Goal: Task Accomplishment & Management: Manage account settings

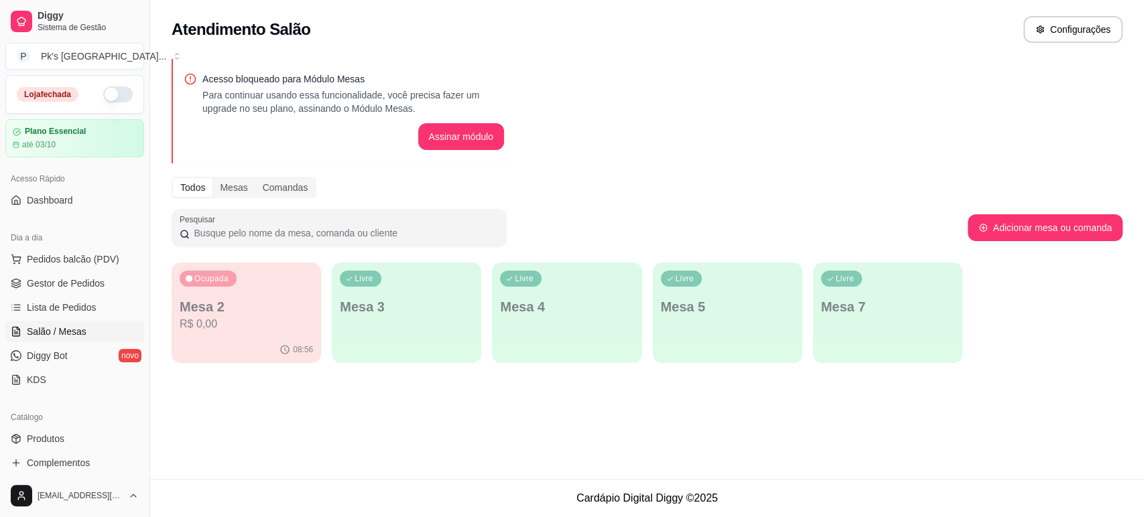
click at [439, 340] on div "Livre Mesa 3" at bounding box center [406, 305] width 149 height 84
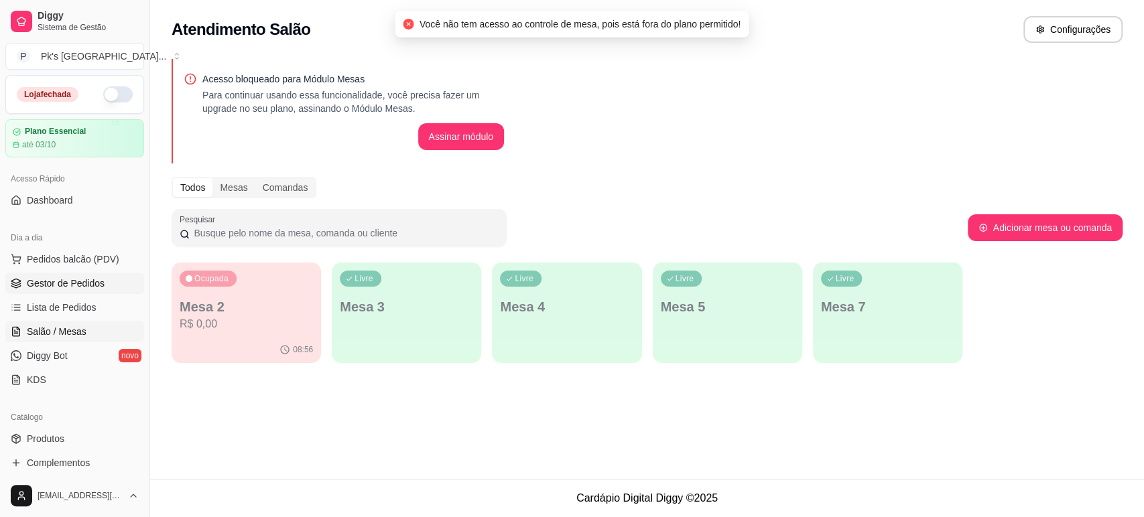
click at [50, 281] on span "Gestor de Pedidos" at bounding box center [66, 283] width 78 height 13
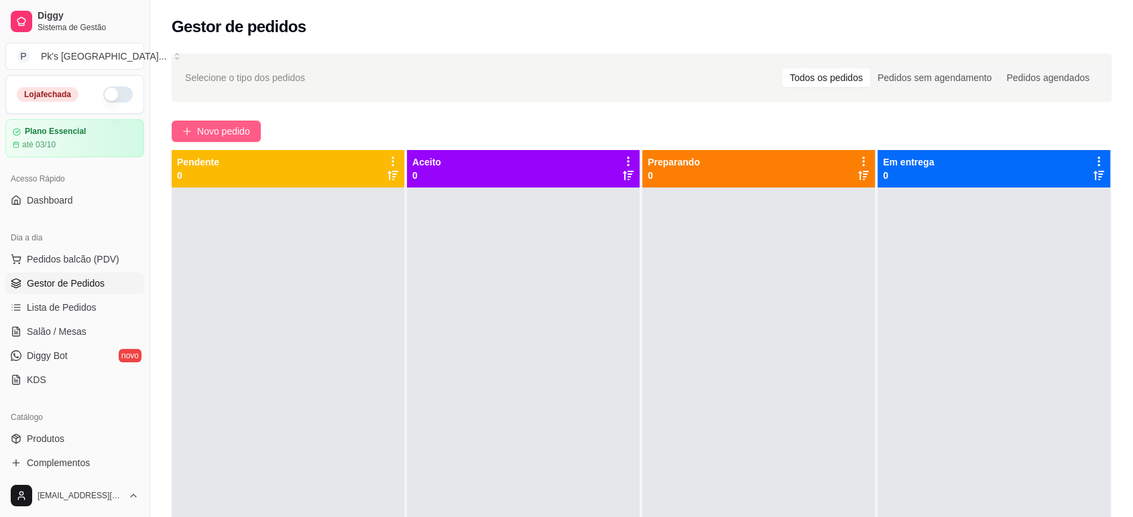
click at [245, 130] on span "Novo pedido" at bounding box center [223, 131] width 53 height 15
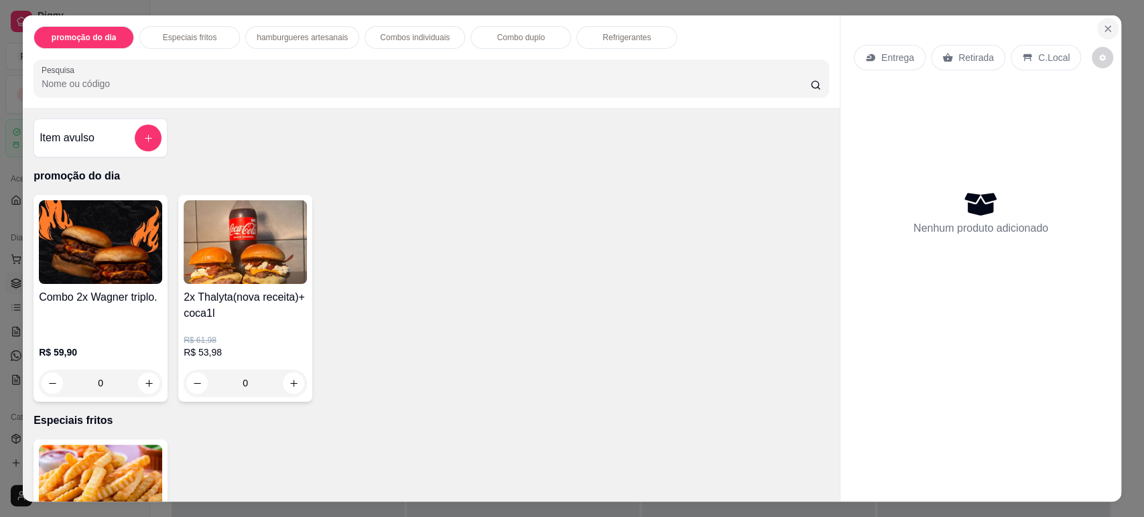
click at [1104, 27] on icon "Close" at bounding box center [1107, 28] width 11 height 11
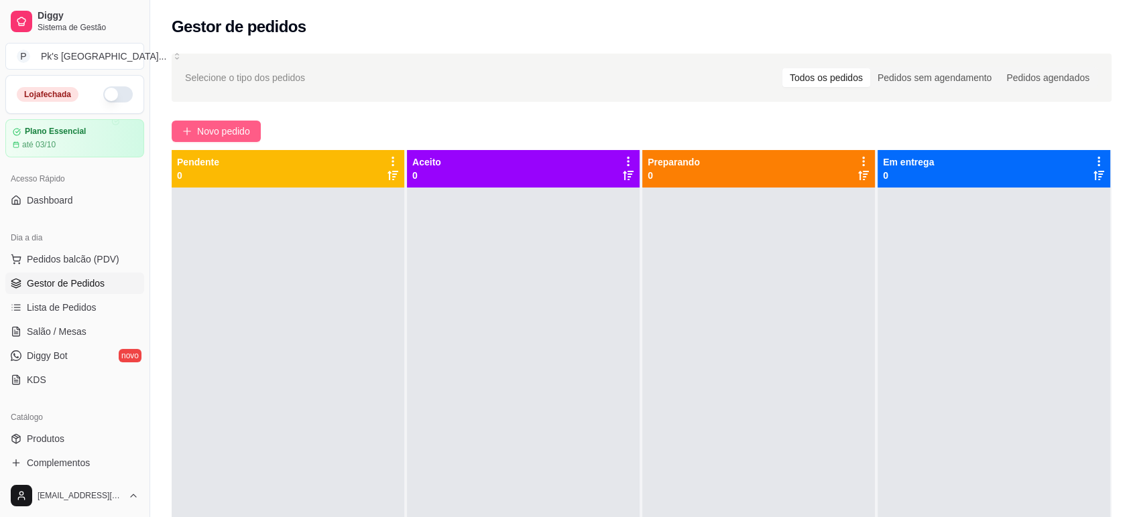
click at [205, 131] on span "Novo pedido" at bounding box center [223, 131] width 53 height 15
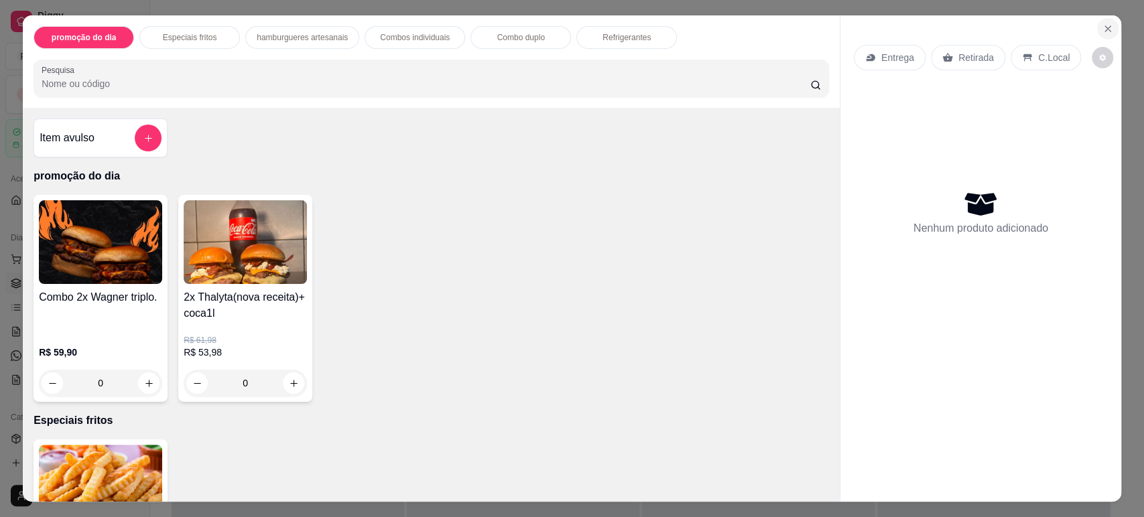
click at [1097, 31] on button "Close" at bounding box center [1107, 28] width 21 height 21
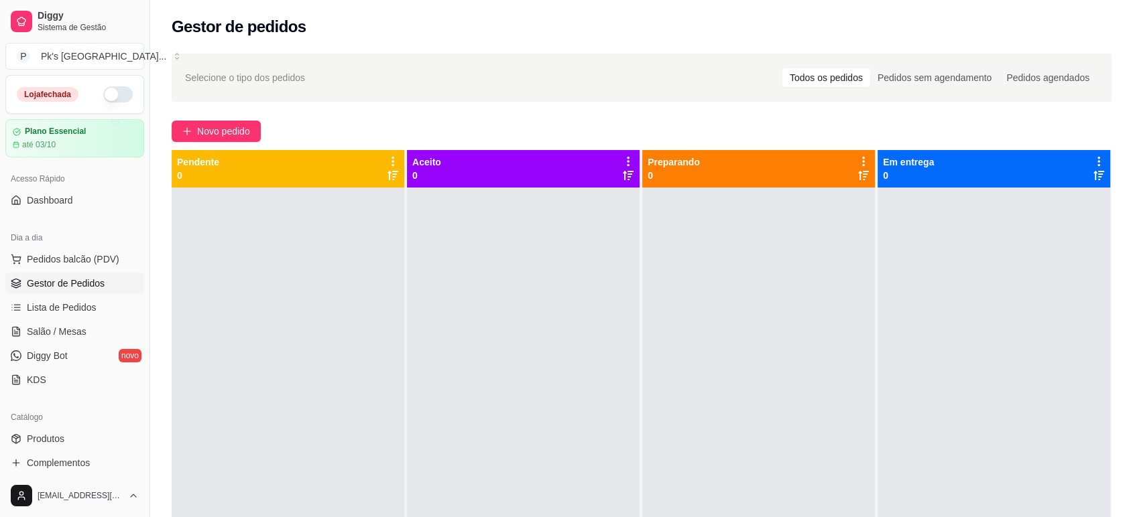
click at [953, 234] on div at bounding box center [993, 446] width 233 height 517
click at [111, 96] on button "button" at bounding box center [117, 94] width 29 height 16
click at [69, 197] on span "Dashboard" at bounding box center [50, 200] width 46 height 13
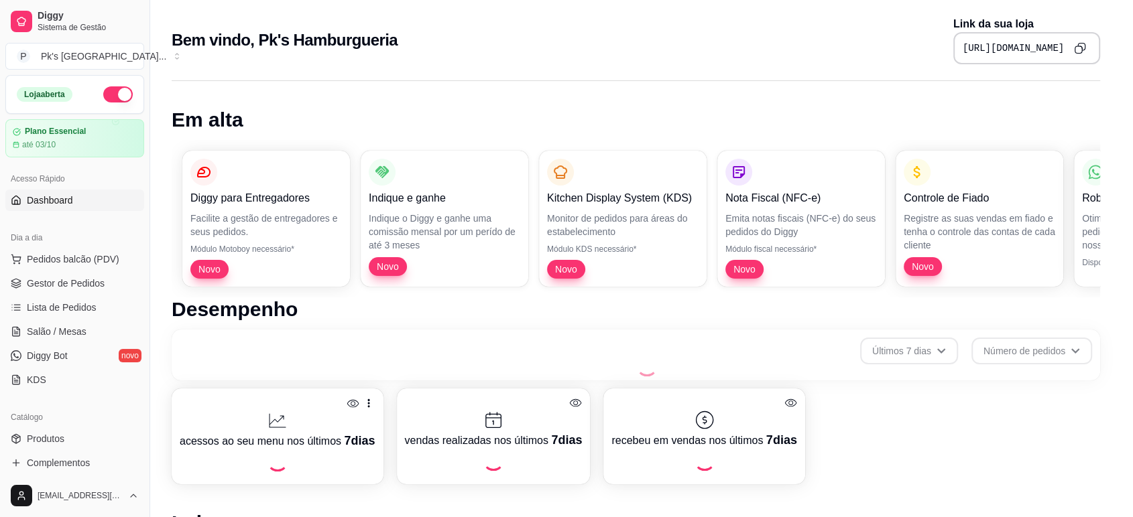
scroll to position [430, 0]
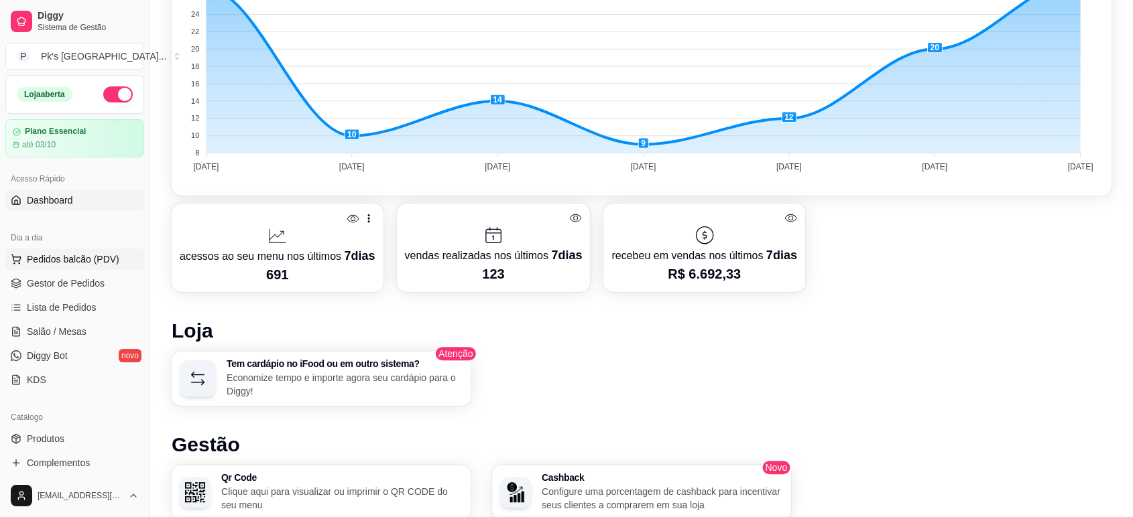
click at [66, 264] on span "Pedidos balcão (PDV)" at bounding box center [73, 259] width 92 height 13
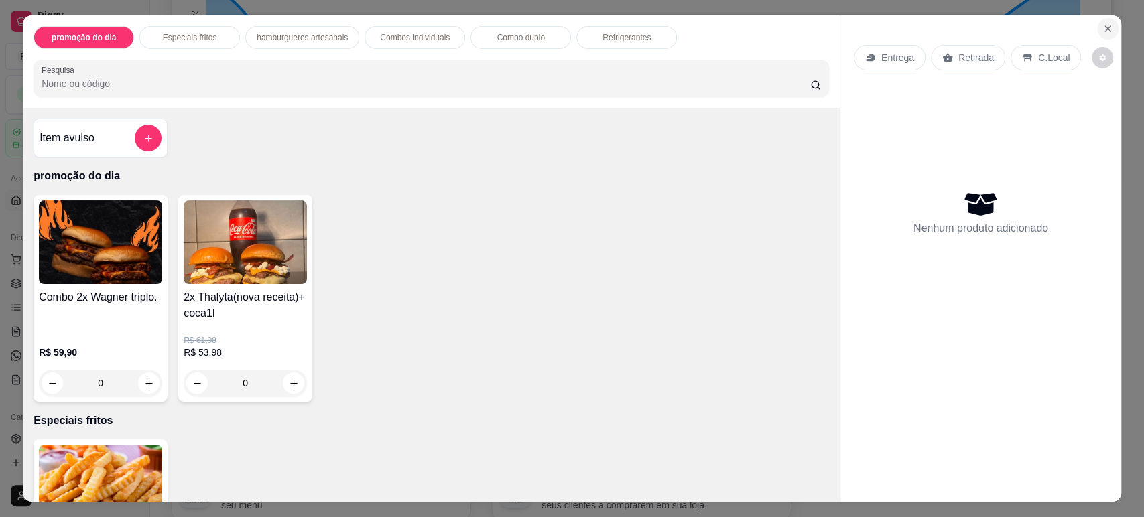
click at [1105, 29] on icon "Close" at bounding box center [1107, 28] width 5 height 5
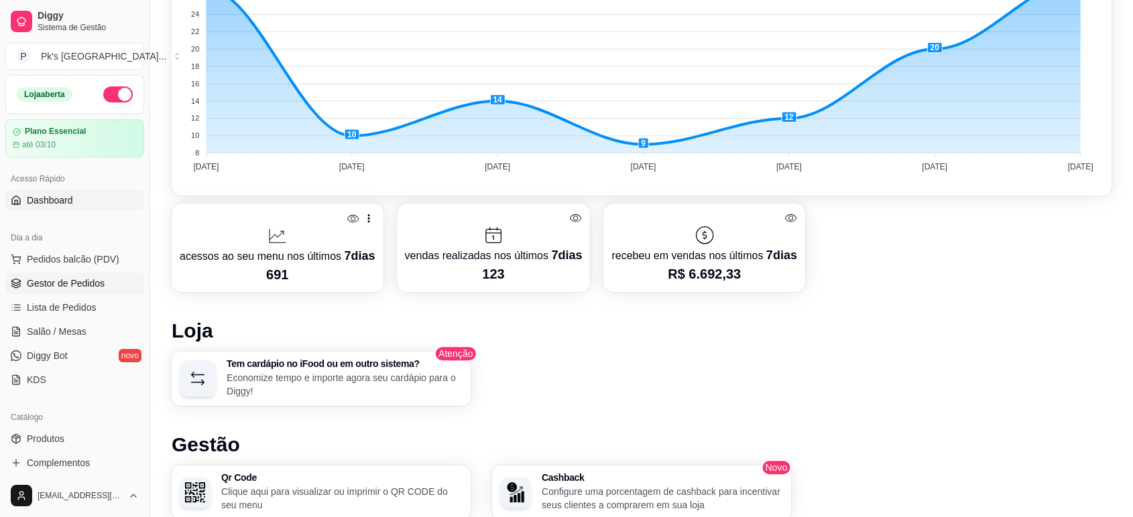
click at [88, 285] on span "Gestor de Pedidos" at bounding box center [66, 283] width 78 height 13
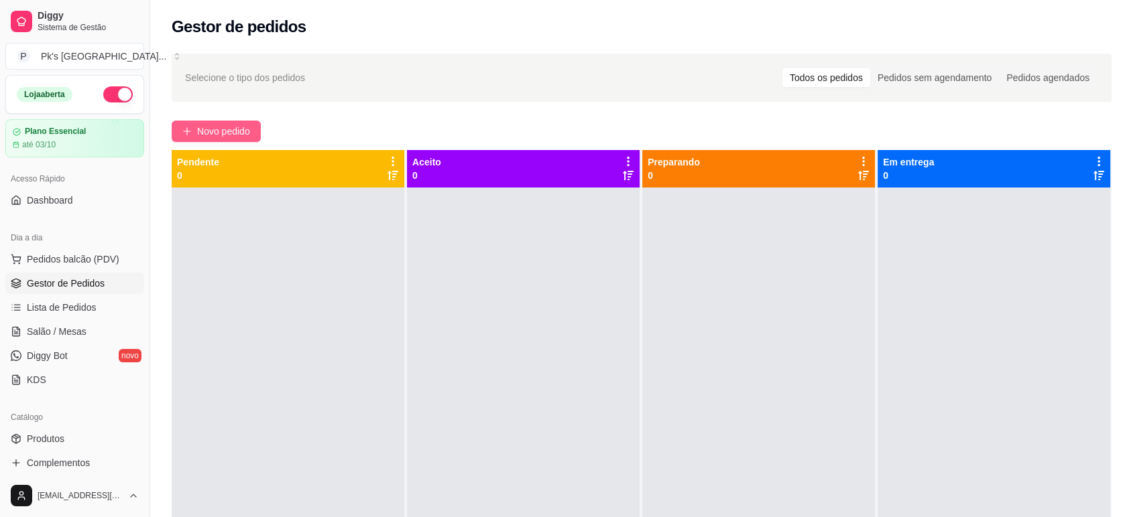
click at [236, 133] on span "Novo pedido" at bounding box center [223, 131] width 53 height 15
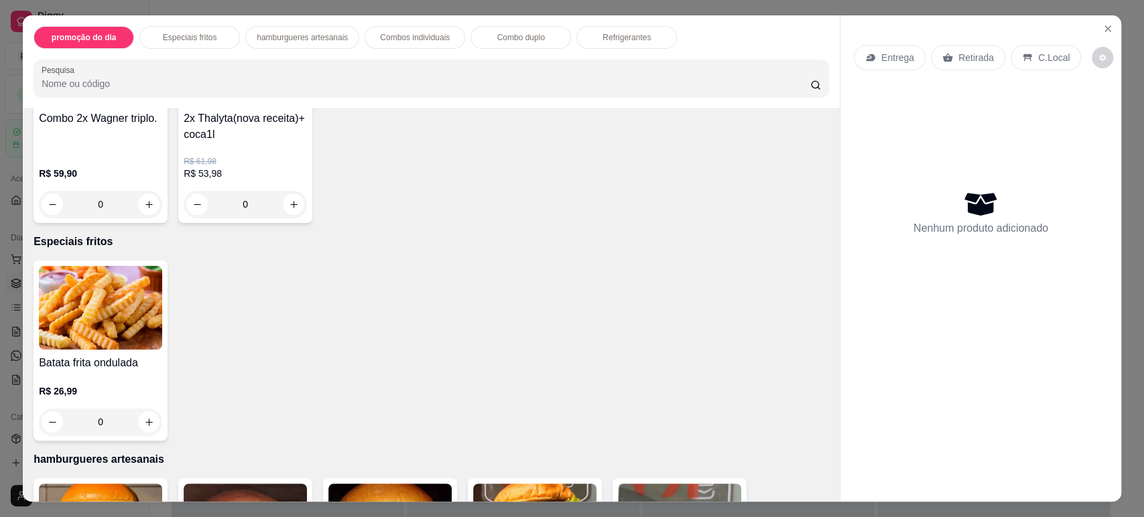
scroll to position [521, 0]
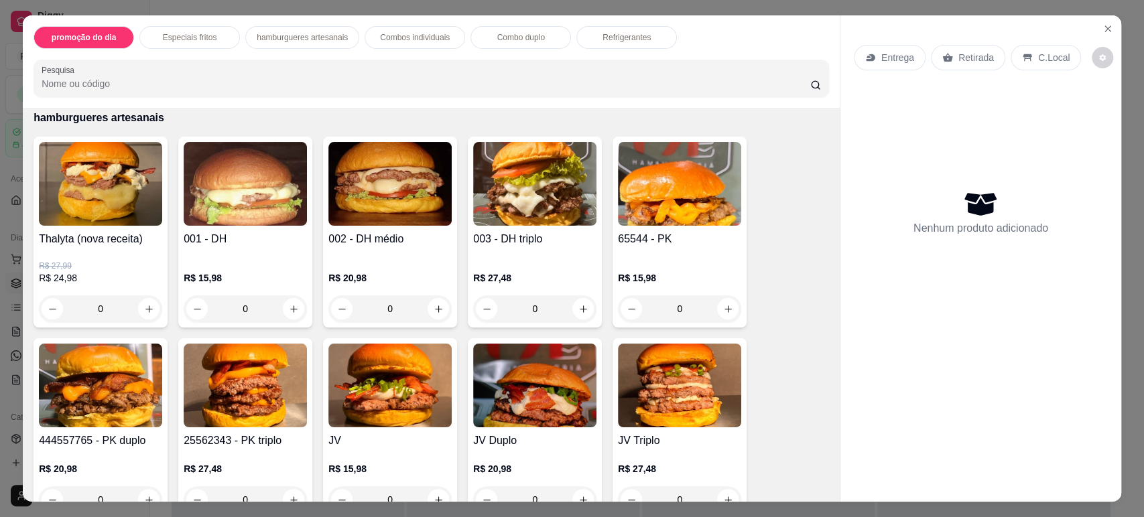
click at [122, 407] on img at bounding box center [100, 386] width 123 height 84
click at [693, 242] on h4 "65544 - PK" at bounding box center [679, 239] width 123 height 16
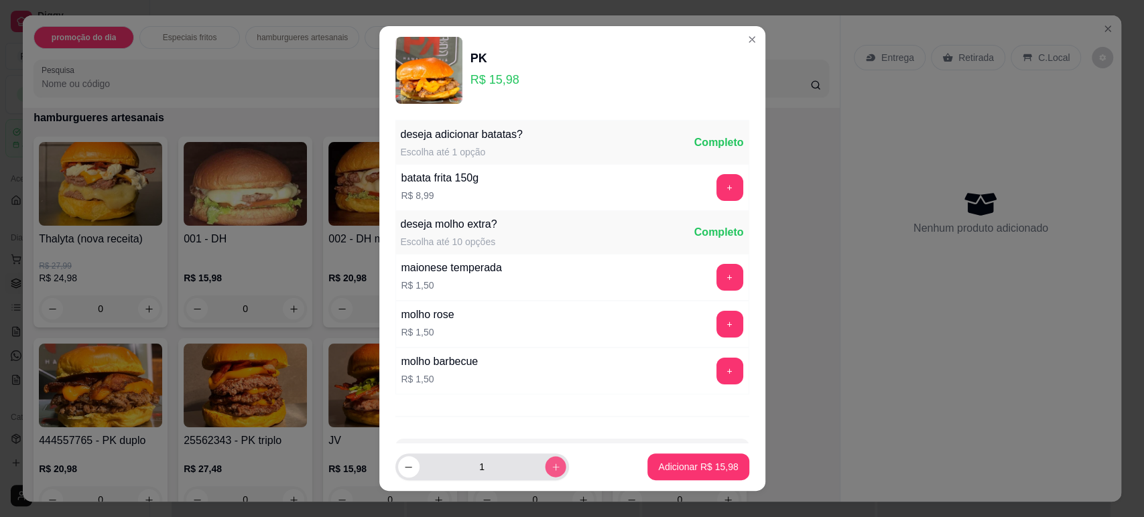
click at [545, 470] on button "increase-product-quantity" at bounding box center [555, 467] width 21 height 21
type input "2"
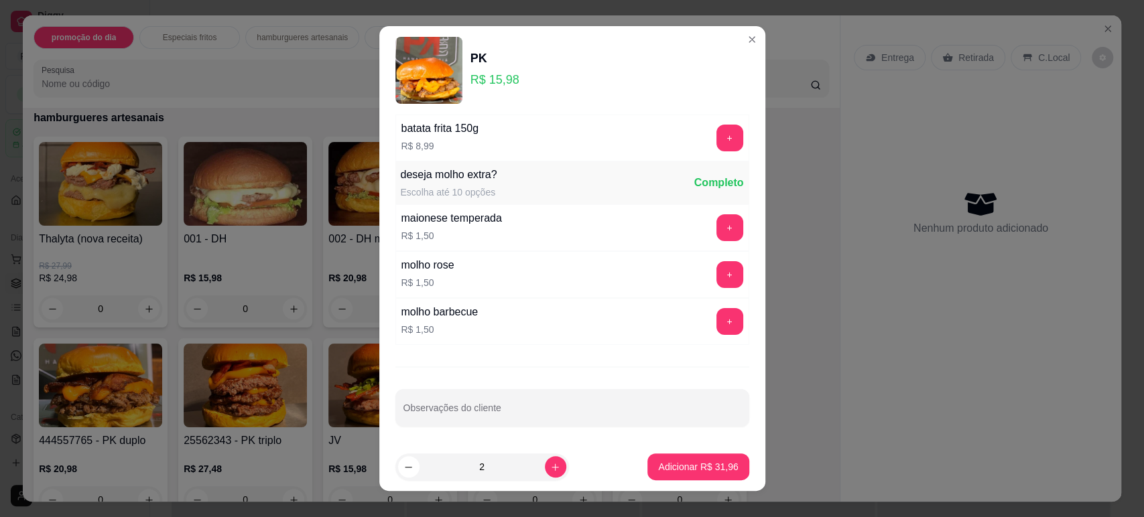
scroll to position [0, 0]
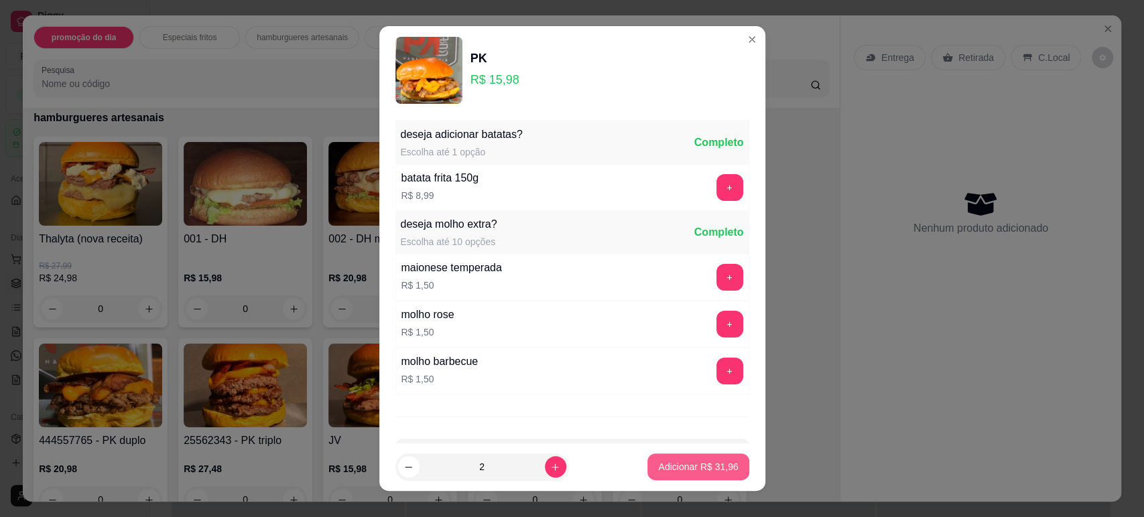
click at [694, 474] on button "Adicionar R$ 31,96" at bounding box center [697, 467] width 101 height 27
type input "2"
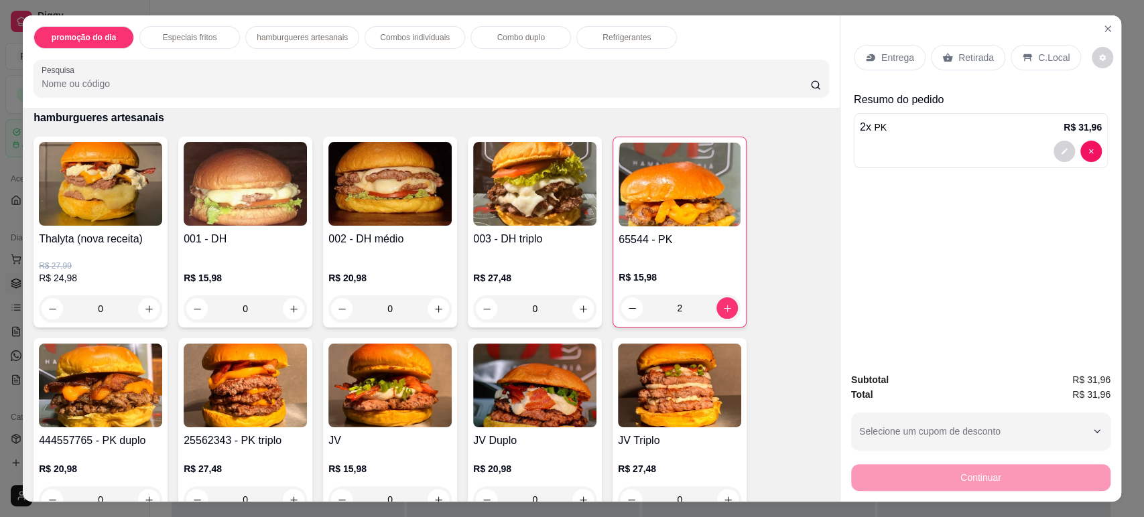
click at [980, 58] on p "Retirada" at bounding box center [976, 57] width 36 height 13
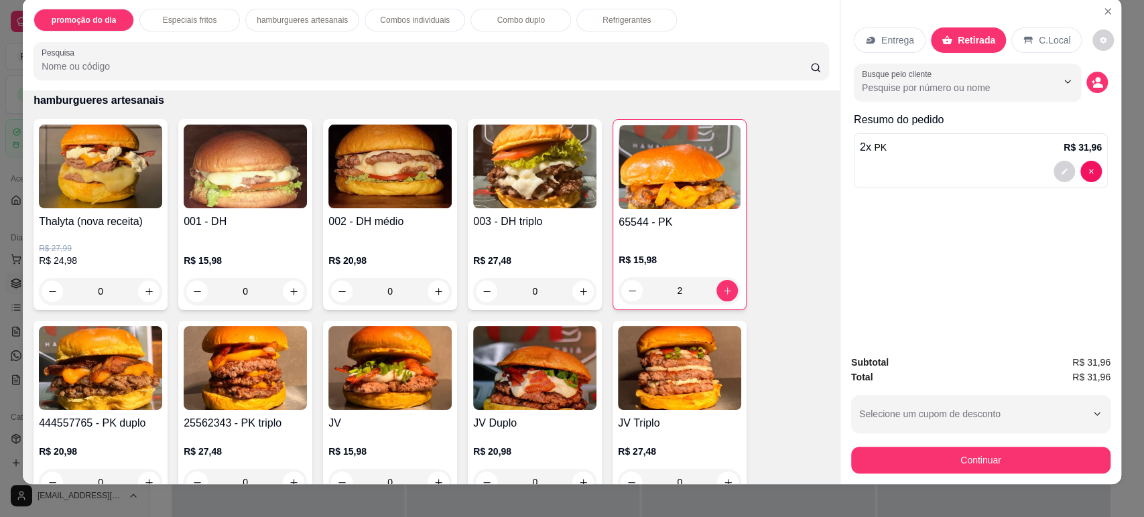
scroll to position [27, 0]
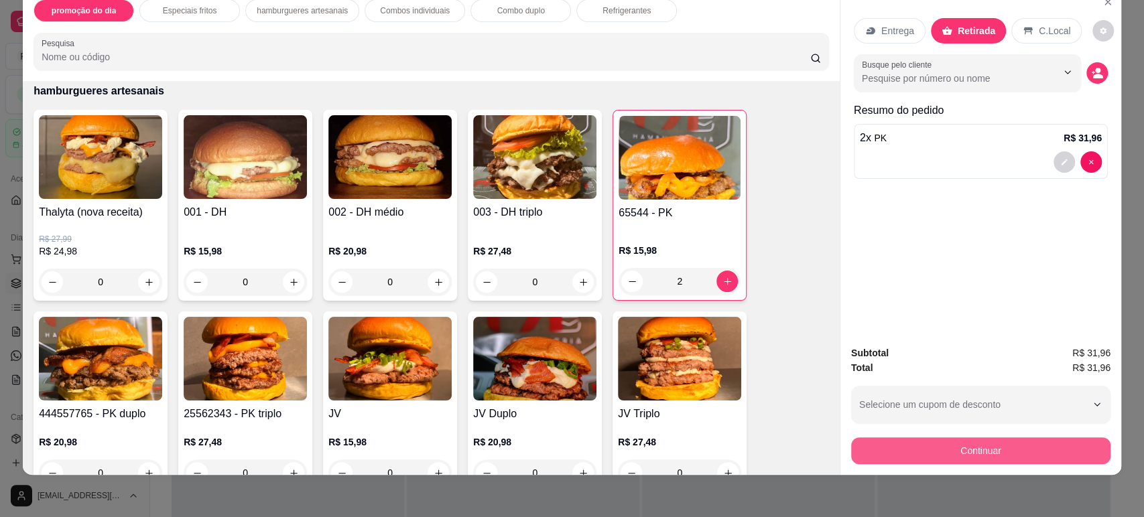
click at [917, 446] on button "Continuar" at bounding box center [980, 451] width 259 height 27
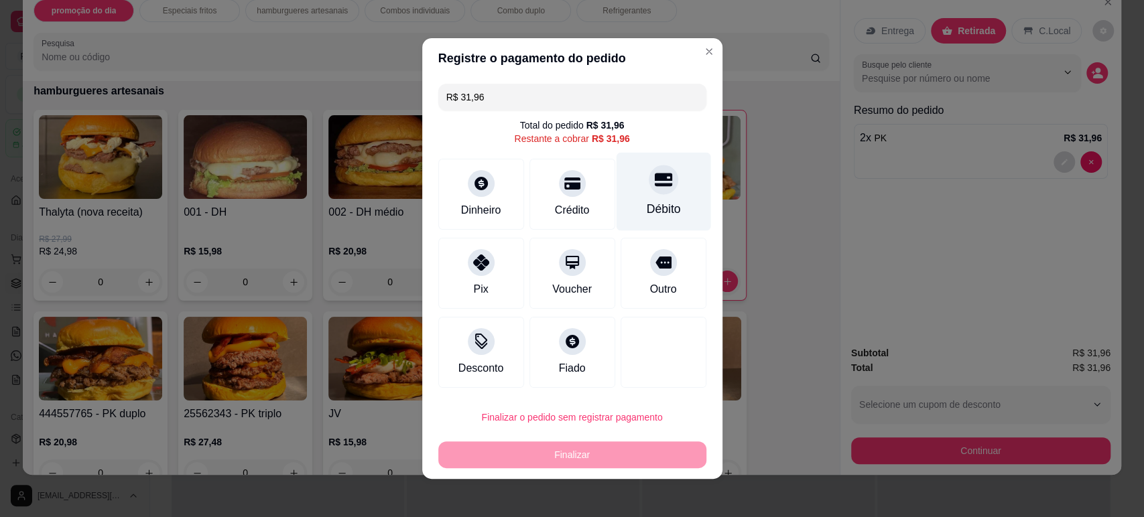
click at [650, 191] on div at bounding box center [663, 179] width 29 height 29
type input "R$ 0,00"
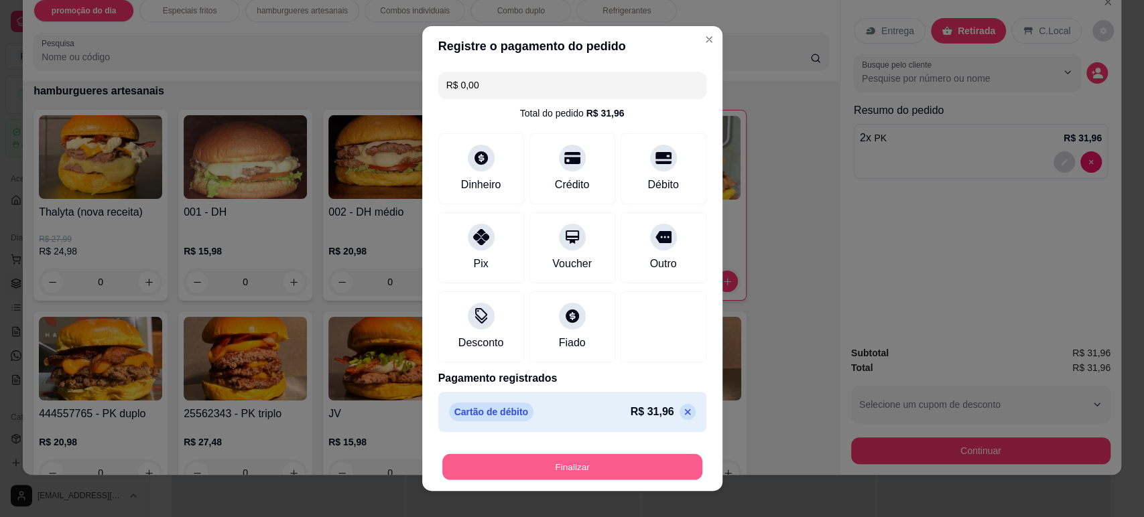
click at [597, 465] on button "Finalizar" at bounding box center [572, 467] width 260 height 26
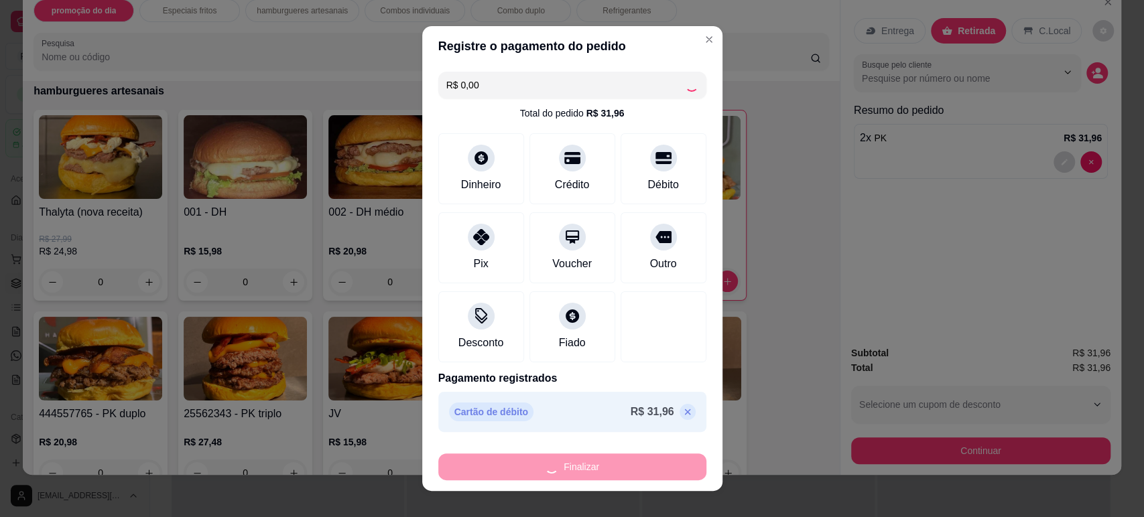
type input "0"
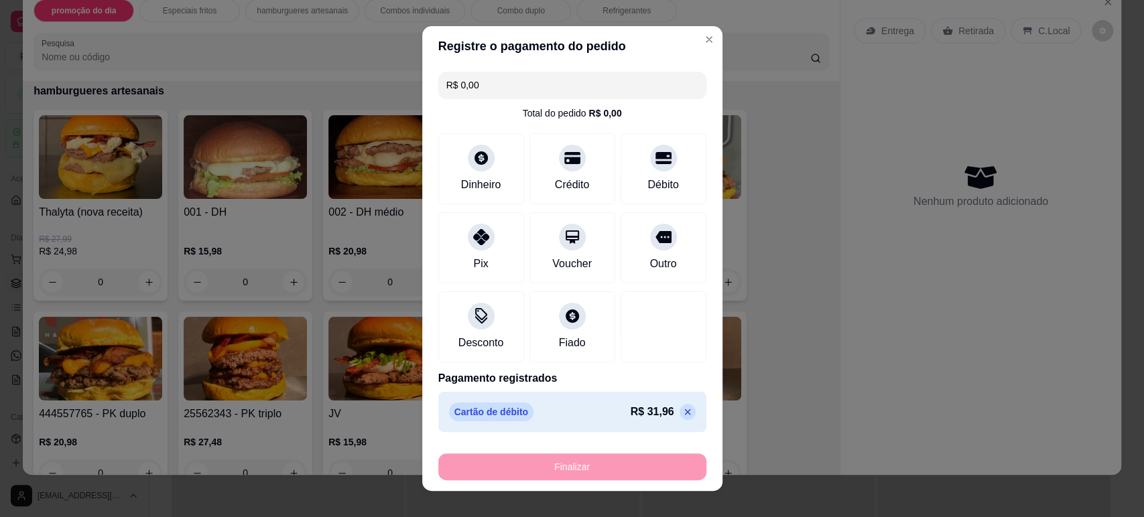
type input "-R$ 31,96"
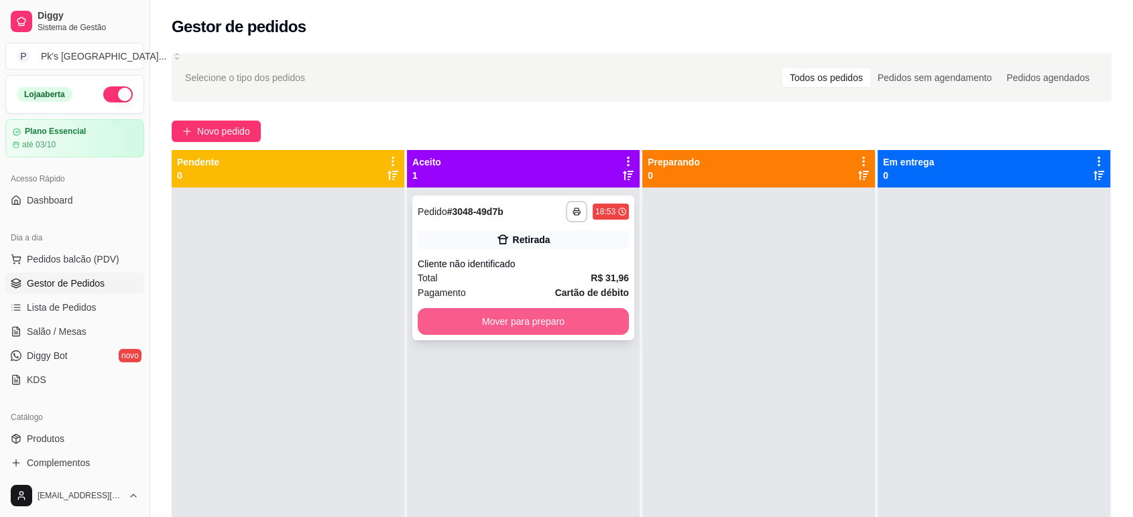
click at [464, 326] on button "Mover para preparo" at bounding box center [523, 321] width 211 height 27
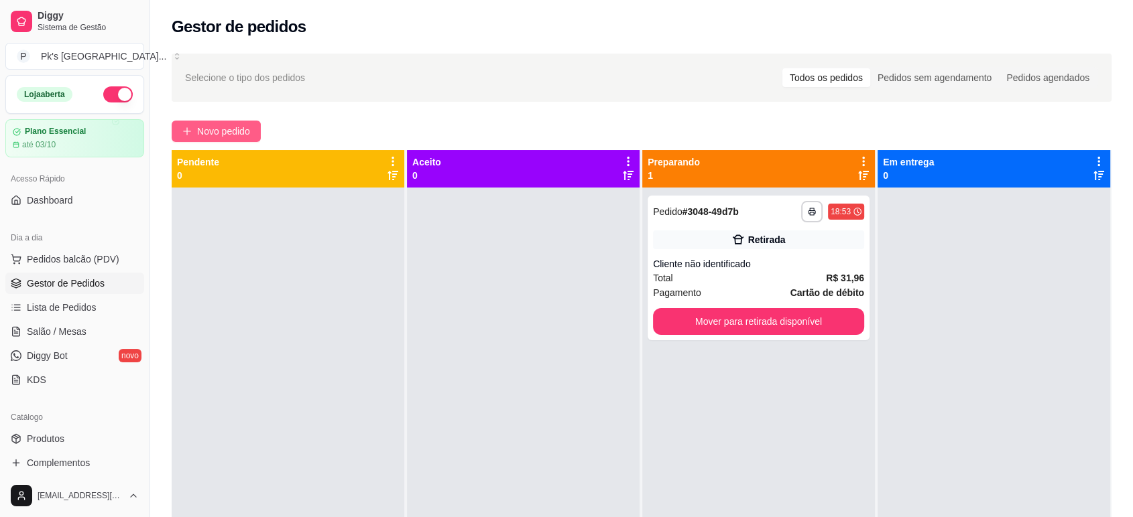
click at [188, 138] on button "Novo pedido" at bounding box center [216, 131] width 89 height 21
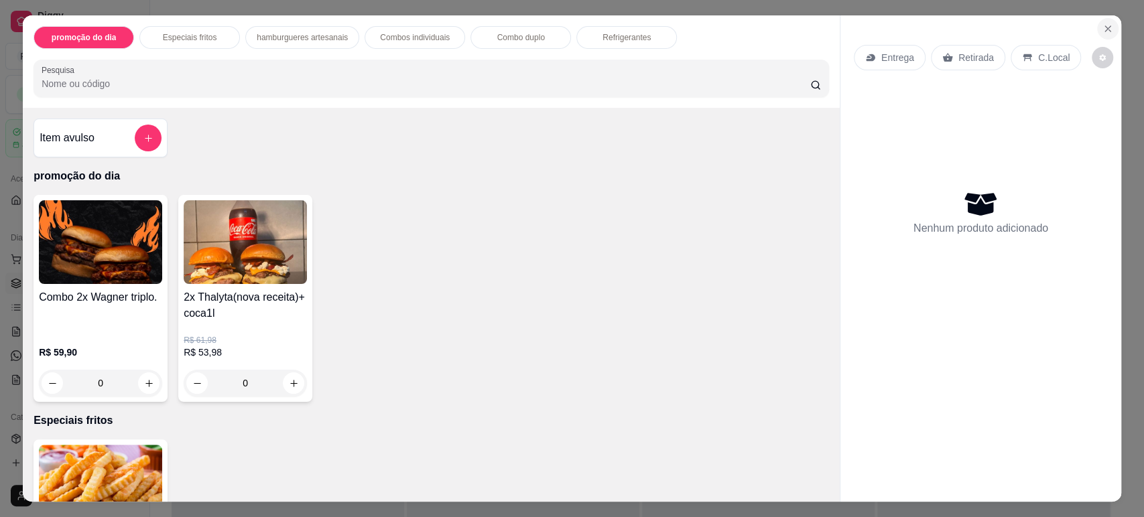
click at [1105, 26] on icon "Close" at bounding box center [1107, 28] width 5 height 5
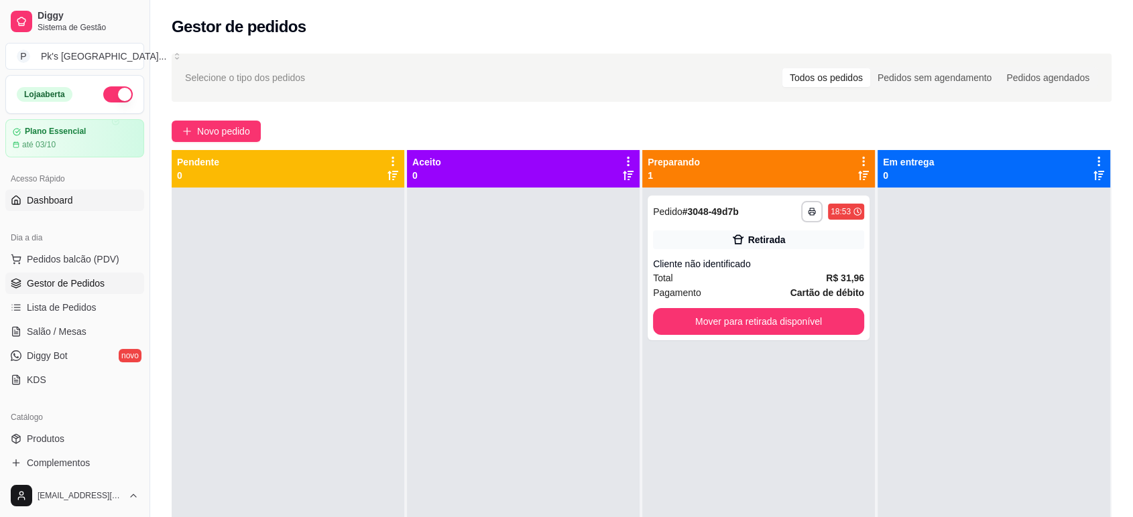
click at [42, 202] on span "Dashboard" at bounding box center [50, 200] width 46 height 13
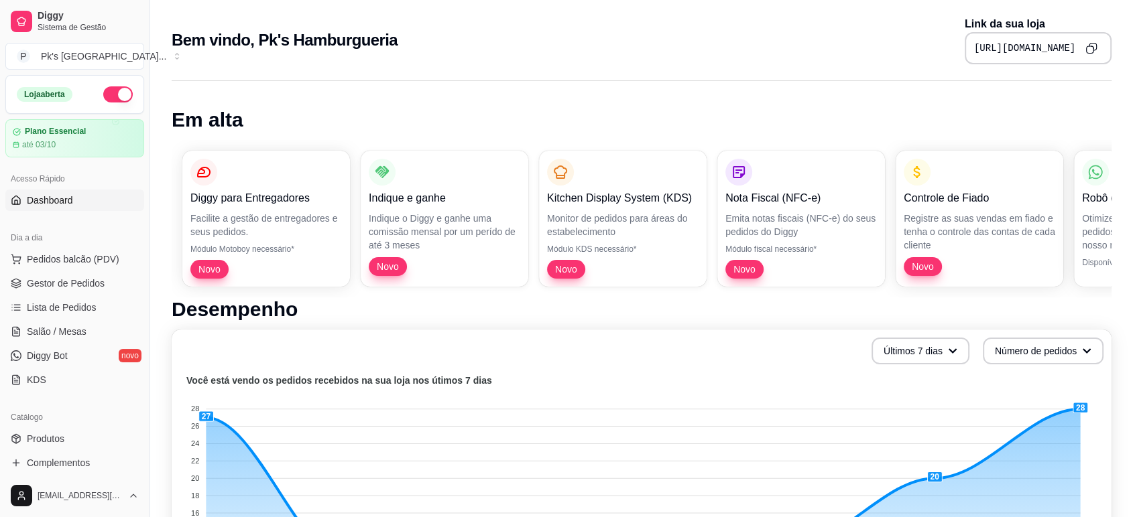
click at [1090, 56] on button "Copy to clipboard" at bounding box center [1090, 48] width 21 height 21
click at [69, 283] on span "Gestor de Pedidos" at bounding box center [66, 283] width 78 height 13
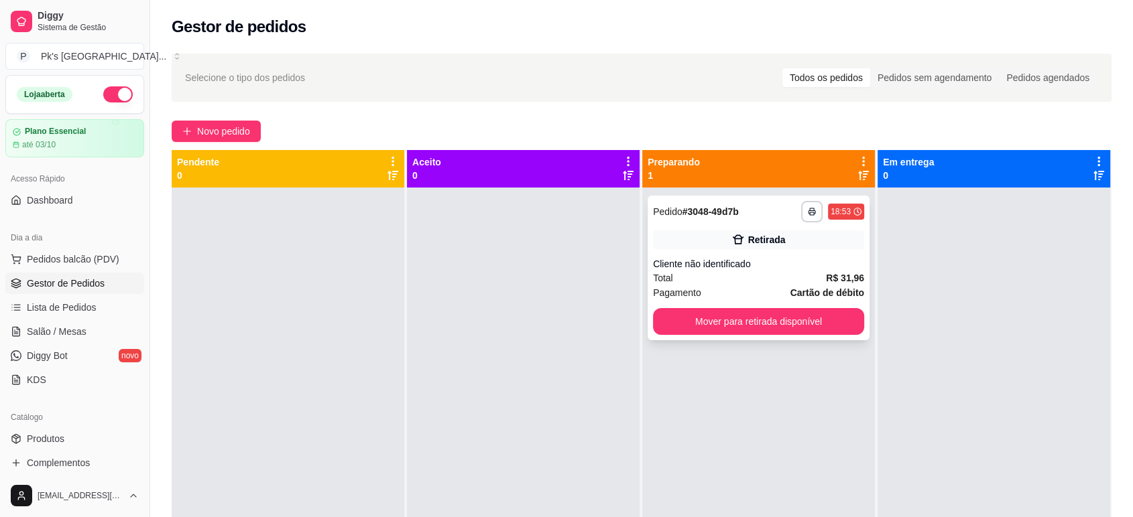
click at [702, 269] on div "Cliente não identificado" at bounding box center [758, 263] width 211 height 13
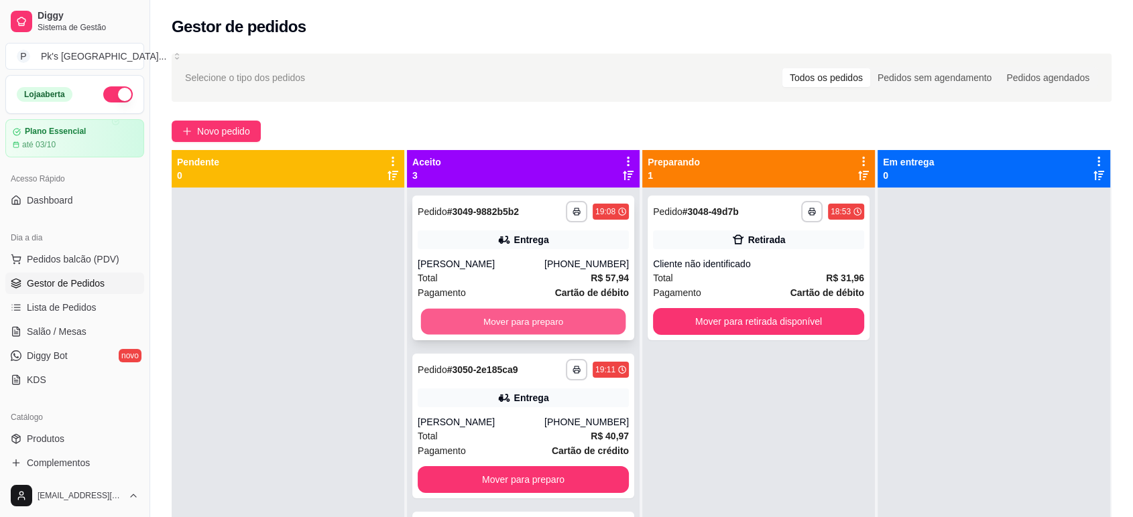
click at [534, 320] on button "Mover para preparo" at bounding box center [523, 322] width 205 height 26
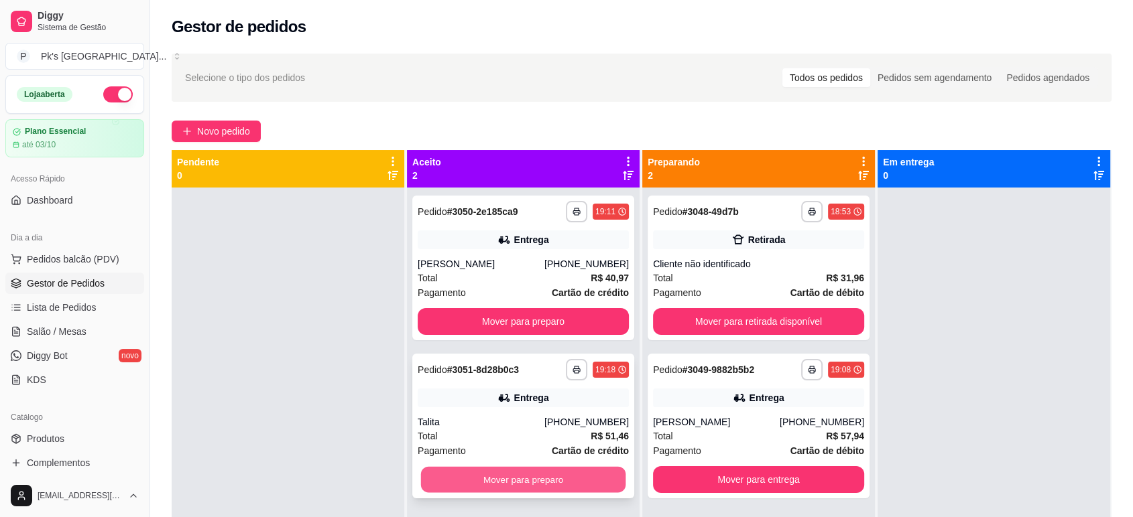
click at [526, 493] on button "Mover para preparo" at bounding box center [523, 480] width 205 height 26
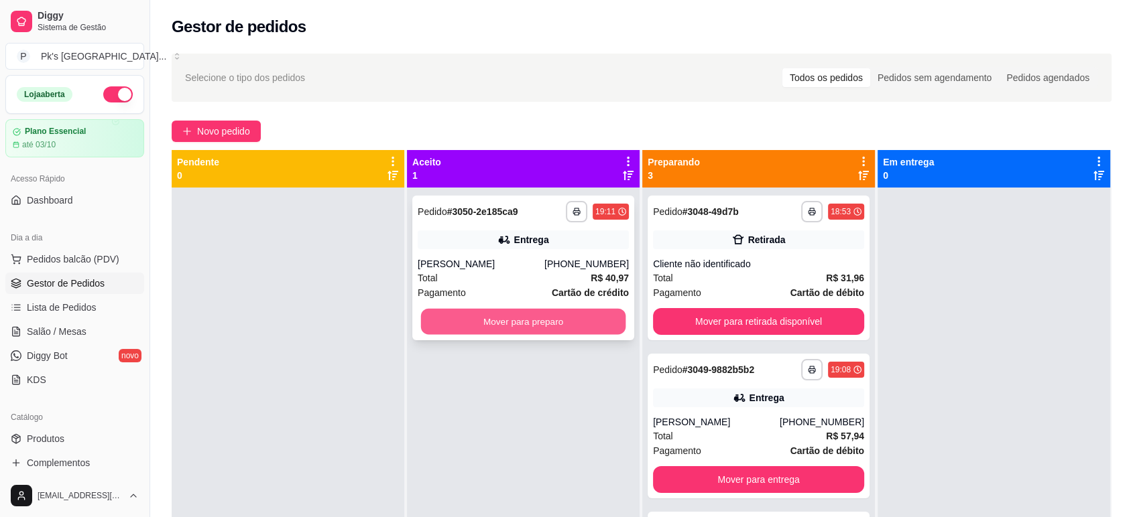
click at [513, 334] on button "Mover para preparo" at bounding box center [523, 322] width 205 height 26
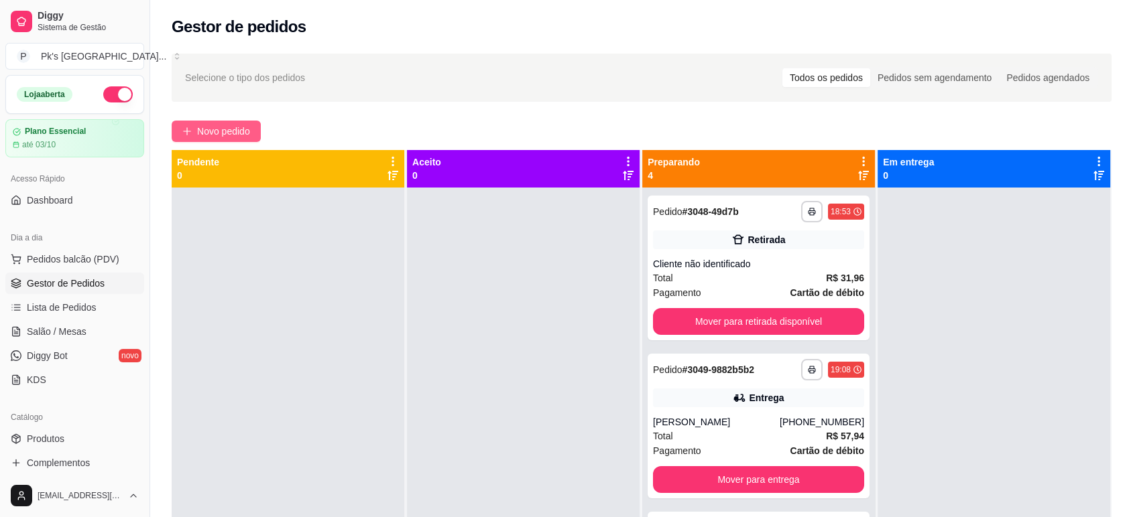
click at [220, 124] on span "Novo pedido" at bounding box center [223, 131] width 53 height 15
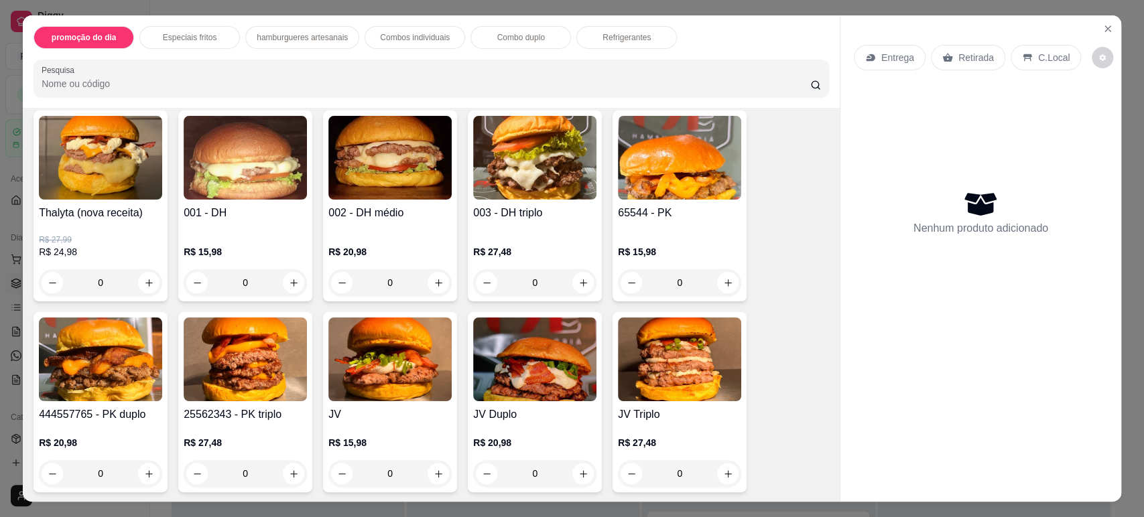
scroll to position [521, 0]
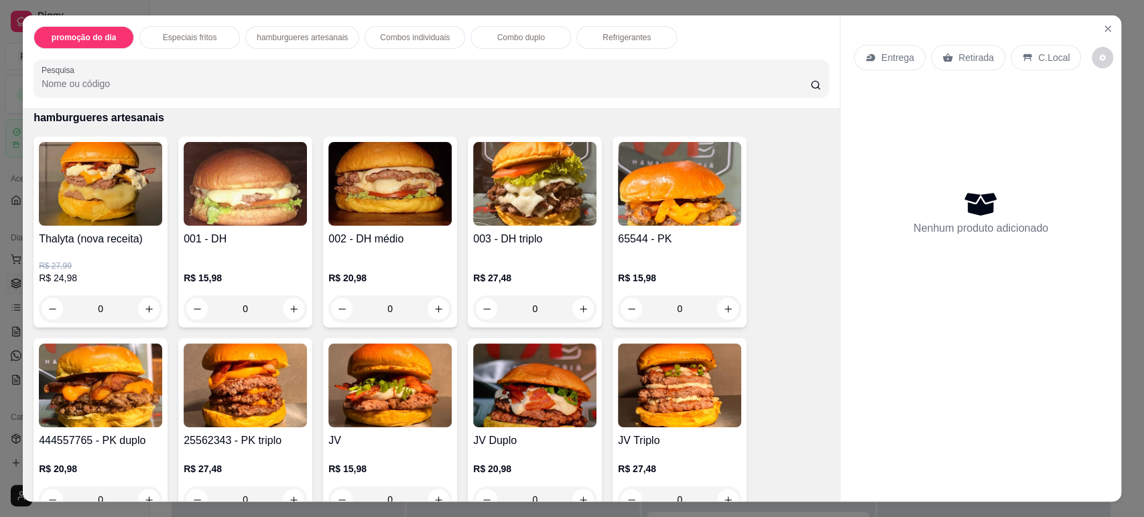
click at [686, 265] on div "R$ 15,98 0" at bounding box center [679, 290] width 123 height 64
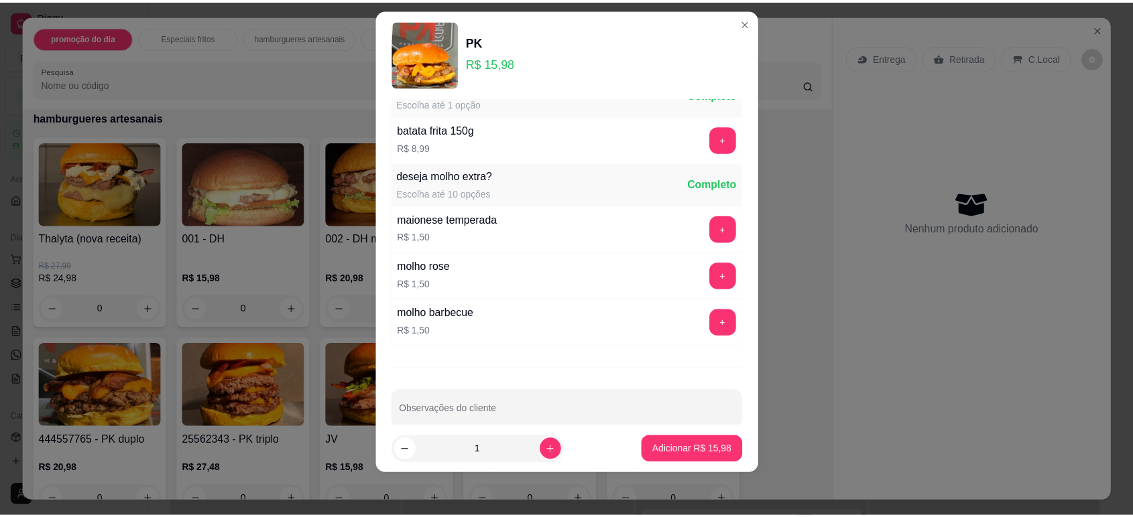
scroll to position [0, 0]
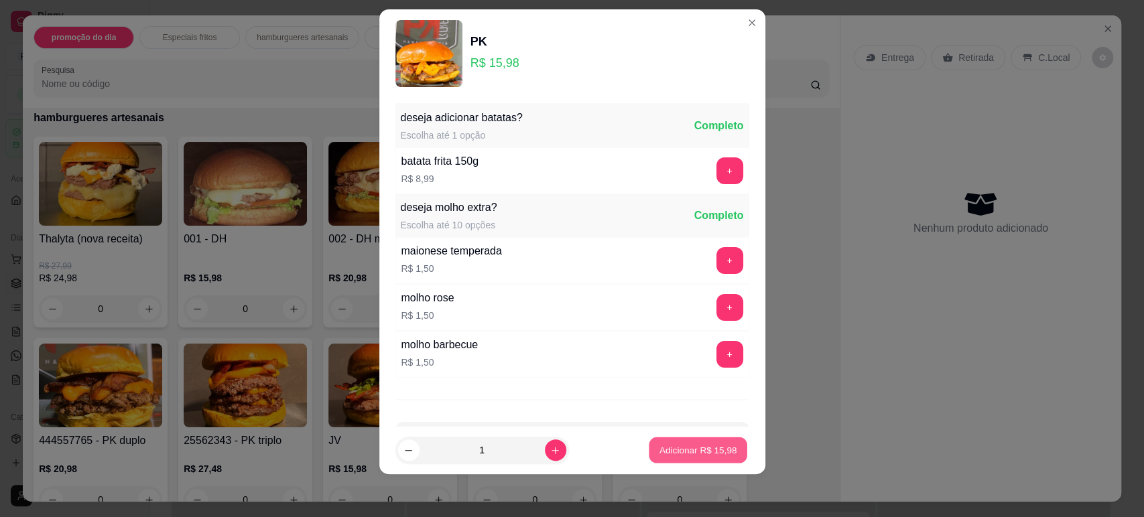
click at [670, 446] on p "Adicionar R$ 15,98" at bounding box center [698, 450] width 78 height 13
type input "1"
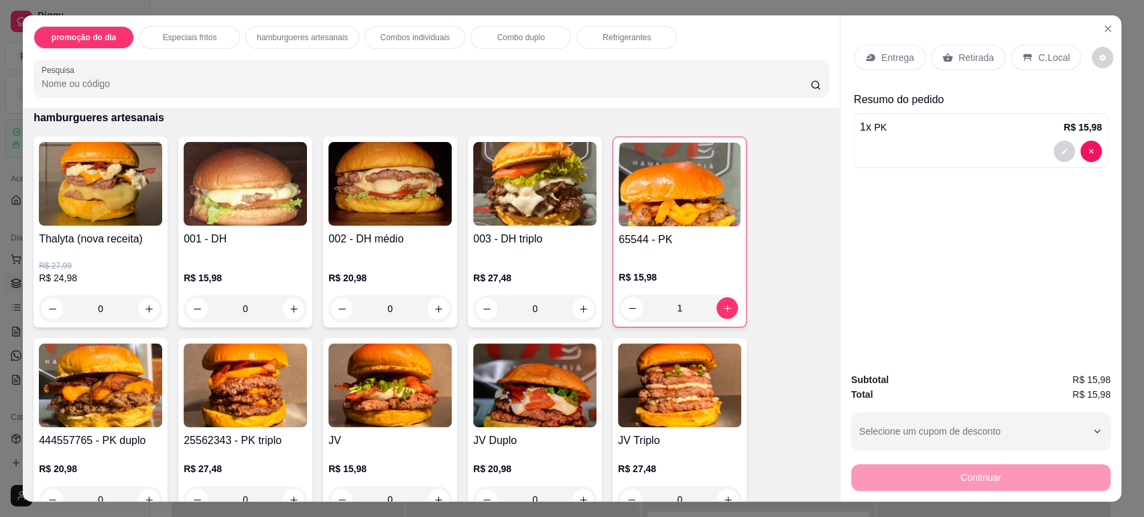
click at [63, 422] on img at bounding box center [100, 386] width 123 height 84
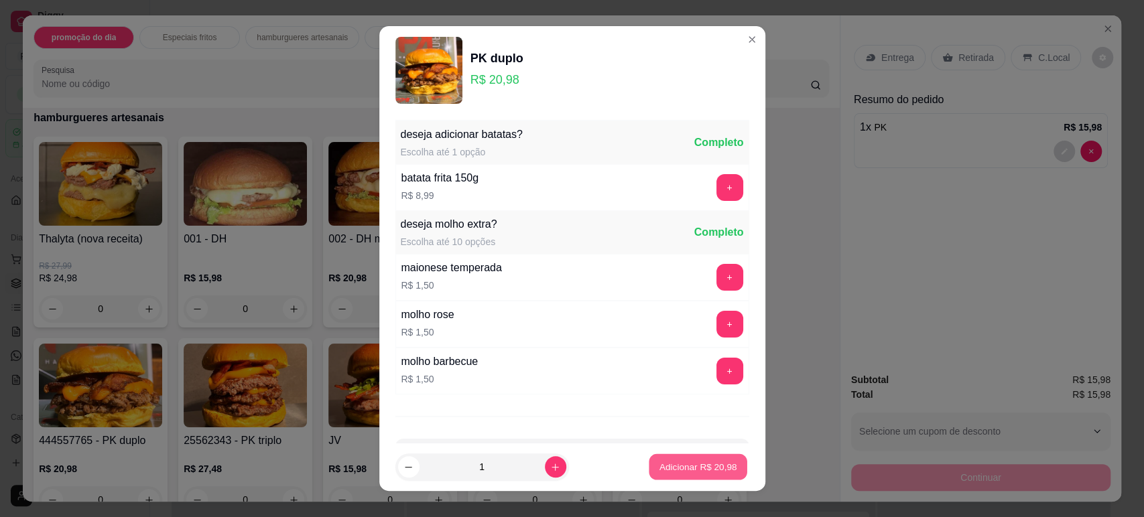
click at [677, 466] on p "Adicionar R$ 20,98" at bounding box center [698, 467] width 78 height 13
type input "1"
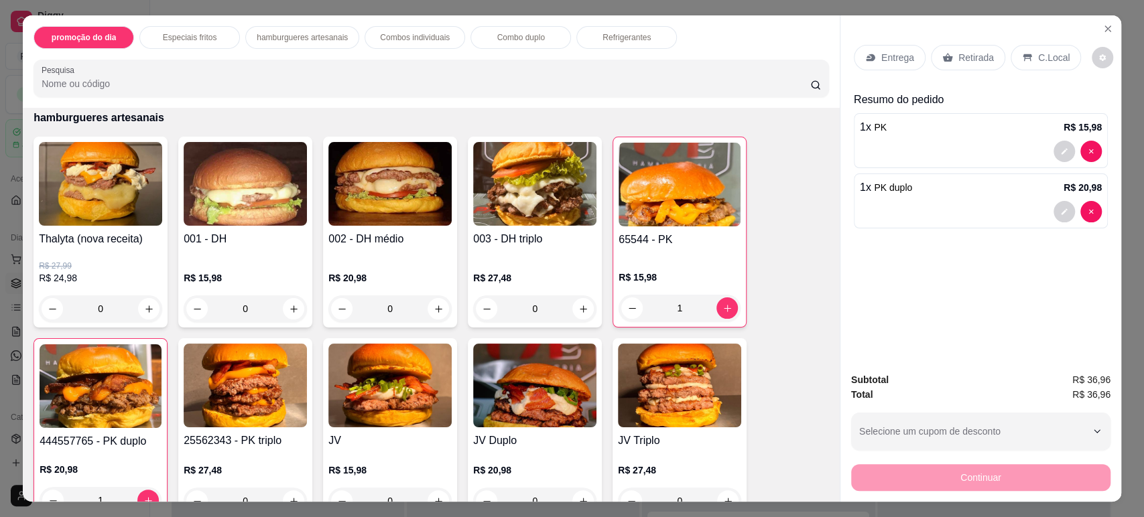
click at [965, 57] on p "Retirada" at bounding box center [976, 57] width 36 height 13
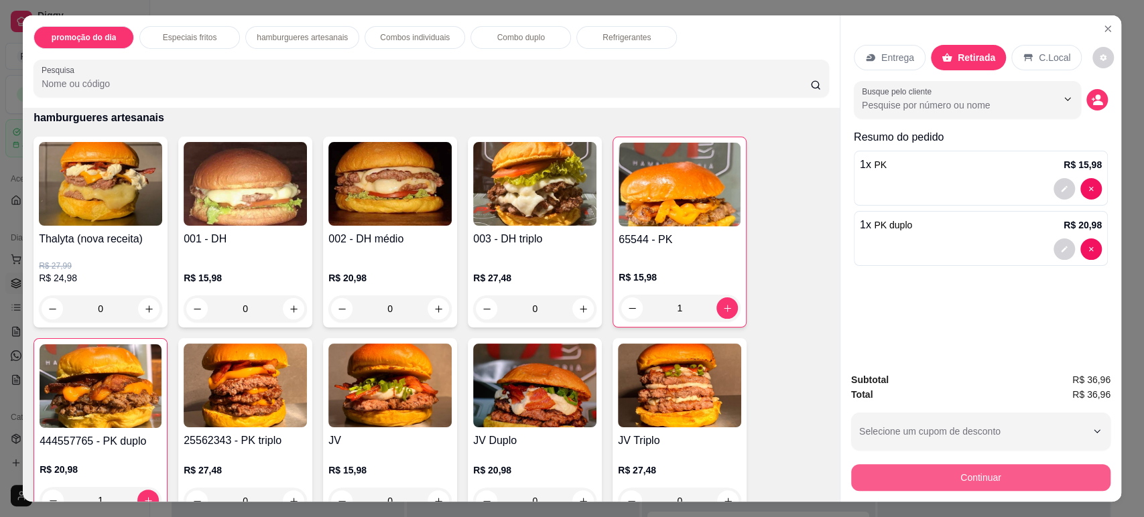
click at [992, 486] on button "Continuar" at bounding box center [980, 477] width 259 height 27
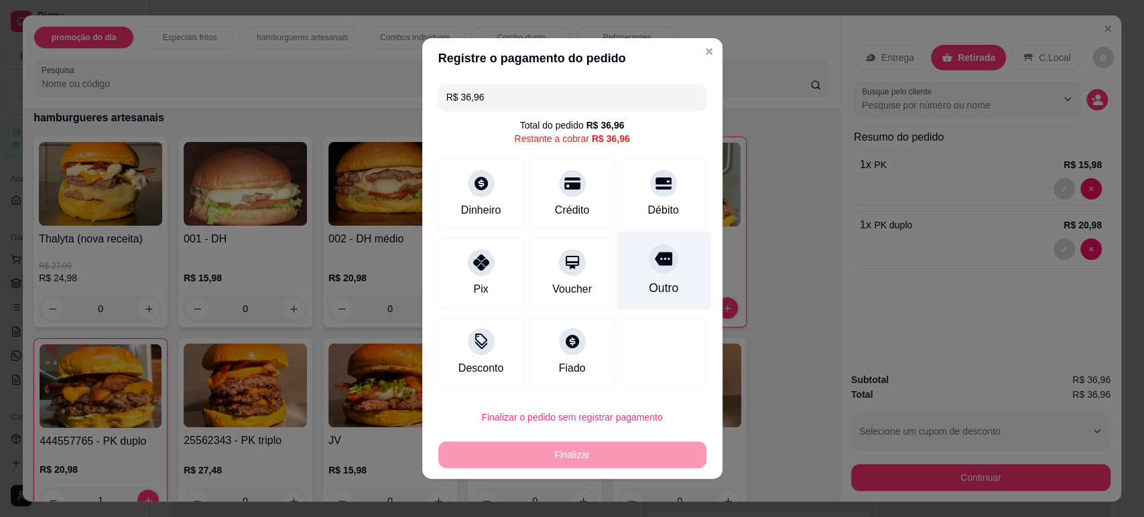
click at [665, 276] on div "Outro" at bounding box center [663, 271] width 94 height 78
type input "R$ 0,00"
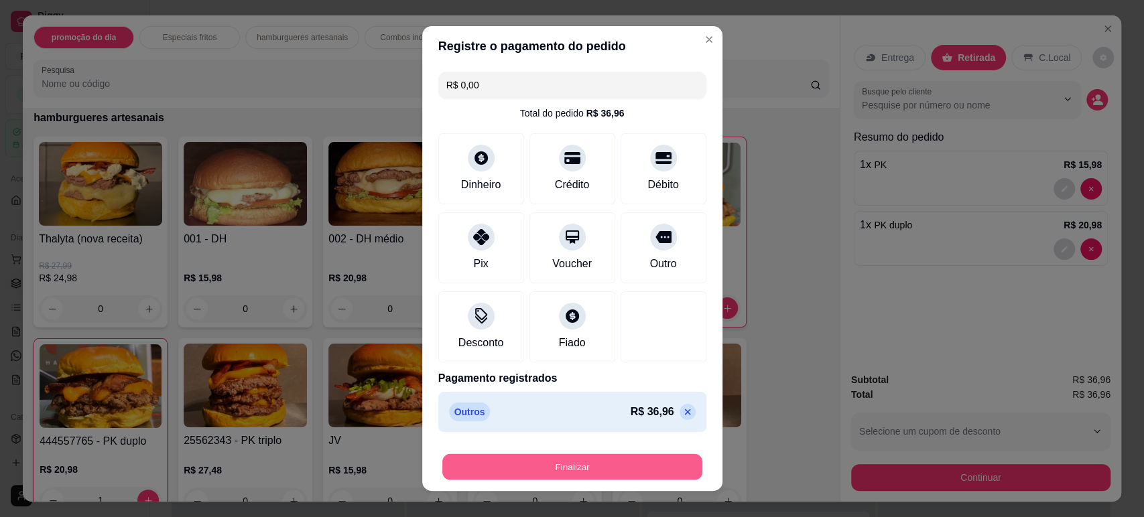
click at [586, 473] on button "Finalizar" at bounding box center [572, 467] width 260 height 26
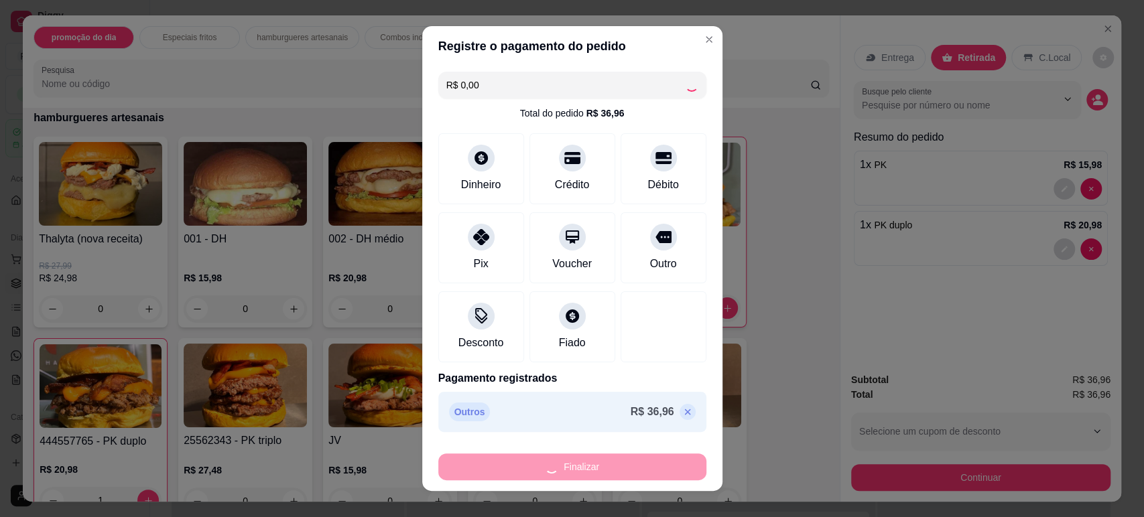
type input "0"
type input "-R$ 36,96"
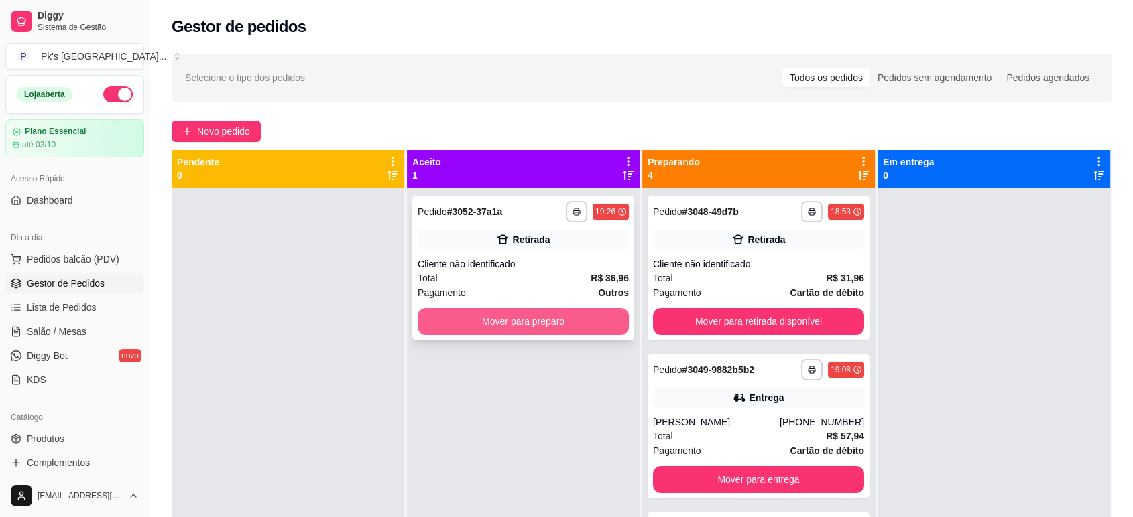
click at [528, 326] on button "Mover para preparo" at bounding box center [523, 321] width 211 height 27
click at [503, 326] on button "Mover para preparo" at bounding box center [523, 322] width 205 height 26
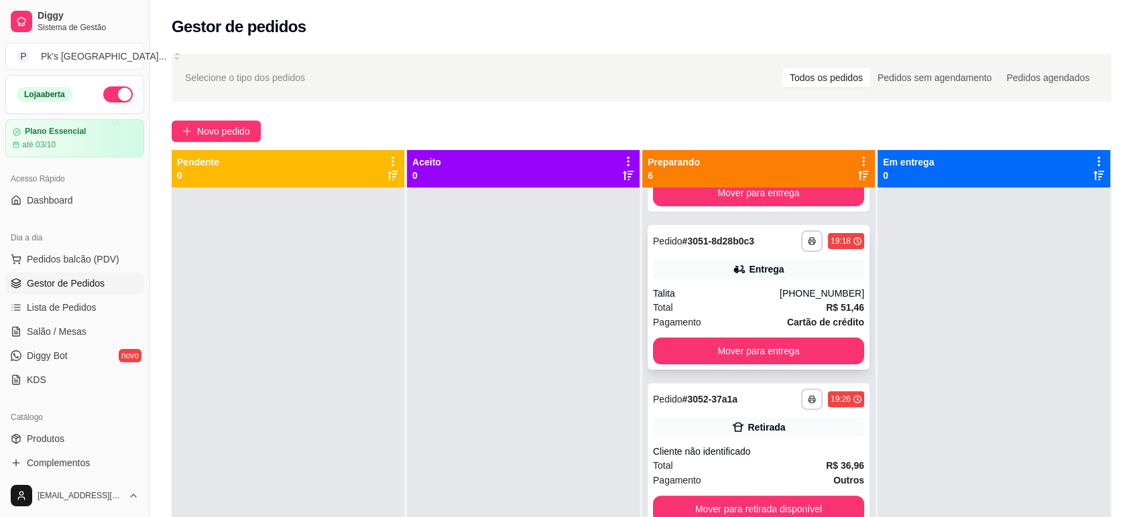
scroll to position [458, 0]
click at [745, 438] on div "**********" at bounding box center [758, 455] width 222 height 145
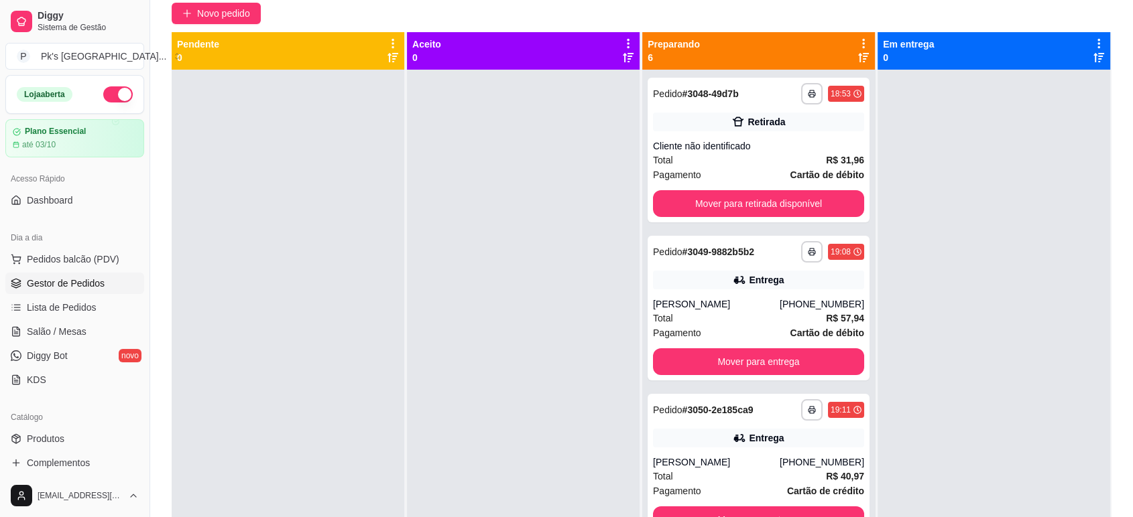
scroll to position [0, 0]
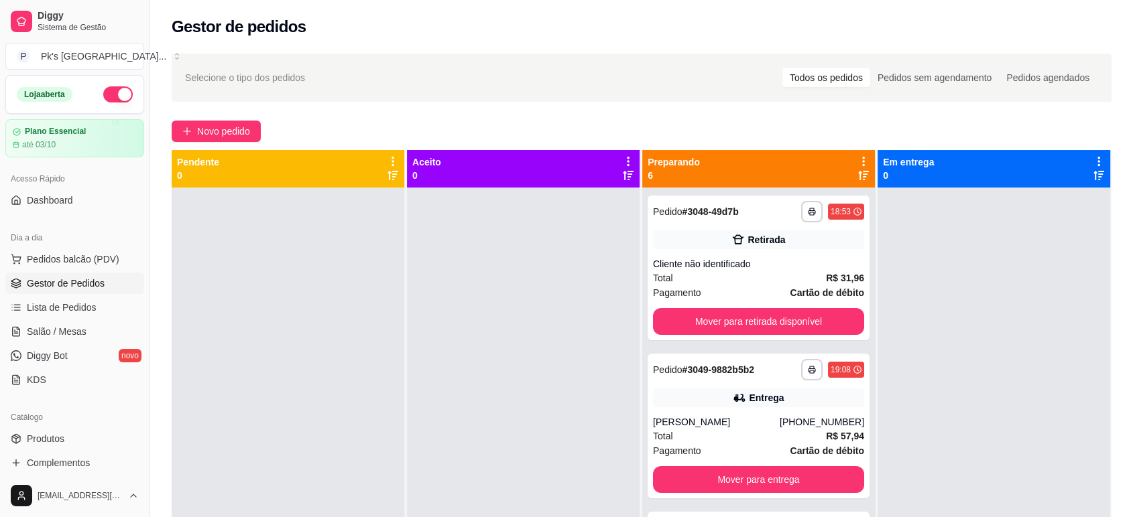
click at [764, 163] on div "Preparando 6" at bounding box center [758, 168] width 222 height 27
click at [299, 73] on span "Selecione o tipo dos pedidos" at bounding box center [245, 77] width 120 height 15
click at [759, 322] on button "Mover para retirada disponível" at bounding box center [758, 321] width 211 height 27
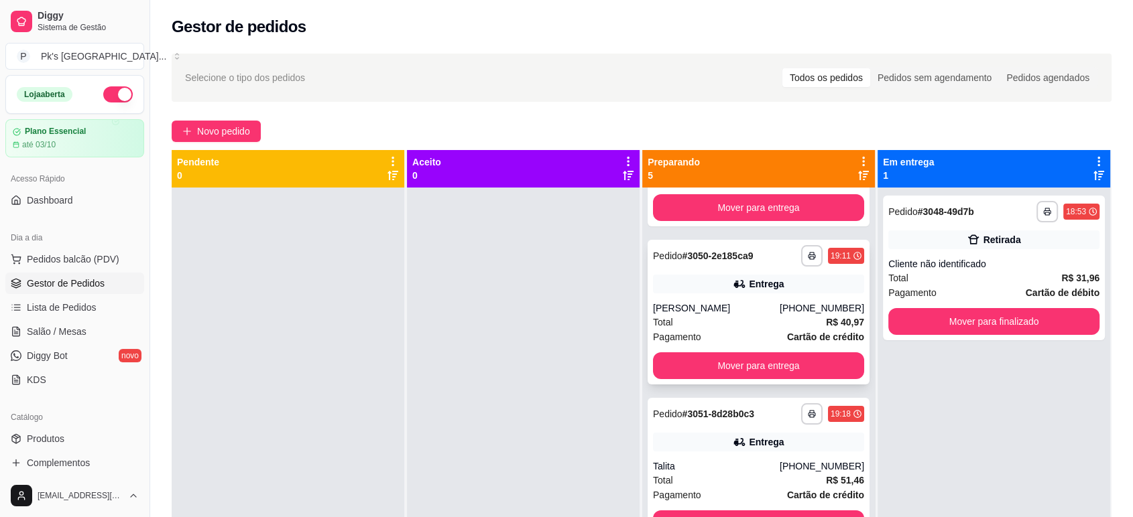
scroll to position [149, 0]
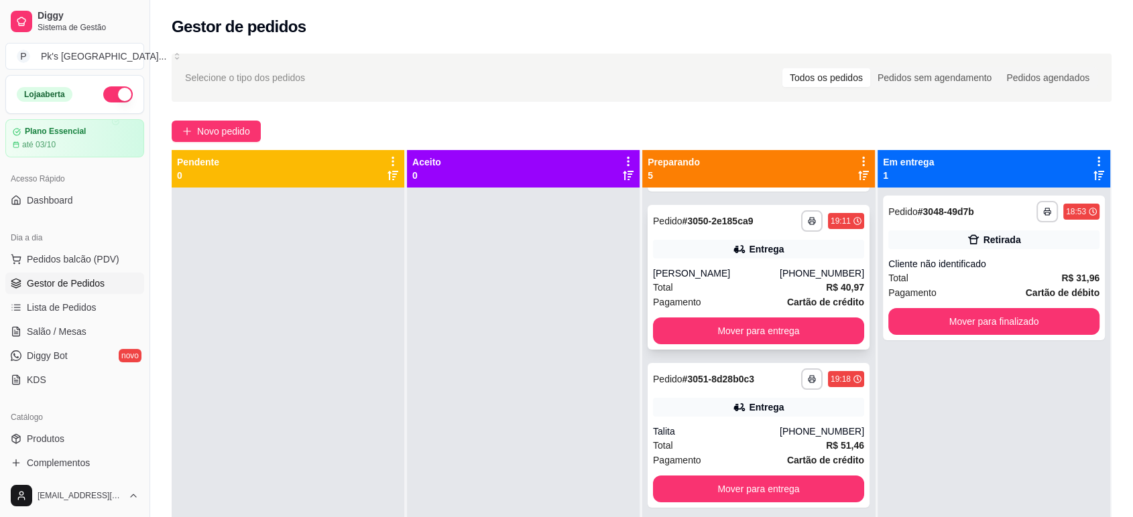
click at [690, 280] on div "[PERSON_NAME]" at bounding box center [716, 273] width 127 height 13
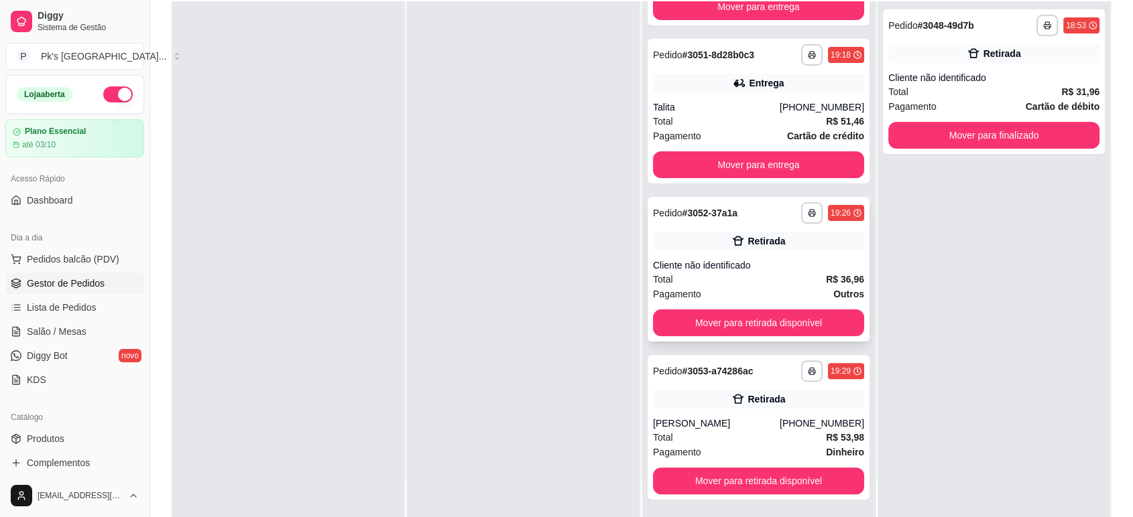
click at [682, 235] on div "Retirada" at bounding box center [758, 241] width 211 height 19
click at [789, 328] on button "Mover para retirada disponível" at bounding box center [758, 323] width 211 height 27
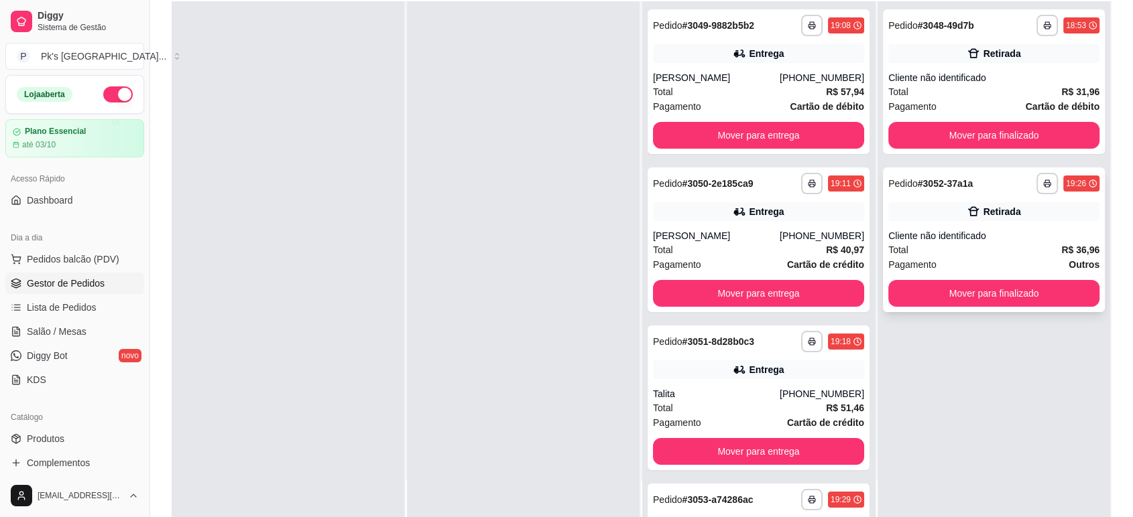
scroll to position [0, 0]
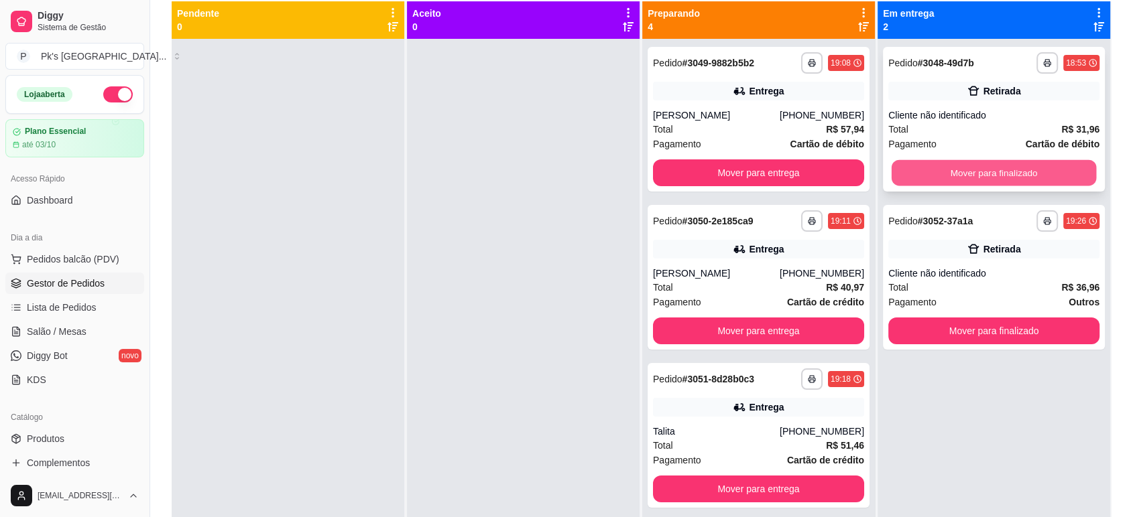
click at [951, 178] on button "Mover para finalizado" at bounding box center [993, 173] width 205 height 26
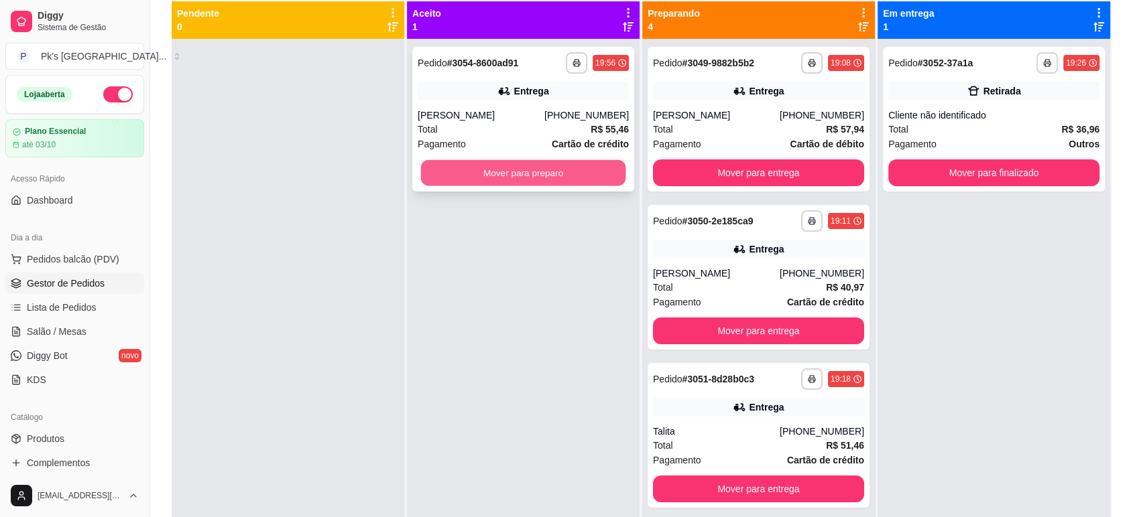
click at [494, 170] on button "Mover para preparo" at bounding box center [523, 173] width 205 height 26
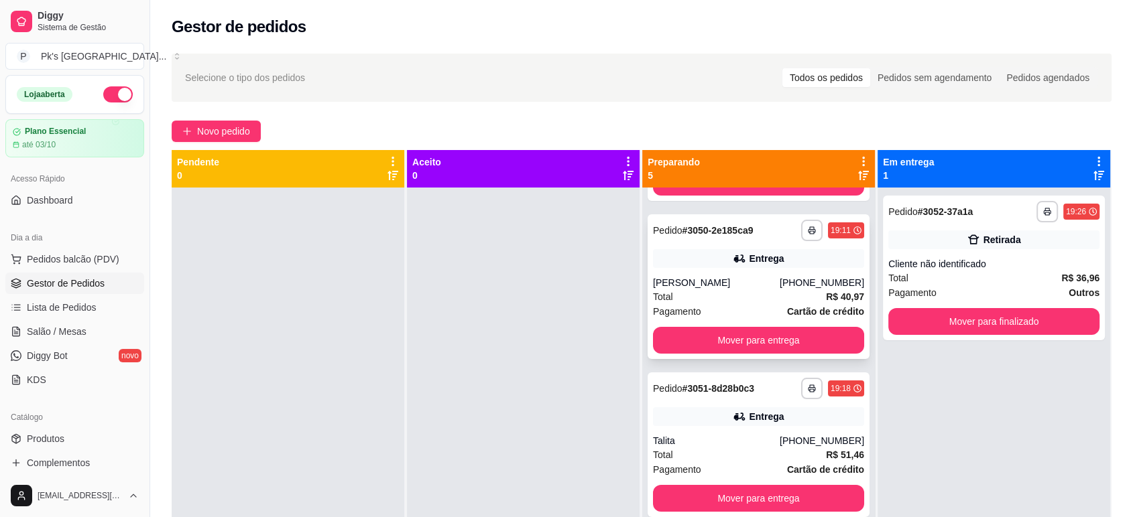
scroll to position [149, 0]
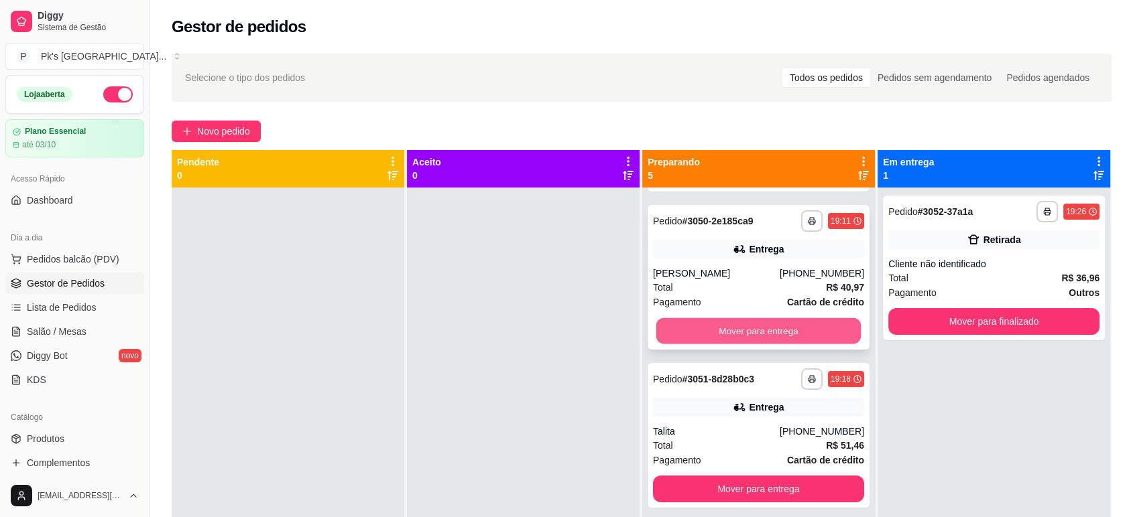
click at [751, 344] on button "Mover para entrega" at bounding box center [758, 331] width 205 height 26
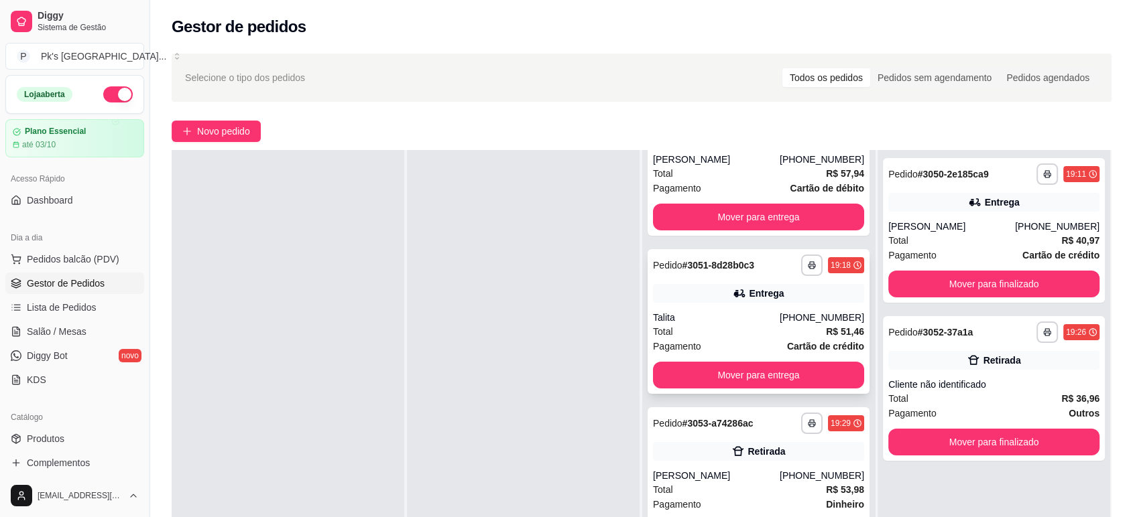
scroll to position [0, 0]
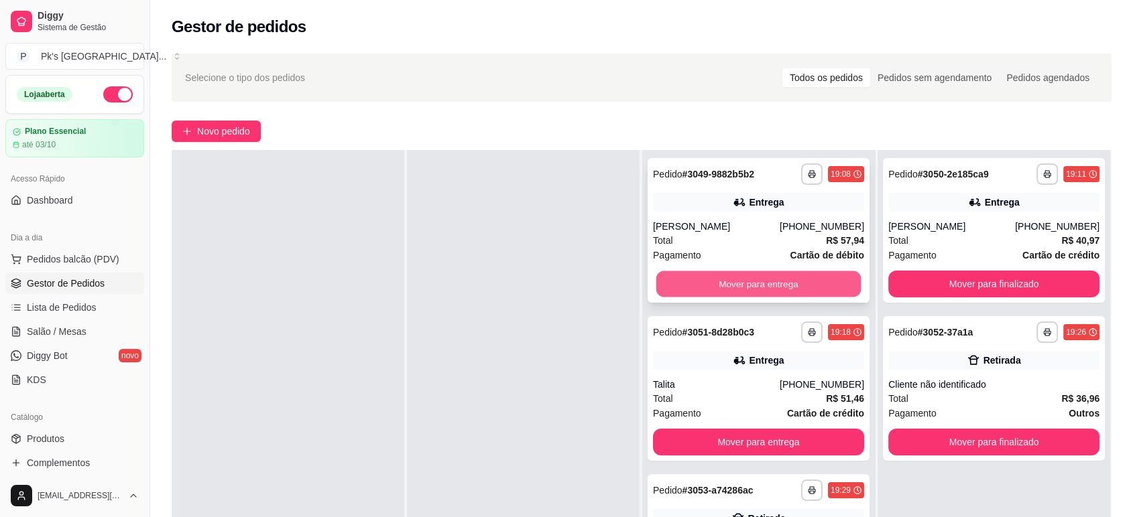
click at [760, 290] on button "Mover para entrega" at bounding box center [758, 284] width 205 height 26
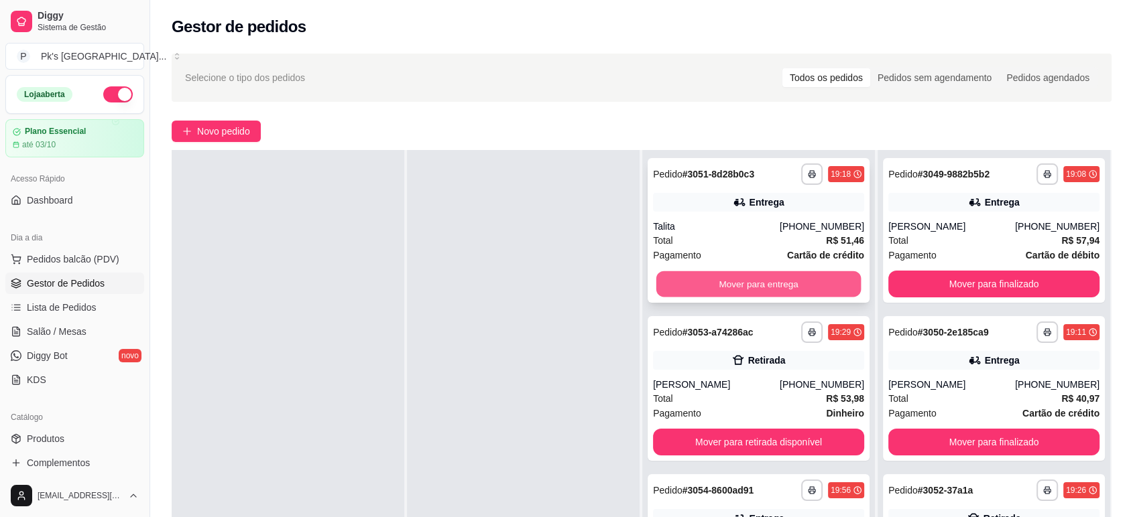
click at [737, 276] on button "Mover para entrega" at bounding box center [758, 284] width 205 height 26
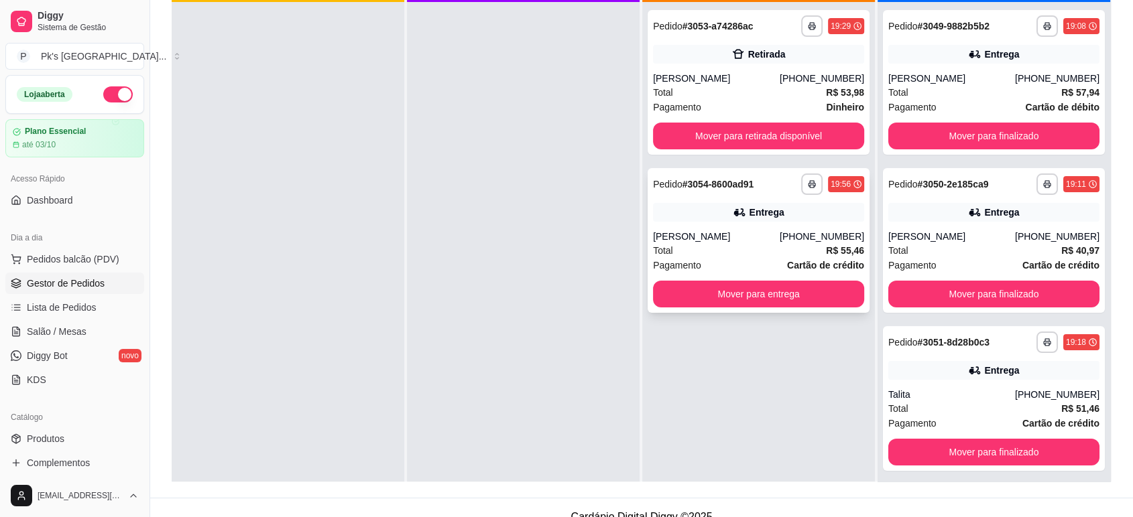
scroll to position [55, 0]
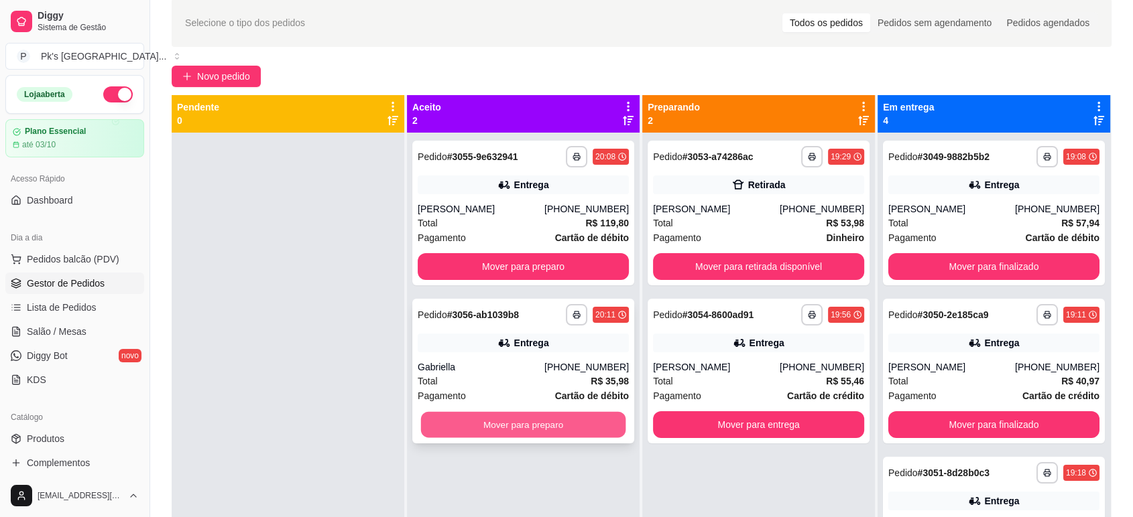
click at [503, 420] on button "Mover para preparo" at bounding box center [523, 425] width 205 height 26
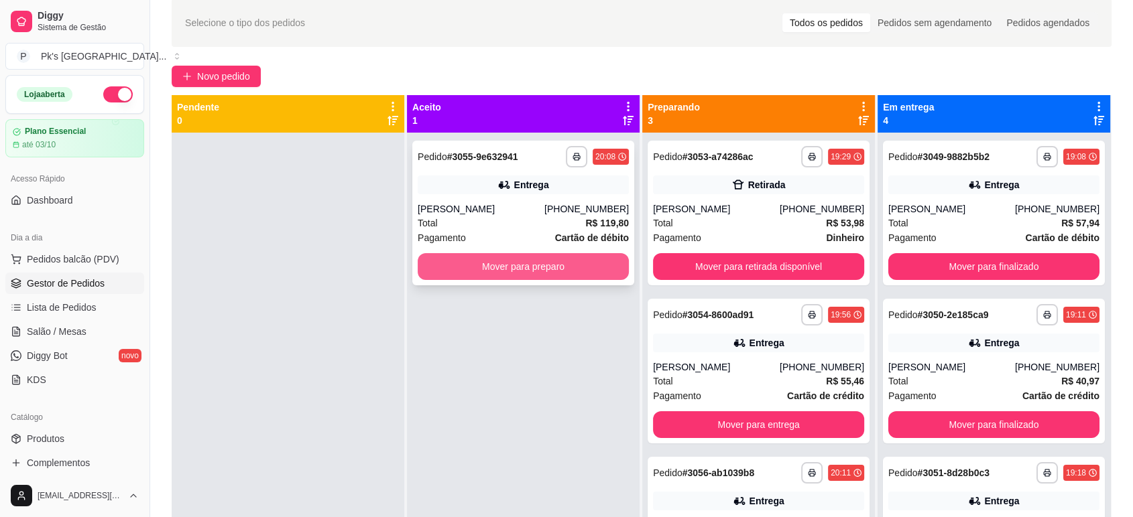
click at [533, 264] on button "Mover para preparo" at bounding box center [523, 266] width 211 height 27
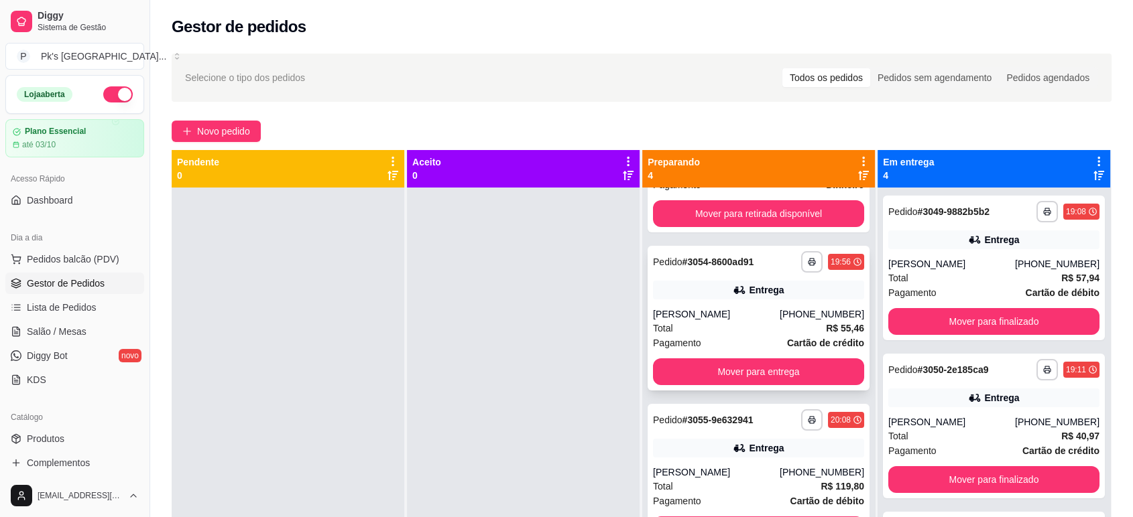
scroll to position [129, 0]
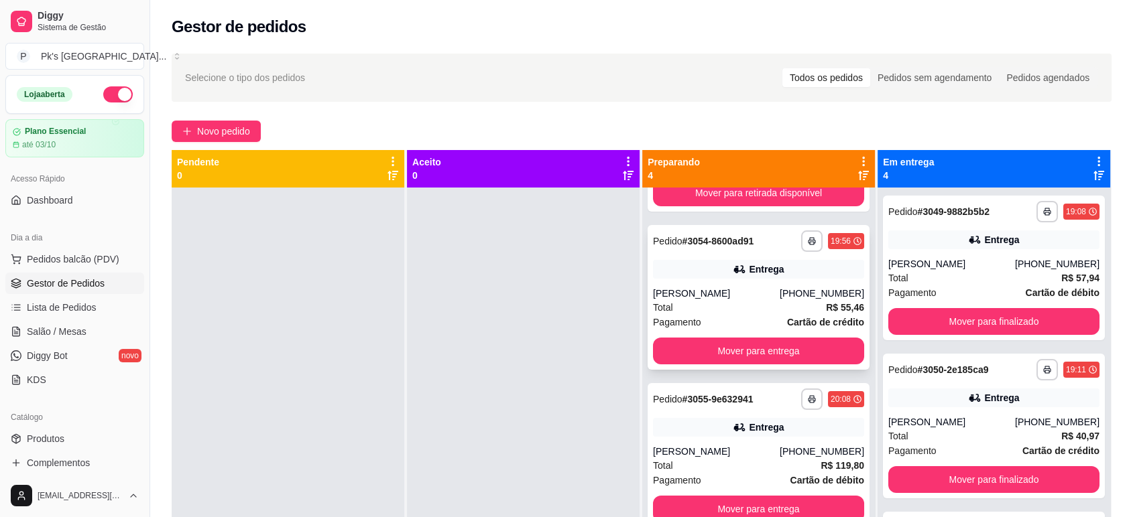
click at [759, 296] on div "[PERSON_NAME]" at bounding box center [716, 293] width 127 height 13
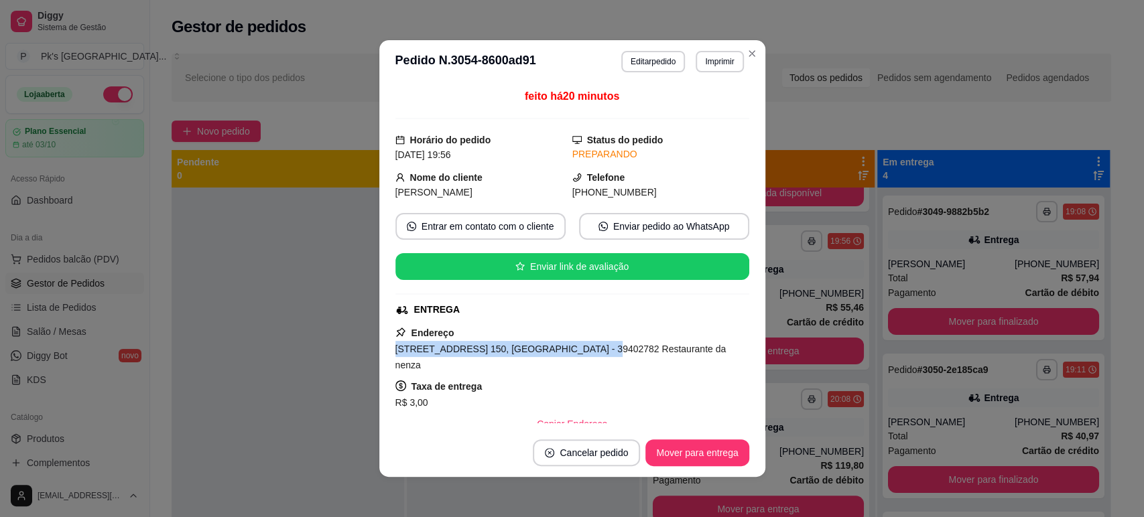
drag, startPoint x: 560, startPoint y: 351, endPoint x: 350, endPoint y: 351, distance: 210.4
click at [350, 351] on div "**********" at bounding box center [572, 258] width 1144 height 517
copy span "[STREET_ADDRESS] 150, [GEOGRAPHIC_DATA]"
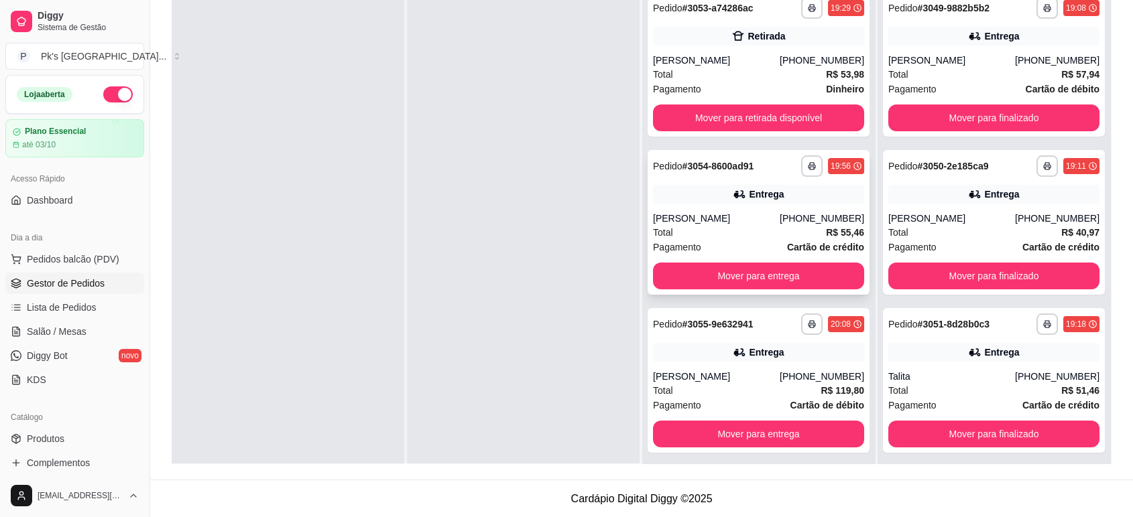
scroll to position [55, 0]
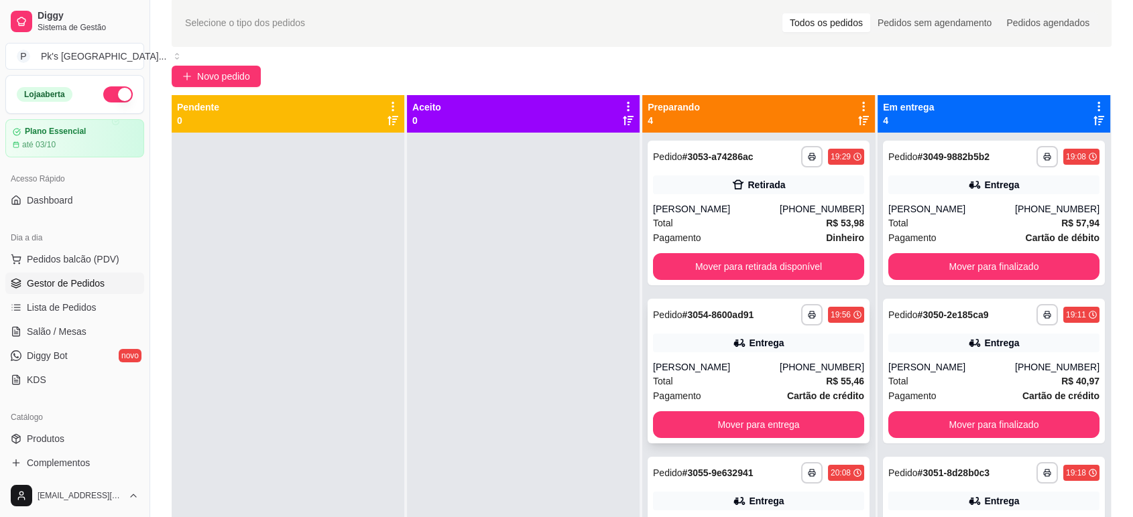
click at [712, 354] on div "**********" at bounding box center [758, 371] width 222 height 145
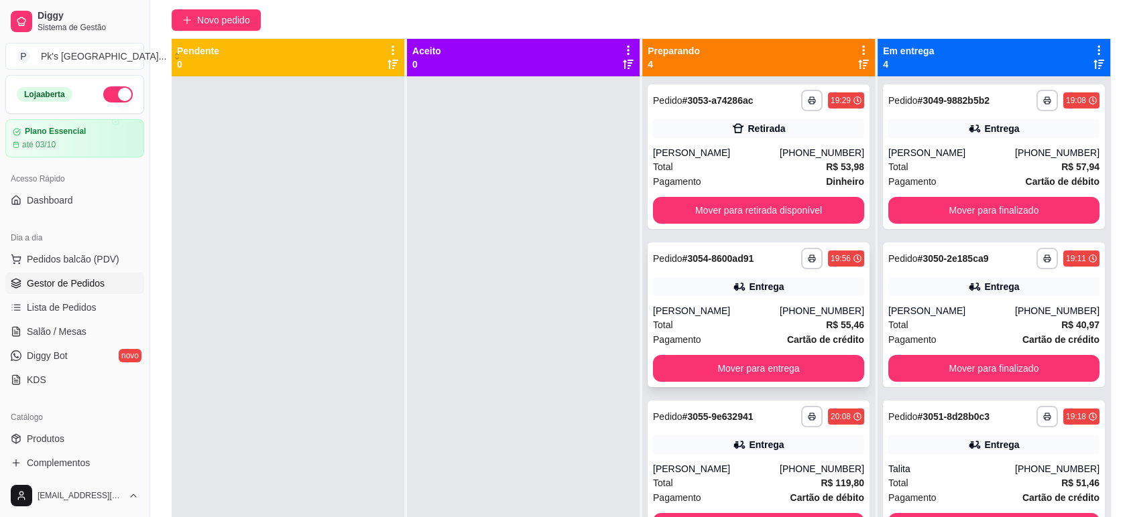
scroll to position [149, 0]
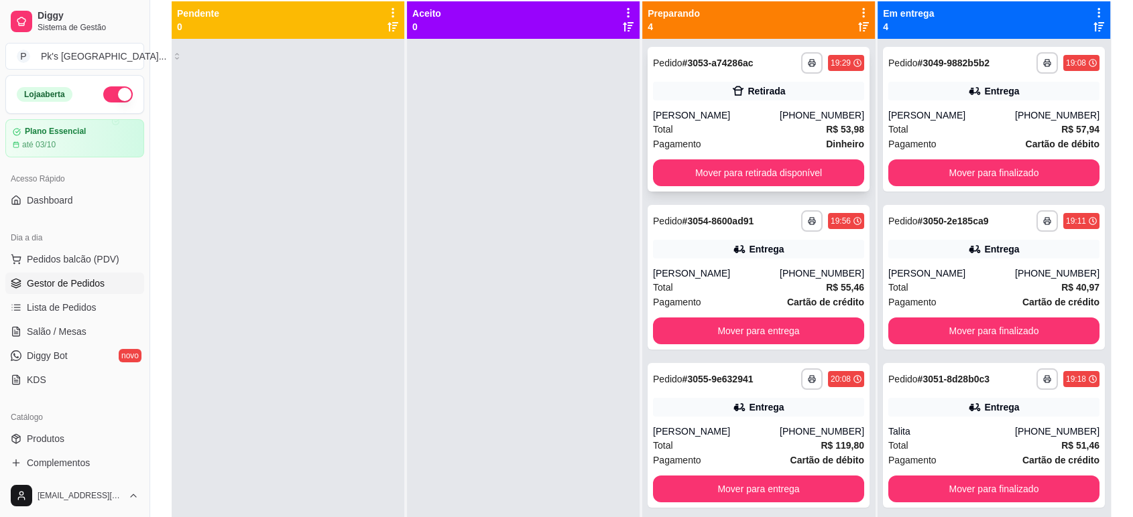
click at [704, 103] on div "**********" at bounding box center [758, 119] width 222 height 145
click at [751, 172] on button "Mover para retirada disponível" at bounding box center [758, 173] width 211 height 27
click at [692, 95] on div "Entrega" at bounding box center [758, 91] width 211 height 19
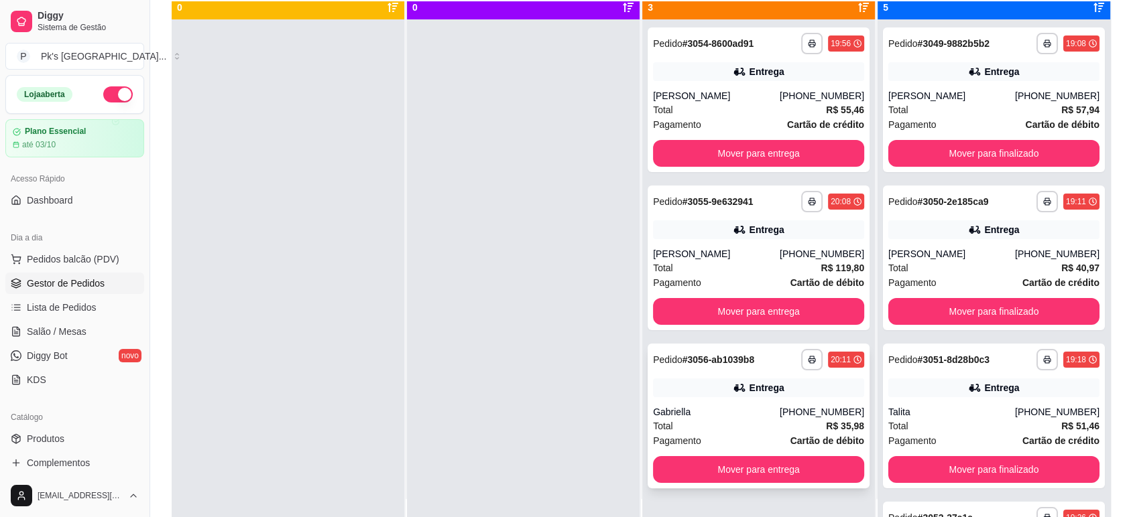
scroll to position [38, 0]
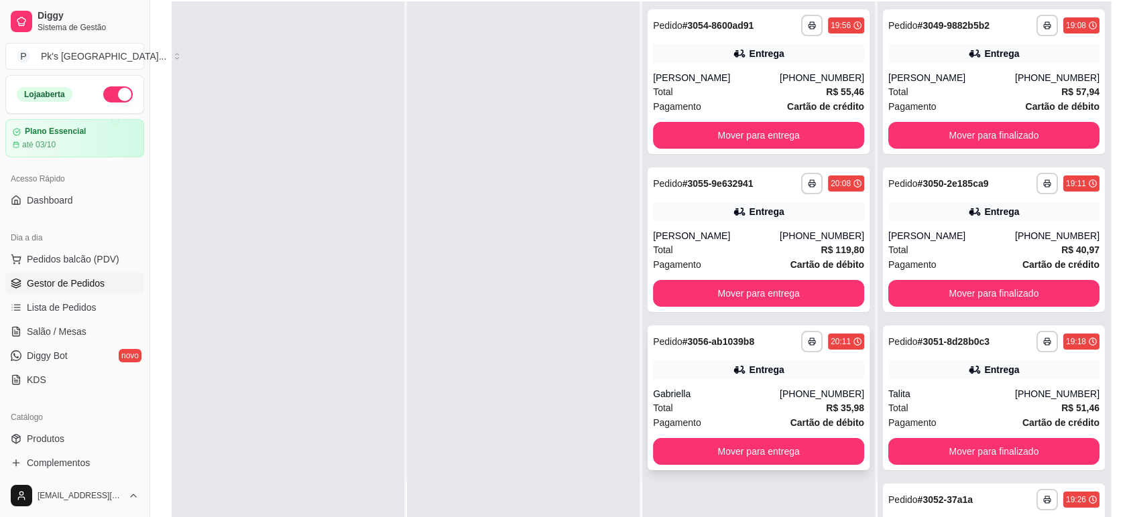
click at [716, 393] on div "Gabriella" at bounding box center [716, 393] width 127 height 13
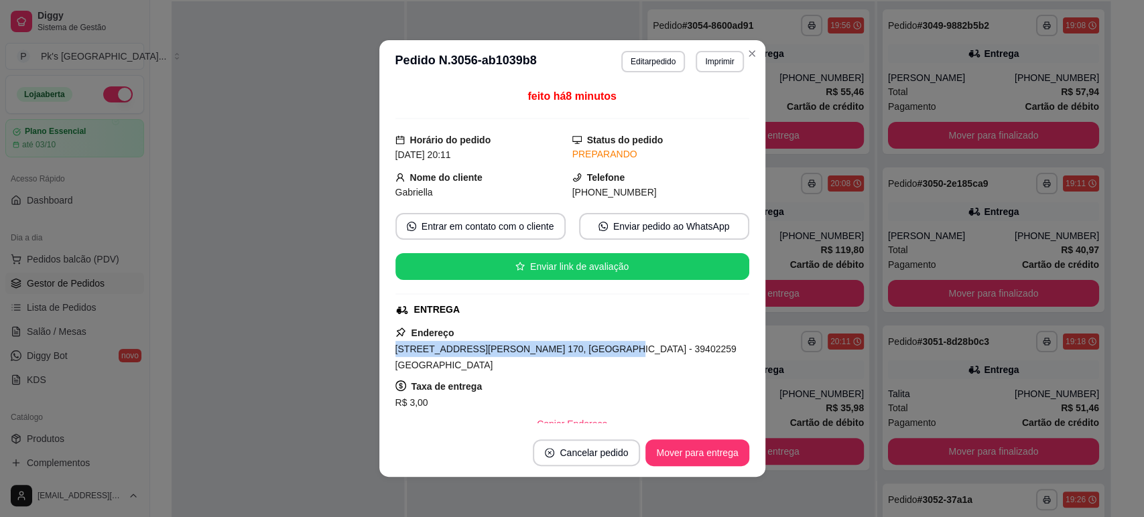
drag, startPoint x: 383, startPoint y: 348, endPoint x: 576, endPoint y: 353, distance: 192.4
click at [576, 353] on div "feito há 8 minutos Horário do pedido [DATE] 20:11 Status do pedido PREPARANDO N…" at bounding box center [572, 256] width 386 height 346
copy span "[STREET_ADDRESS][PERSON_NAME] 170, [GEOGRAPHIC_DATA]"
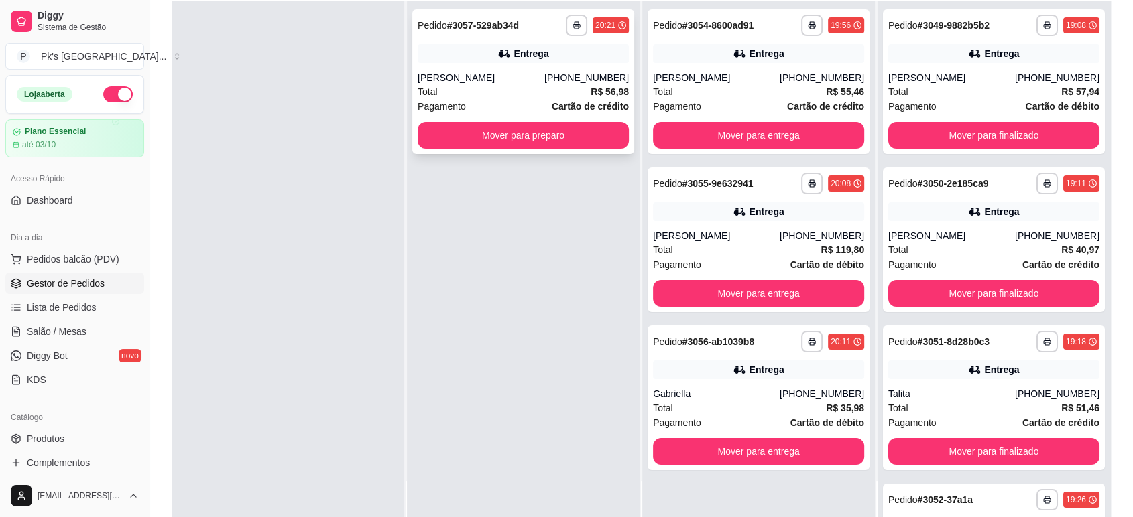
click at [516, 65] on div "**********" at bounding box center [523, 81] width 222 height 145
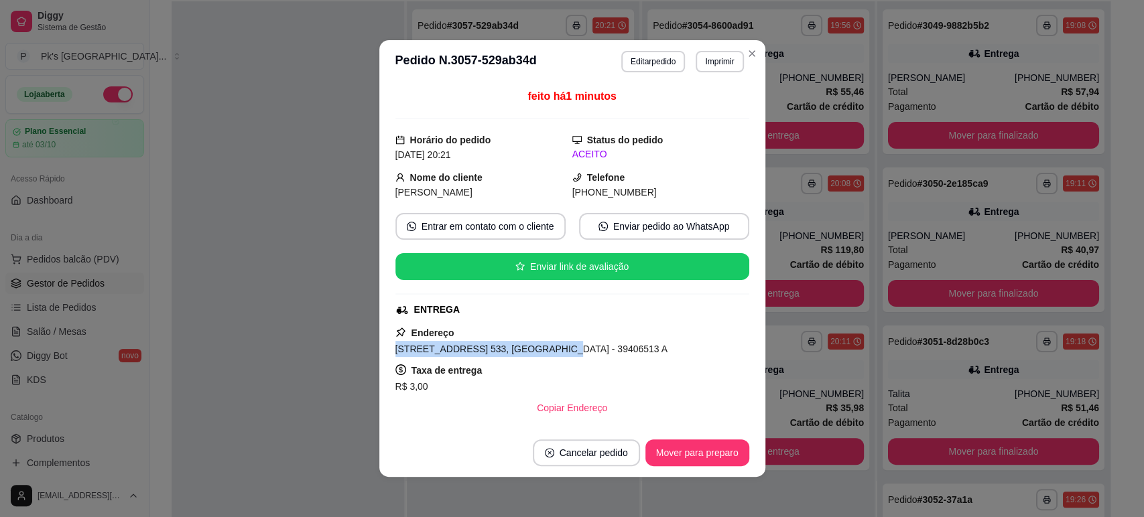
drag, startPoint x: 534, startPoint y: 351, endPoint x: 387, endPoint y: 345, distance: 147.6
click at [387, 345] on div "feito há 1 minutos Horário do pedido [DATE] 20:21 Status do pedido ACEITO Nome …" at bounding box center [572, 256] width 386 height 346
copy span "[STREET_ADDRESS] 533, [GEOGRAPHIC_DATA]"
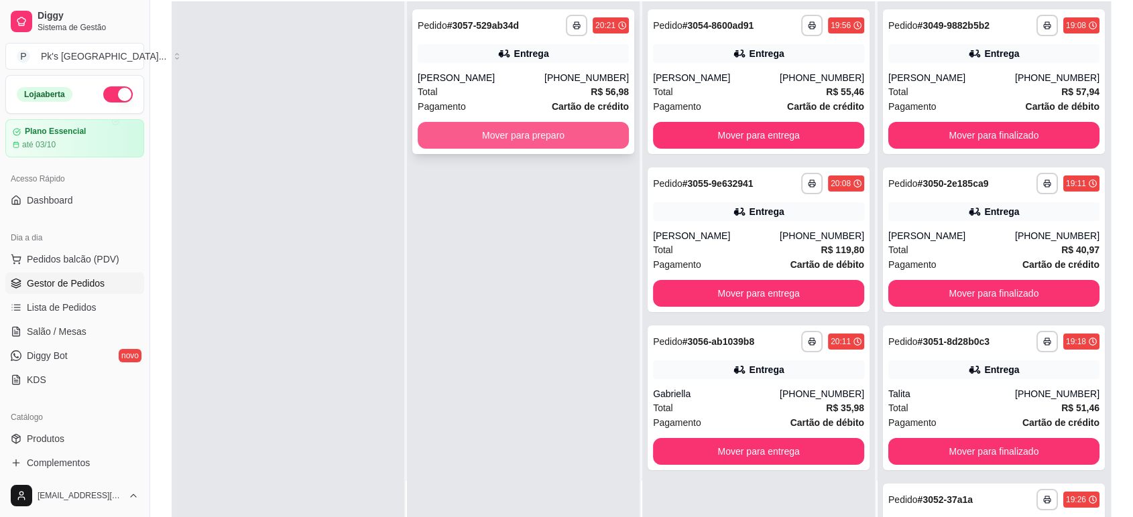
click at [524, 135] on button "Mover para preparo" at bounding box center [523, 135] width 211 height 27
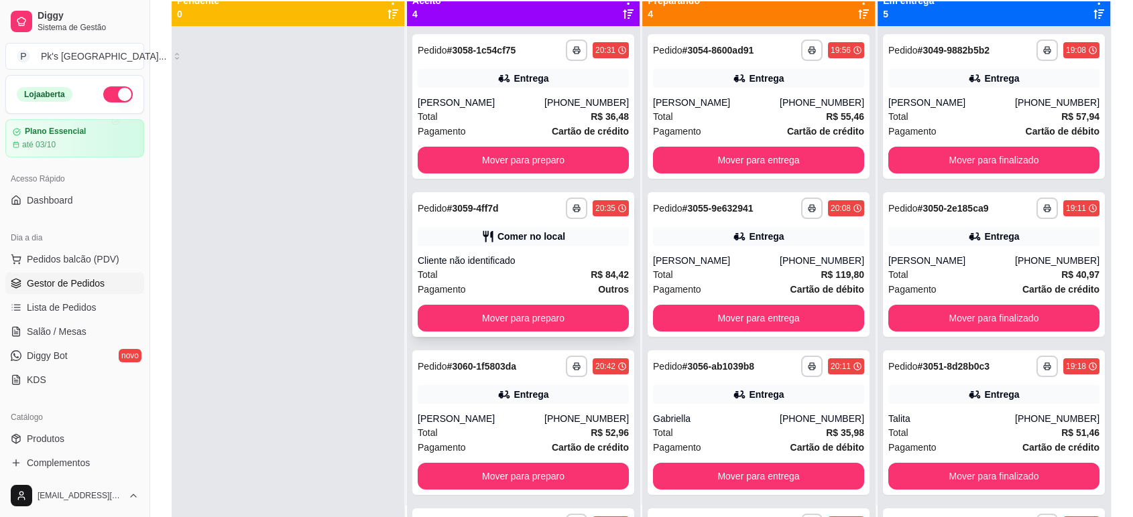
scroll to position [0, 0]
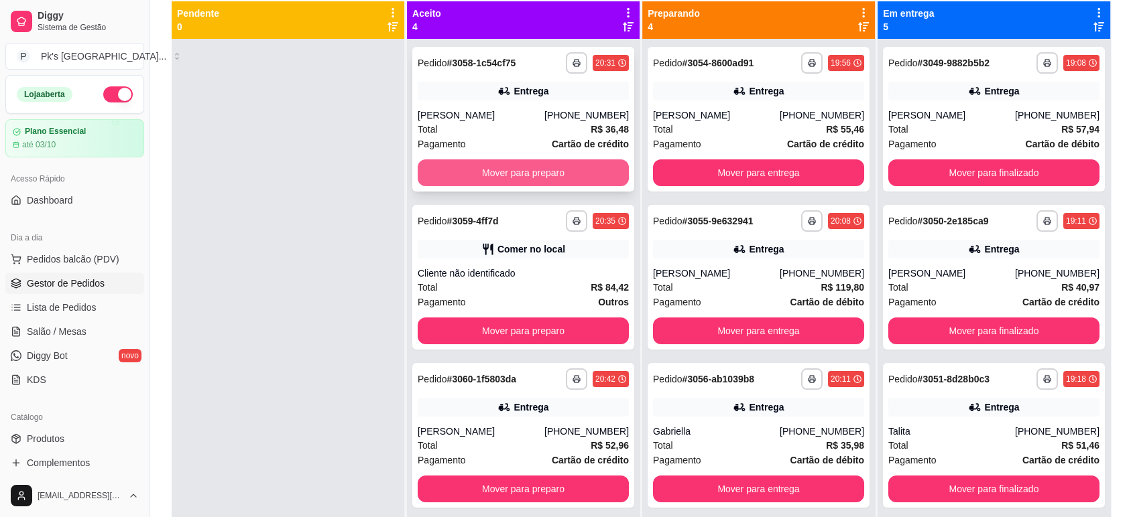
click at [539, 174] on button "Mover para preparo" at bounding box center [523, 173] width 211 height 27
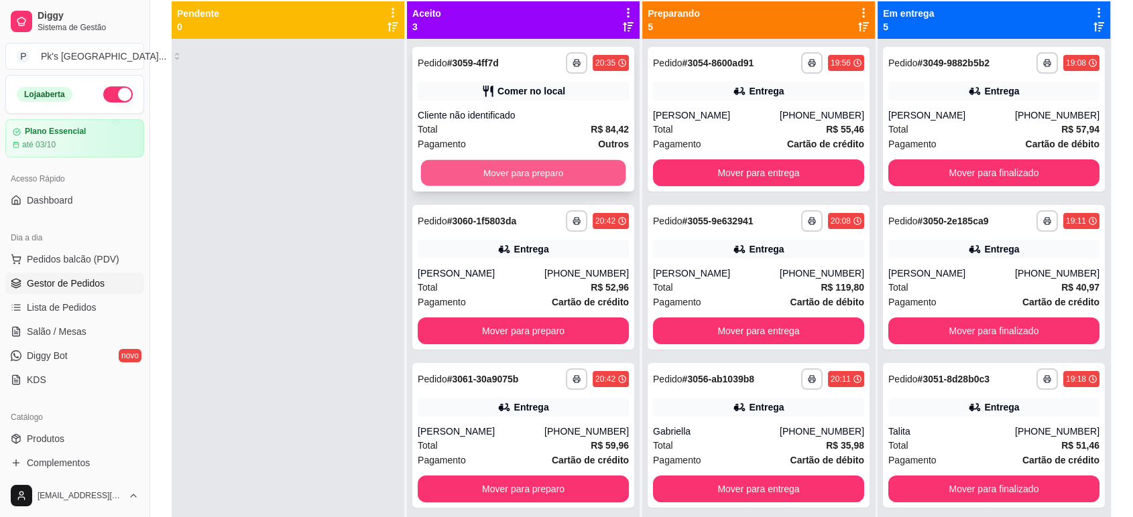
click at [532, 182] on button "Mover para preparo" at bounding box center [523, 173] width 205 height 26
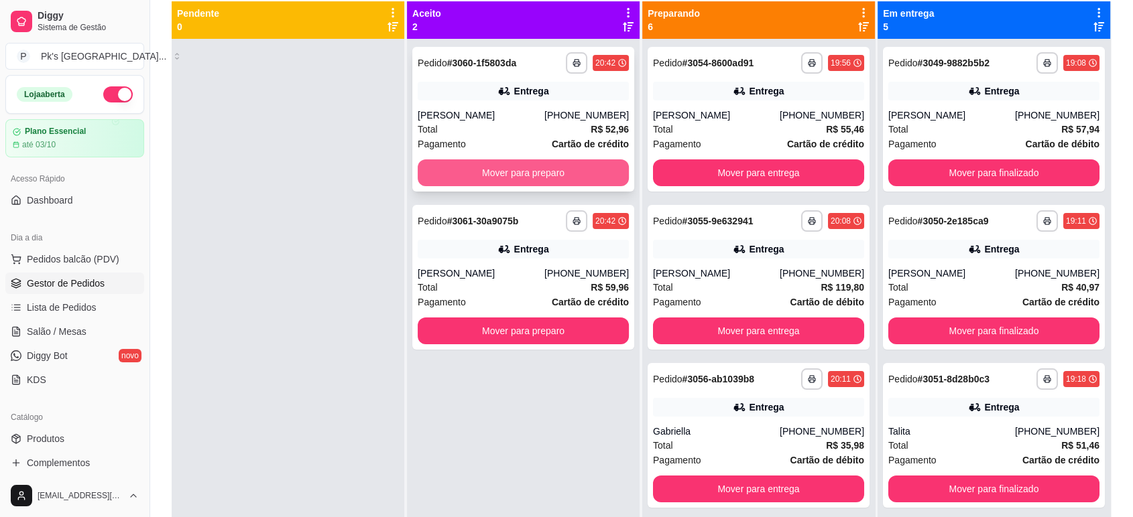
click at [533, 176] on button "Mover para preparo" at bounding box center [523, 173] width 211 height 27
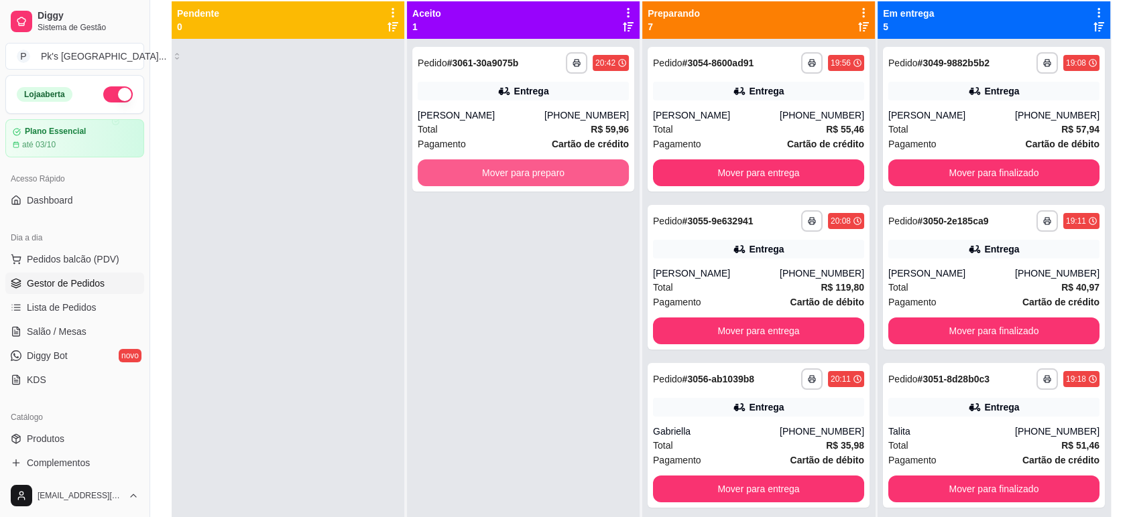
click at [533, 176] on button "Mover para preparo" at bounding box center [523, 173] width 211 height 27
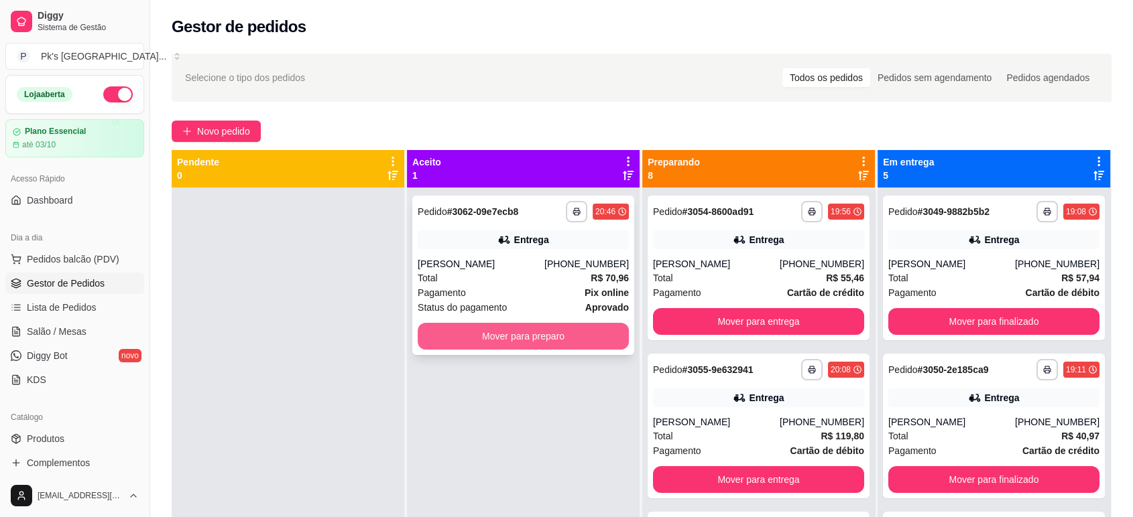
click at [521, 342] on button "Mover para preparo" at bounding box center [523, 336] width 211 height 27
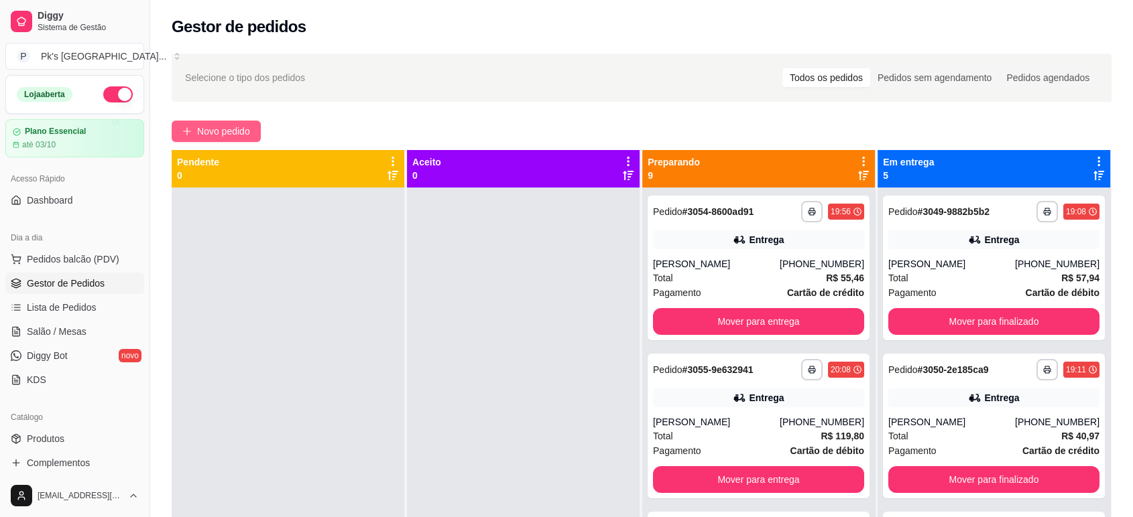
click at [247, 127] on span "Novo pedido" at bounding box center [223, 131] width 53 height 15
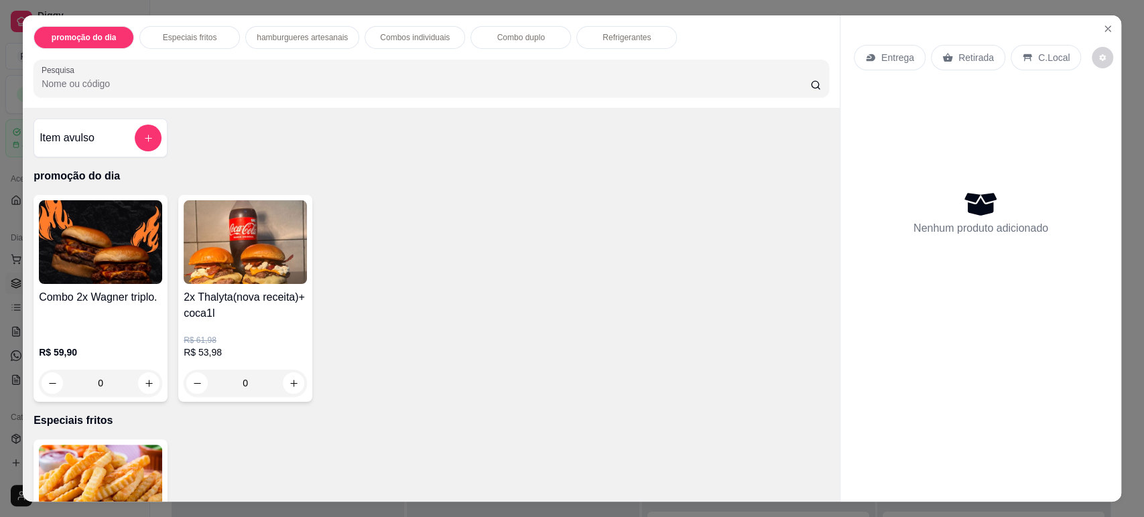
click at [88, 127] on div "Item avulso" at bounding box center [101, 138] width 122 height 27
click at [1105, 29] on icon "Close" at bounding box center [1107, 28] width 5 height 5
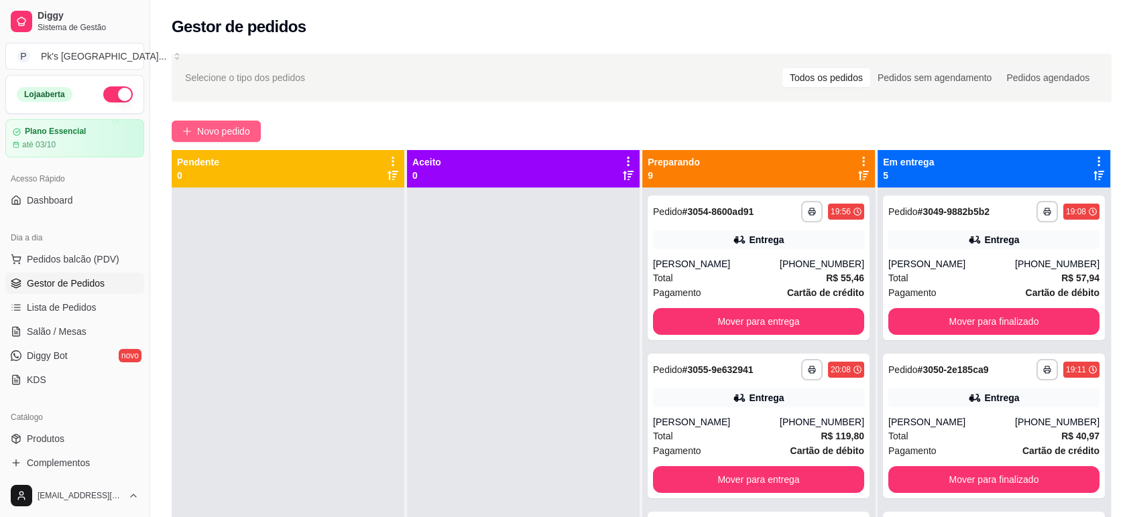
click at [210, 125] on span "Novo pedido" at bounding box center [223, 131] width 53 height 15
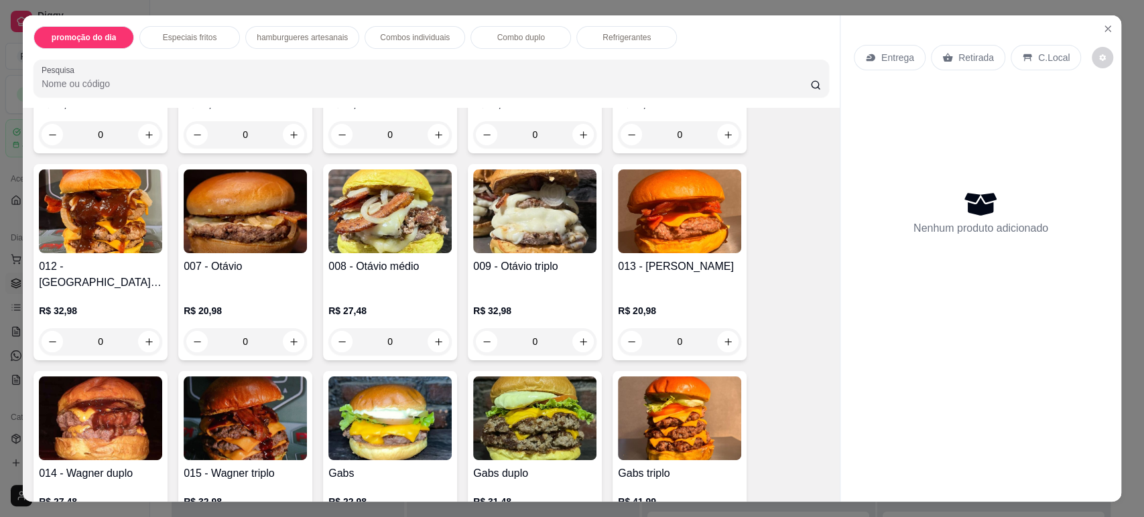
scroll to position [1265, 0]
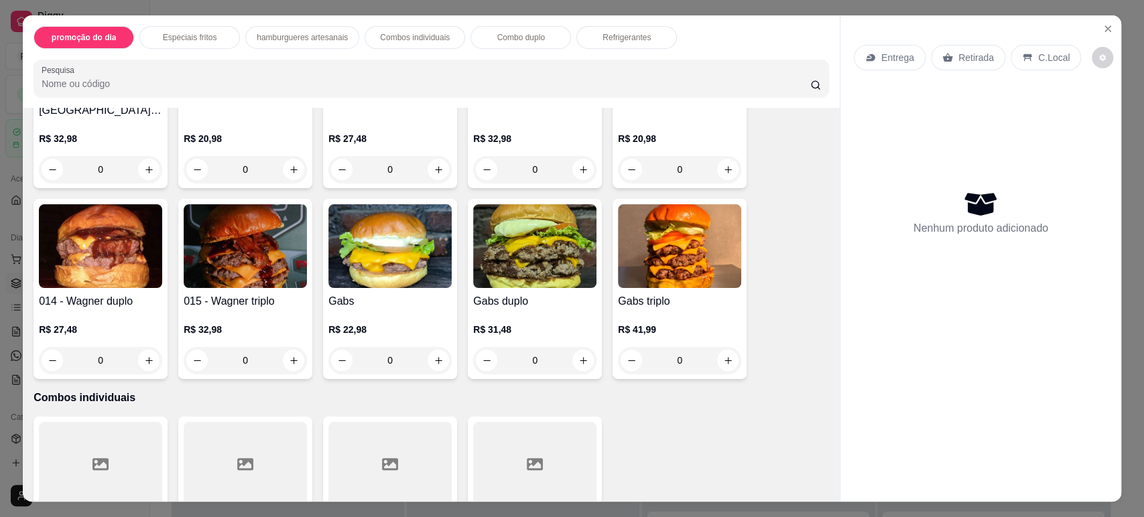
click at [375, 294] on h4 "Gabs" at bounding box center [389, 302] width 123 height 16
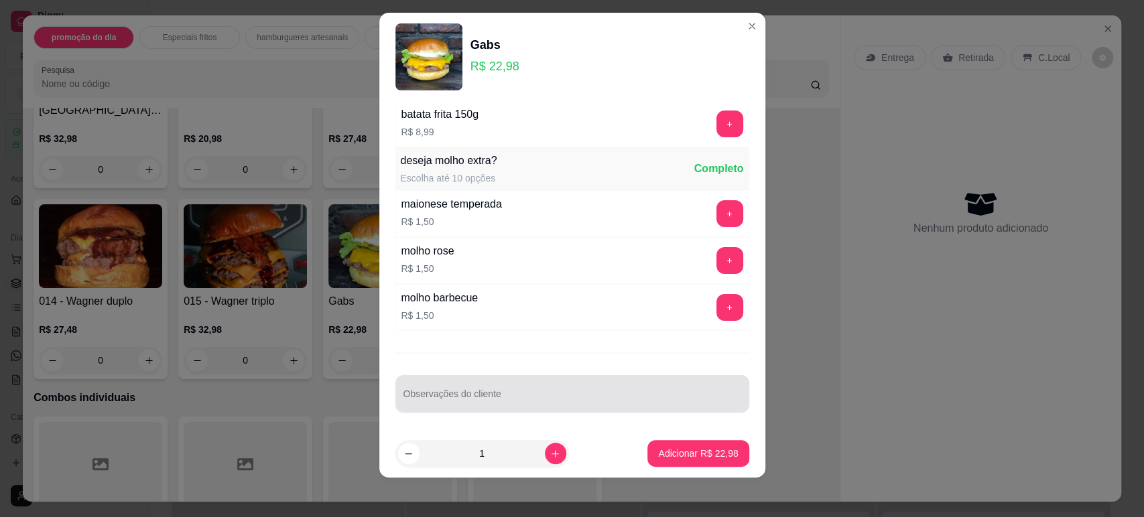
scroll to position [0, 0]
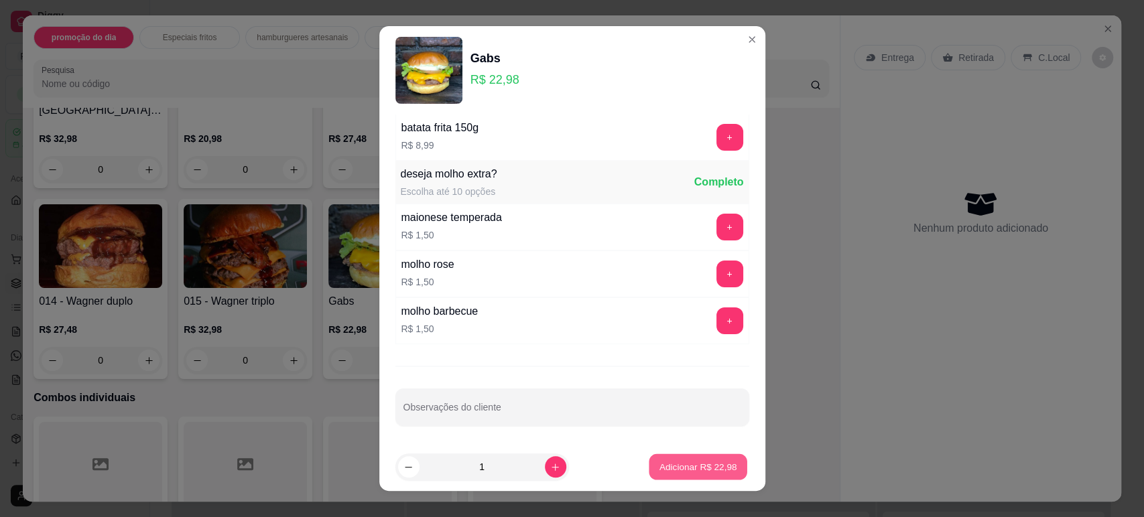
click at [692, 468] on p "Adicionar R$ 22,98" at bounding box center [698, 467] width 78 height 13
type input "1"
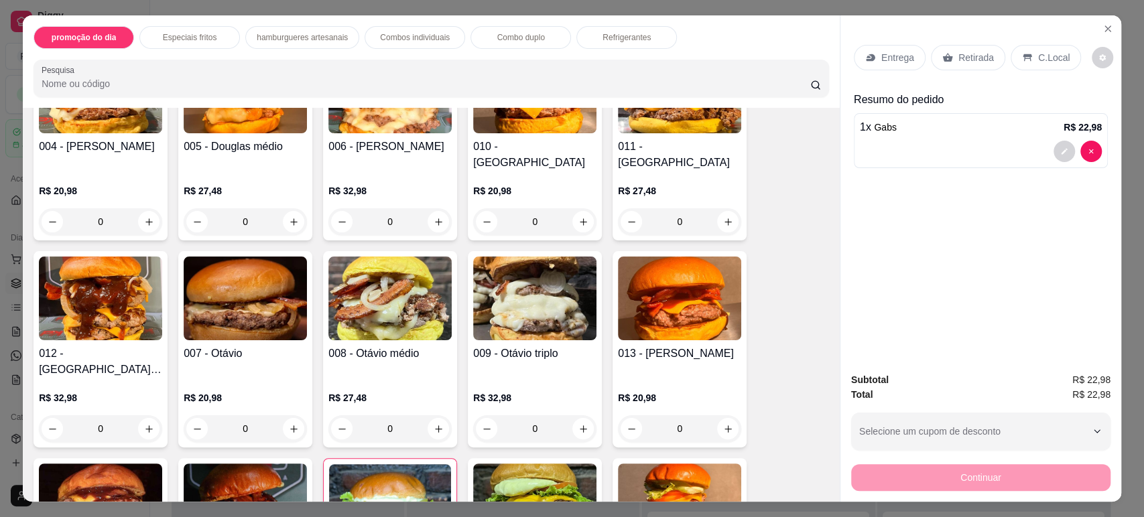
scroll to position [1042, 0]
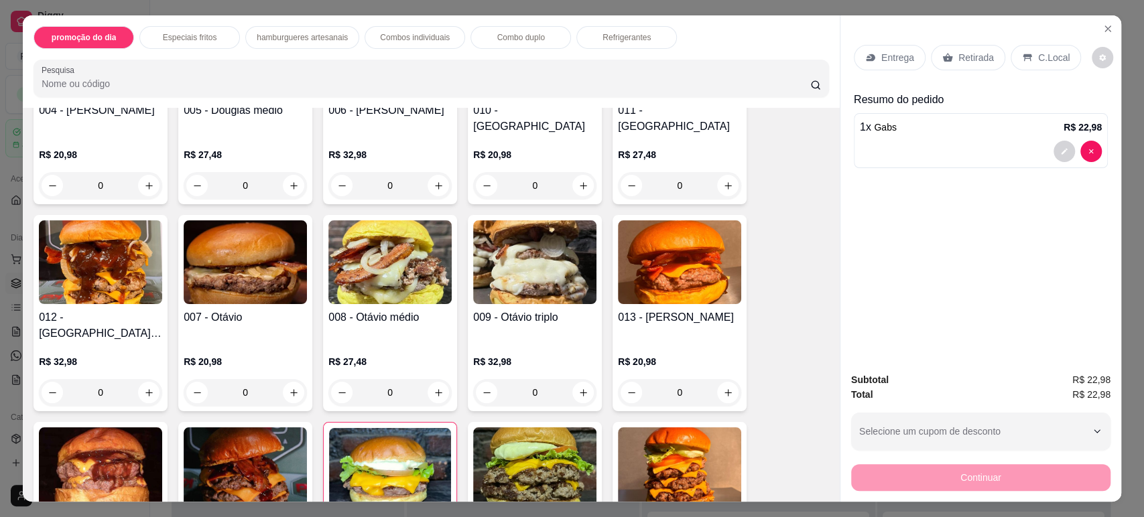
click at [226, 280] on img at bounding box center [245, 262] width 123 height 84
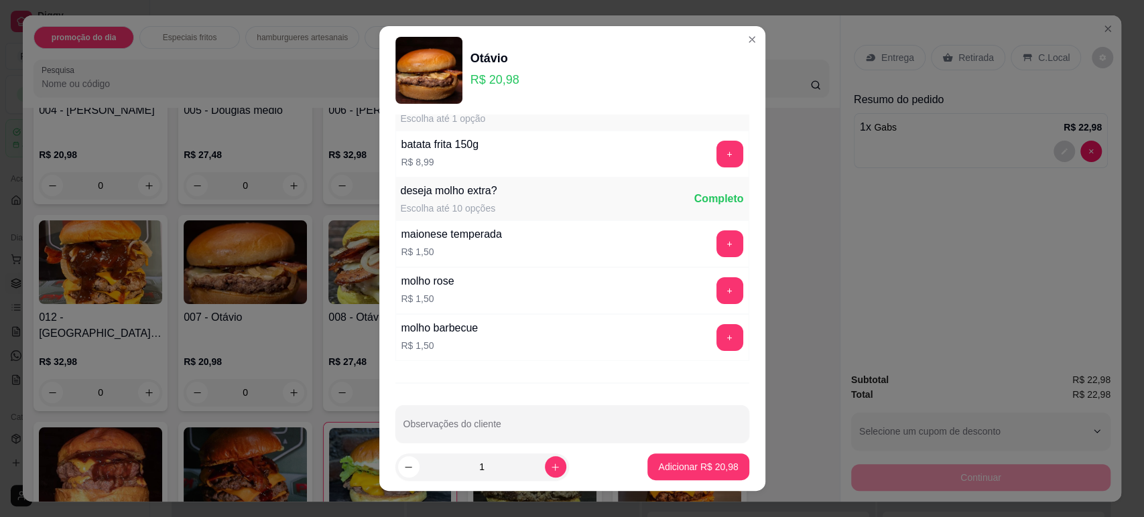
scroll to position [50, 0]
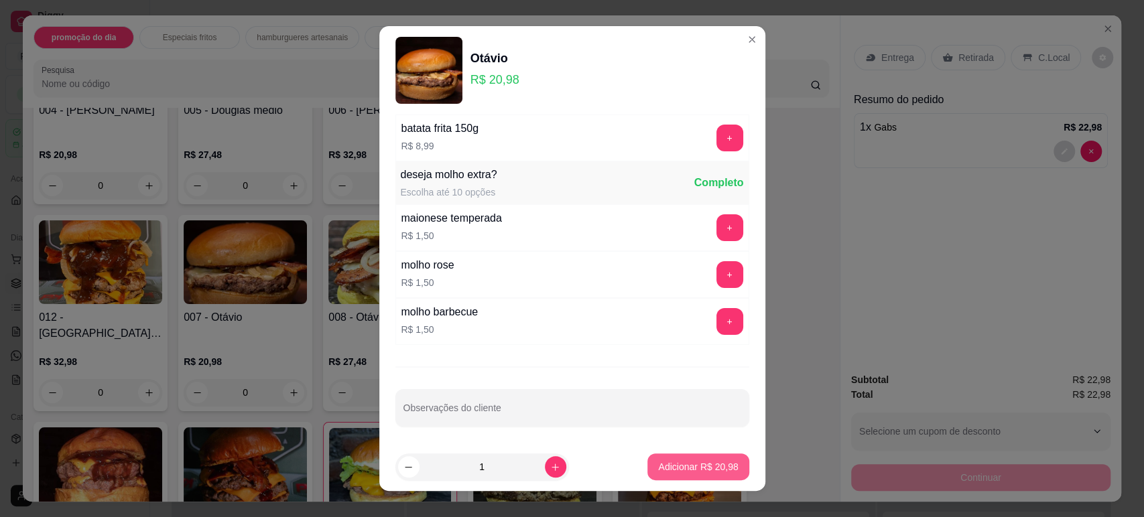
click at [702, 468] on p "Adicionar R$ 20,98" at bounding box center [698, 466] width 80 height 13
type input "1"
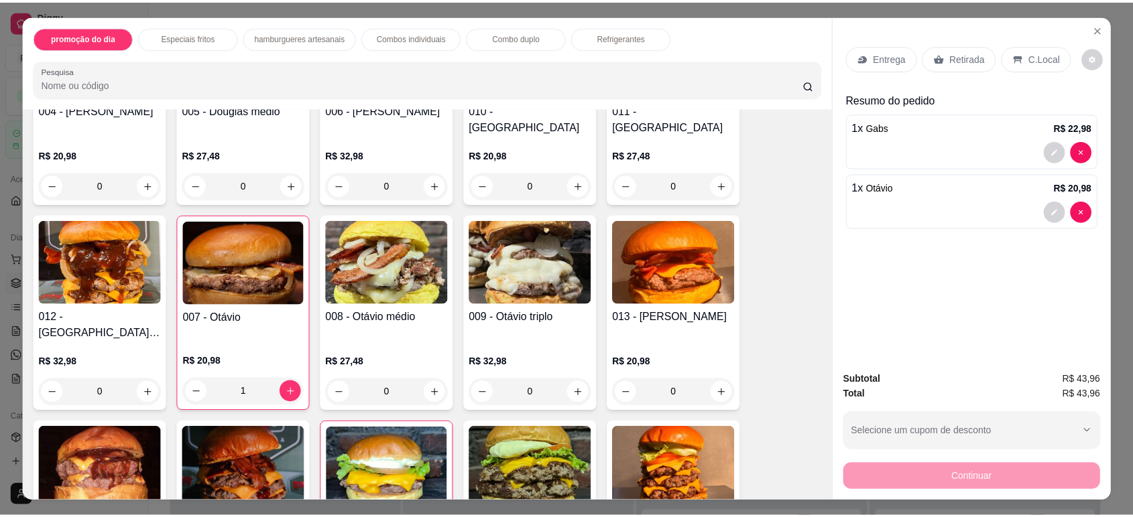
scroll to position [27, 0]
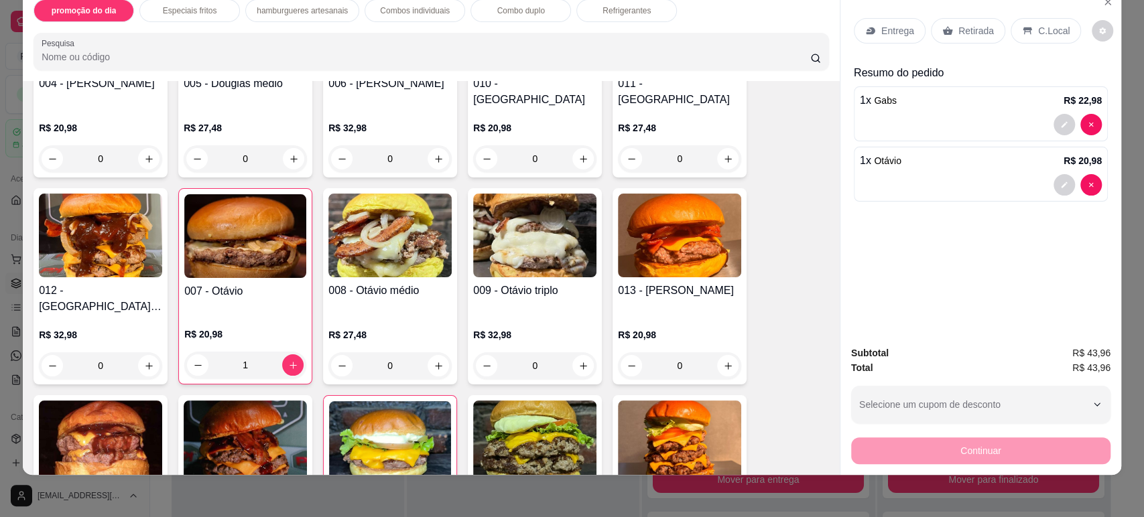
click at [962, 25] on p "Retirada" at bounding box center [976, 30] width 36 height 13
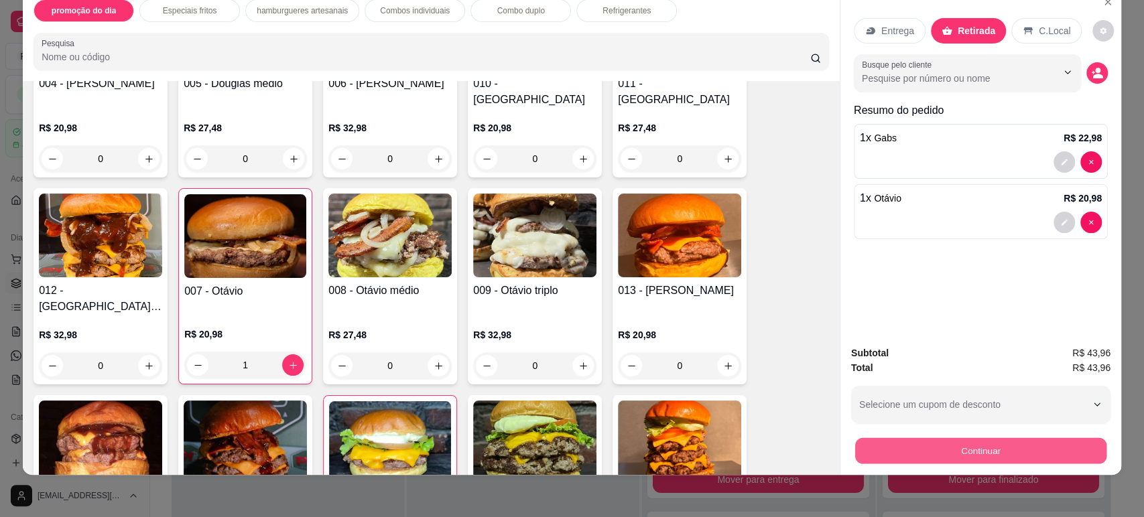
click at [954, 454] on button "Continuar" at bounding box center [980, 451] width 251 height 26
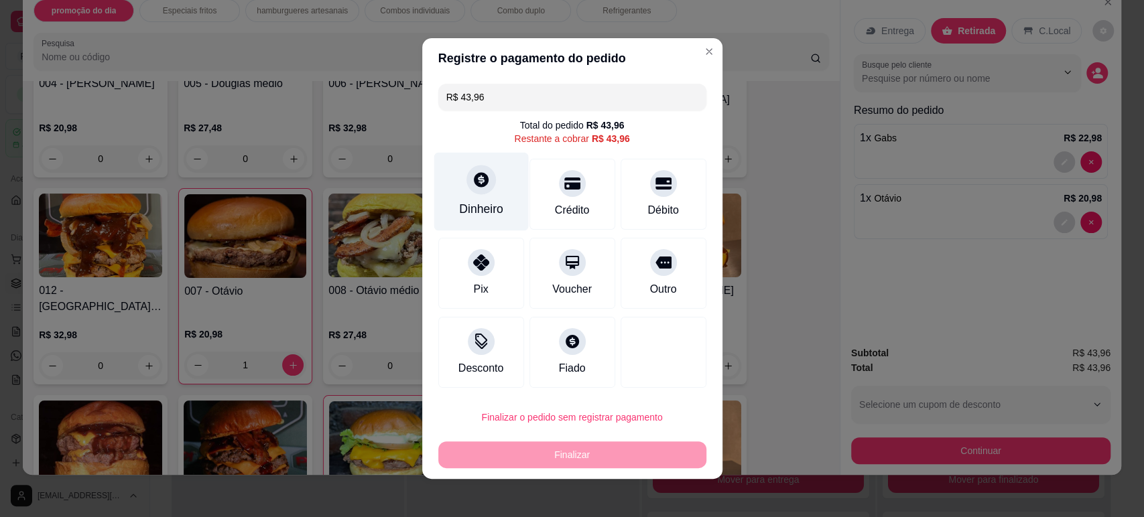
click at [466, 189] on div at bounding box center [480, 179] width 29 height 29
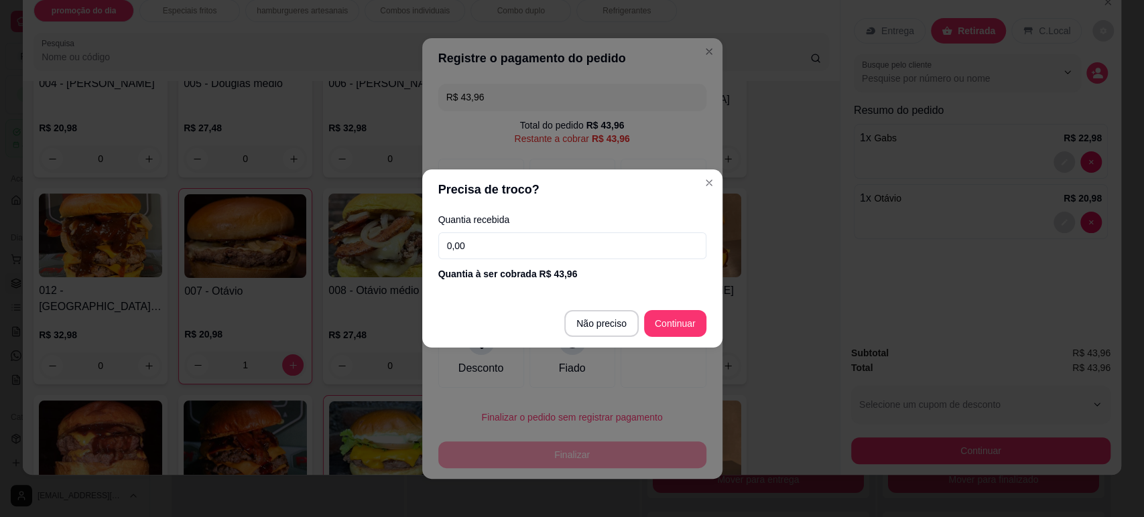
click at [517, 245] on input "0,00" at bounding box center [572, 246] width 268 height 27
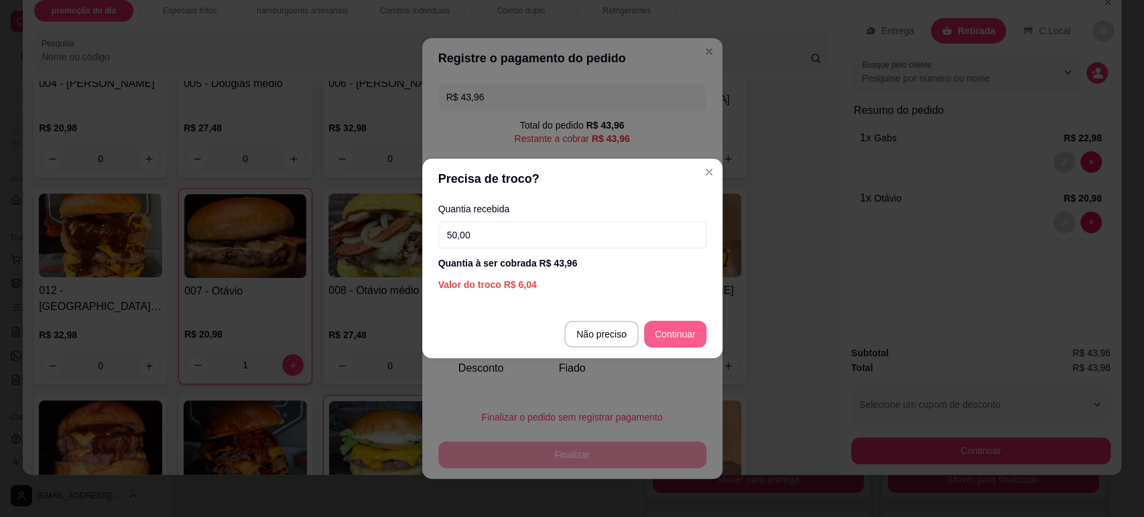
type input "50,00"
type input "R$ 0,00"
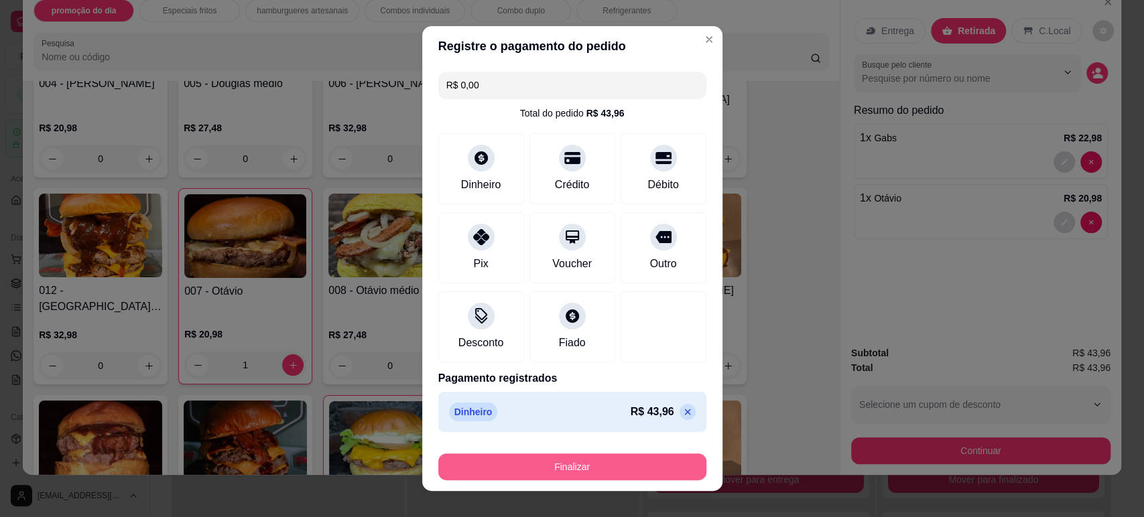
click at [572, 471] on button "Finalizar" at bounding box center [572, 467] width 268 height 27
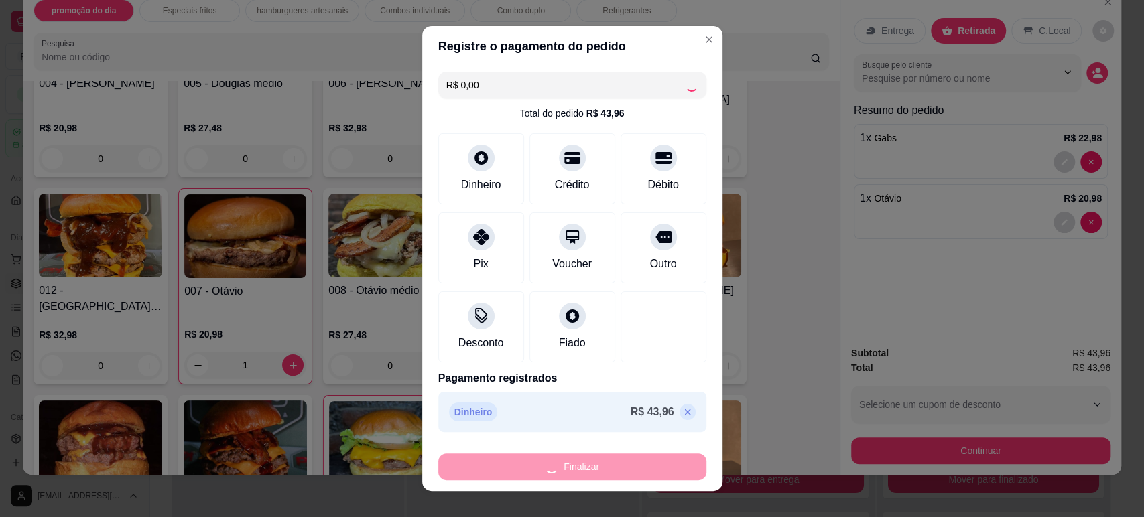
type input "0"
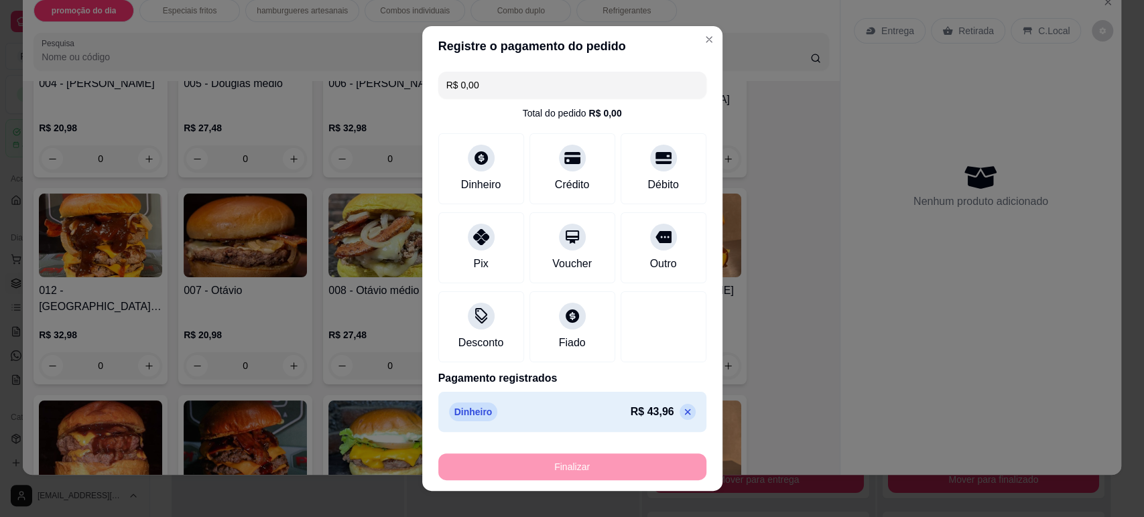
type input "-R$ 43,96"
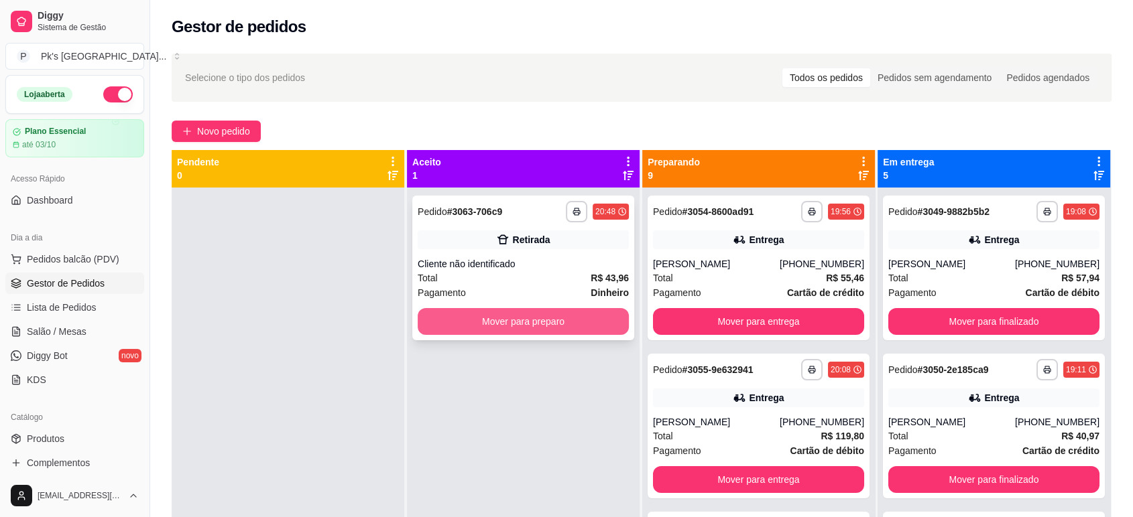
click at [505, 324] on button "Mover para preparo" at bounding box center [523, 321] width 211 height 27
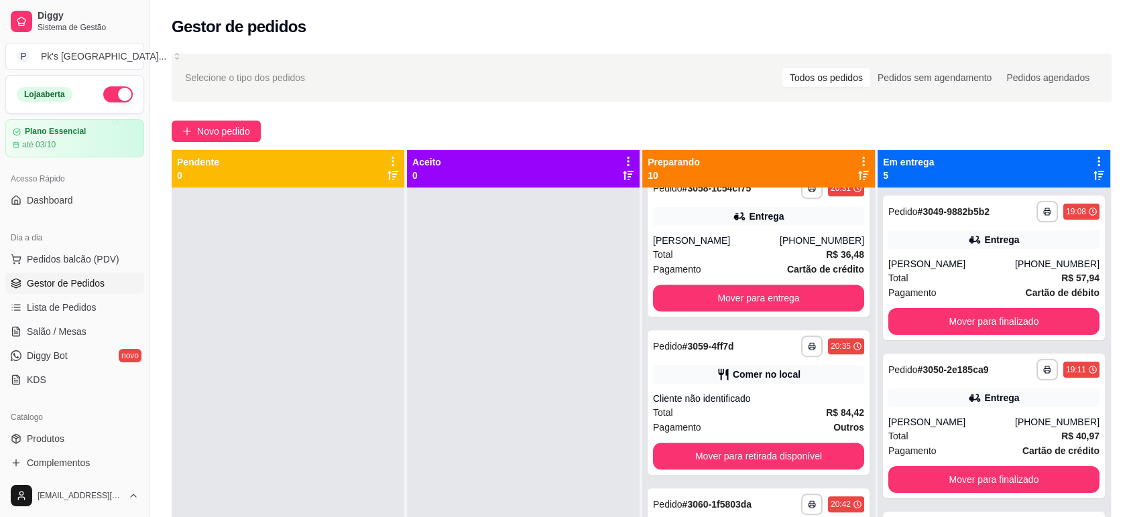
scroll to position [570, 0]
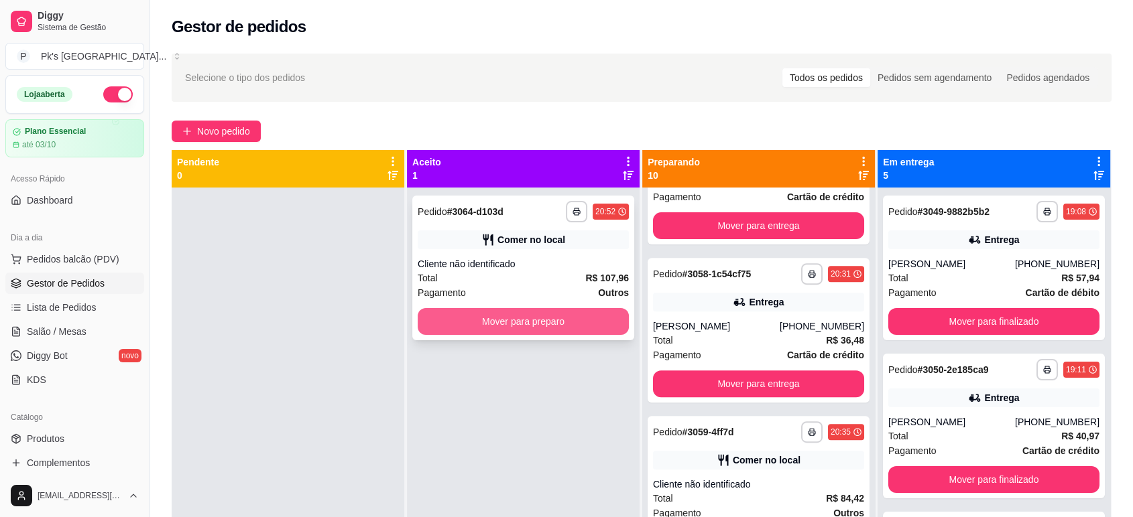
click at [571, 318] on button "Mover para preparo" at bounding box center [523, 321] width 211 height 27
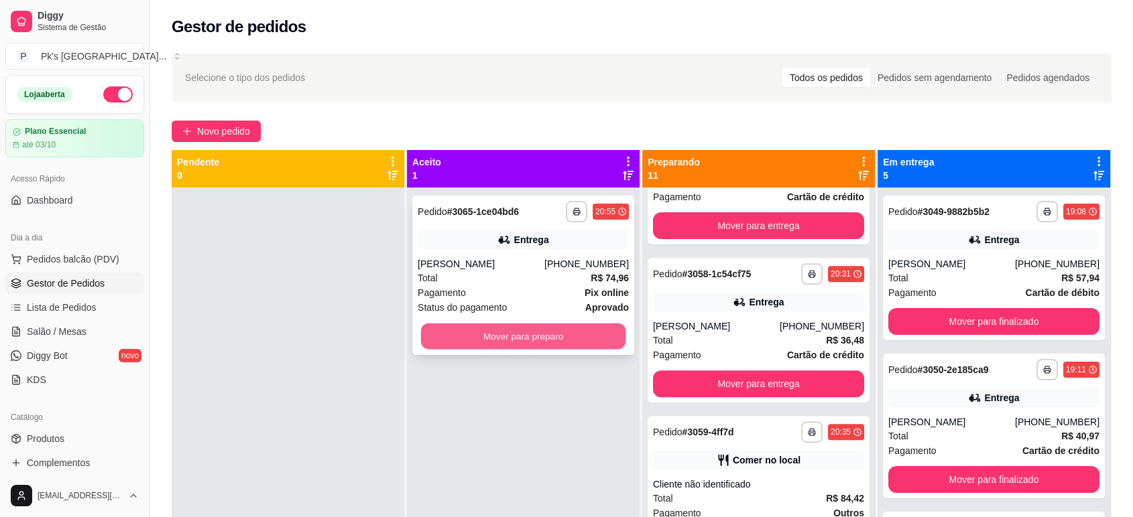
click at [483, 338] on button "Mover para preparo" at bounding box center [523, 337] width 205 height 26
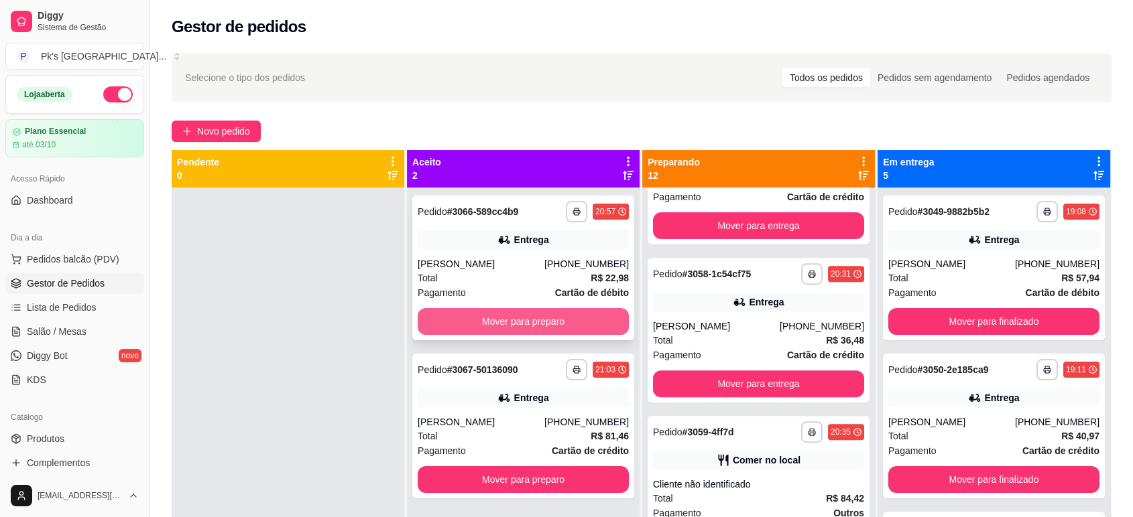
click at [509, 316] on button "Mover para preparo" at bounding box center [523, 321] width 211 height 27
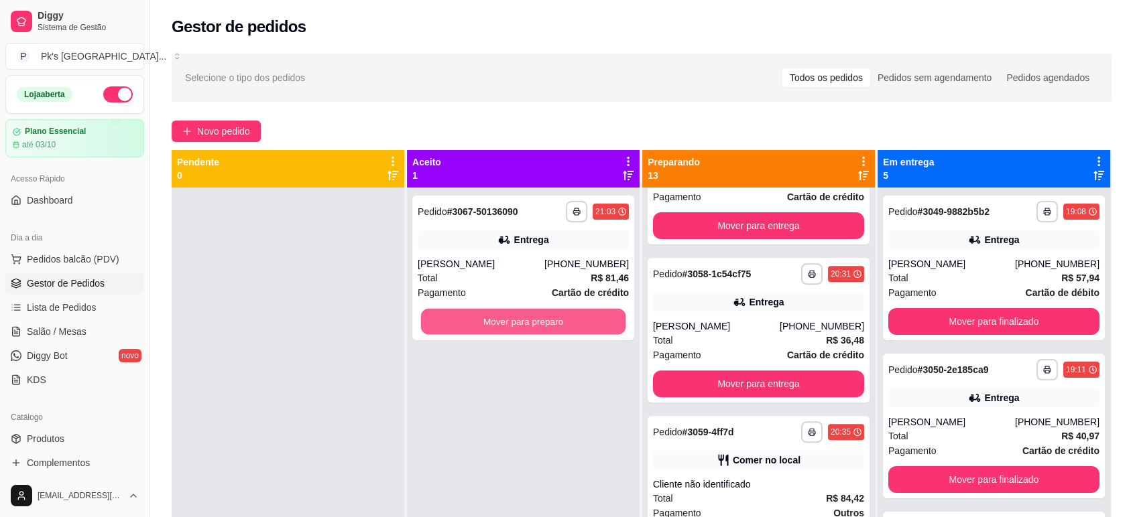
click at [509, 316] on button "Mover para preparo" at bounding box center [523, 322] width 205 height 26
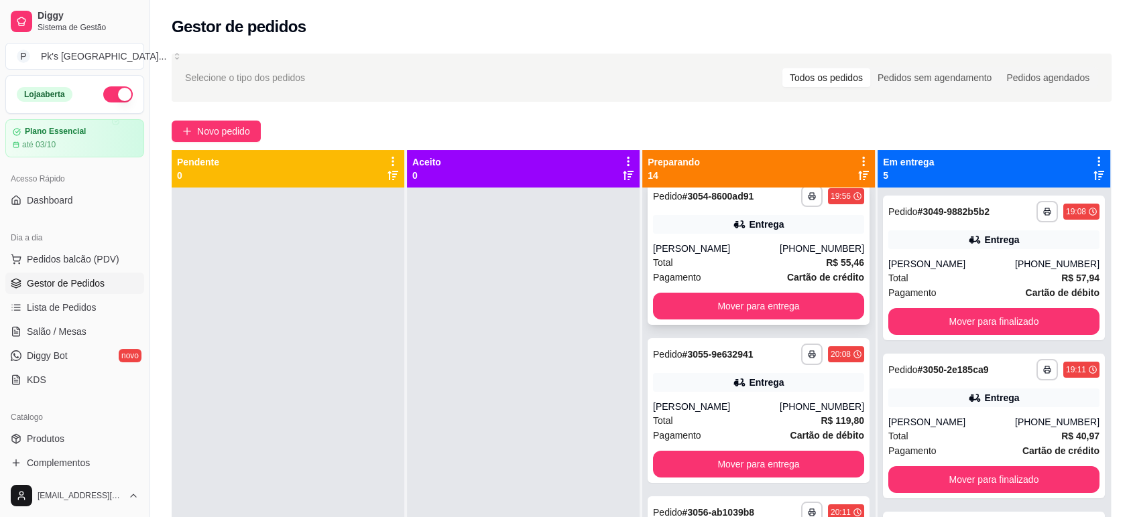
scroll to position [0, 0]
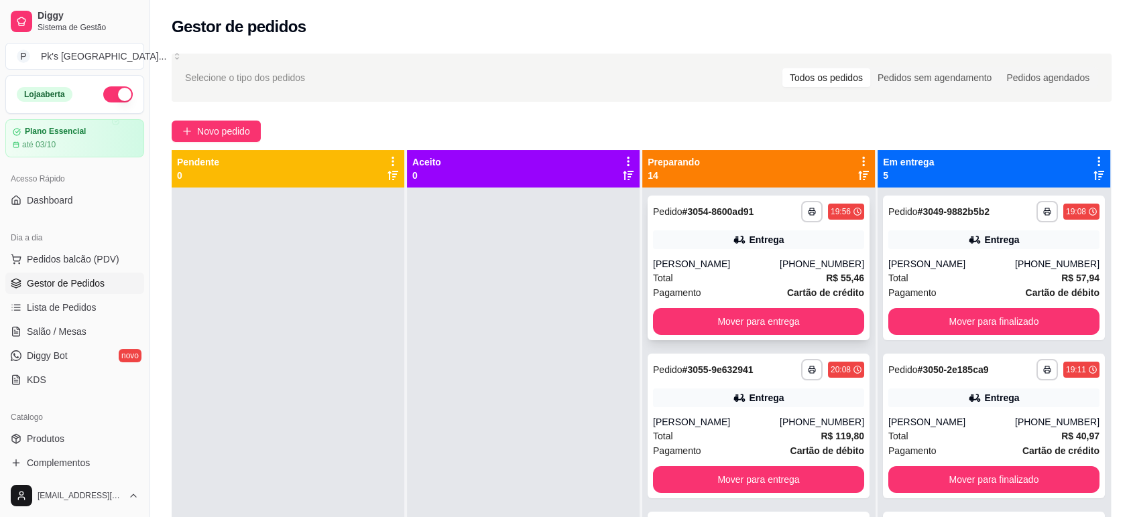
click at [691, 235] on div "Entrega" at bounding box center [758, 240] width 211 height 19
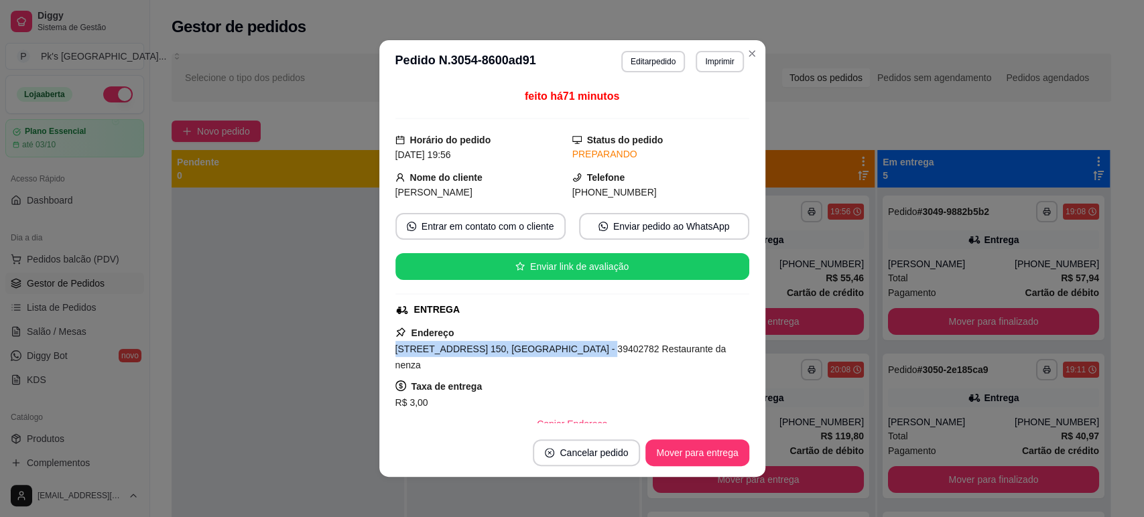
drag, startPoint x: 381, startPoint y: 347, endPoint x: 557, endPoint y: 347, distance: 176.3
click at [557, 347] on div "feito há 71 minutos Horário do pedido [DATE] 19:56 Status do pedido PREPARANDO …" at bounding box center [572, 256] width 386 height 346
copy span "[STREET_ADDRESS] [STREET_ADDRESS]"
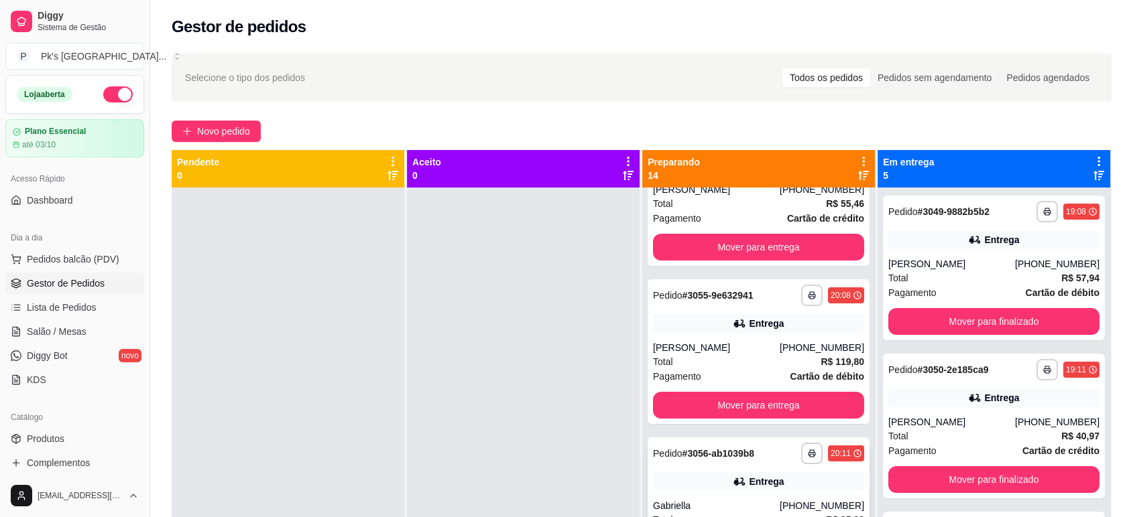
scroll to position [223, 0]
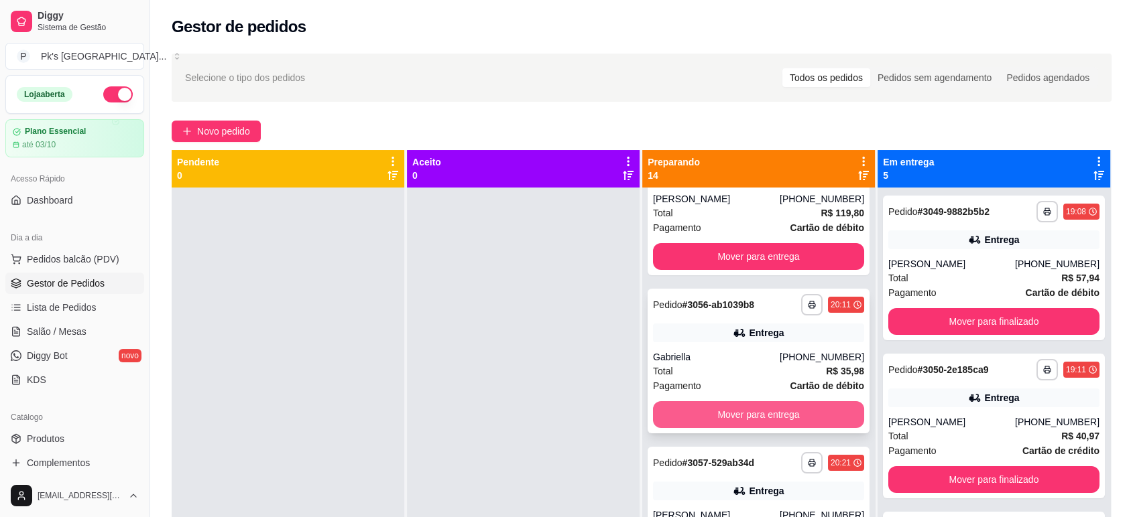
click at [767, 410] on button "Mover para entrega" at bounding box center [758, 414] width 211 height 27
click at [788, 410] on button "Mover para entrega" at bounding box center [758, 415] width 205 height 26
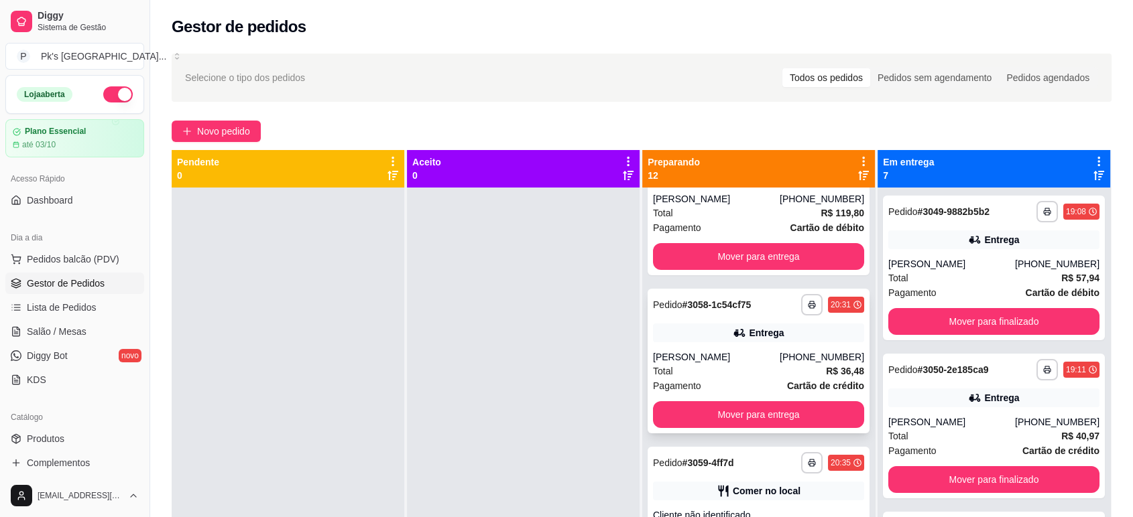
scroll to position [149, 0]
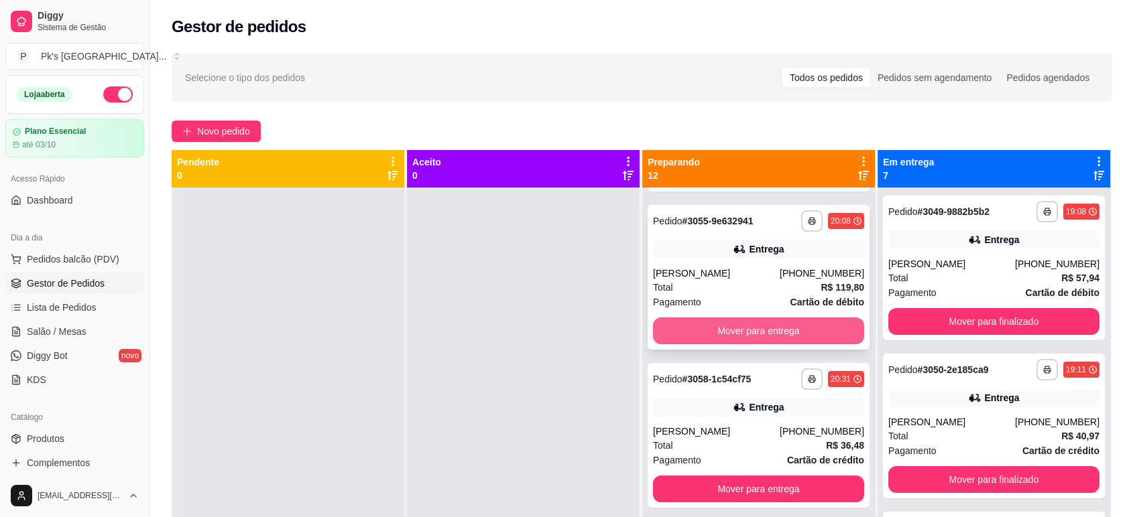
click at [716, 338] on button "Mover para entrega" at bounding box center [758, 331] width 211 height 27
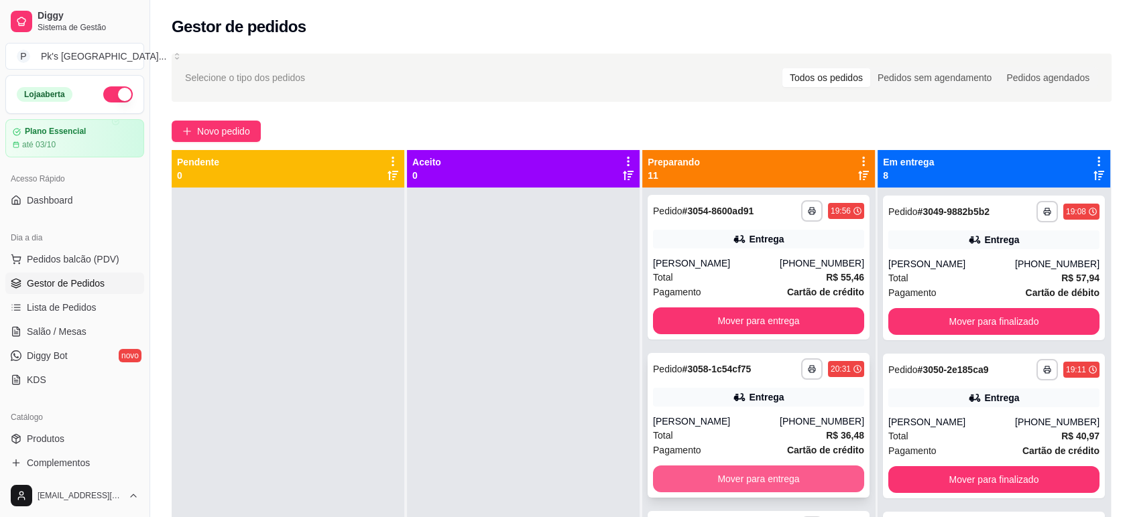
scroll to position [0, 0]
click at [720, 481] on button "Mover para entrega" at bounding box center [758, 479] width 211 height 27
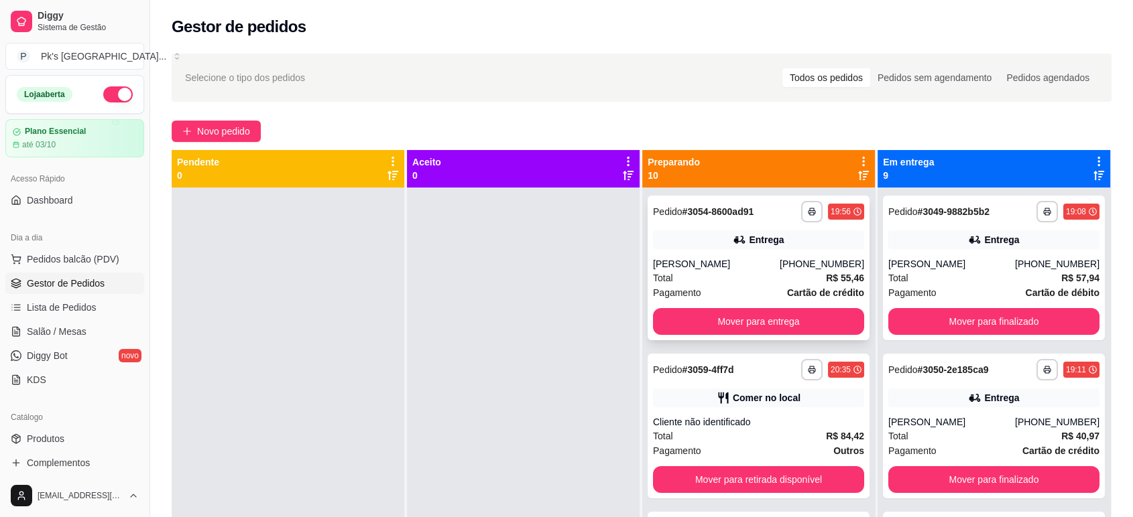
click at [696, 251] on div "**********" at bounding box center [758, 268] width 222 height 145
click at [771, 325] on button "Mover para entrega" at bounding box center [758, 321] width 211 height 27
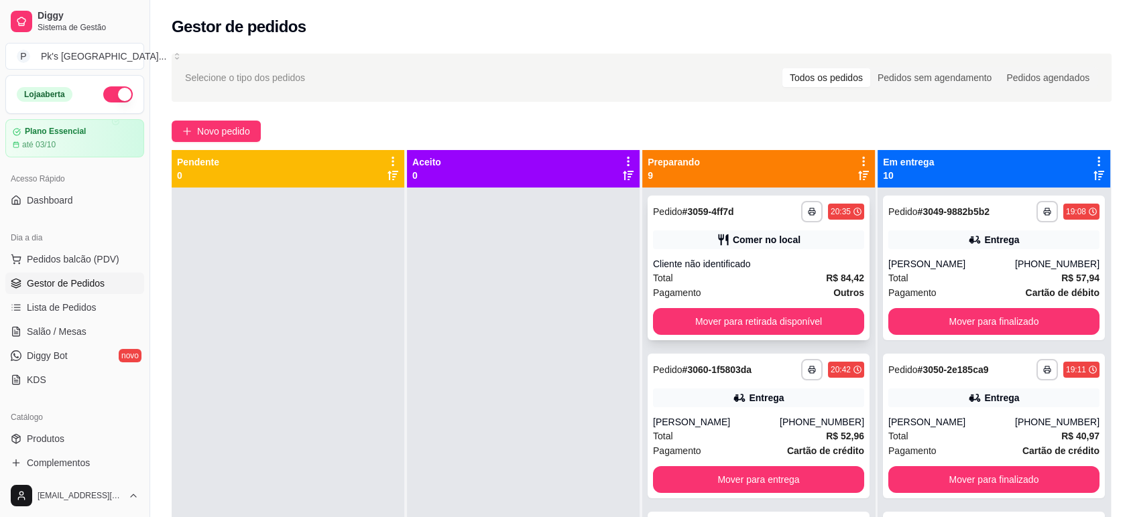
click at [676, 225] on div "**********" at bounding box center [758, 268] width 222 height 145
click at [717, 266] on div "Cliente não identificado" at bounding box center [758, 263] width 211 height 13
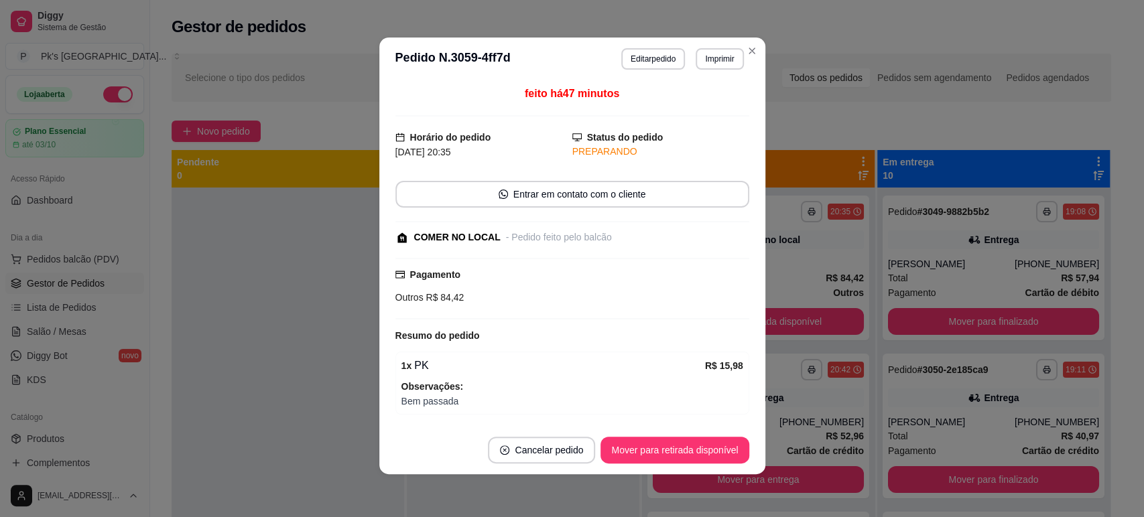
click at [429, 298] on span "R$ 84,42" at bounding box center [444, 297] width 41 height 11
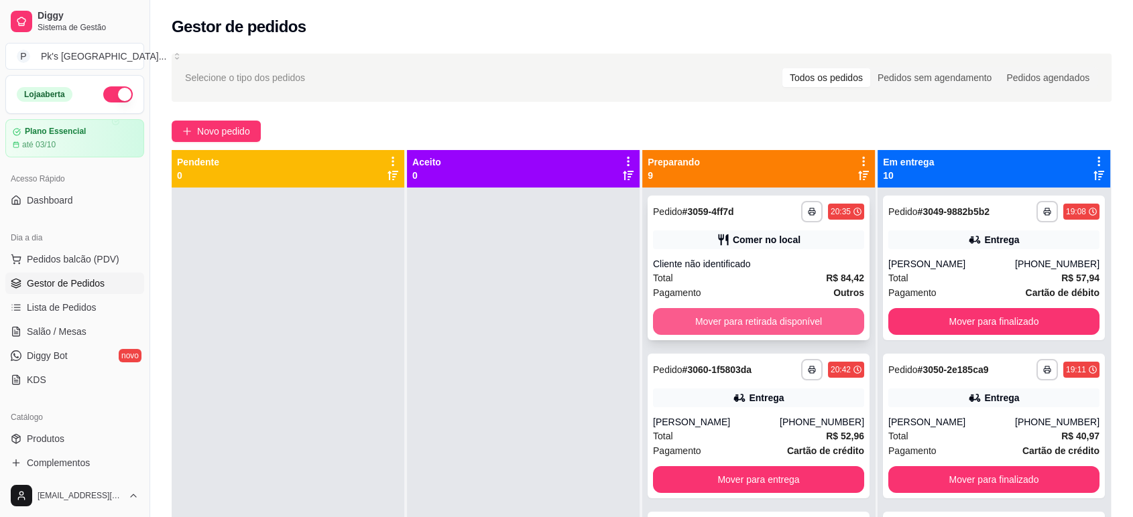
click at [720, 320] on button "Mover para retirada disponível" at bounding box center [758, 321] width 211 height 27
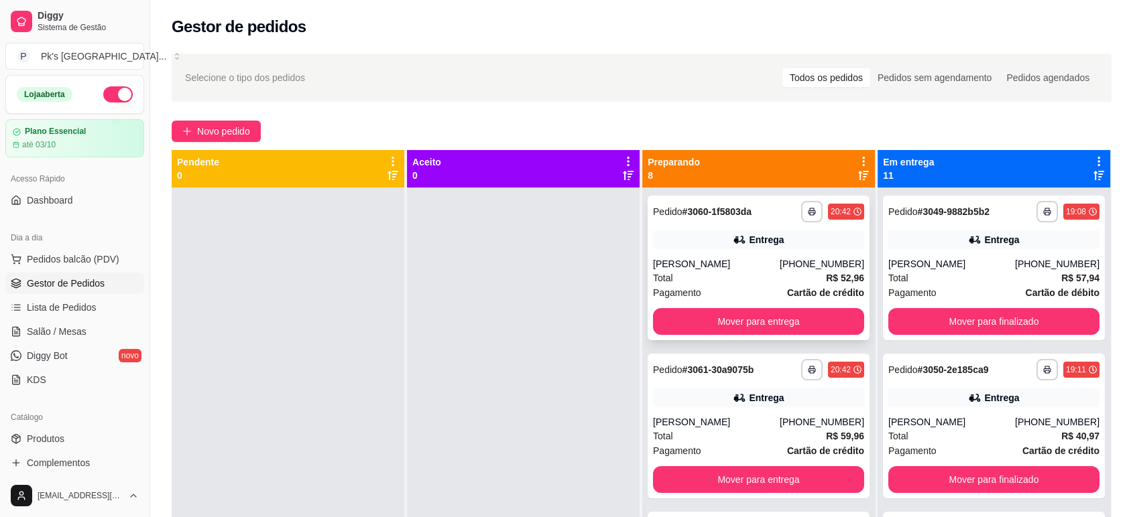
click at [713, 261] on div "[PERSON_NAME]" at bounding box center [716, 263] width 127 height 13
click at [698, 231] on div "Entrega" at bounding box center [758, 240] width 211 height 19
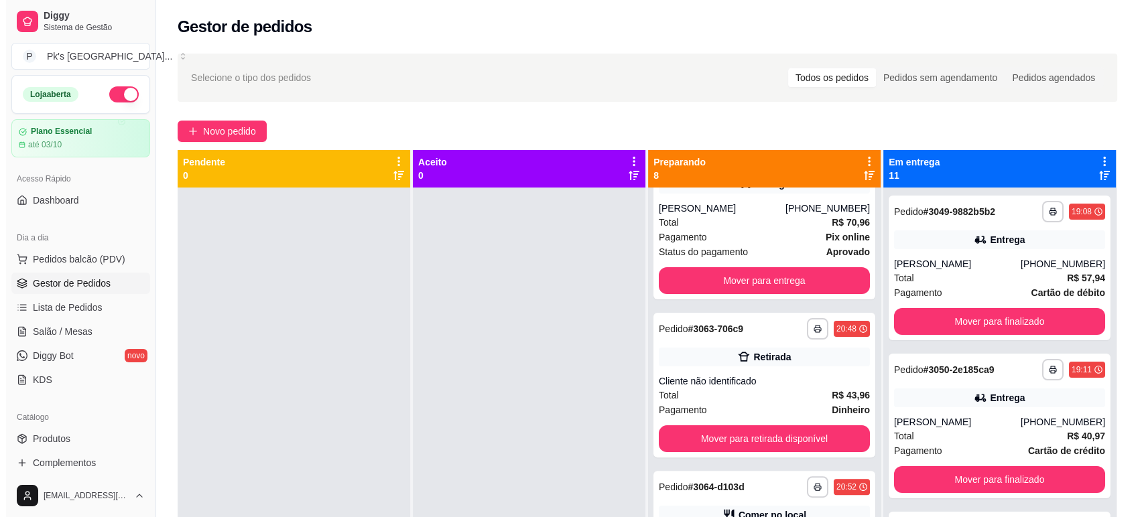
scroll to position [223, 0]
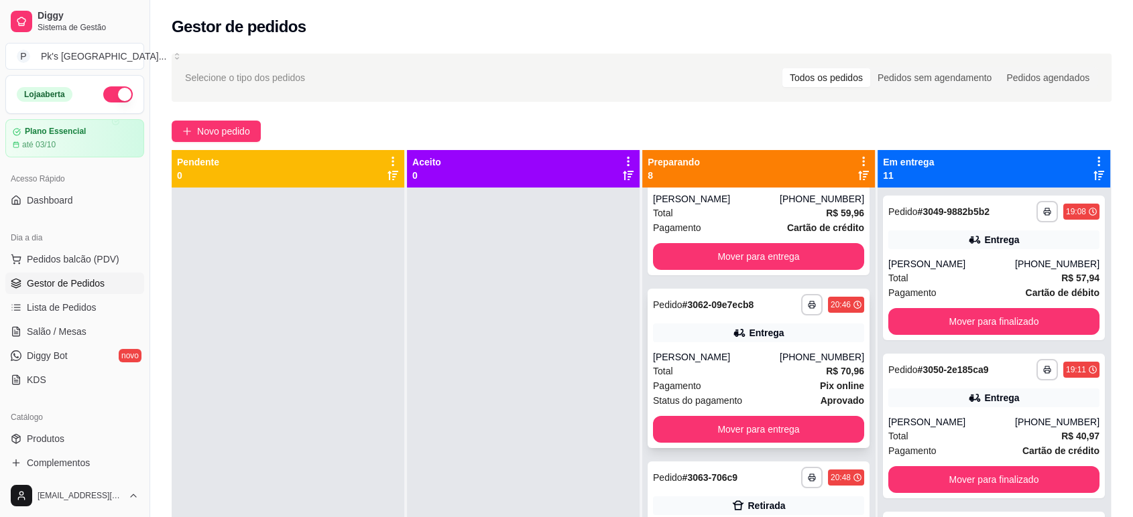
click at [692, 297] on div "Pedido # 3062-09e7ecb8" at bounding box center [703, 305] width 101 height 16
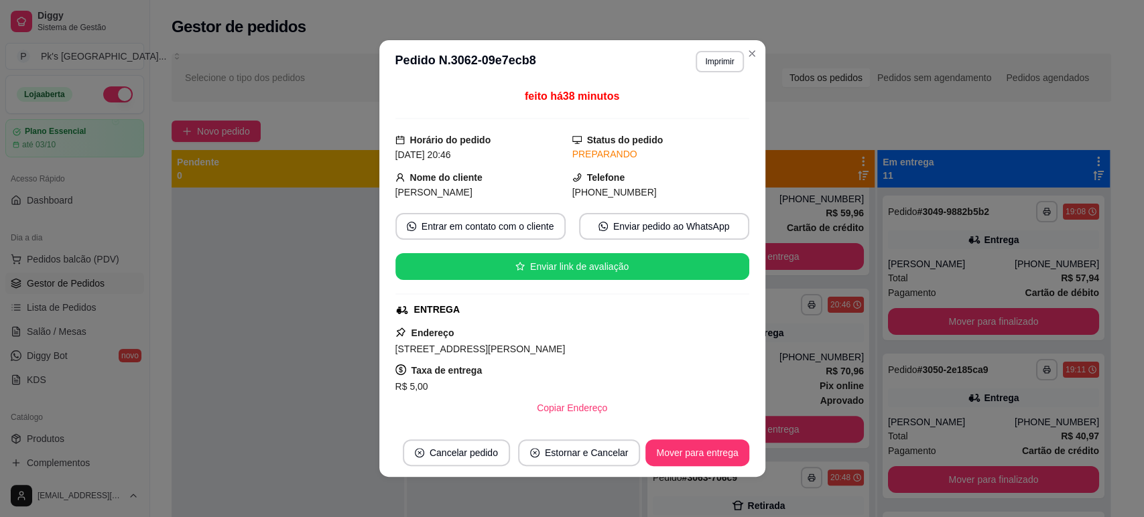
drag, startPoint x: 385, startPoint y: 346, endPoint x: 563, endPoint y: 351, distance: 178.3
click at [563, 351] on div "feito há 38 minutos Horário do pedido [DATE] 20:46 Status do pedido PREPARANDO …" at bounding box center [572, 256] width 386 height 346
drag, startPoint x: 511, startPoint y: 351, endPoint x: 533, endPoint y: 344, distance: 23.6
click at [533, 344] on span "[STREET_ADDRESS][PERSON_NAME]" at bounding box center [480, 349] width 170 height 11
click at [411, 344] on span "[STREET_ADDRESS][PERSON_NAME]" at bounding box center [480, 349] width 170 height 11
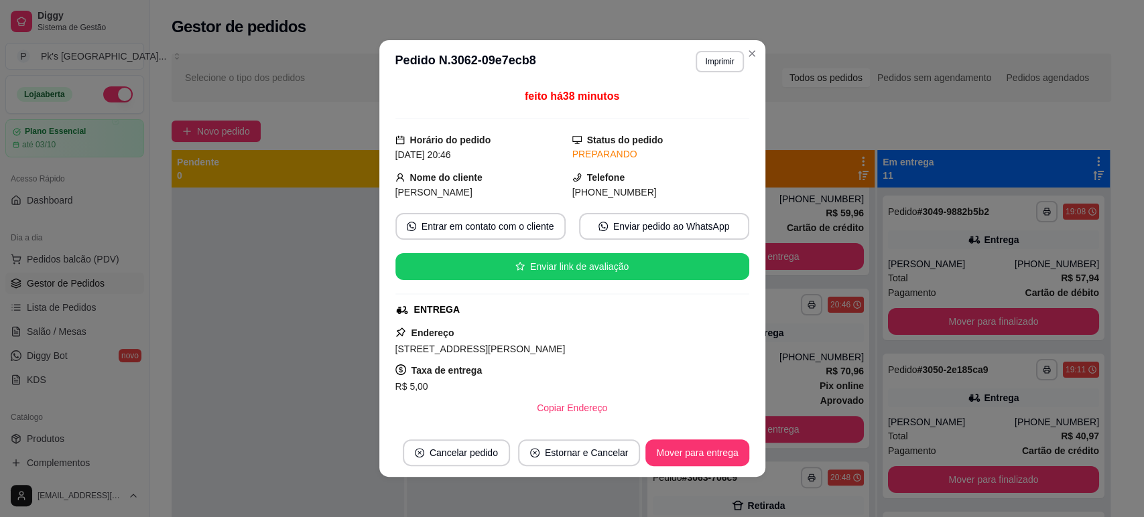
drag, startPoint x: 391, startPoint y: 347, endPoint x: 678, endPoint y: 348, distance: 286.2
click at [678, 348] on div "[STREET_ADDRESS][PERSON_NAME]" at bounding box center [572, 349] width 354 height 16
copy span "[STREET_ADDRESS][PERSON_NAME]"
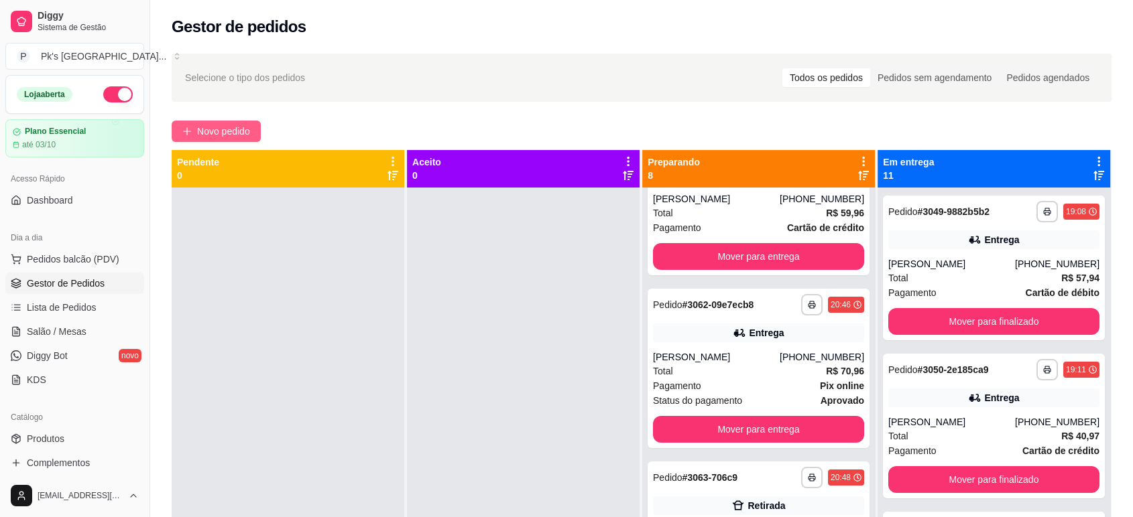
click at [204, 129] on span "Novo pedido" at bounding box center [223, 131] width 53 height 15
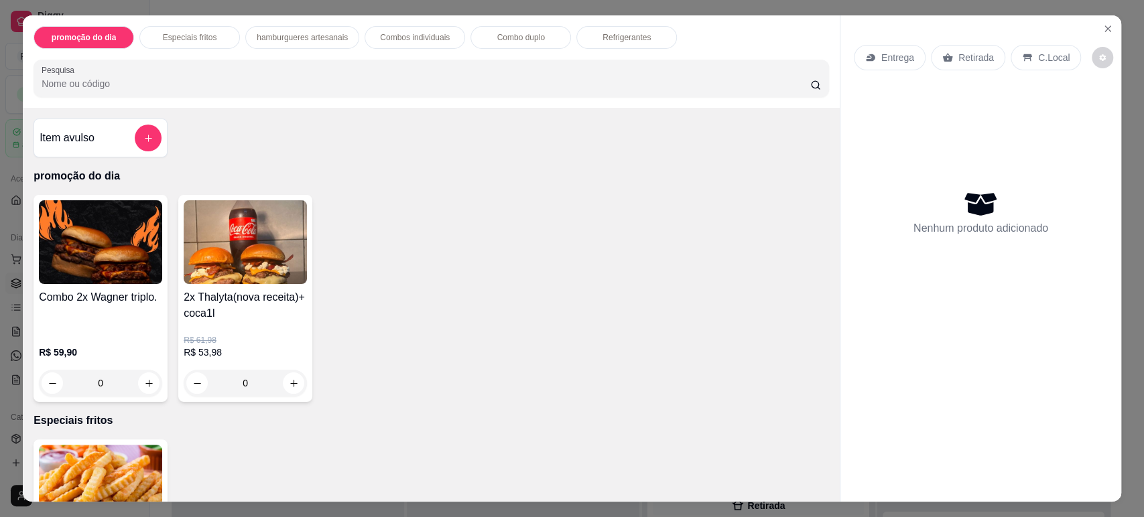
click at [258, 307] on h4 "2x Thalyta(nova receita)+ coca1l" at bounding box center [245, 306] width 123 height 32
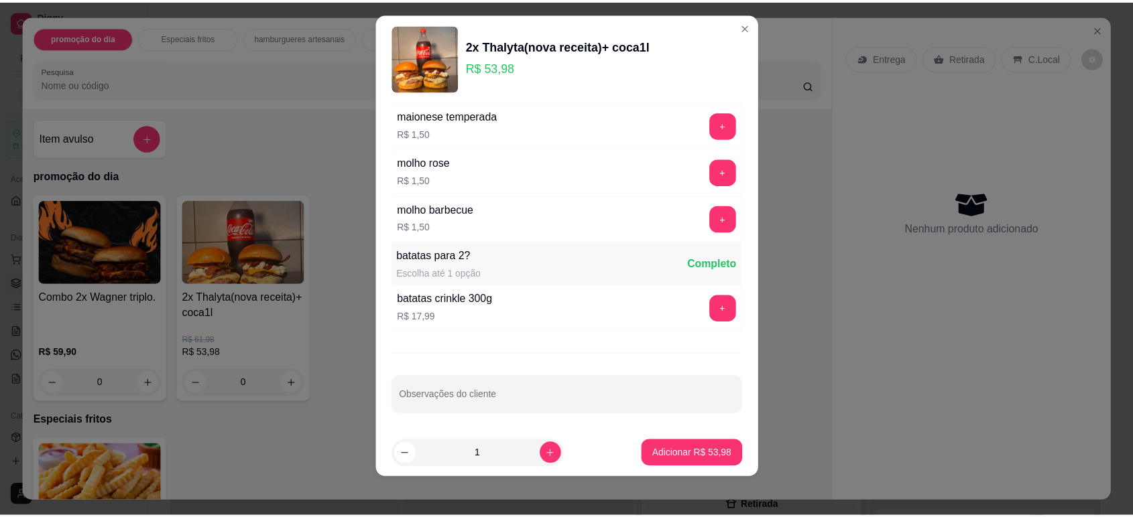
scroll to position [17, 0]
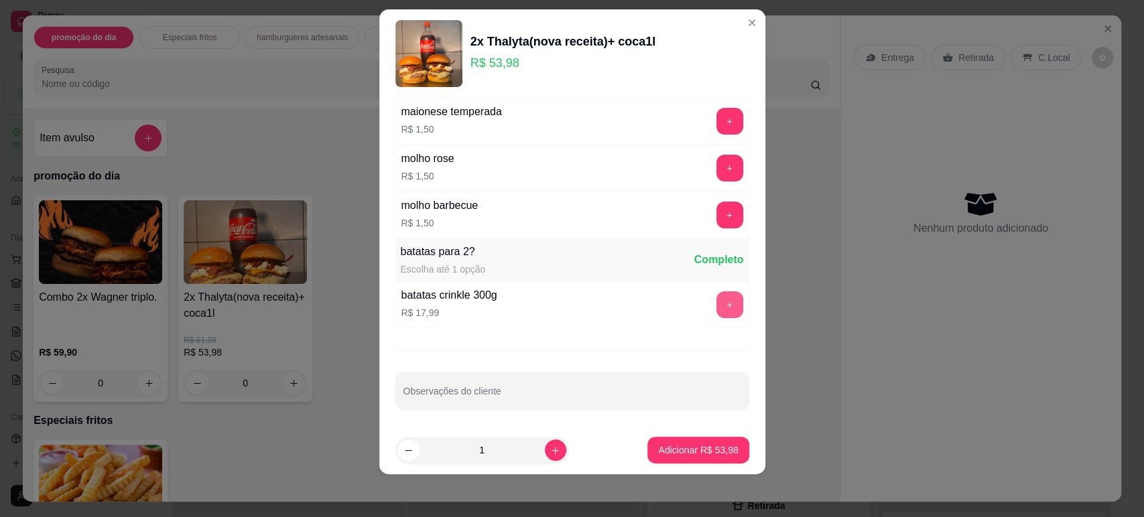
click at [716, 301] on button "+" at bounding box center [729, 305] width 27 height 27
click at [682, 452] on p "Adicionar R$ 71,97" at bounding box center [698, 450] width 78 height 13
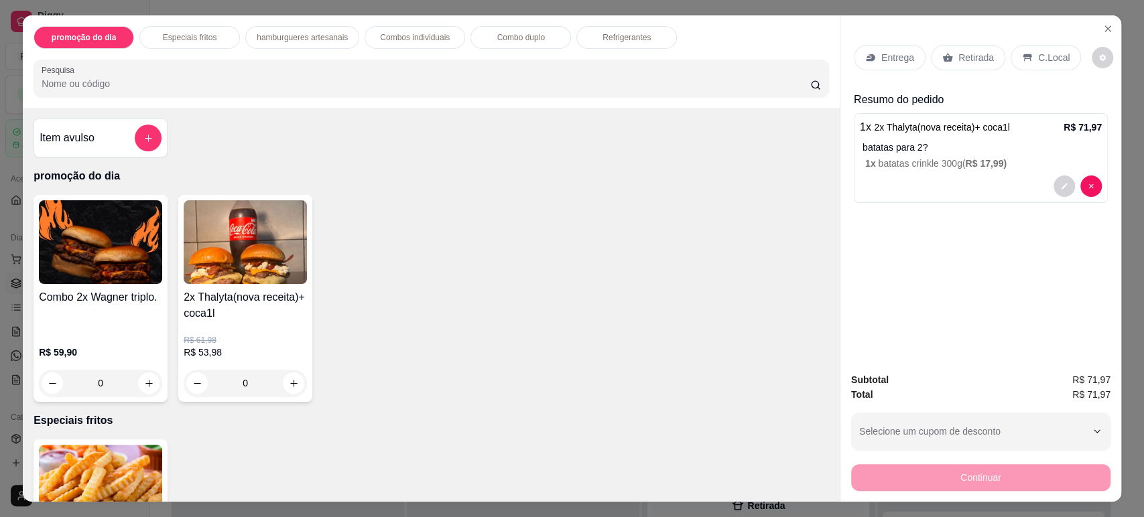
click at [1049, 61] on p "C.Local" at bounding box center [1053, 57] width 31 height 13
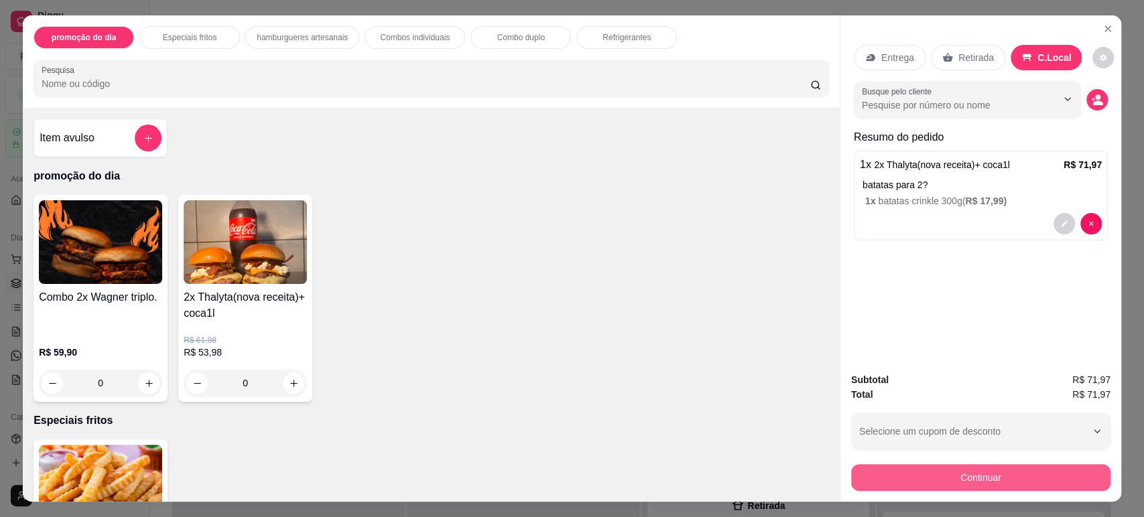
click at [1033, 474] on button "Continuar" at bounding box center [980, 477] width 259 height 27
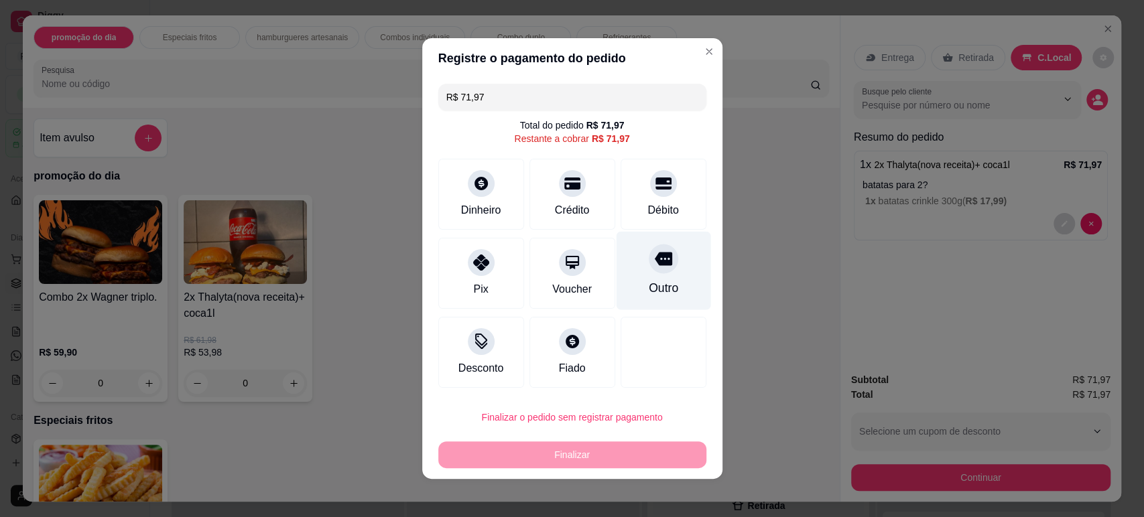
click at [627, 267] on div "Outro" at bounding box center [663, 271] width 94 height 78
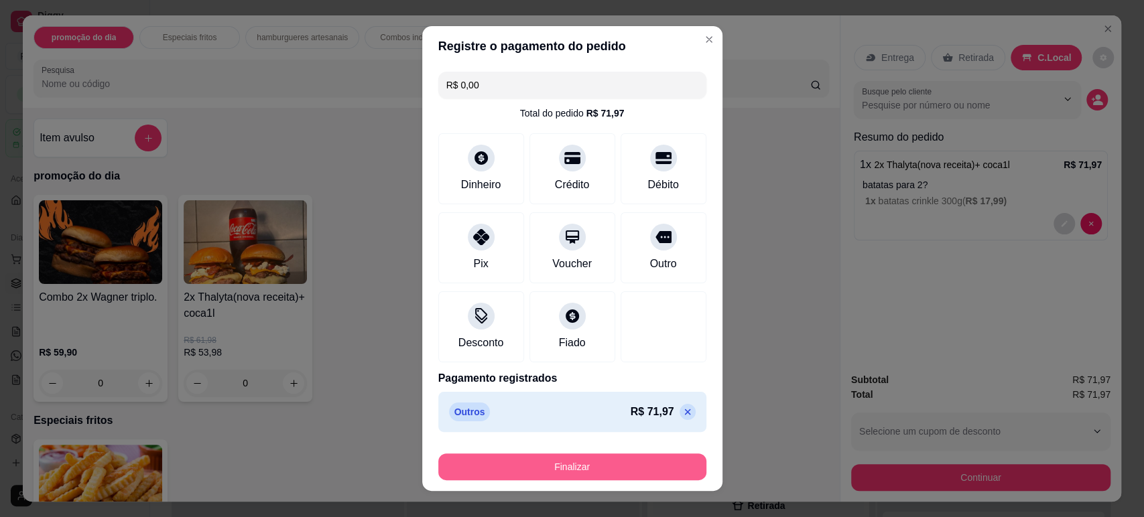
click at [535, 470] on button "Finalizar" at bounding box center [572, 467] width 268 height 27
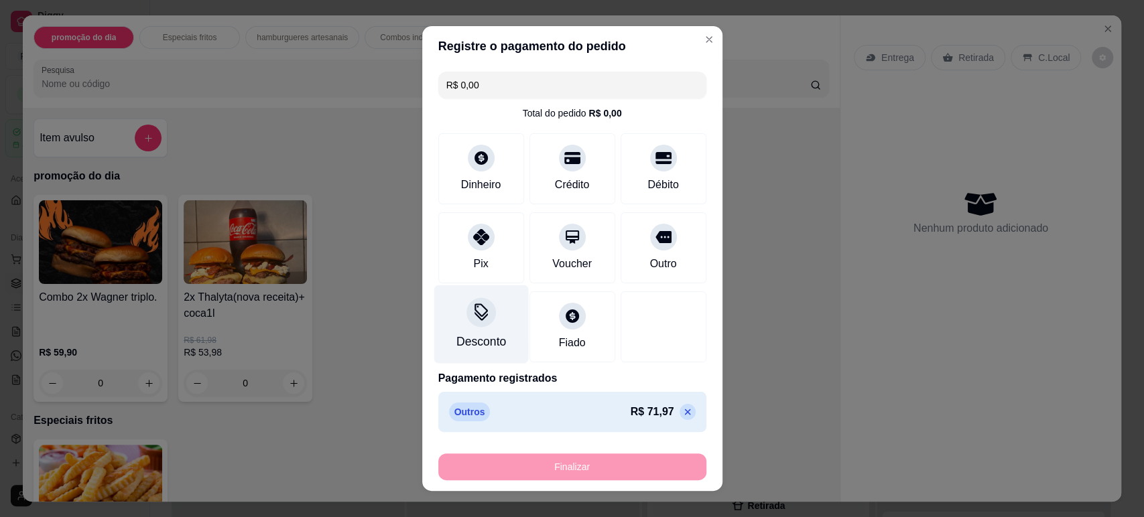
type input "-R$ 71,97"
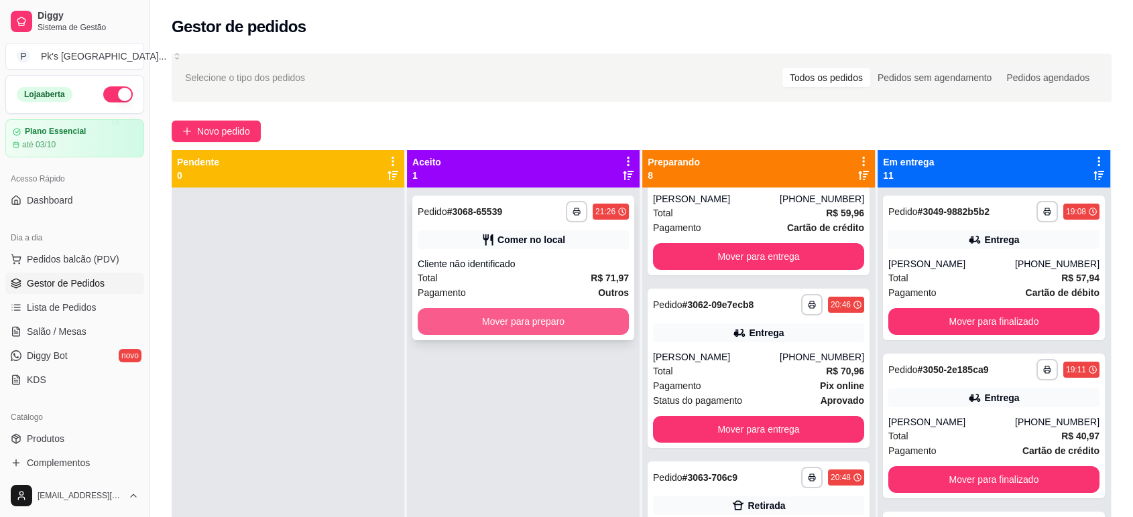
click at [544, 326] on button "Mover para preparo" at bounding box center [523, 321] width 211 height 27
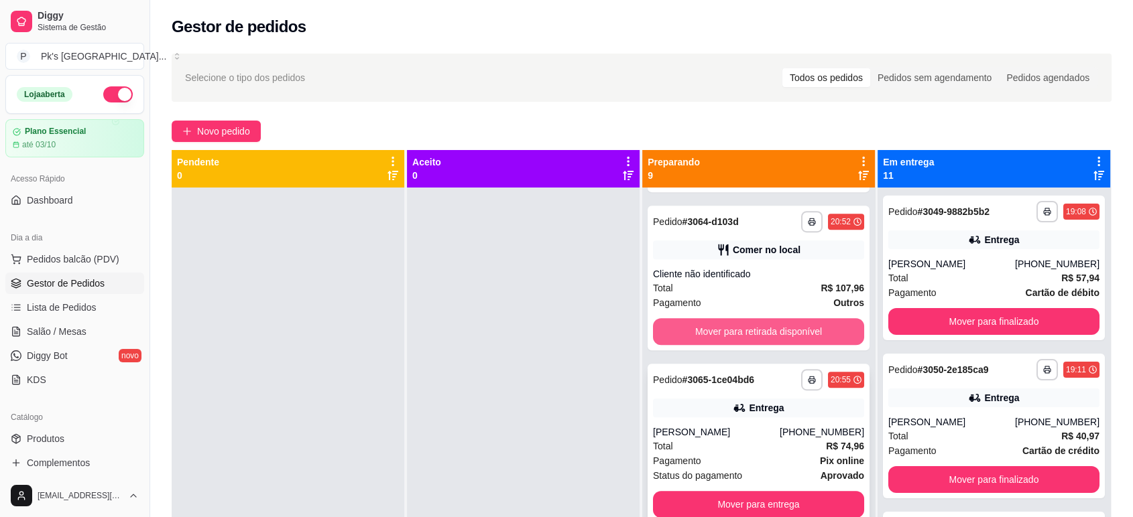
scroll to position [670, 0]
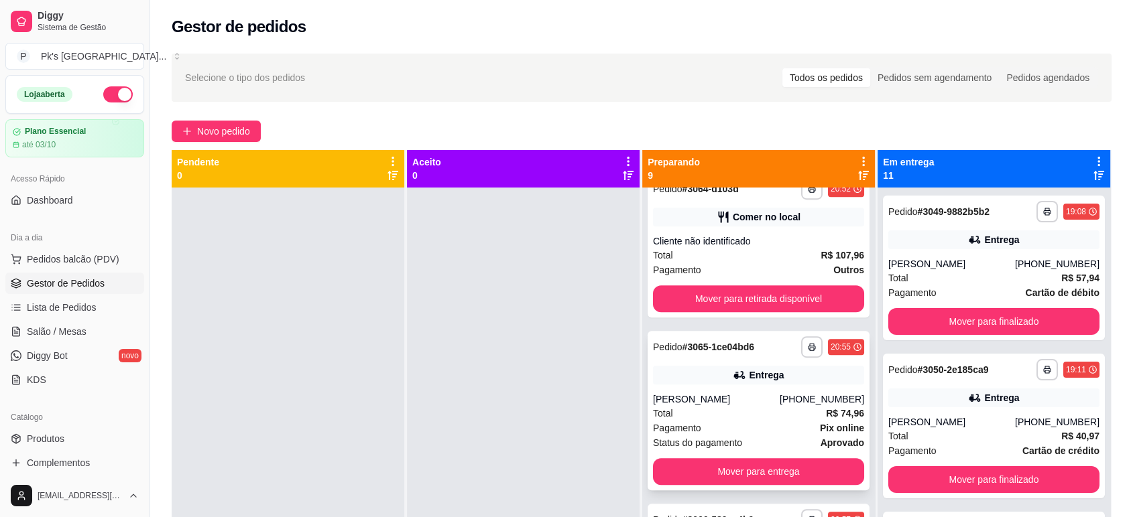
click at [724, 353] on strong "# 3065-1ce04bd6" at bounding box center [718, 347] width 72 height 11
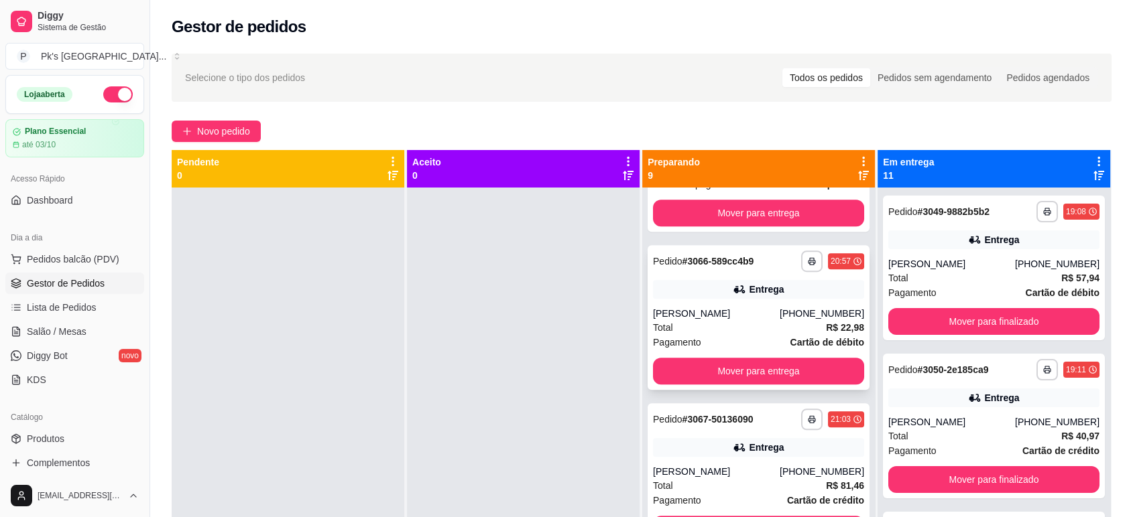
scroll to position [949, 0]
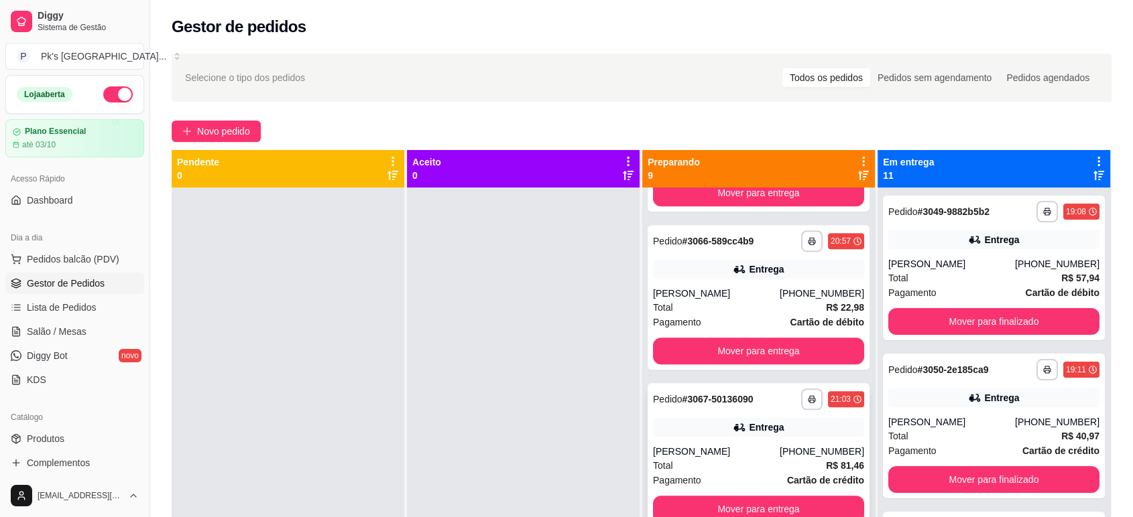
click at [729, 418] on div "Entrega" at bounding box center [758, 427] width 211 height 19
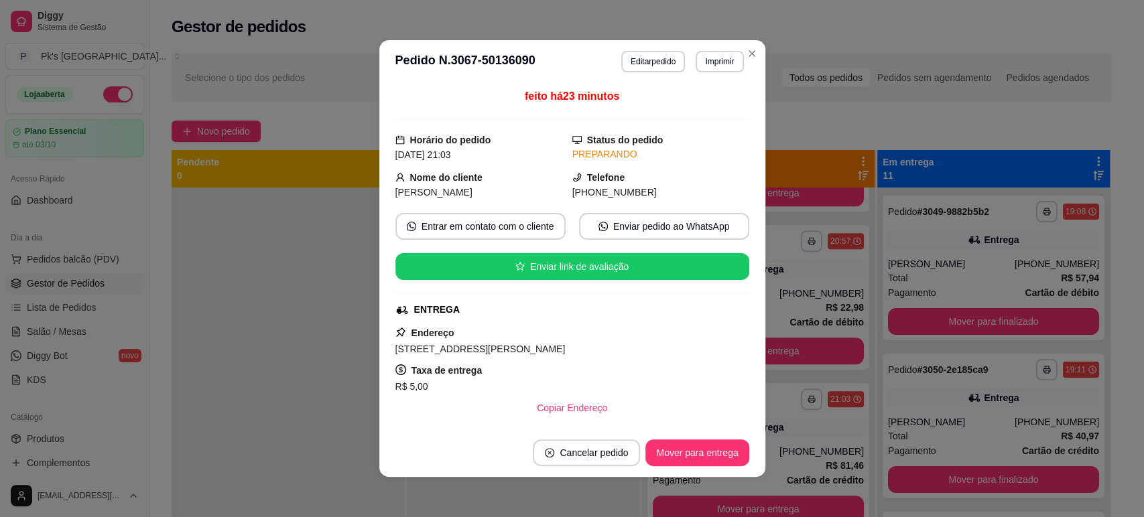
drag, startPoint x: 574, startPoint y: 348, endPoint x: 449, endPoint y: 344, distance: 125.4
click at [449, 344] on span "[STREET_ADDRESS][PERSON_NAME]" at bounding box center [480, 349] width 170 height 11
click at [379, 346] on div "feito há 23 minutos Horário do pedido [DATE] 21:03 Status do pedido PREPARANDO …" at bounding box center [572, 256] width 386 height 346
drag, startPoint x: 384, startPoint y: 348, endPoint x: 699, endPoint y: 351, distance: 315.0
click at [699, 351] on div "feito há 23 minutos Horário do pedido [DATE] 21:03 Status do pedido PREPARANDO …" at bounding box center [572, 256] width 386 height 346
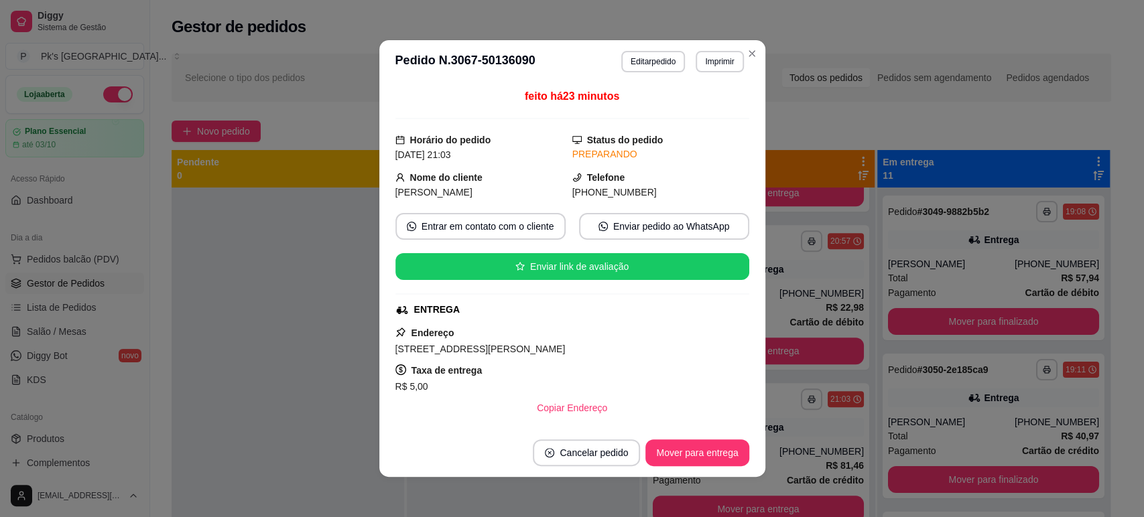
copy span "[STREET_ADDRESS][PERSON_NAME]"
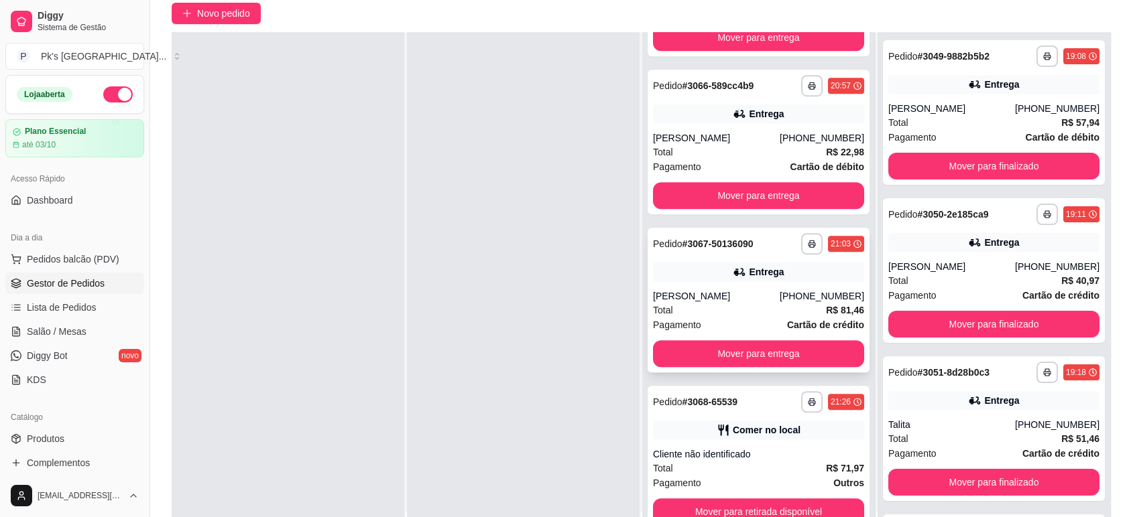
scroll to position [149, 0]
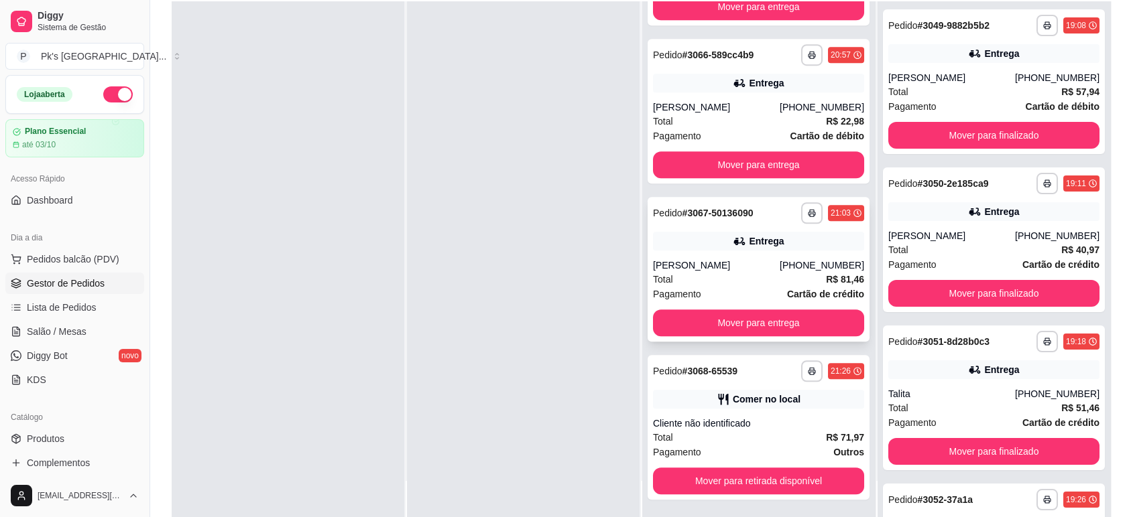
click at [688, 273] on div "Total R$ 81,46" at bounding box center [758, 279] width 211 height 15
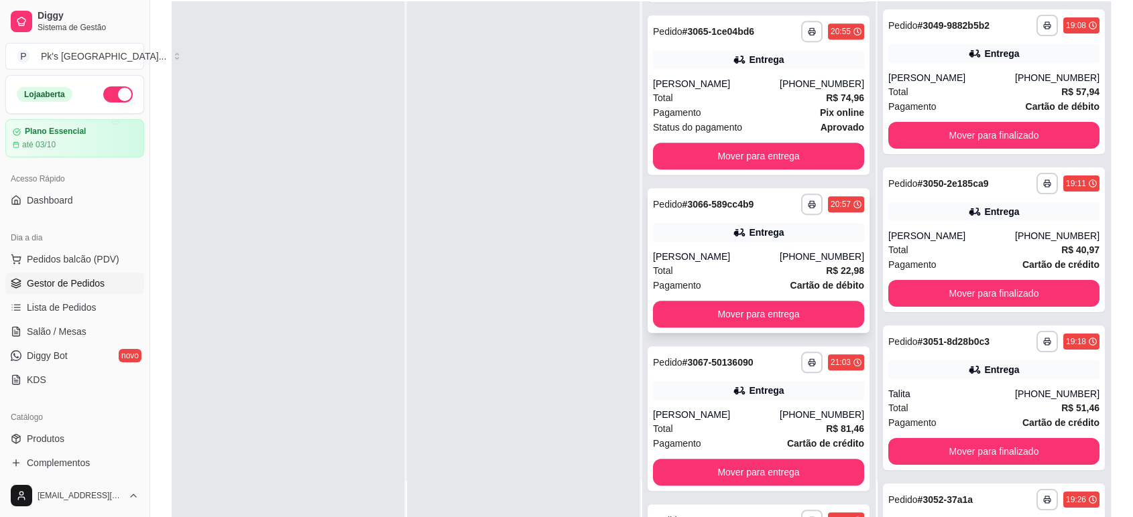
scroll to position [725, 0]
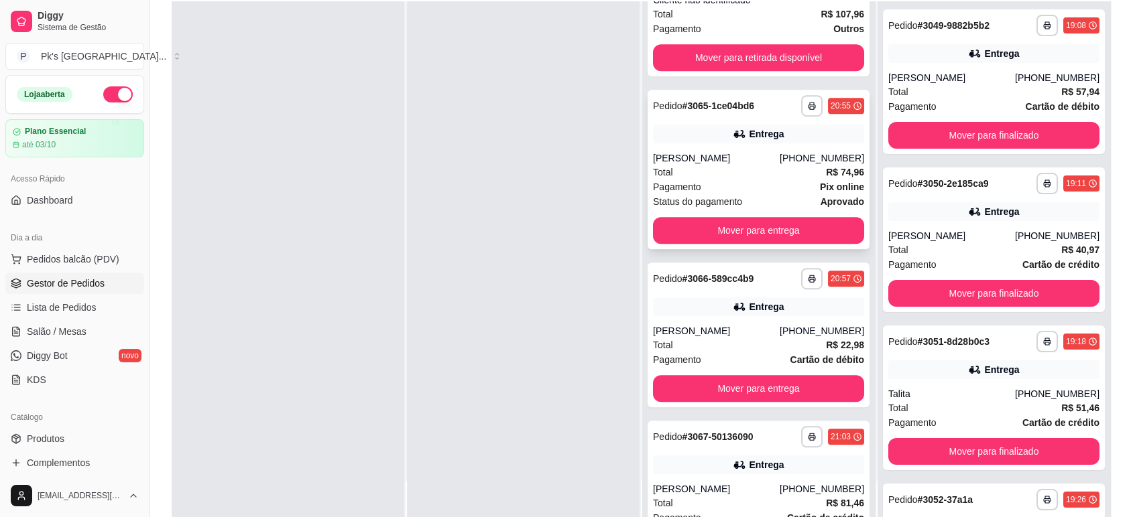
click at [741, 154] on div "[PERSON_NAME]" at bounding box center [716, 157] width 127 height 13
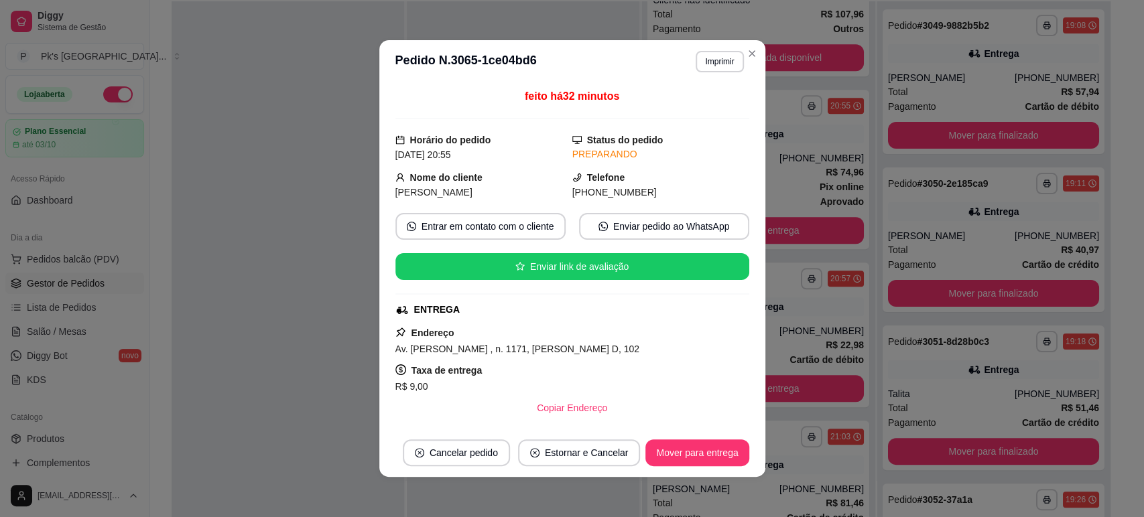
drag, startPoint x: 625, startPoint y: 353, endPoint x: 388, endPoint y: 347, distance: 237.3
click at [388, 347] on div "feito há 32 minutos Horário do pedido [DATE] 20:55 Status do pedido PREPARANDO …" at bounding box center [572, 256] width 386 height 346
copy span "Av. [PERSON_NAME] , n. 1171, [PERSON_NAME] D, 102"
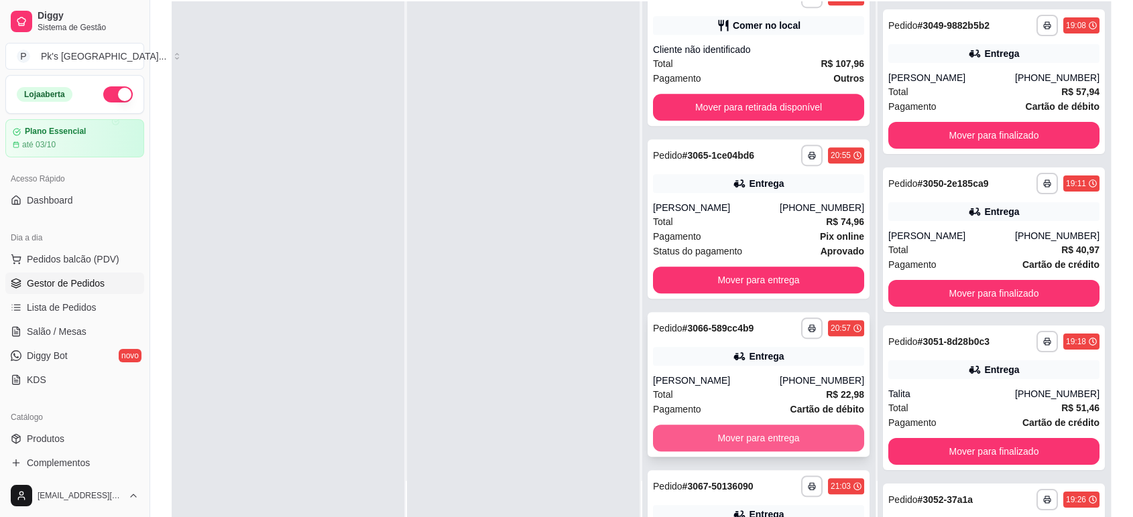
scroll to position [651, 0]
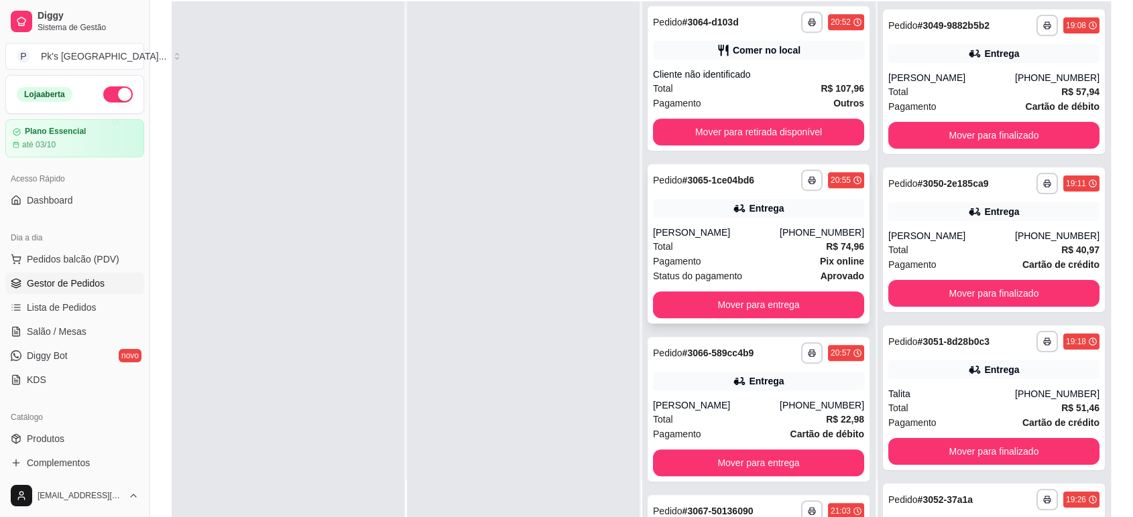
click at [735, 235] on div "[PERSON_NAME]" at bounding box center [716, 232] width 127 height 13
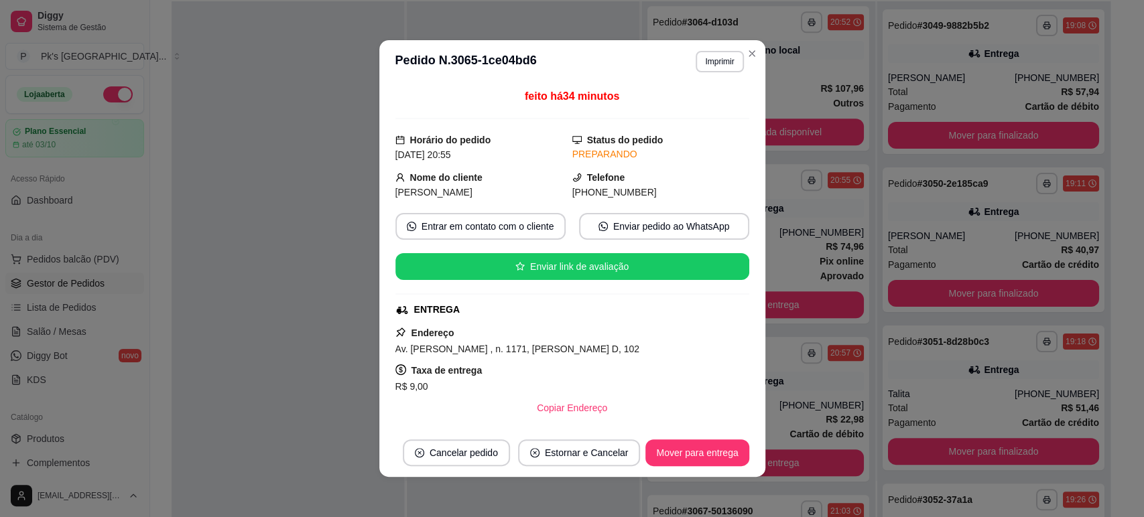
drag, startPoint x: 571, startPoint y: 353, endPoint x: 641, endPoint y: 348, distance: 70.5
click at [641, 348] on div "Av. [PERSON_NAME] , n. 1171, [PERSON_NAME] D, 102" at bounding box center [572, 349] width 354 height 16
copy span "Bloco D, 102"
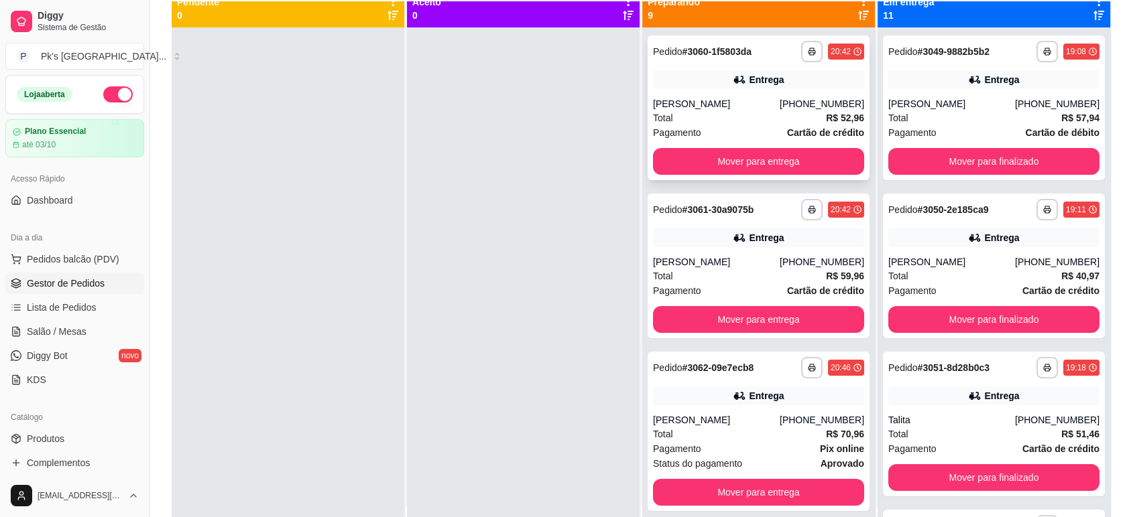
scroll to position [0, 0]
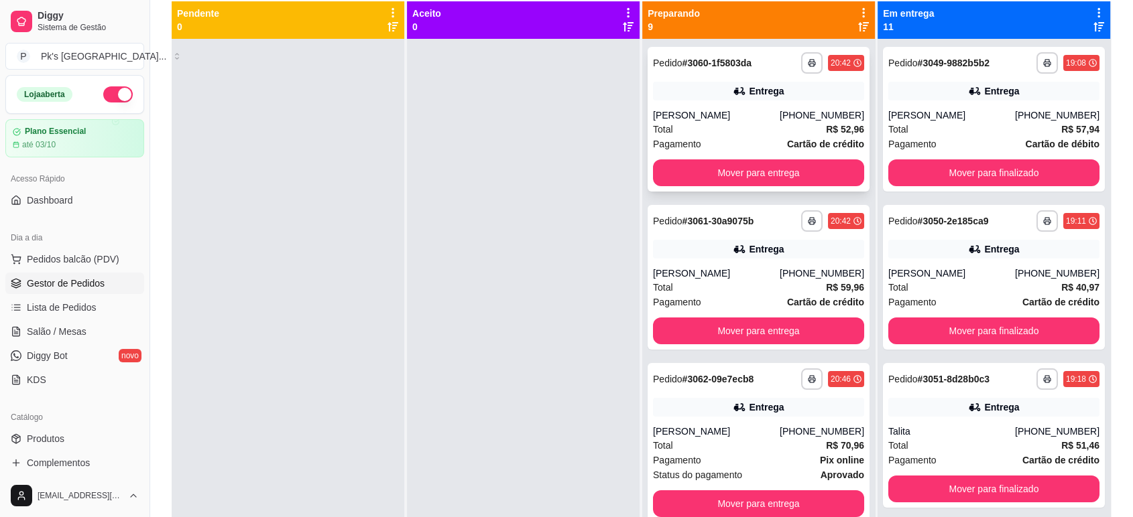
click at [722, 114] on div "[PERSON_NAME]" at bounding box center [716, 115] width 127 height 13
click at [718, 280] on div "Total R$ 59,96" at bounding box center [758, 287] width 211 height 15
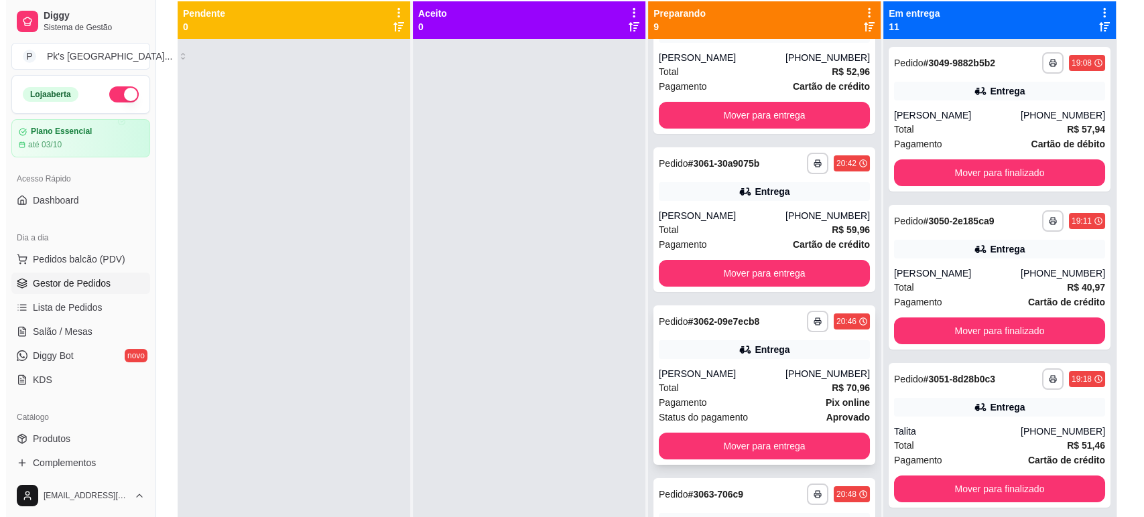
scroll to position [149, 0]
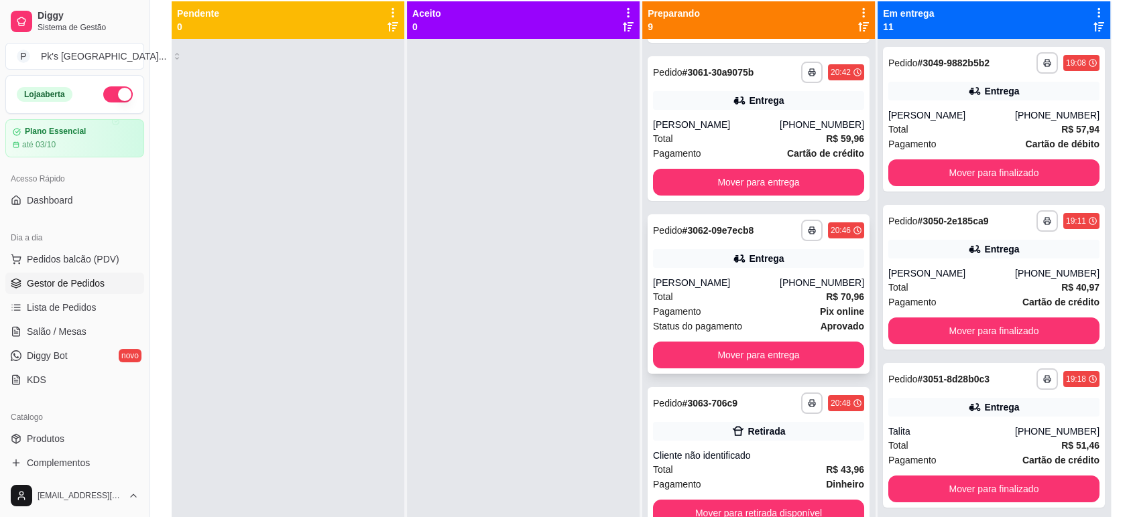
click at [729, 281] on div "[PERSON_NAME]" at bounding box center [716, 282] width 127 height 13
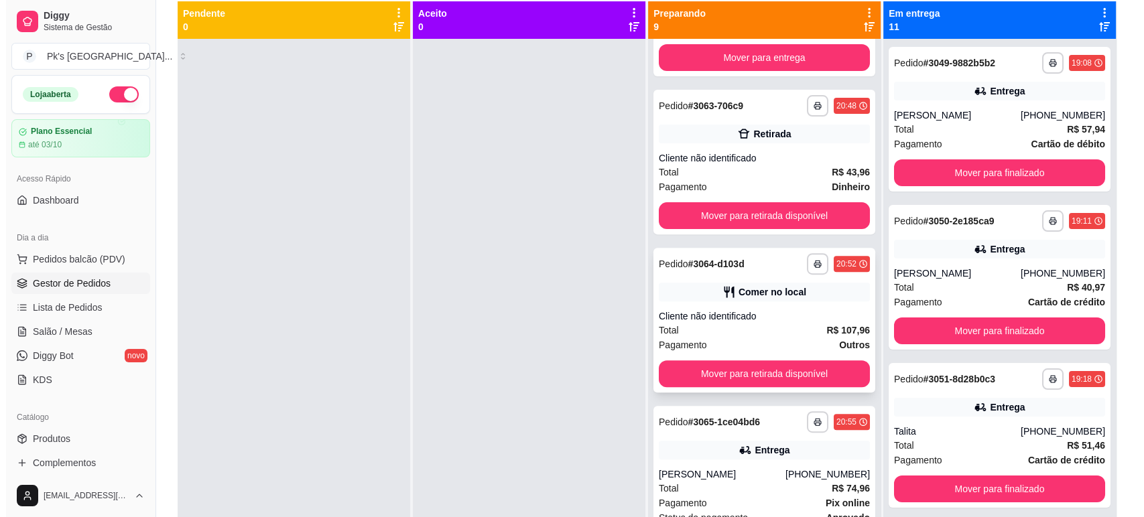
scroll to position [521, 0]
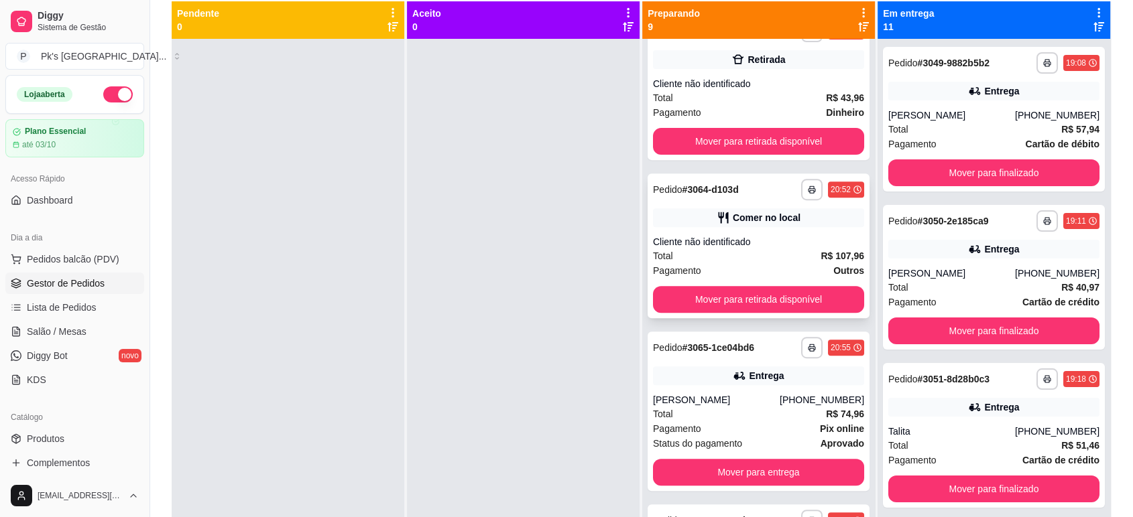
click at [763, 253] on div "Total R$ 107,96" at bounding box center [758, 256] width 211 height 15
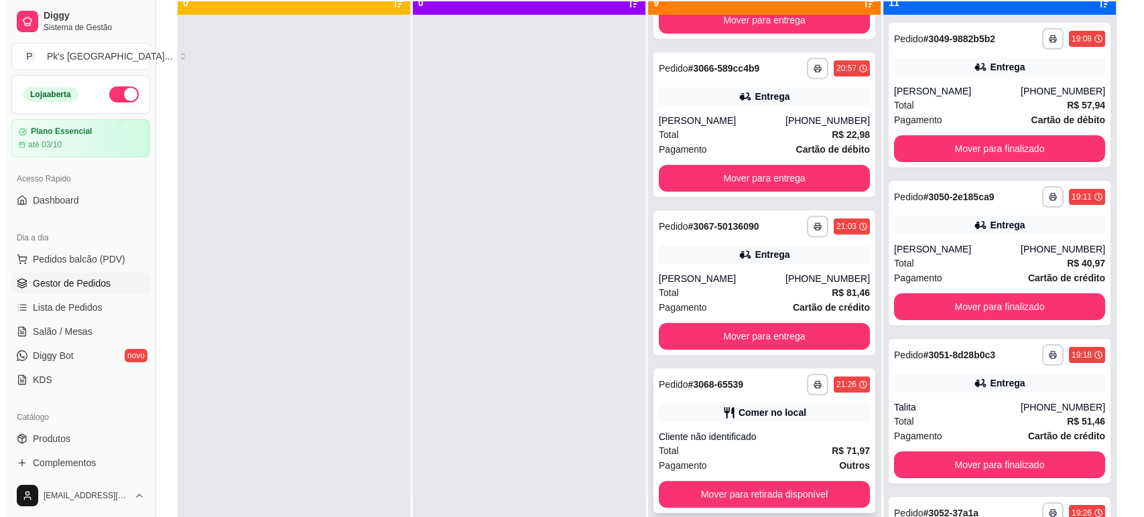
scroll to position [38, 0]
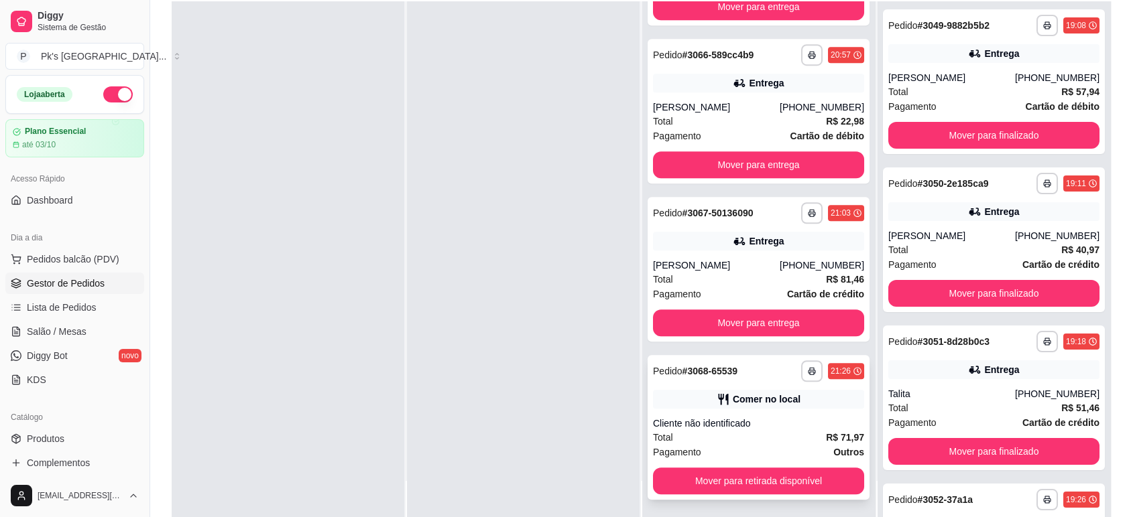
click at [746, 438] on div "Total R$ 71,97" at bounding box center [758, 437] width 211 height 15
click at [720, 263] on div "[PERSON_NAME]" at bounding box center [716, 265] width 127 height 13
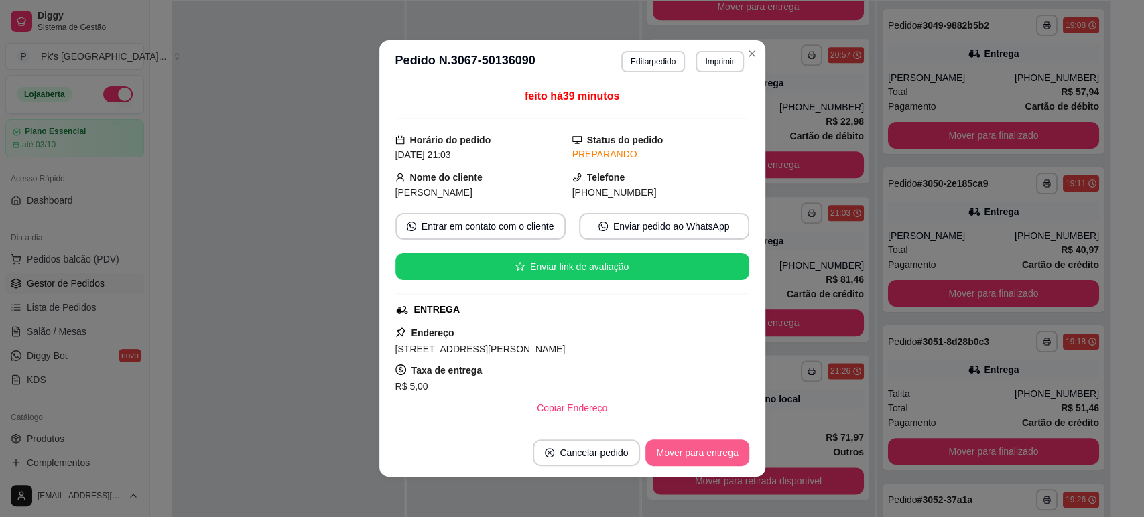
click at [667, 453] on button "Mover para entrega" at bounding box center [696, 453] width 103 height 27
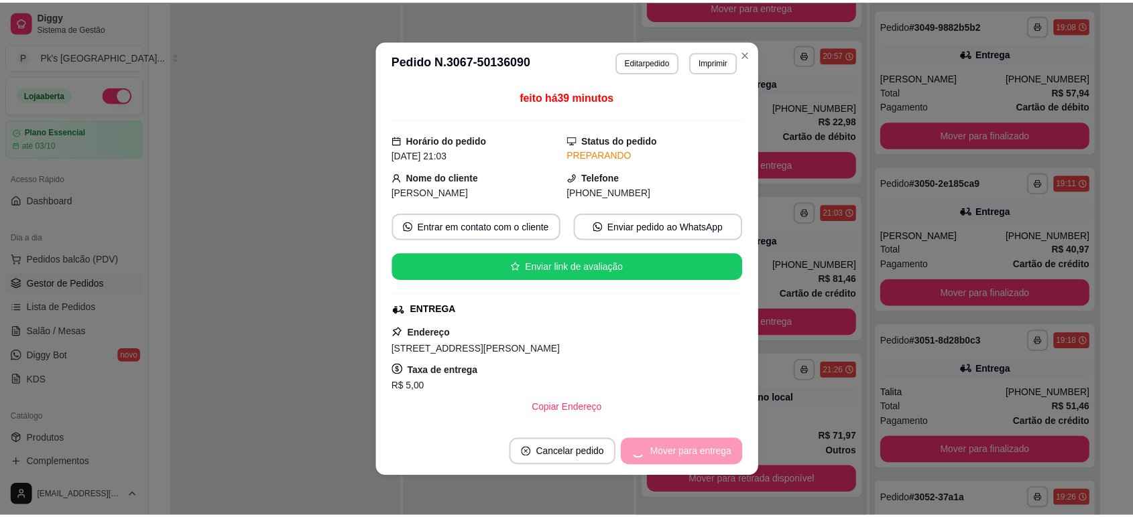
scroll to position [790, 0]
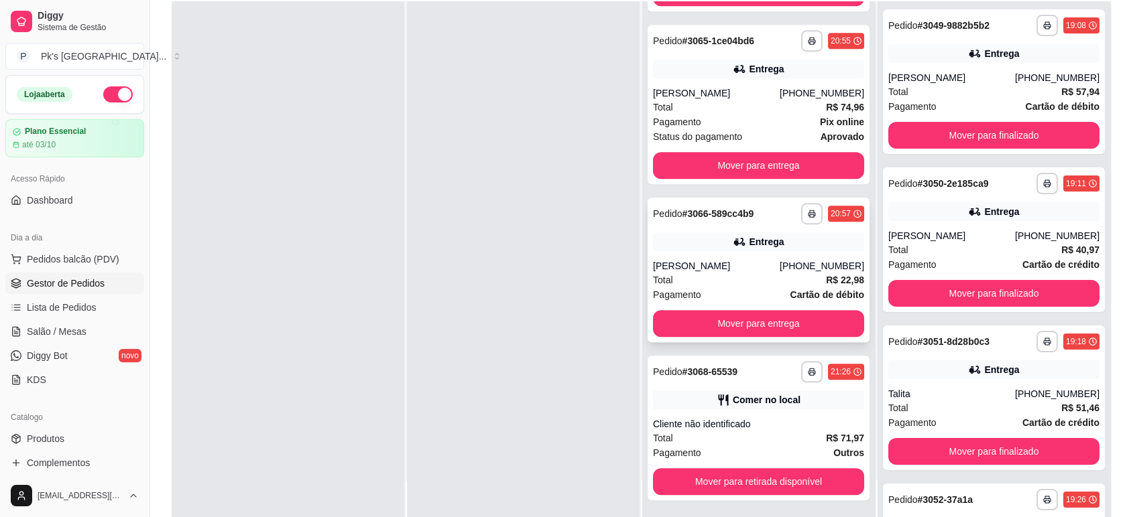
click at [771, 283] on div "Total R$ 22,98" at bounding box center [758, 280] width 211 height 15
click at [728, 449] on div "Pagamento Outros" at bounding box center [758, 453] width 211 height 15
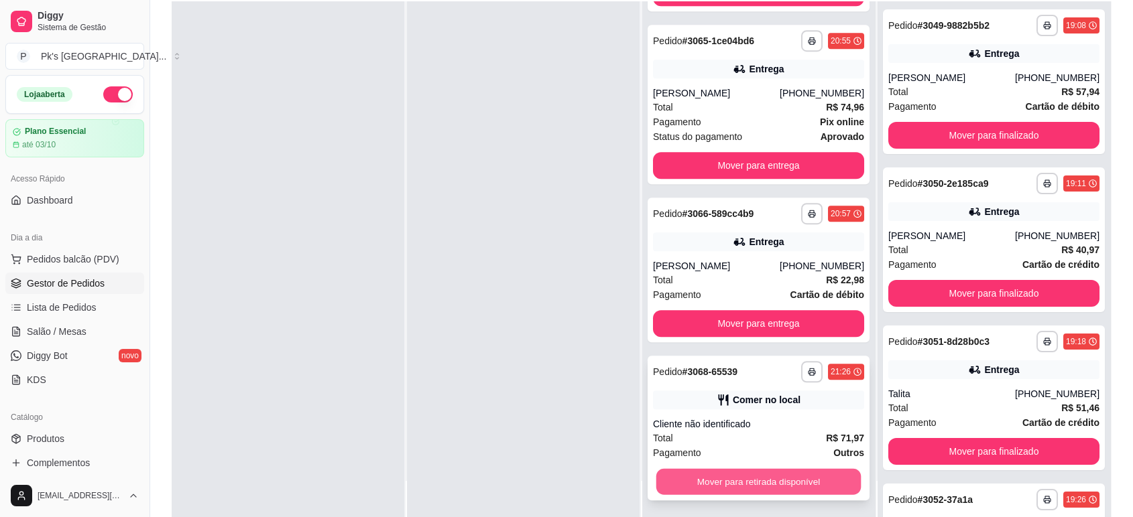
click at [684, 482] on button "Mover para retirada disponível" at bounding box center [758, 482] width 205 height 26
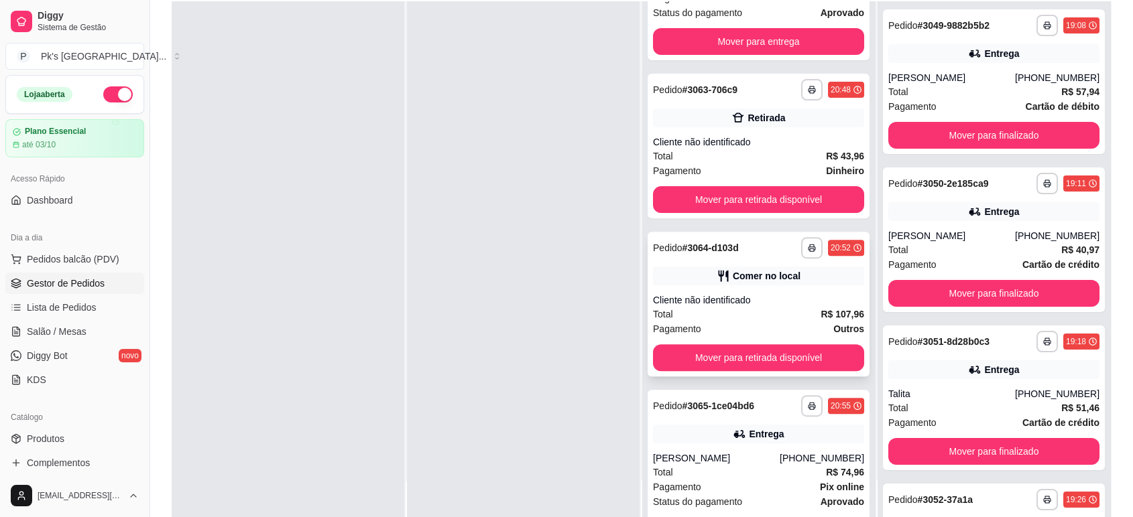
scroll to position [413, 0]
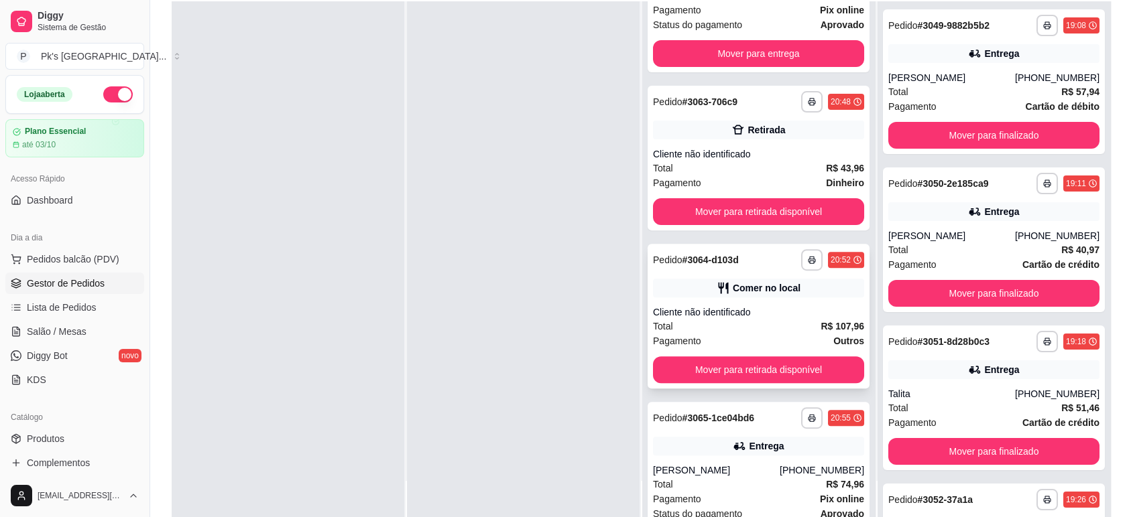
click at [751, 300] on div "**********" at bounding box center [758, 316] width 222 height 145
click at [744, 372] on button "Mover para retirada disponível" at bounding box center [758, 370] width 205 height 26
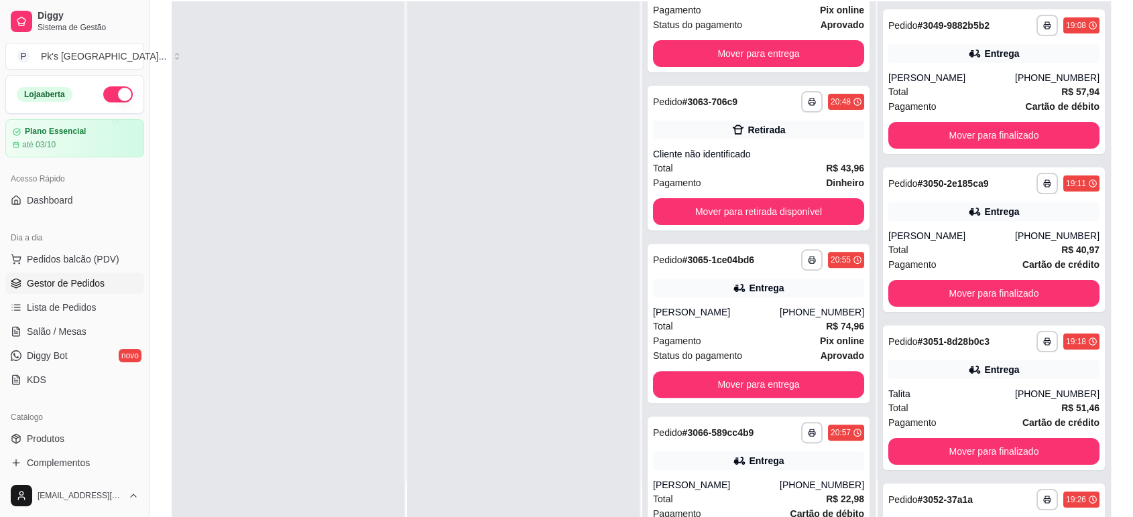
scroll to position [264, 0]
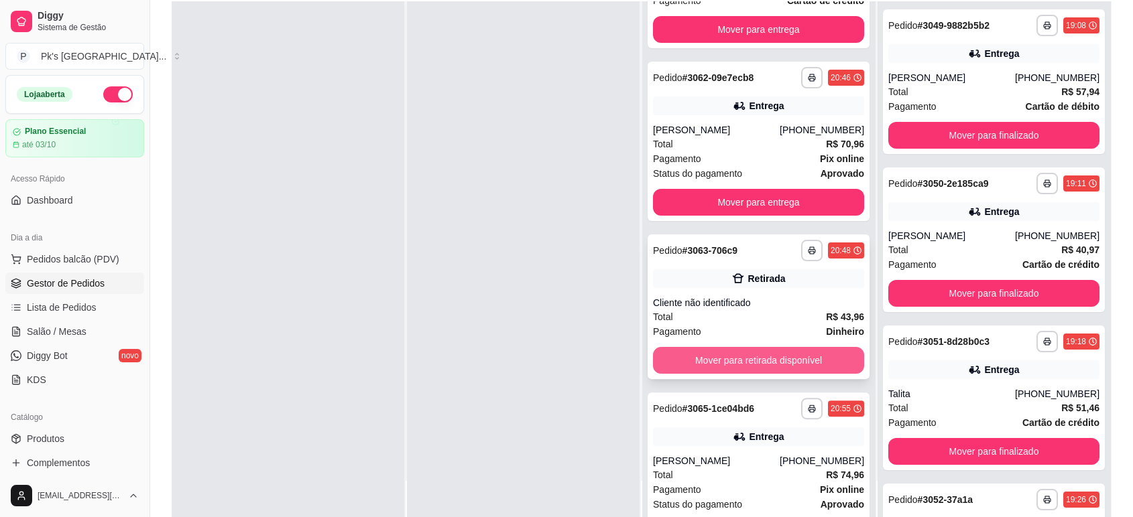
click at [773, 355] on button "Mover para retirada disponível" at bounding box center [758, 360] width 211 height 27
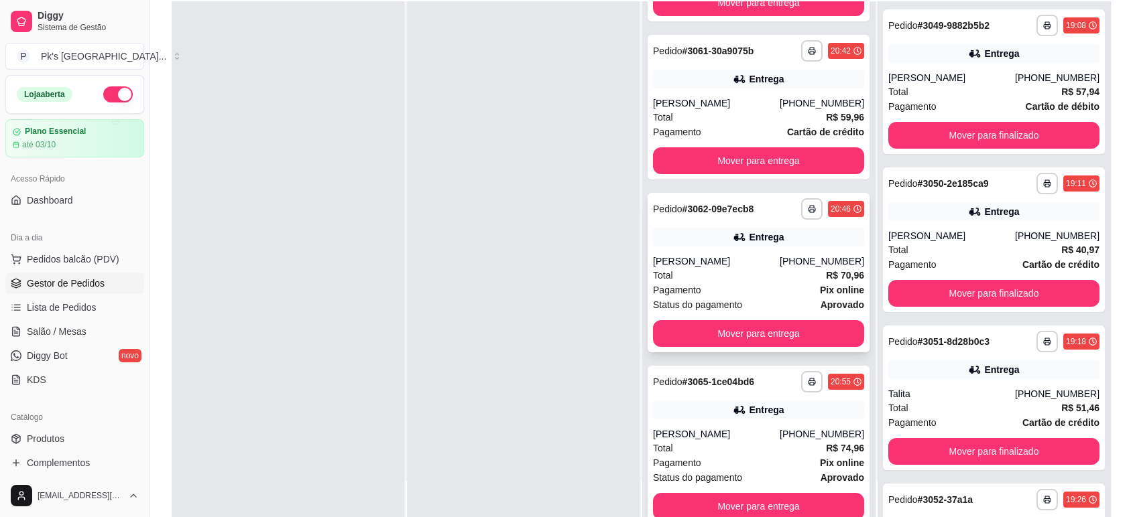
scroll to position [115, 0]
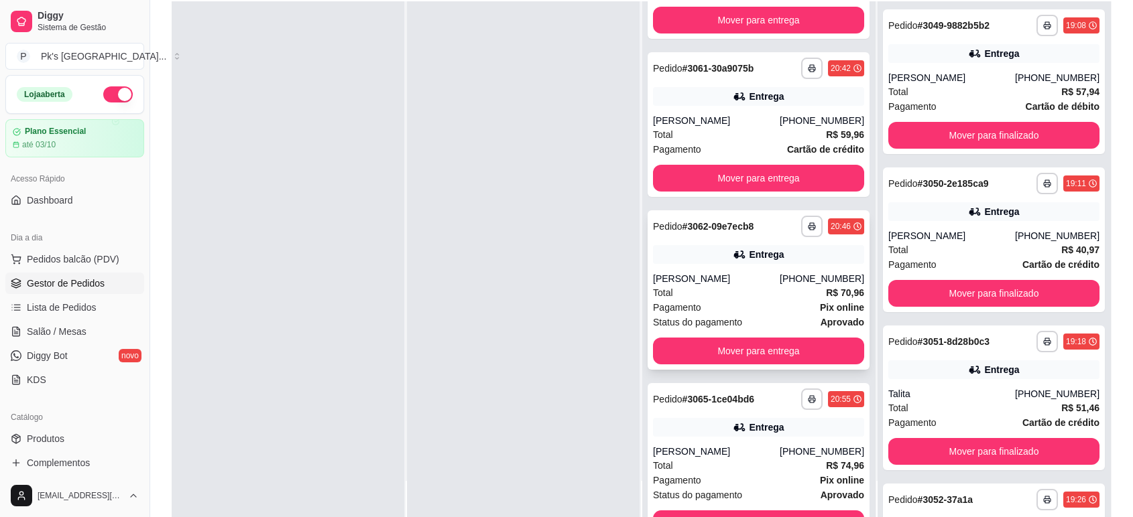
click at [740, 288] on div "Total R$ 70,96" at bounding box center [758, 292] width 211 height 15
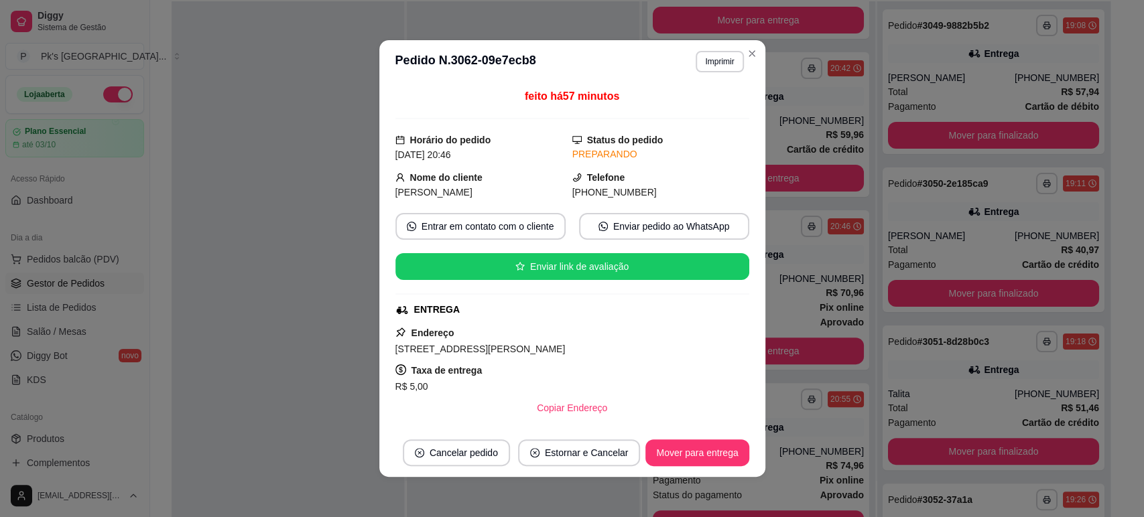
click at [684, 472] on footer "Cancelar pedido Estornar e Cancelar Mover para entrega" at bounding box center [572, 453] width 386 height 48
click at [686, 461] on button "Mover para entrega" at bounding box center [696, 453] width 103 height 27
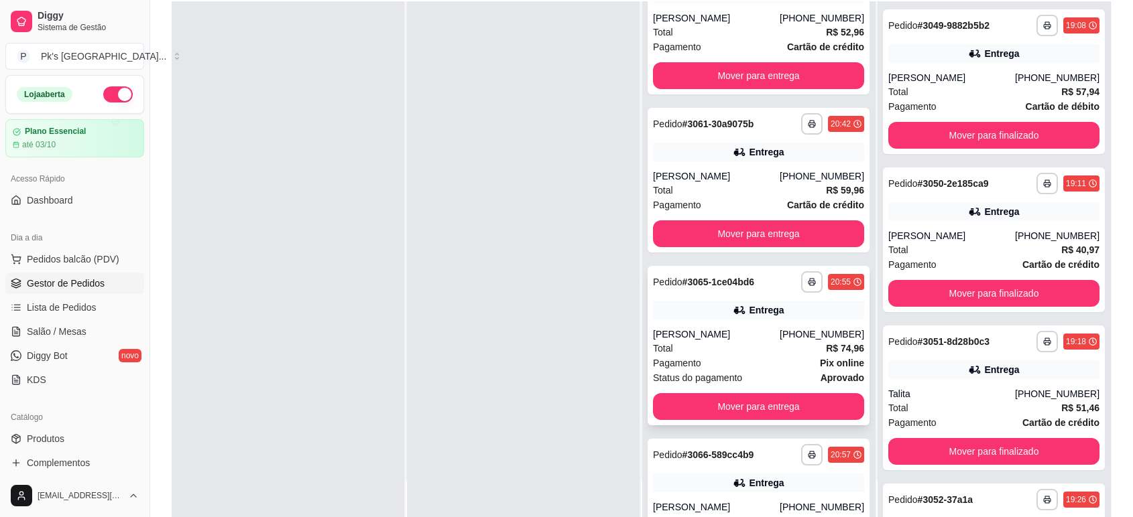
scroll to position [0, 0]
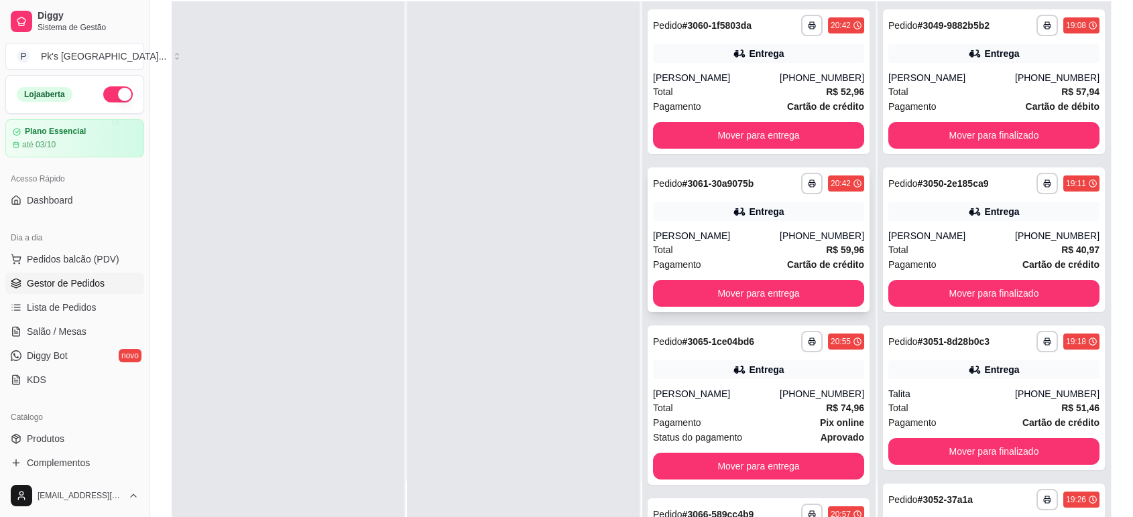
click at [782, 253] on div "Total R$ 59,96" at bounding box center [758, 250] width 211 height 15
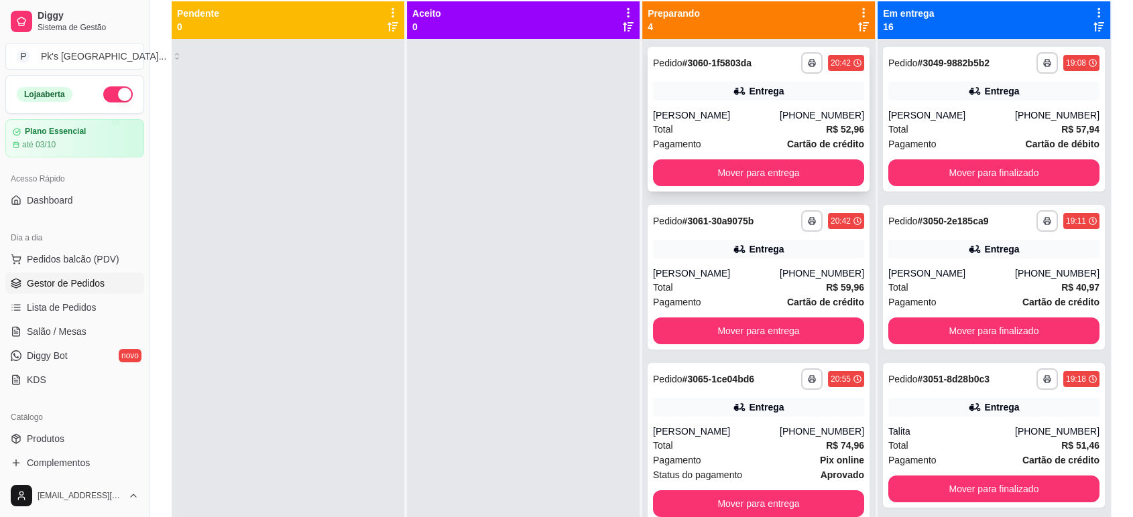
click at [772, 86] on div "Entrega" at bounding box center [758, 91] width 211 height 19
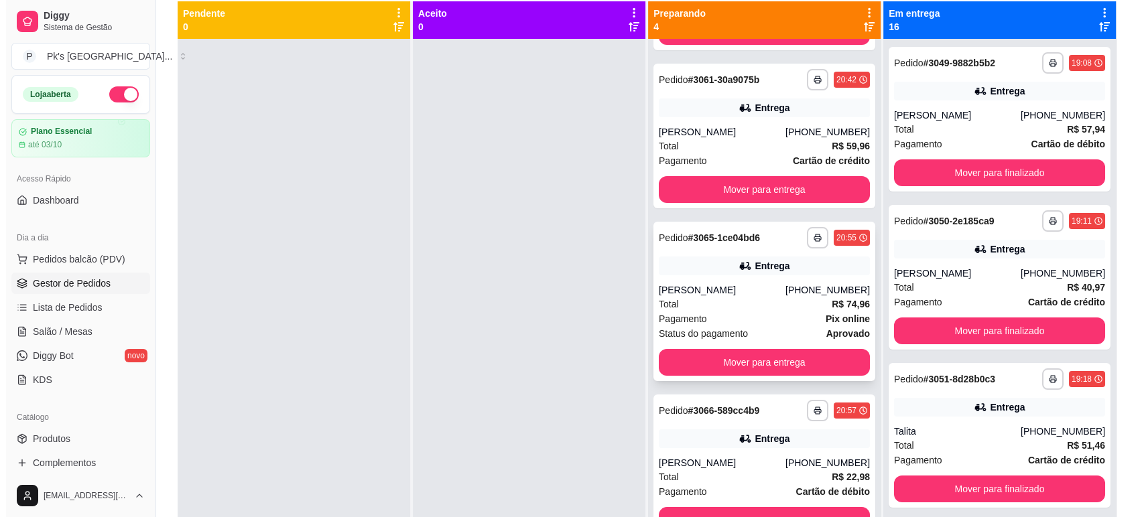
scroll to position [143, 0]
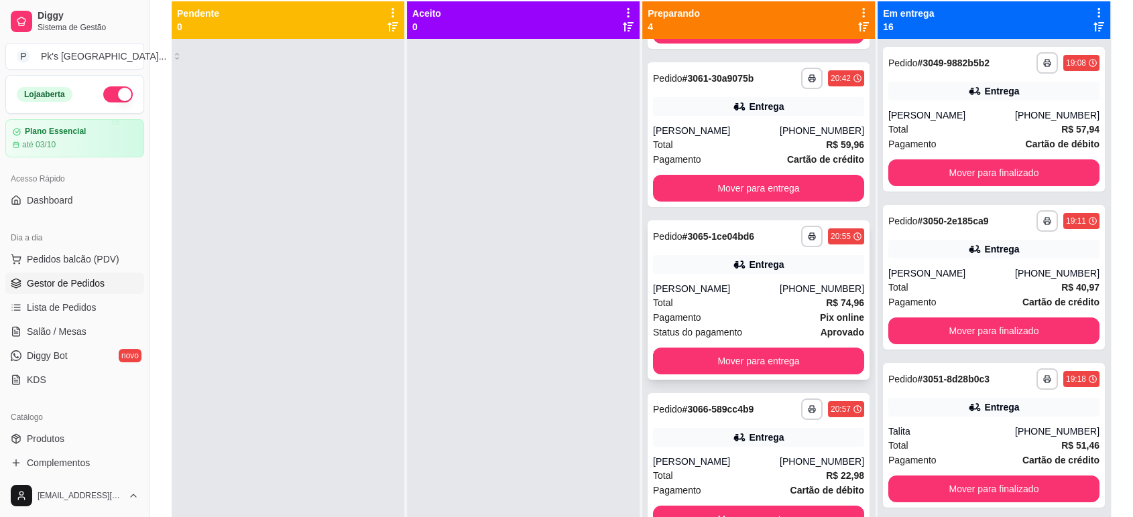
click at [724, 288] on div "[PERSON_NAME]" at bounding box center [716, 288] width 127 height 13
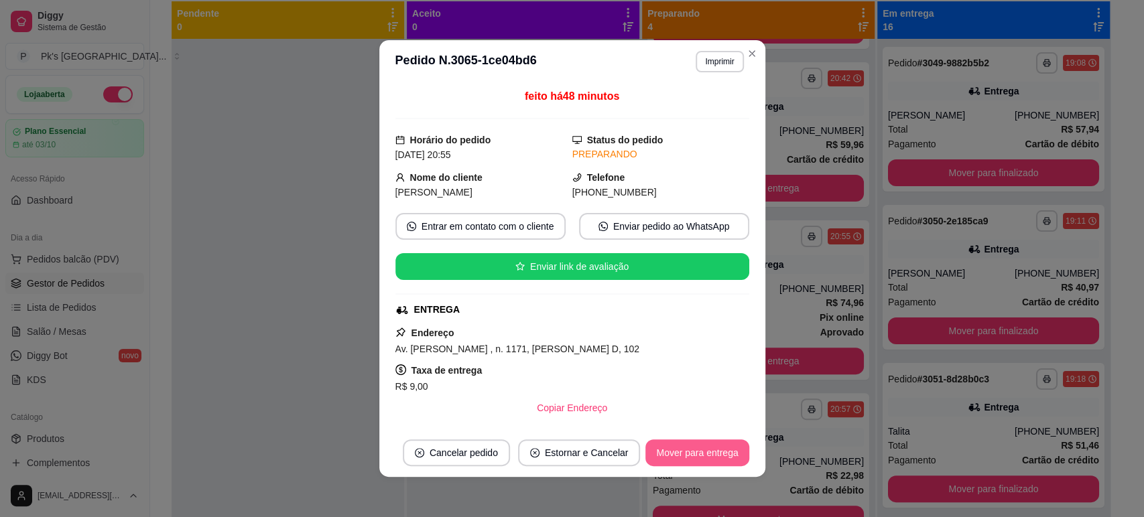
click at [718, 448] on button "Mover para entrega" at bounding box center [696, 453] width 103 height 27
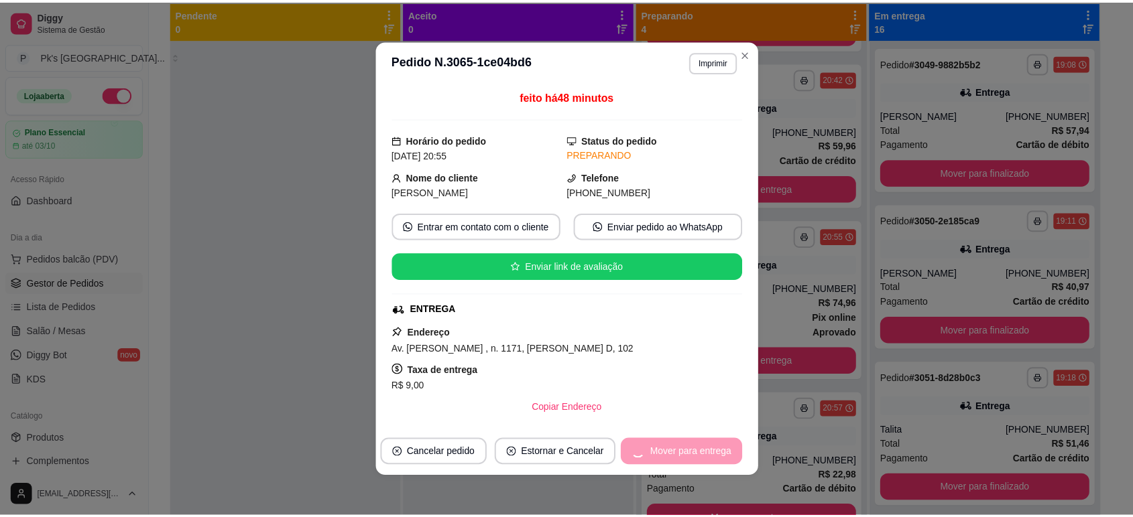
scroll to position [0, 0]
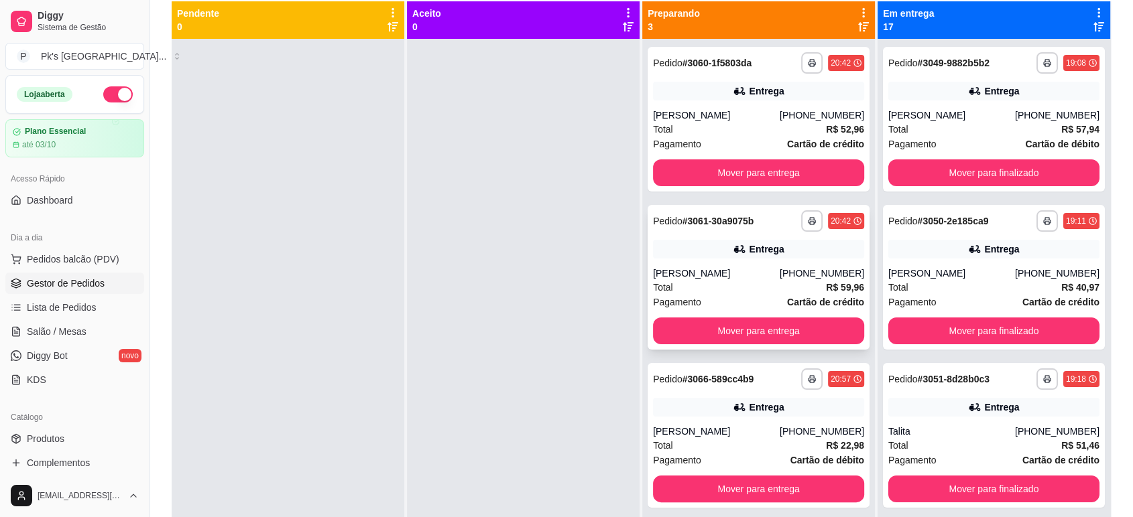
click at [714, 256] on div "Entrega" at bounding box center [758, 249] width 211 height 19
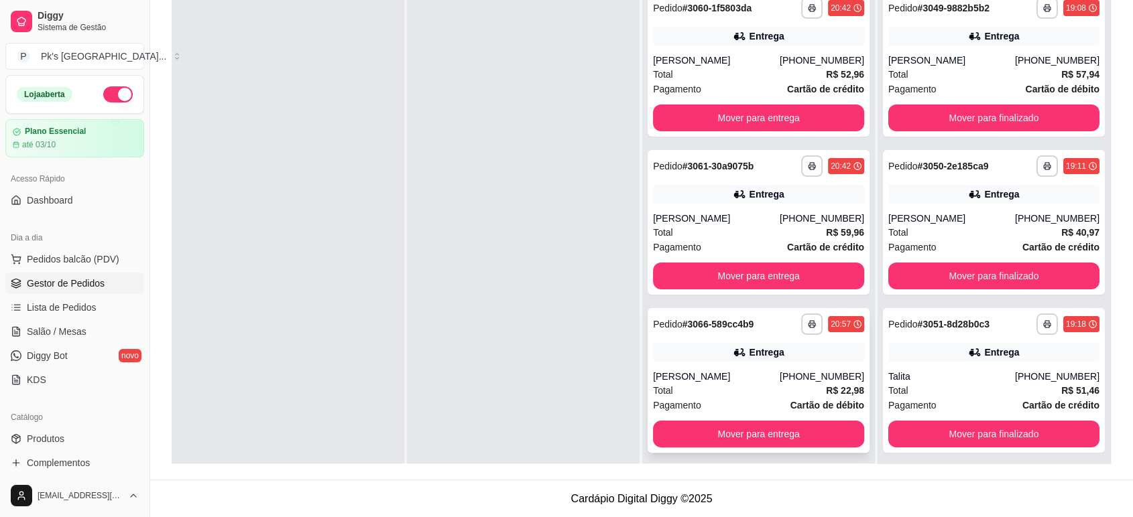
click at [718, 353] on div "Entrega" at bounding box center [758, 352] width 211 height 19
click at [751, 52] on div "**********" at bounding box center [758, 64] width 222 height 145
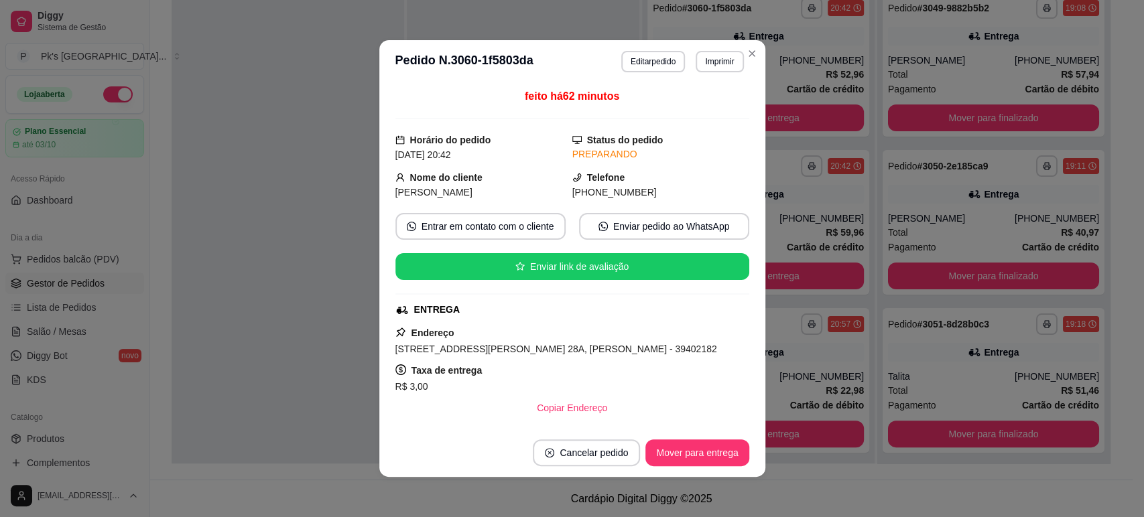
click at [439, 349] on span "[STREET_ADDRESS][PERSON_NAME] 28A, [PERSON_NAME] - 39402182" at bounding box center [556, 349] width 322 height 11
drag, startPoint x: 515, startPoint y: 103, endPoint x: 600, endPoint y: 116, distance: 86.7
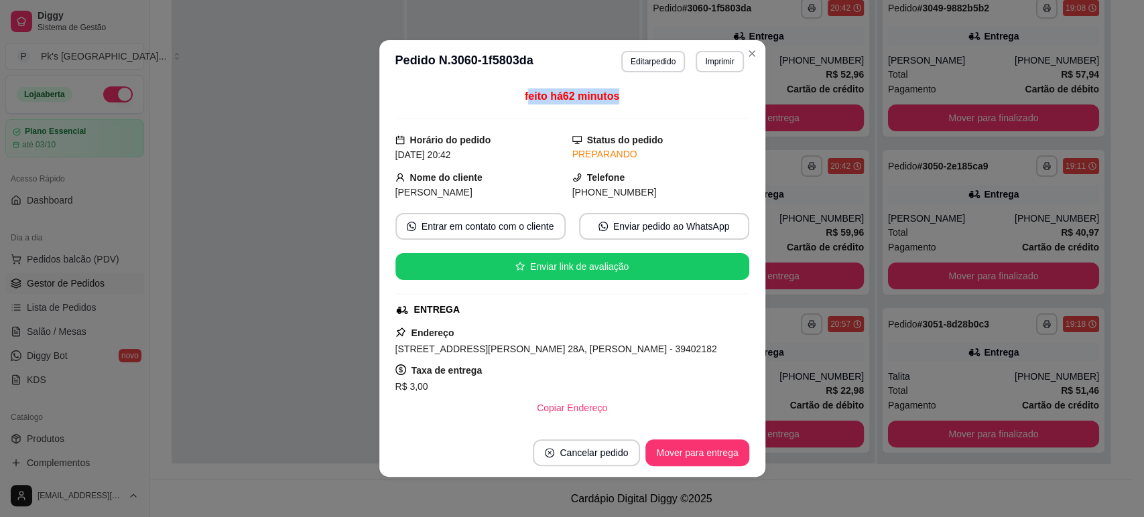
click at [600, 116] on div "feito há 62 minutos" at bounding box center [572, 103] width 354 height 31
click at [558, 105] on div "feito há 62 minutos" at bounding box center [572, 103] width 354 height 31
click at [568, 102] on span "feito há 62 minutos" at bounding box center [572, 95] width 94 height 11
click at [586, 111] on div "feito há 62 minutos" at bounding box center [572, 103] width 354 height 31
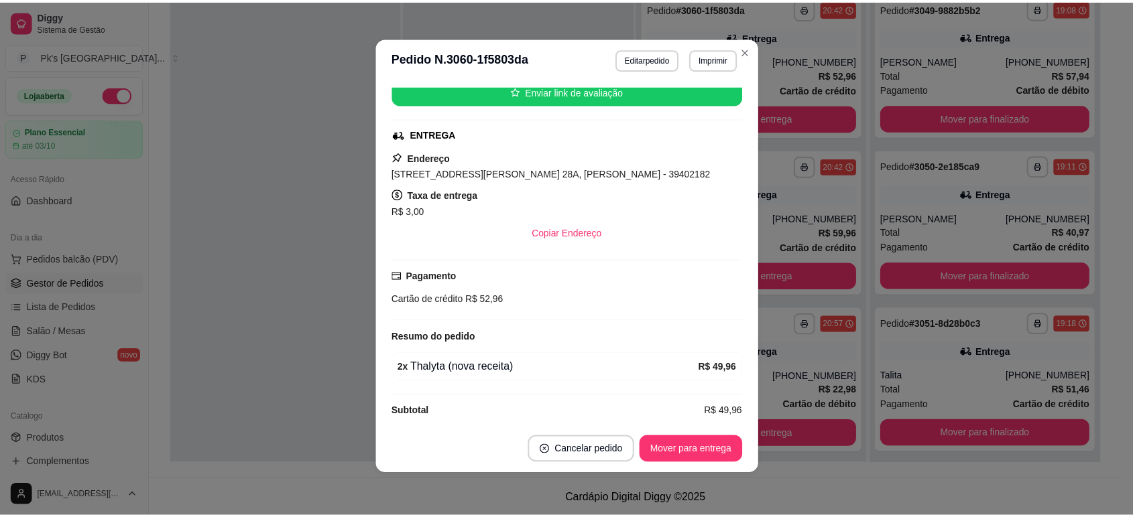
scroll to position [184, 0]
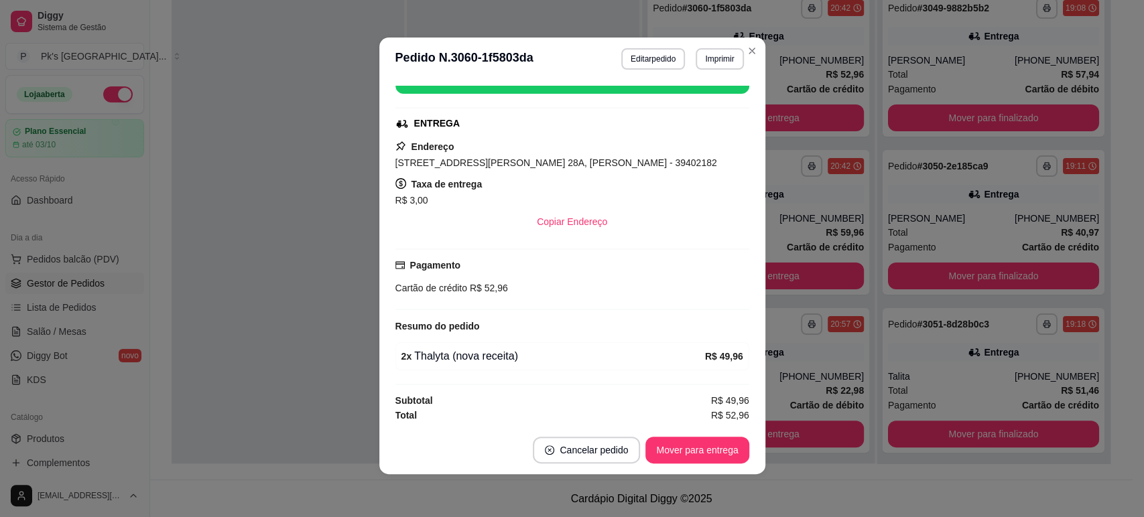
click at [467, 363] on div "2 x Thalyta (nova receita) R$ 49,96" at bounding box center [572, 356] width 354 height 28
click at [418, 281] on div "Cartão de crédito R$ 52,96" at bounding box center [572, 288] width 354 height 15
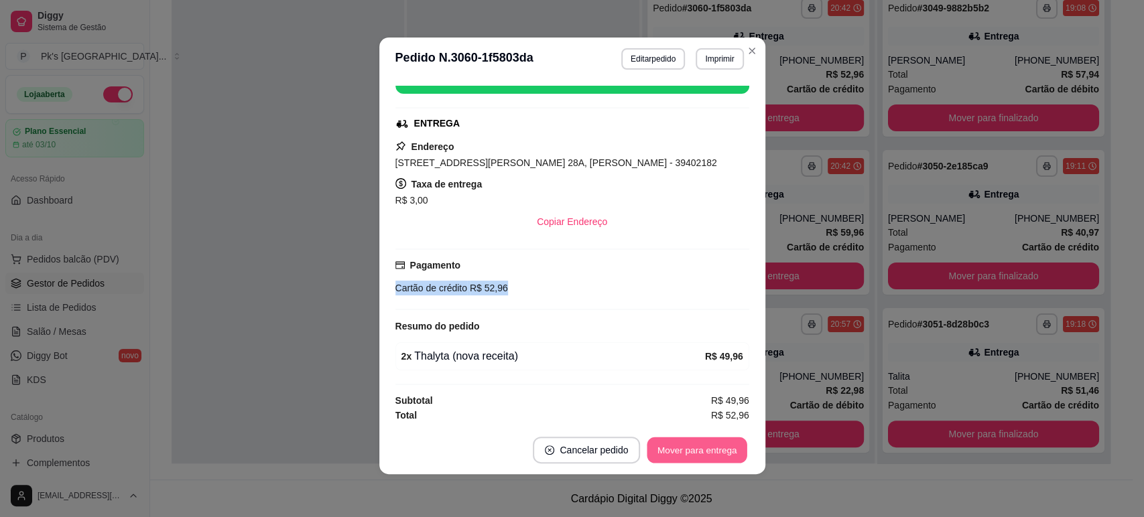
click at [691, 452] on button "Mover para entrega" at bounding box center [697, 451] width 101 height 26
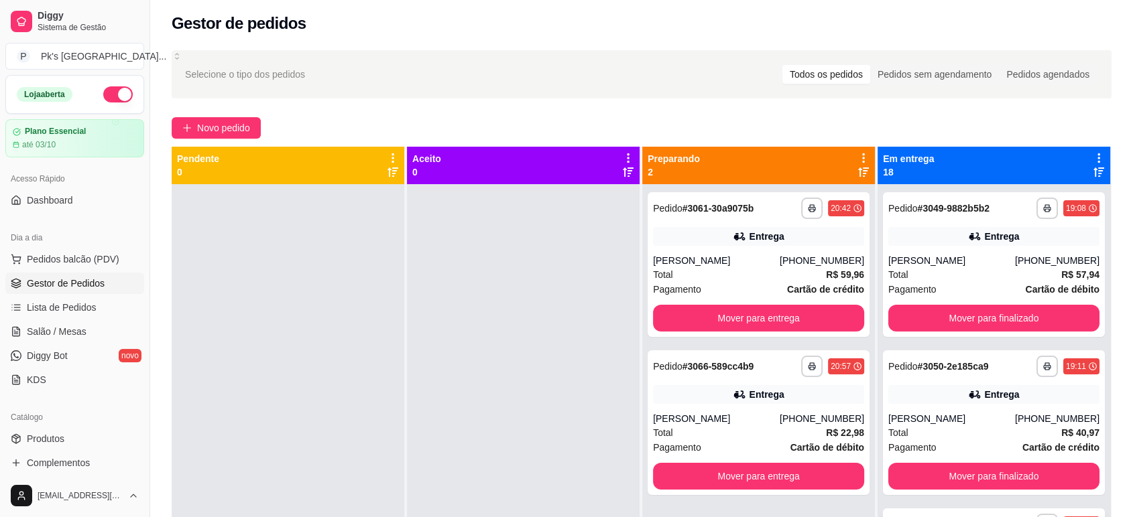
scroll to position [0, 0]
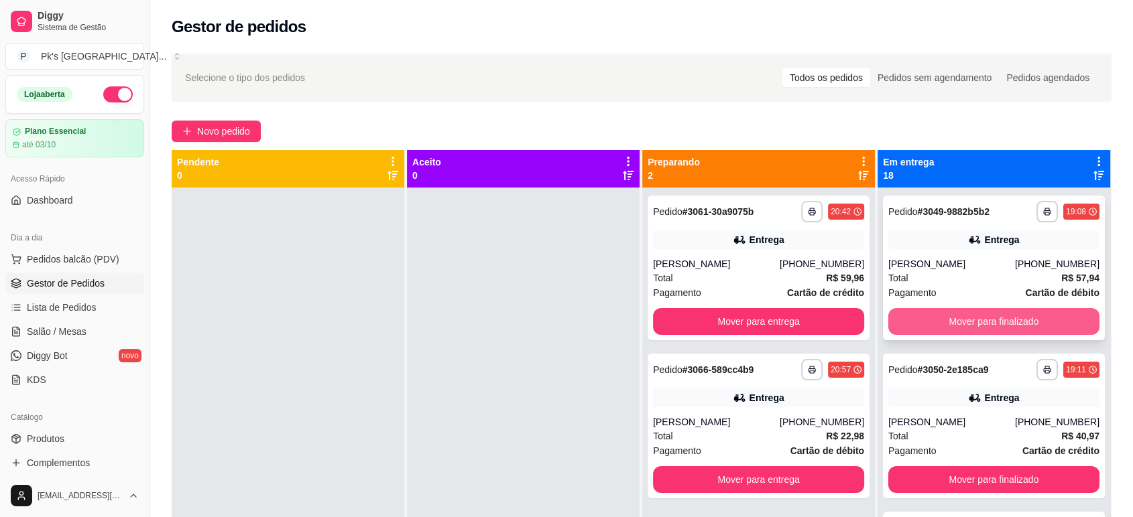
click at [967, 326] on button "Mover para finalizado" at bounding box center [993, 321] width 211 height 27
click at [967, 326] on button "Mover para finalizado" at bounding box center [993, 322] width 205 height 26
click at [967, 326] on button "Mover para finalizado" at bounding box center [993, 321] width 211 height 27
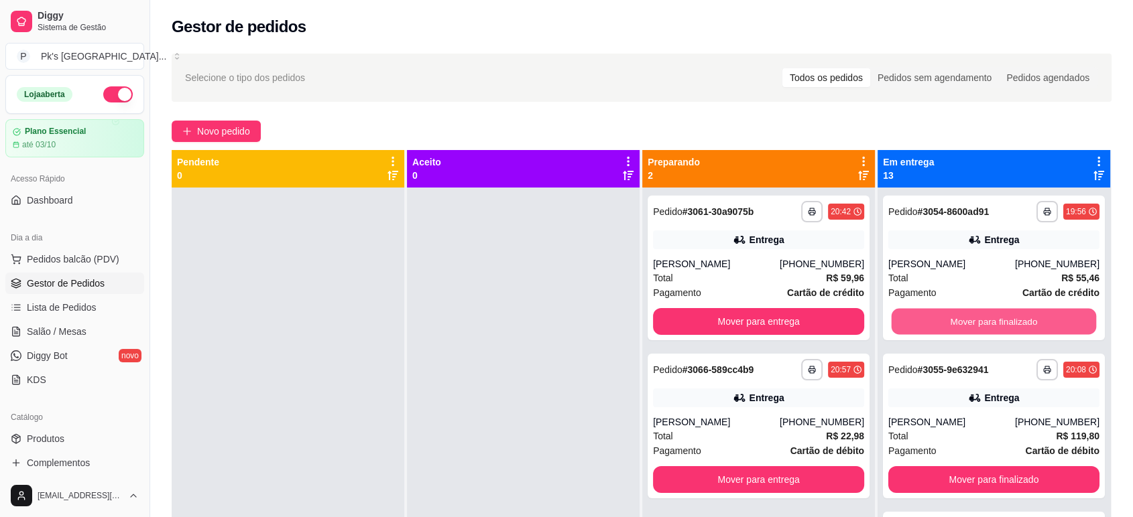
click at [967, 326] on button "Mover para finalizado" at bounding box center [993, 322] width 205 height 26
click at [967, 326] on div "Mover para finalizado" at bounding box center [993, 321] width 211 height 27
click at [967, 326] on button "Mover para finalizado" at bounding box center [993, 321] width 211 height 27
click at [967, 326] on button "Mover para finalizado" at bounding box center [993, 322] width 205 height 26
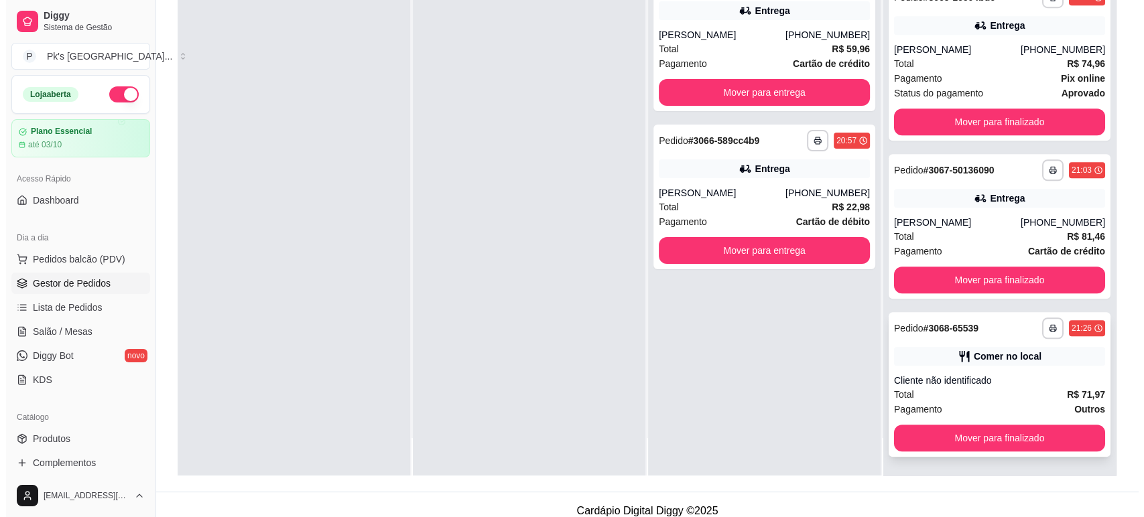
scroll to position [204, 0]
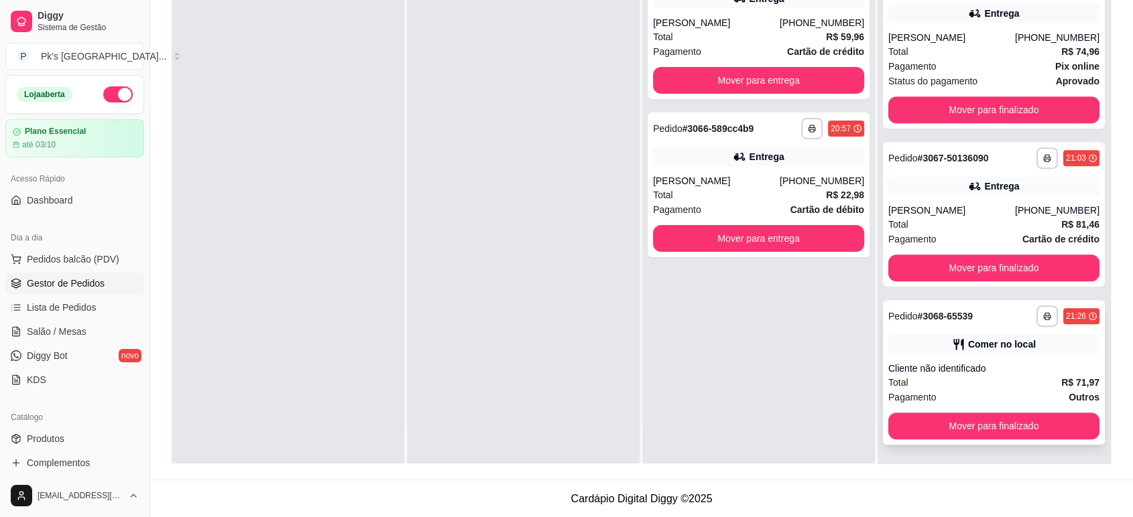
click at [915, 324] on div "**********" at bounding box center [993, 316] width 211 height 21
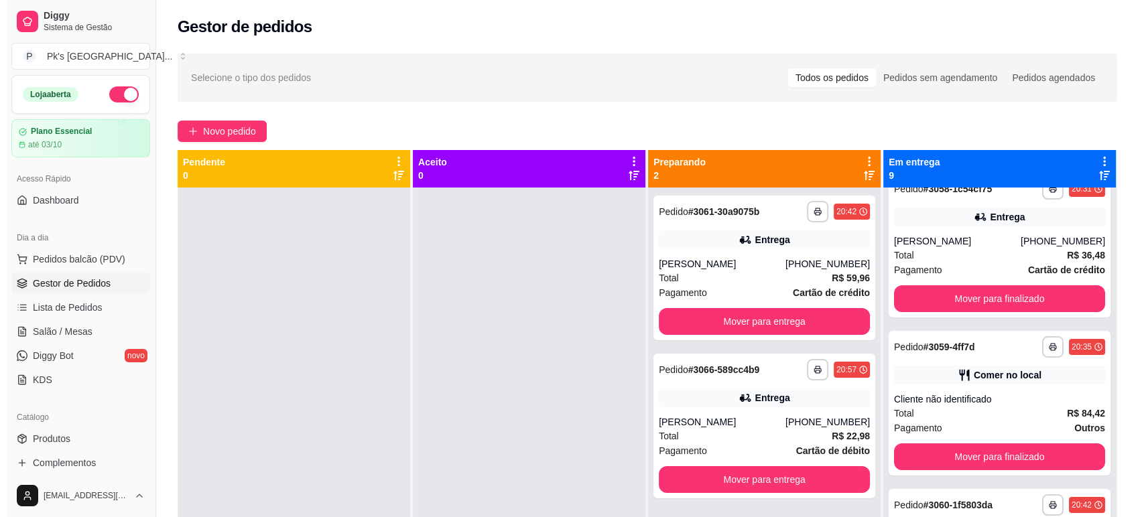
scroll to position [0, 0]
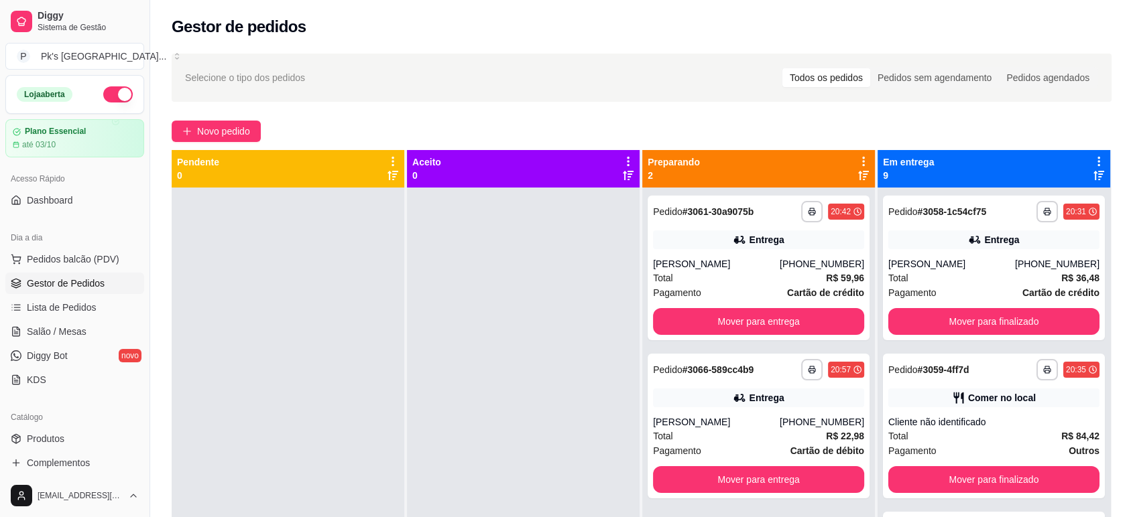
click at [1096, 157] on div "Em entrega 9" at bounding box center [993, 169] width 233 height 38
click at [1092, 157] on icon at bounding box center [1098, 161] width 12 height 12
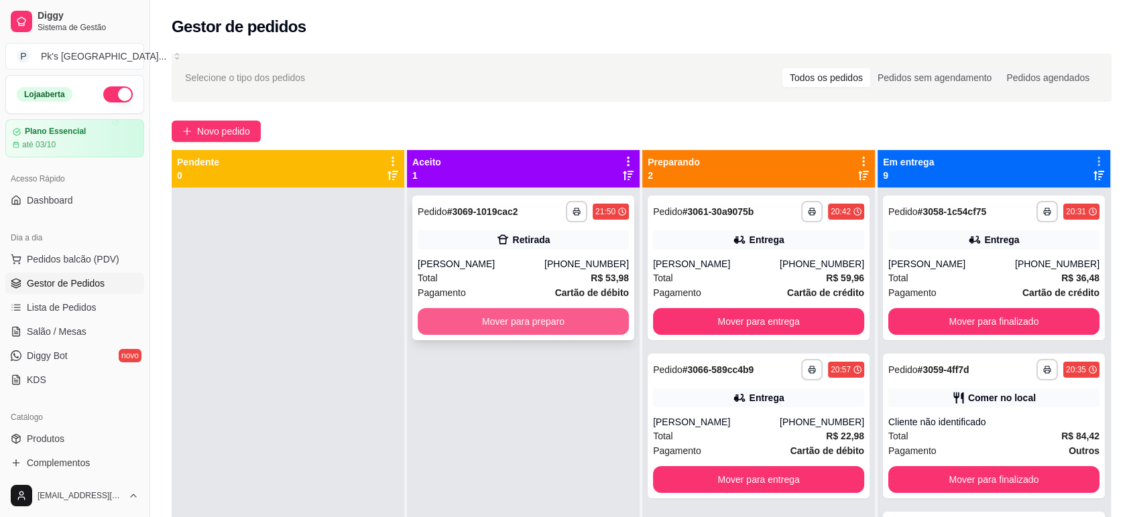
click at [549, 324] on button "Mover para preparo" at bounding box center [523, 321] width 211 height 27
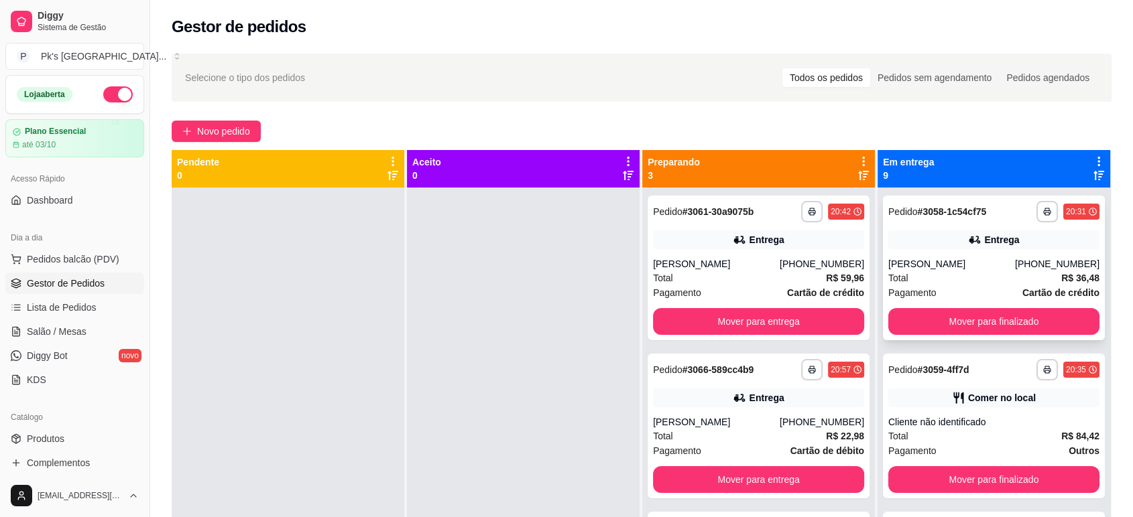
click at [944, 262] on div "[PERSON_NAME]" at bounding box center [951, 263] width 127 height 13
click at [980, 322] on button "Mover para finalizado" at bounding box center [993, 321] width 211 height 27
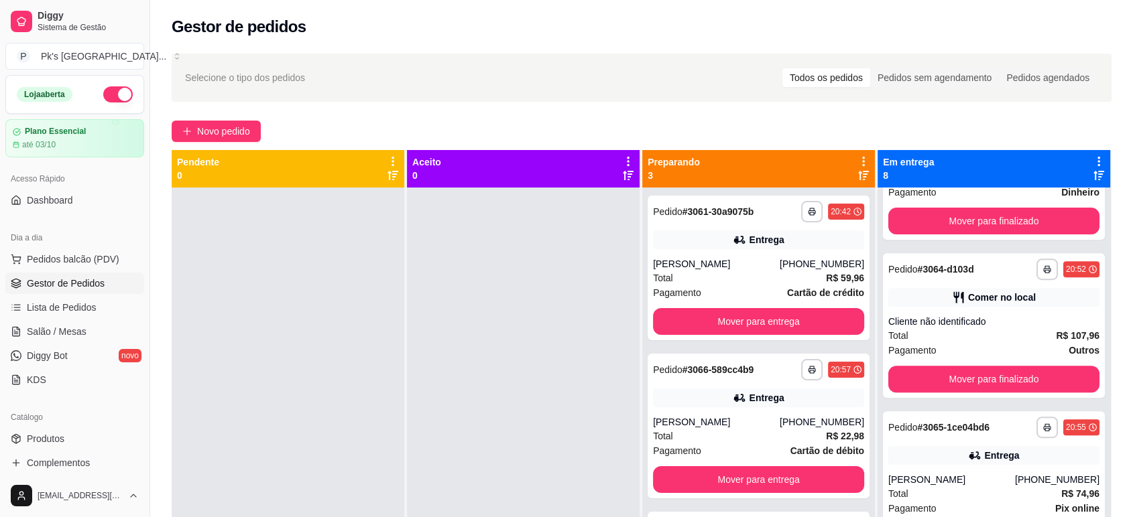
scroll to position [595, 0]
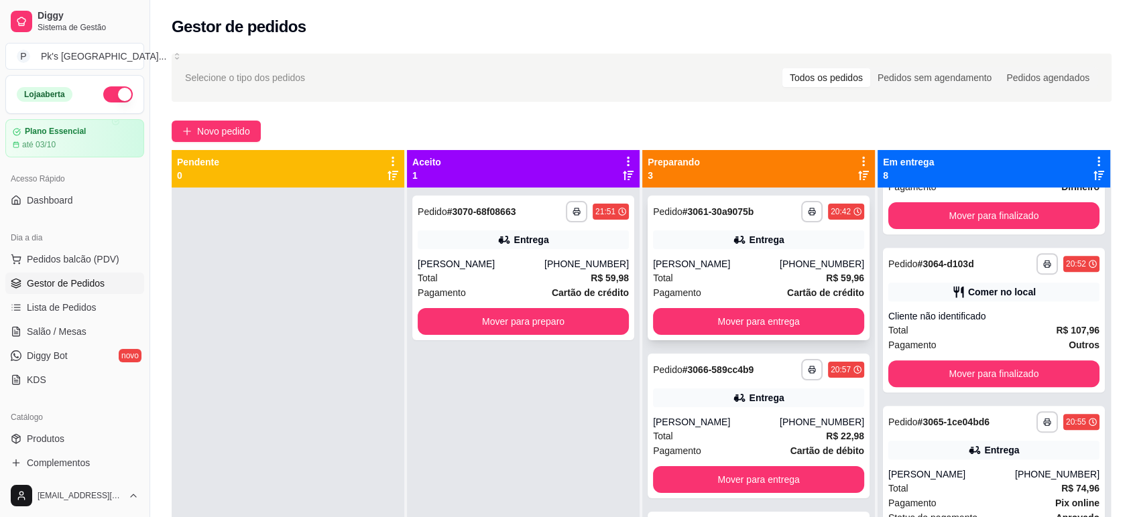
click at [697, 222] on div "**********" at bounding box center [758, 211] width 211 height 21
click at [718, 397] on div "Entrega" at bounding box center [758, 398] width 211 height 19
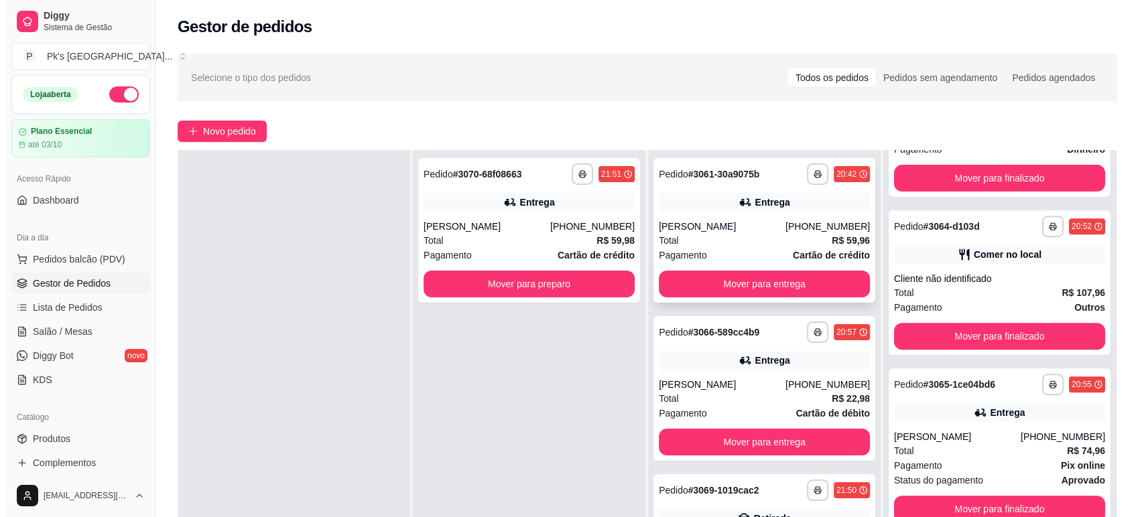
scroll to position [204, 0]
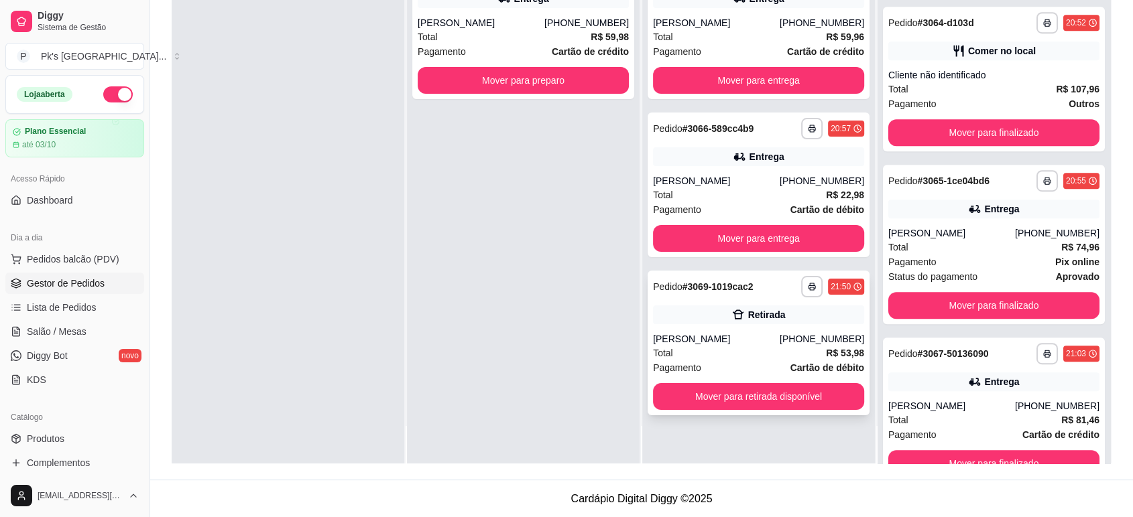
click at [691, 346] on div "Total R$ 53,98" at bounding box center [758, 353] width 211 height 15
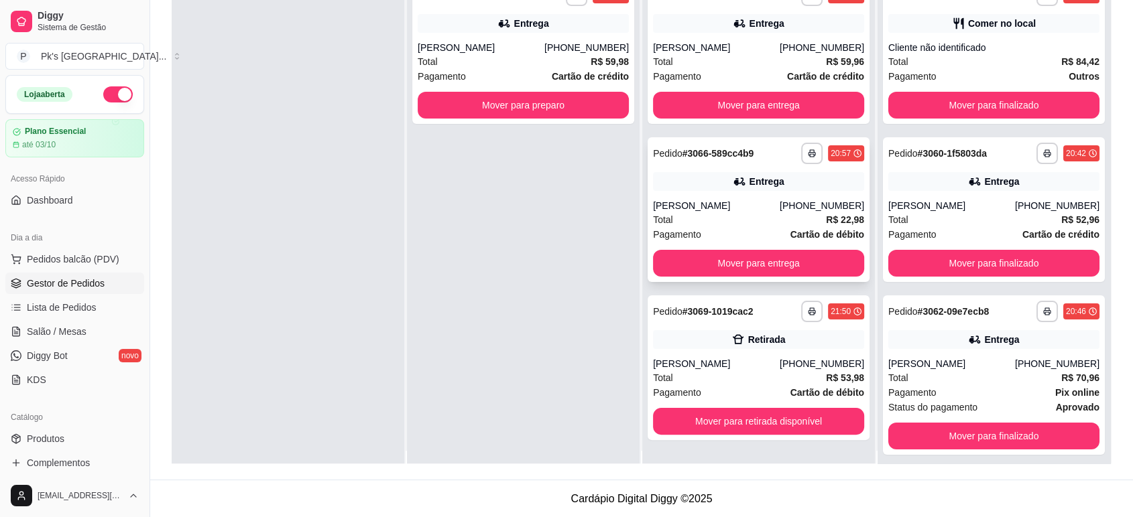
scroll to position [0, 0]
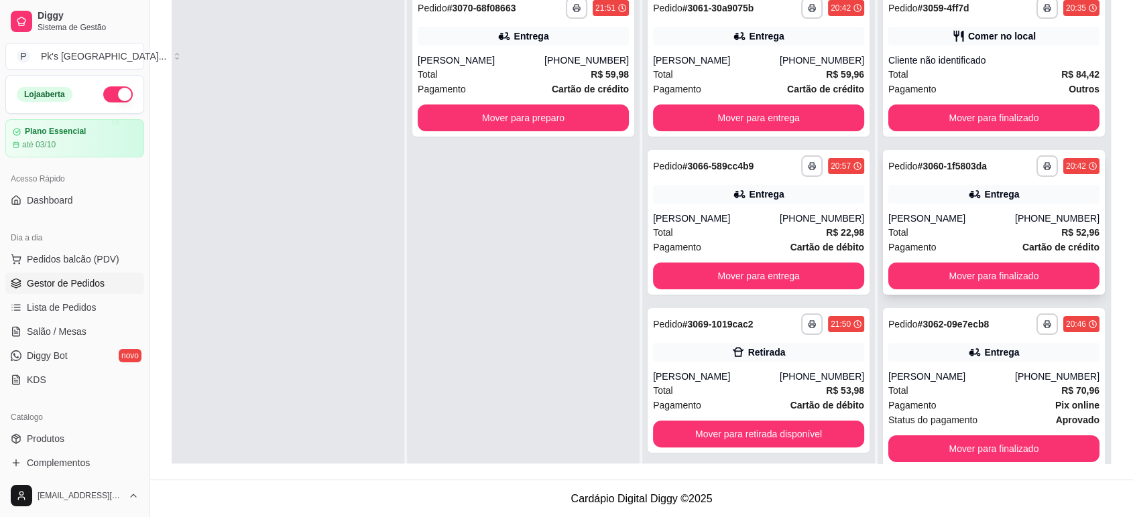
click at [934, 246] on div "Pagamento Cartão de crédito" at bounding box center [993, 247] width 211 height 15
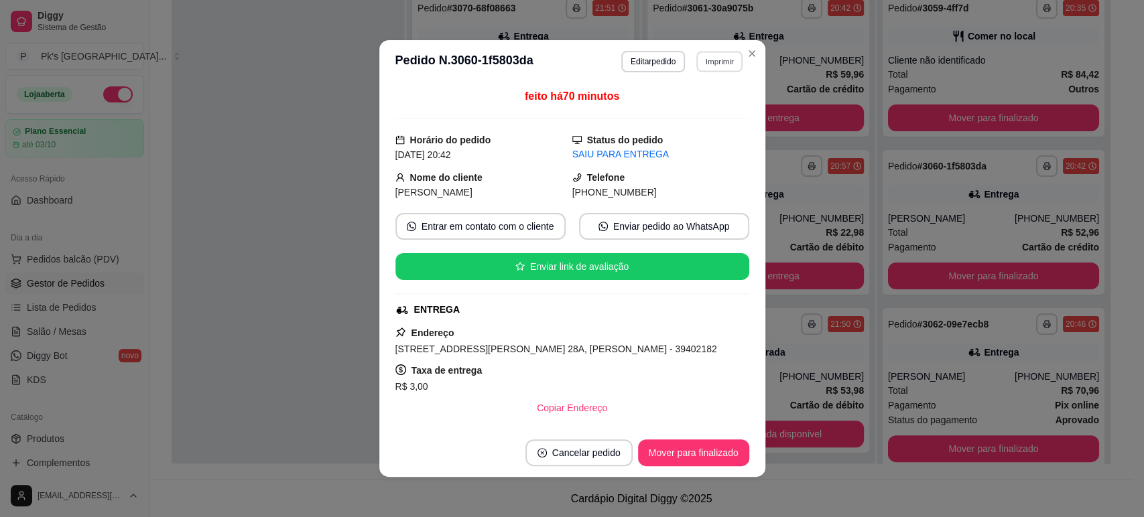
click at [708, 64] on button "Imprimir" at bounding box center [719, 61] width 46 height 21
click at [715, 108] on button "IMPRESSORA" at bounding box center [690, 109] width 97 height 21
click at [720, 61] on button "Imprimir" at bounding box center [720, 61] width 48 height 21
click at [700, 103] on button "IMPRESSORA" at bounding box center [690, 109] width 97 height 21
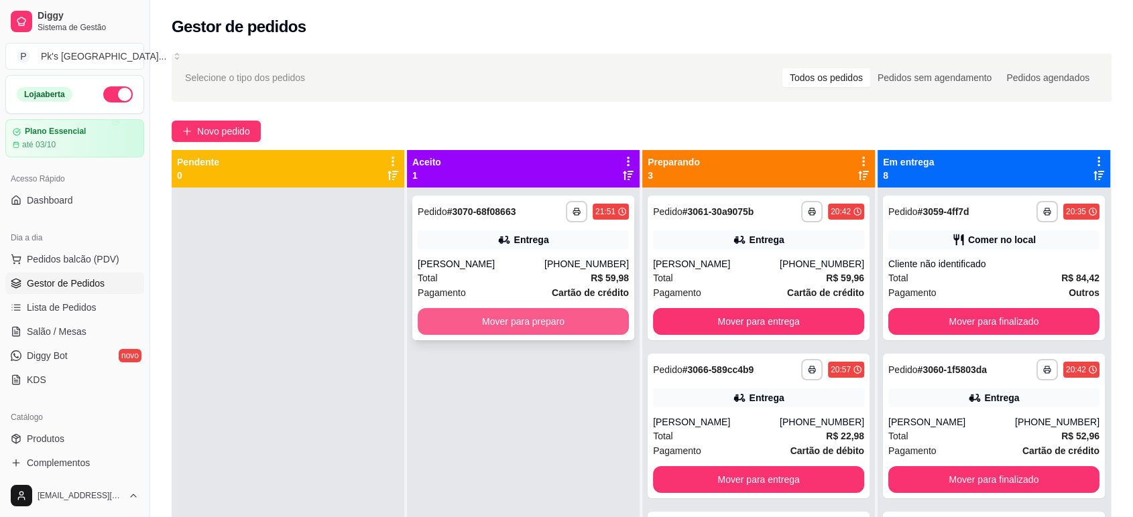
click at [574, 324] on button "Mover para preparo" at bounding box center [523, 321] width 211 height 27
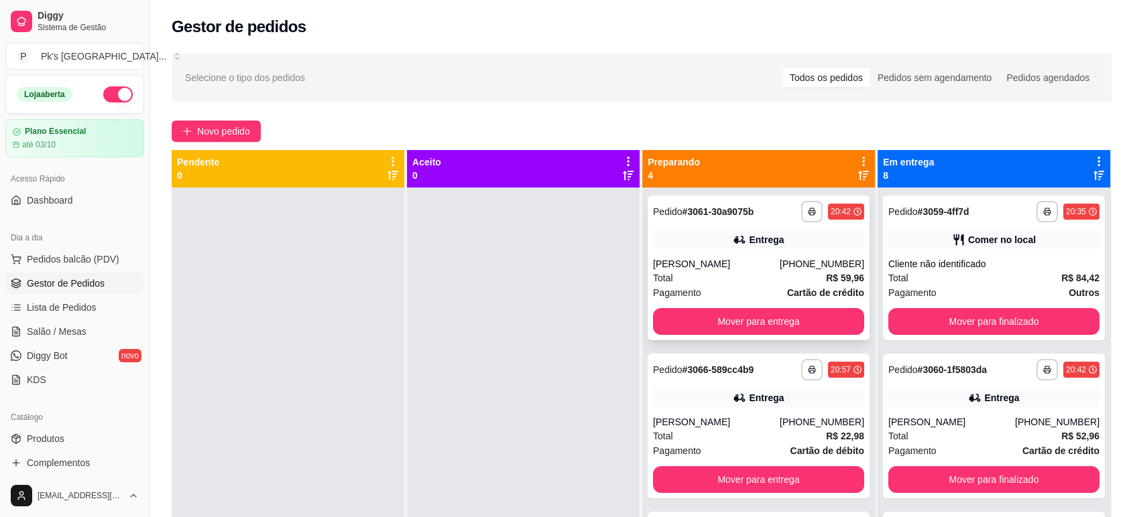
click at [699, 267] on div "[PERSON_NAME]" at bounding box center [716, 263] width 127 height 13
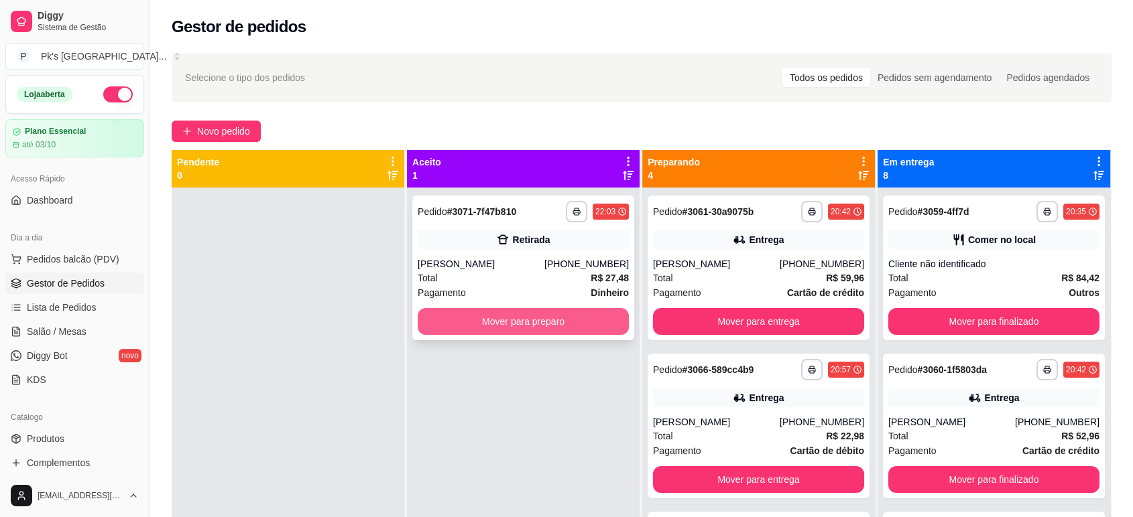
click at [499, 318] on button "Mover para preparo" at bounding box center [523, 321] width 211 height 27
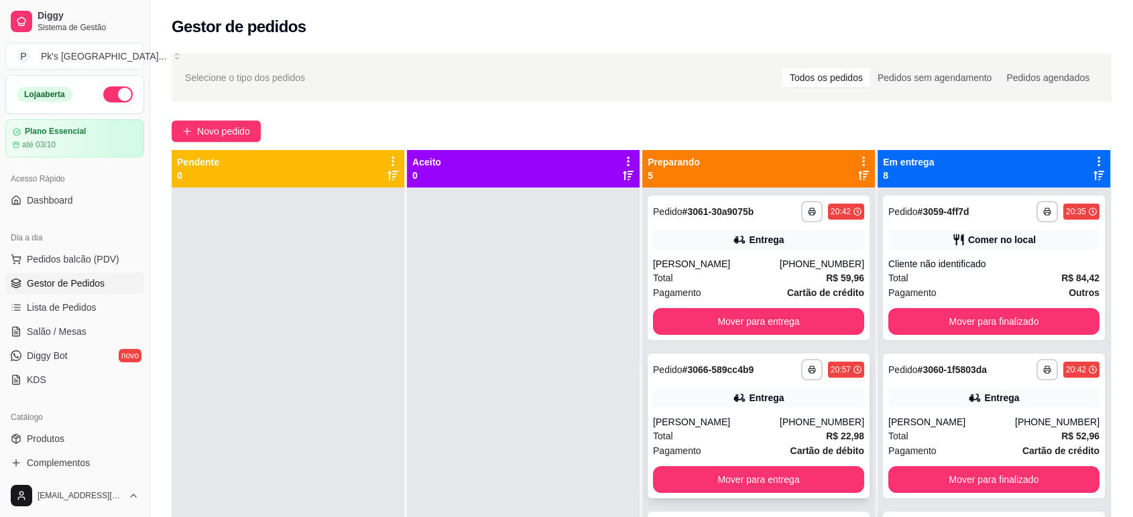
click at [733, 397] on icon at bounding box center [739, 397] width 13 height 13
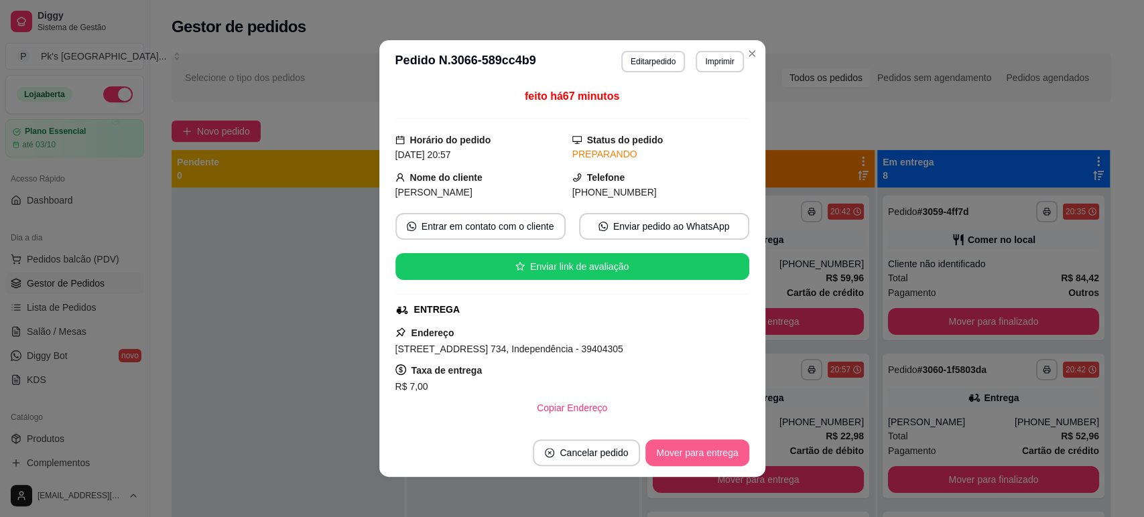
click at [686, 458] on button "Mover para entrega" at bounding box center [696, 453] width 103 height 27
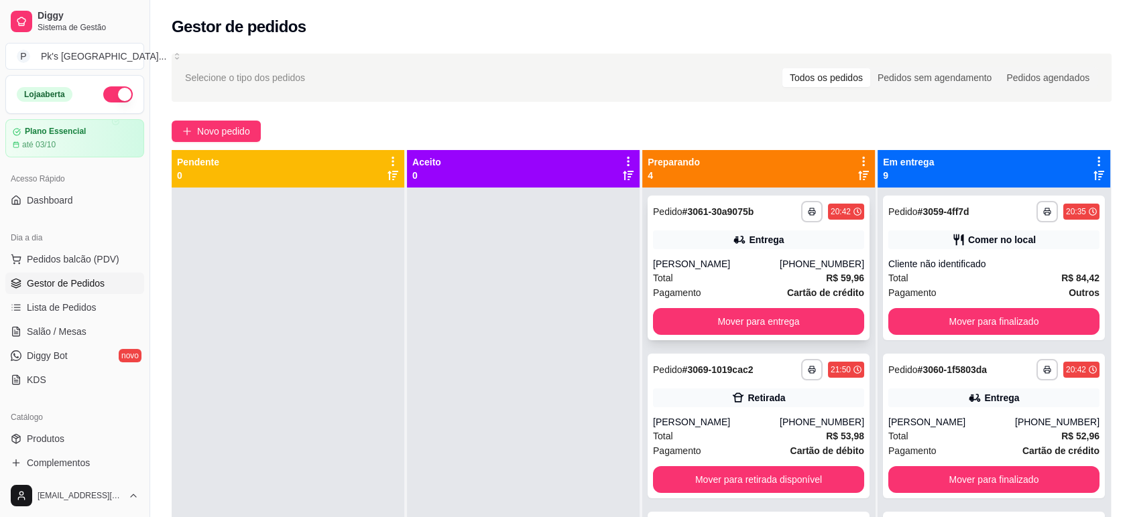
click at [701, 271] on div "Total R$ 59,96" at bounding box center [758, 278] width 211 height 15
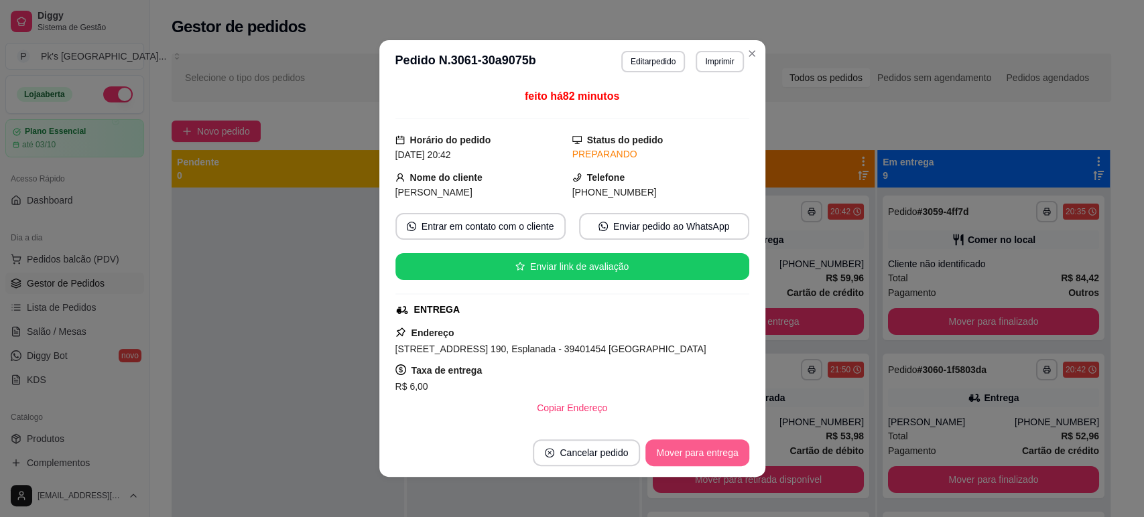
click at [690, 455] on button "Mover para entrega" at bounding box center [696, 453] width 103 height 27
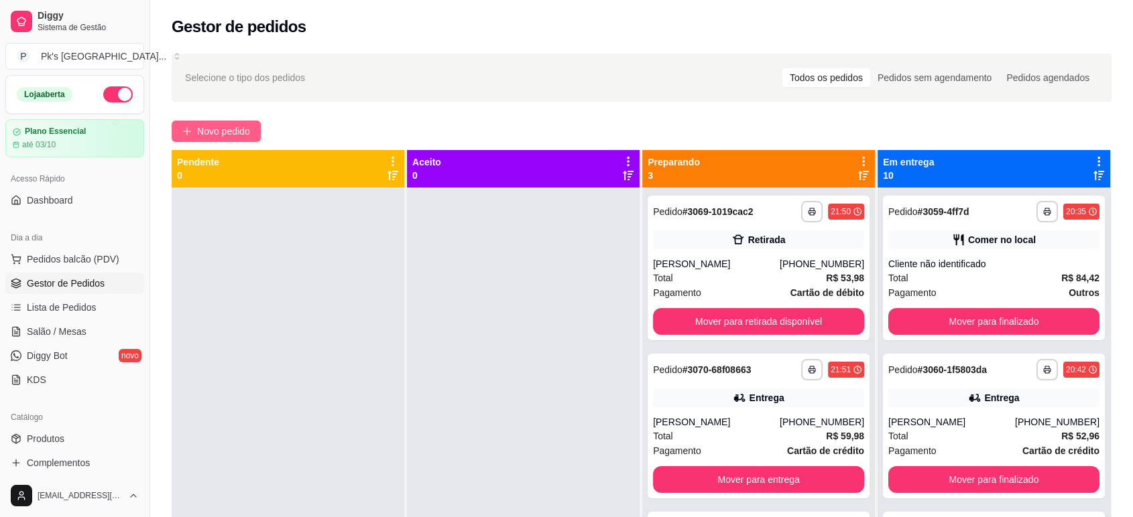
click at [245, 130] on span "Novo pedido" at bounding box center [223, 131] width 53 height 15
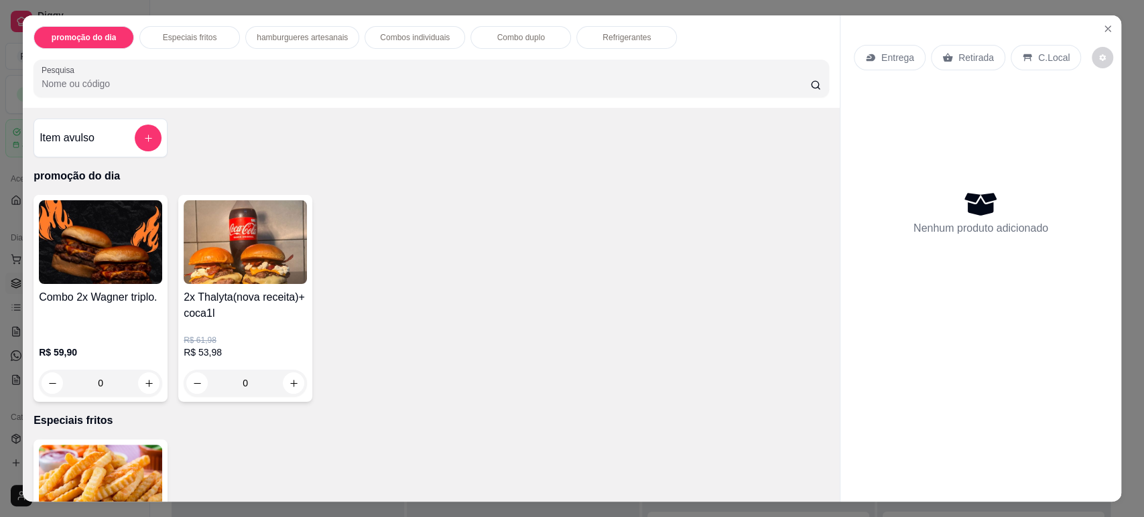
click at [222, 277] on img at bounding box center [245, 242] width 123 height 84
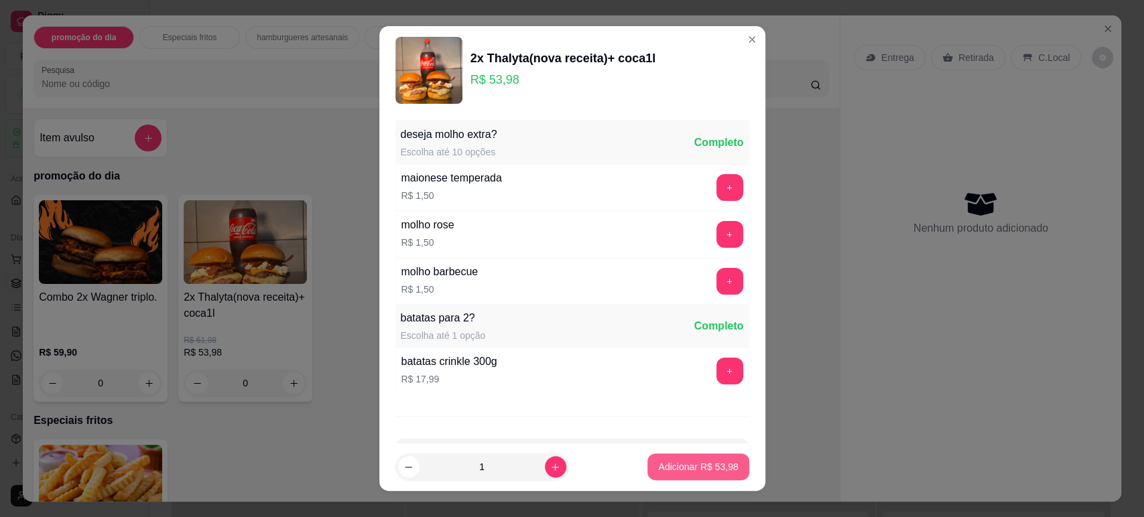
click at [672, 474] on button "Adicionar R$ 53,98" at bounding box center [697, 467] width 101 height 27
type input "1"
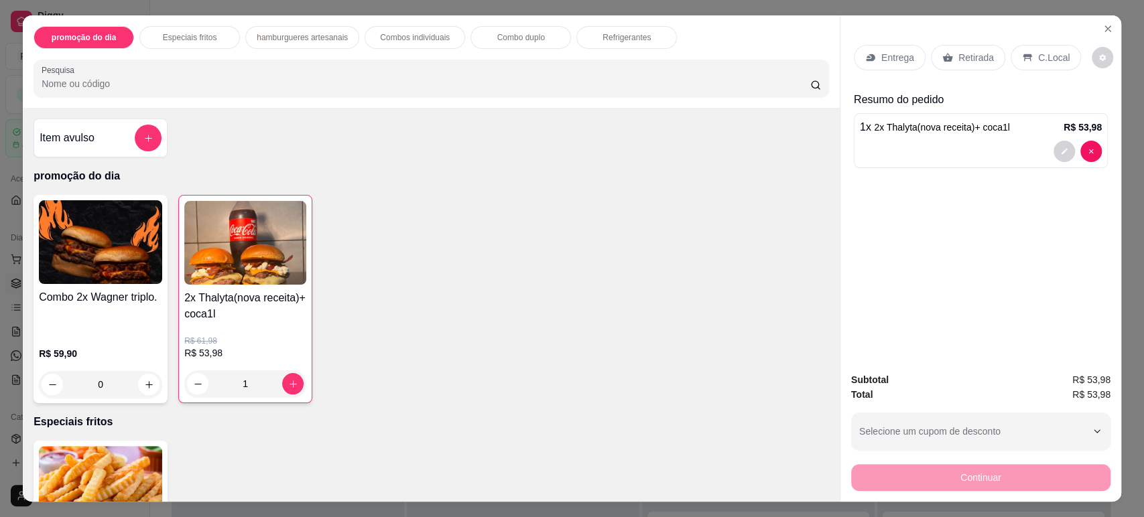
click at [1038, 59] on p "C.Local" at bounding box center [1053, 57] width 31 height 13
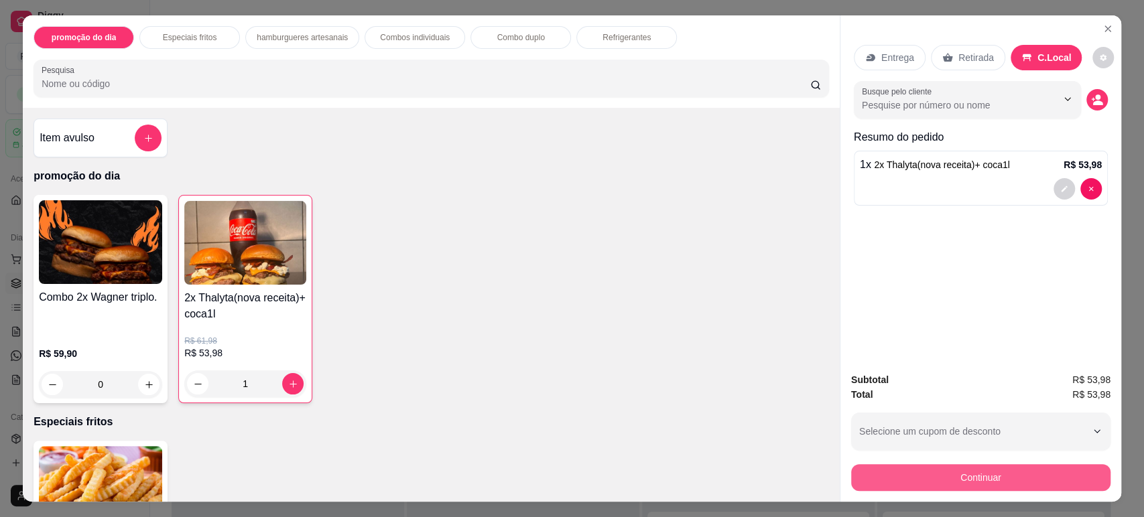
click at [999, 478] on button "Continuar" at bounding box center [980, 477] width 259 height 27
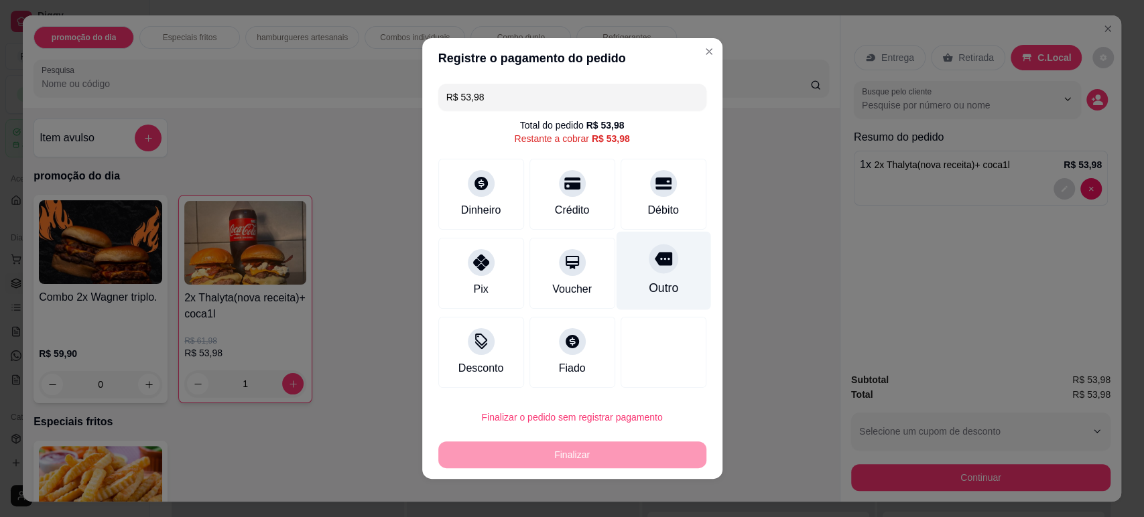
click at [654, 267] on icon at bounding box center [662, 258] width 17 height 17
type input "R$ 0,00"
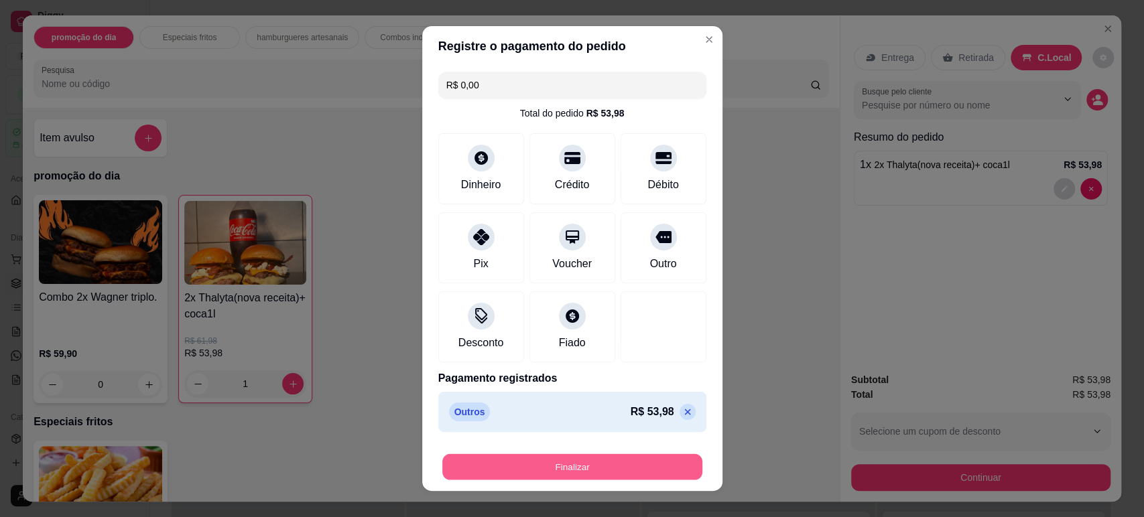
click at [563, 463] on button "Finalizar" at bounding box center [572, 467] width 260 height 26
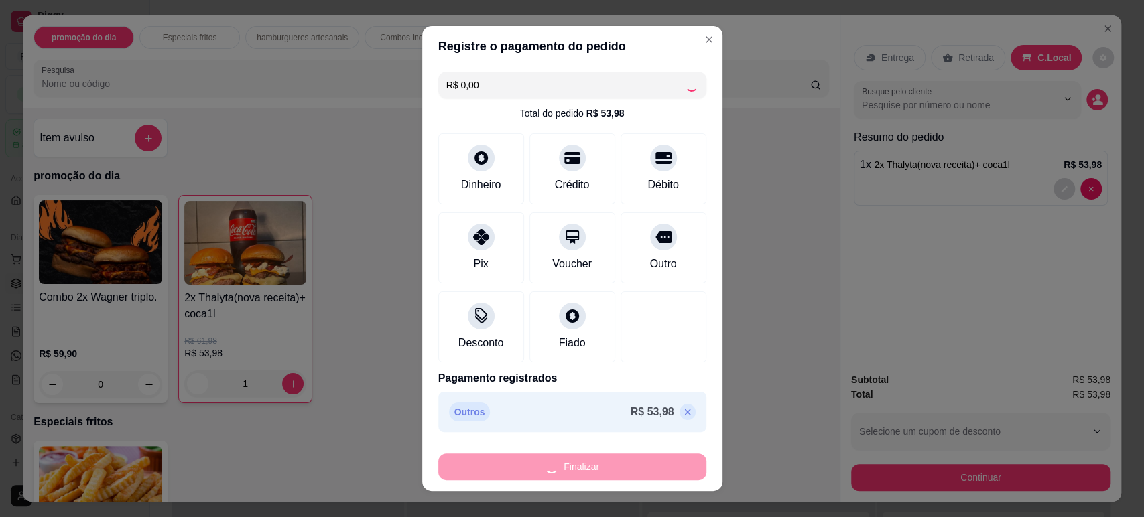
type input "0"
type input "-R$ 53,98"
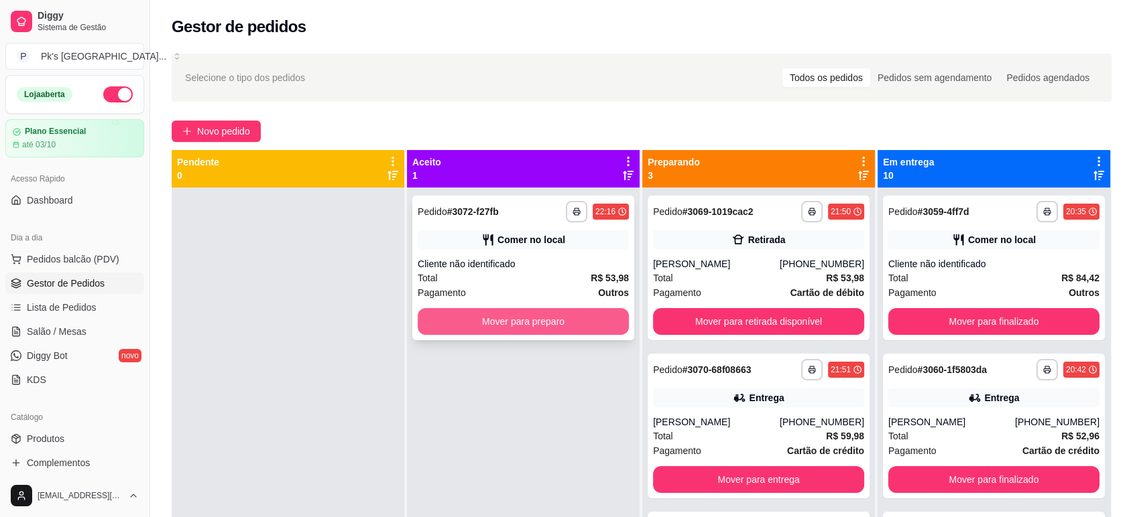
click at [522, 323] on button "Mover para preparo" at bounding box center [523, 321] width 211 height 27
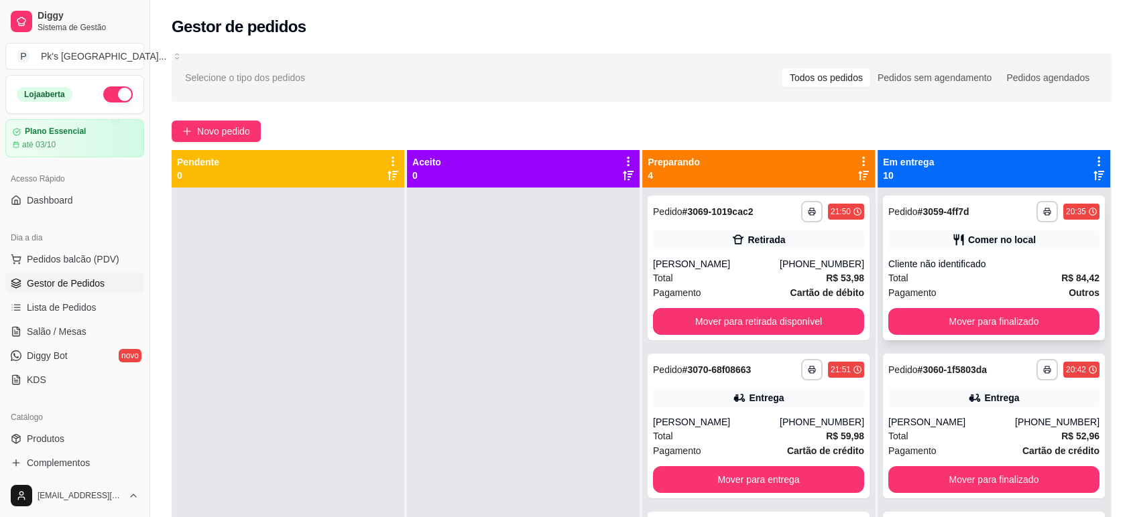
click at [938, 254] on div "**********" at bounding box center [994, 268] width 222 height 145
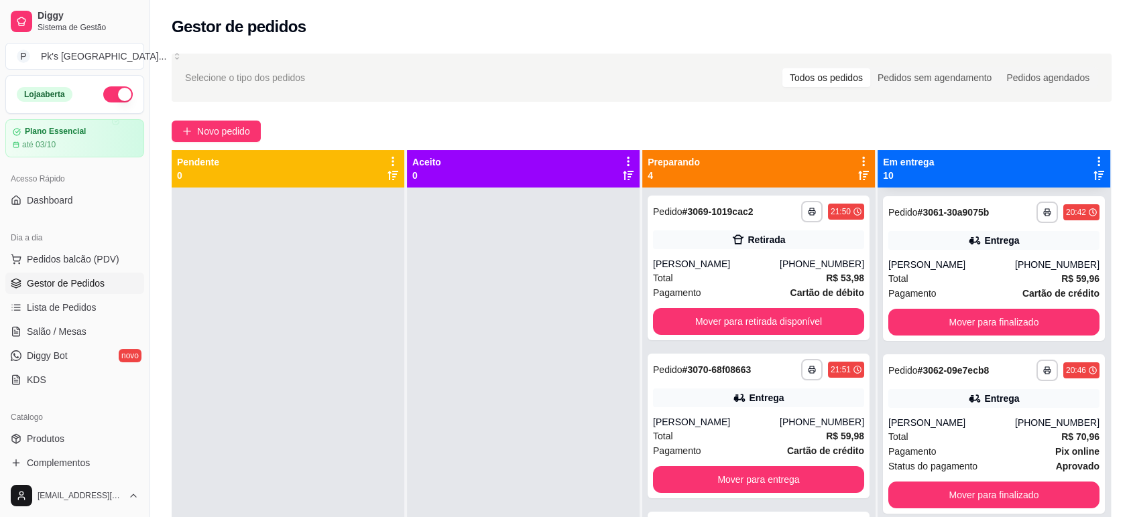
scroll to position [372, 0]
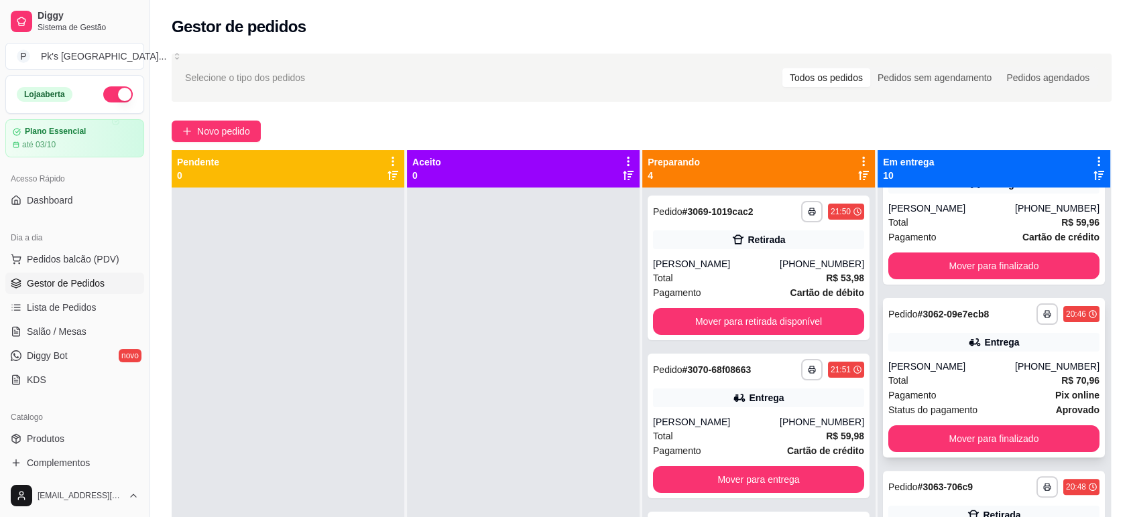
click at [961, 374] on div "Total R$ 70,96" at bounding box center [993, 380] width 211 height 15
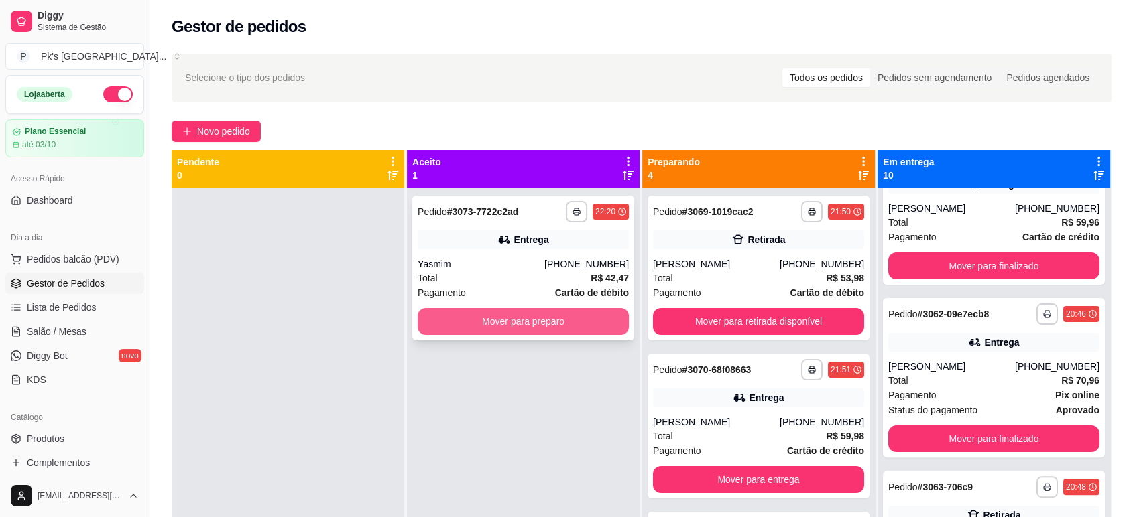
click at [499, 321] on button "Mover para preparo" at bounding box center [523, 321] width 211 height 27
click at [434, 334] on button "Mover para preparo" at bounding box center [523, 322] width 205 height 26
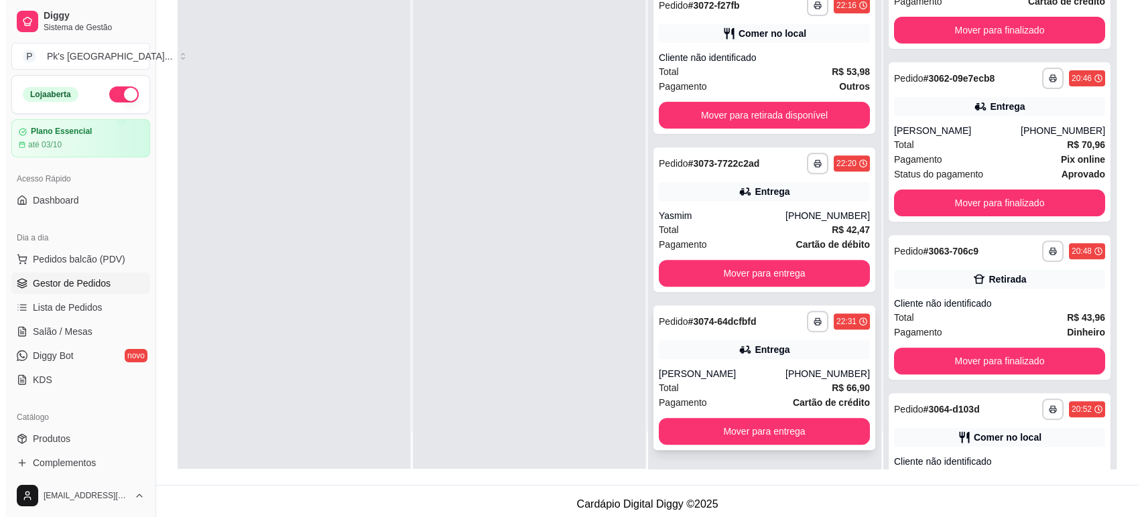
scroll to position [204, 0]
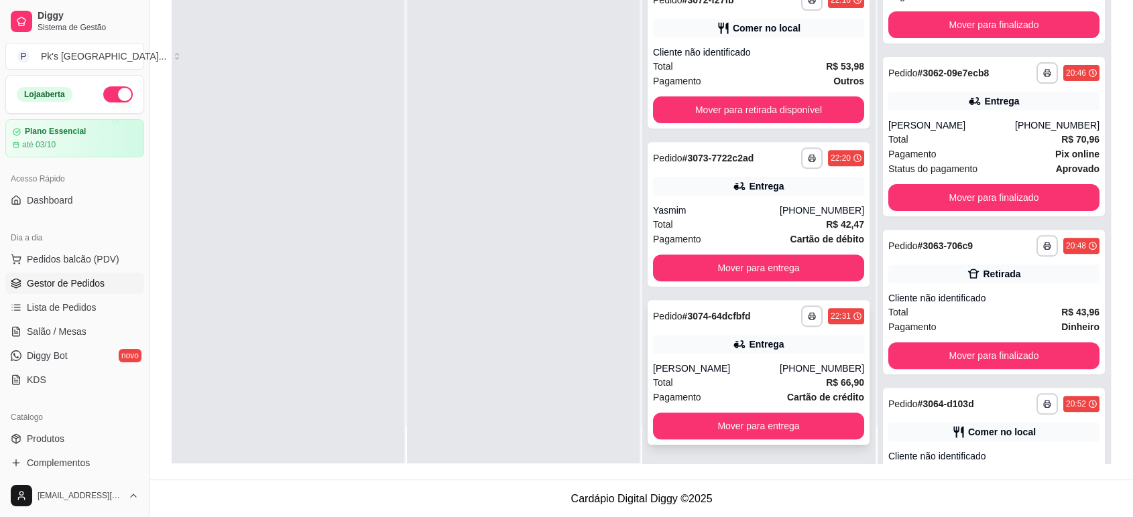
click at [706, 371] on div "[PERSON_NAME]" at bounding box center [716, 368] width 127 height 13
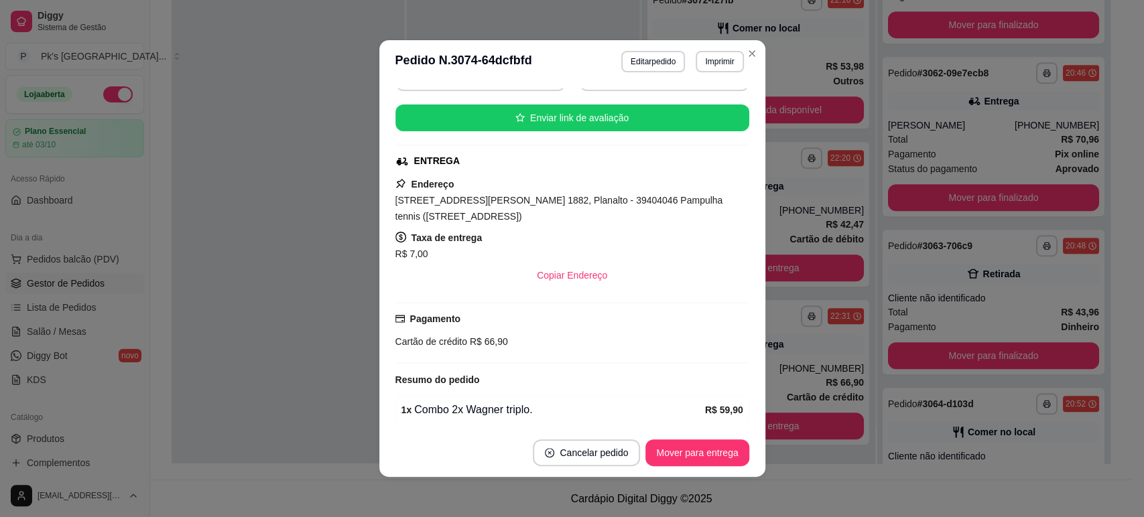
scroll to position [0, 0]
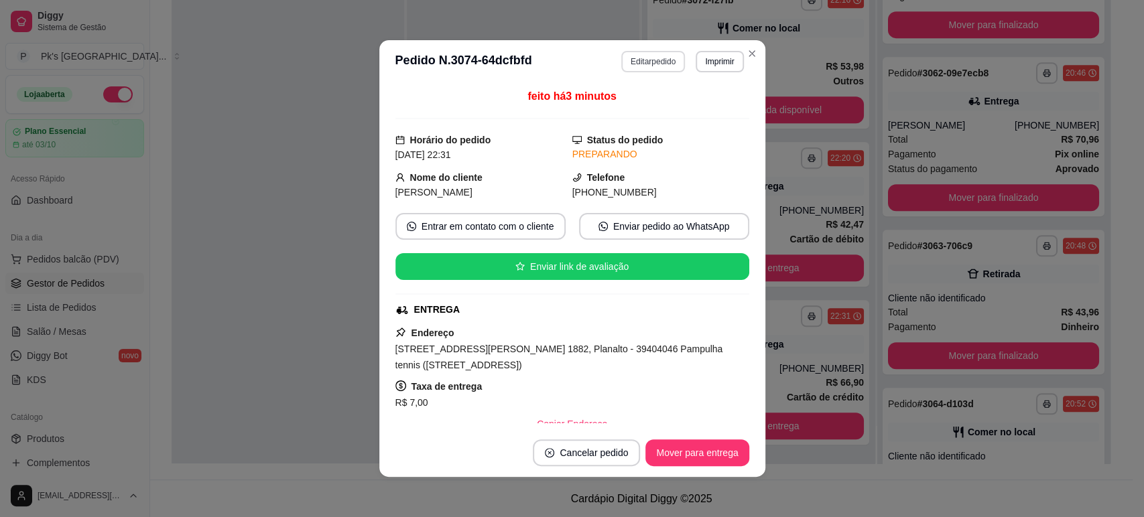
click at [651, 57] on button "Editar pedido" at bounding box center [653, 61] width 64 height 21
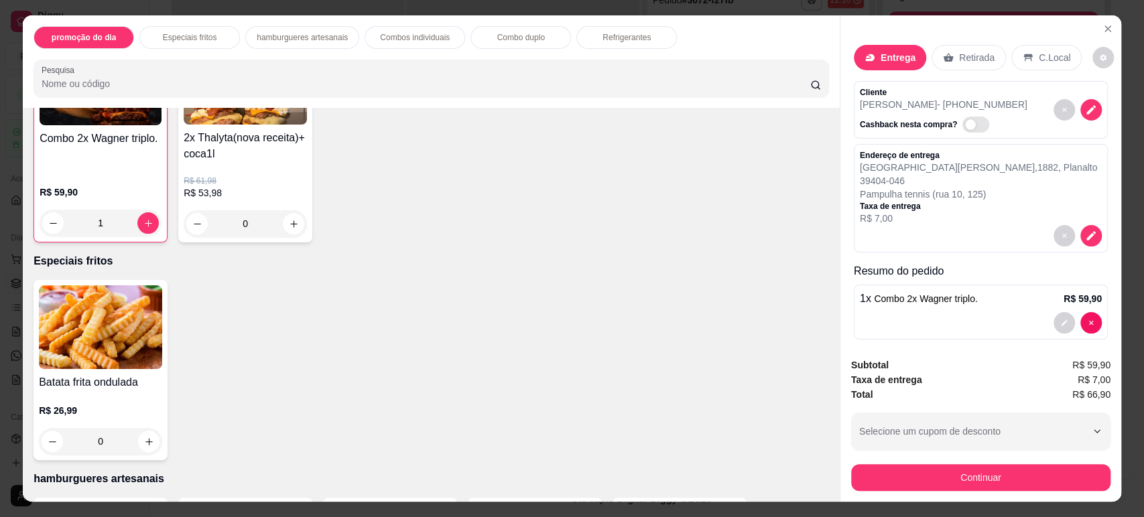
scroll to position [298, 0]
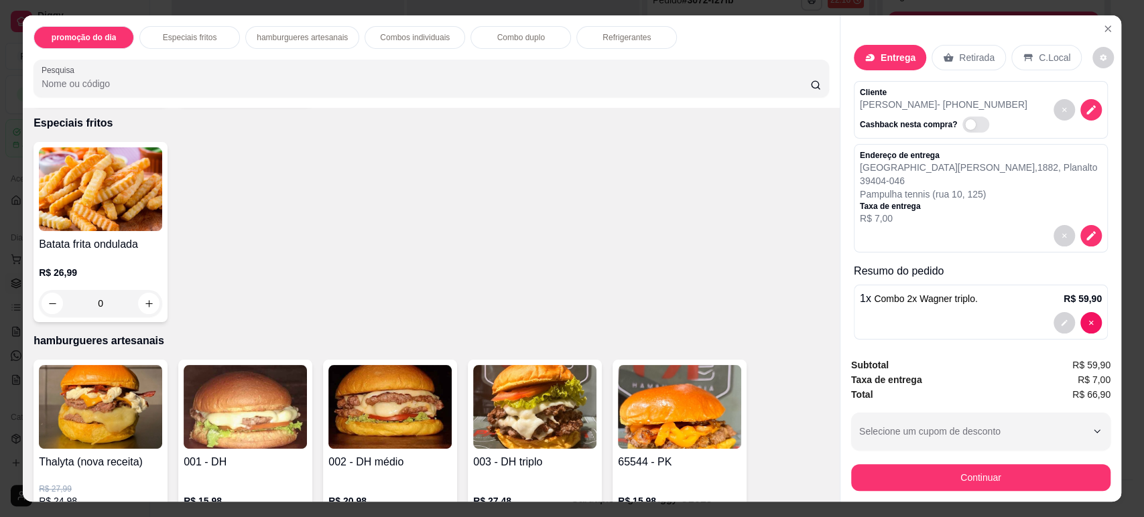
click at [138, 303] on div "0" at bounding box center [100, 303] width 123 height 27
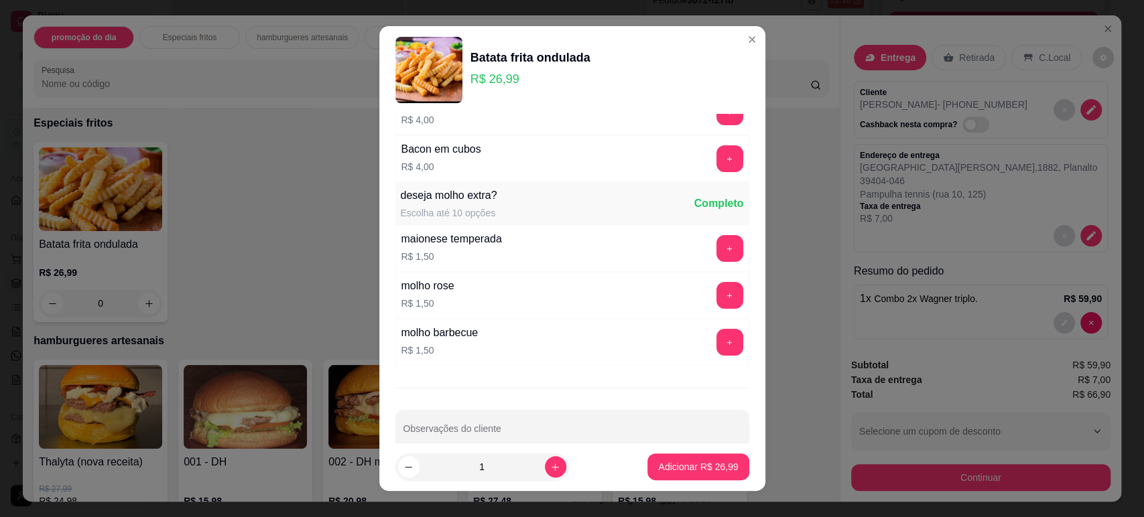
scroll to position [97, 0]
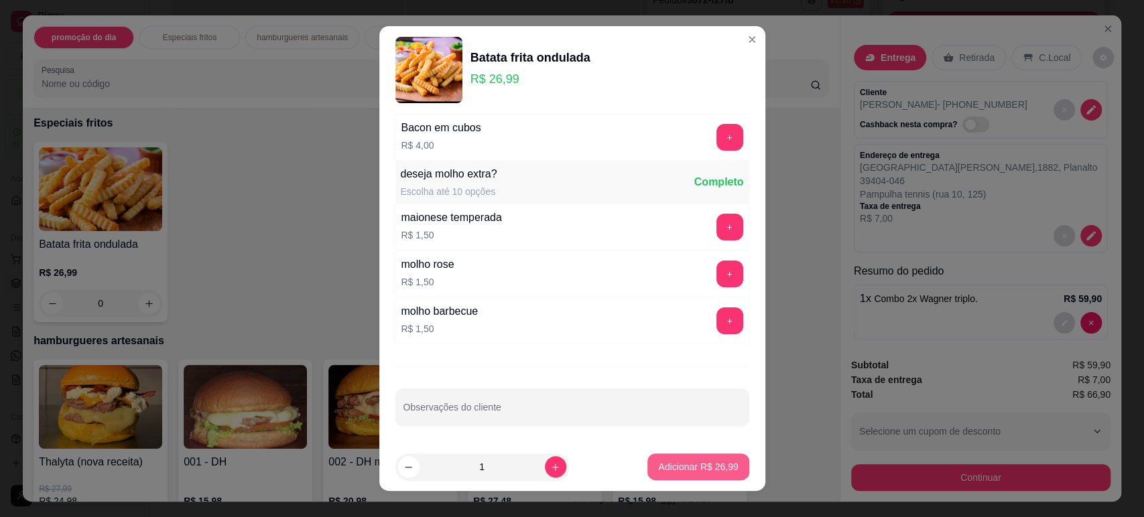
click at [683, 468] on p "Adicionar R$ 26,99" at bounding box center [698, 466] width 80 height 13
type input "1"
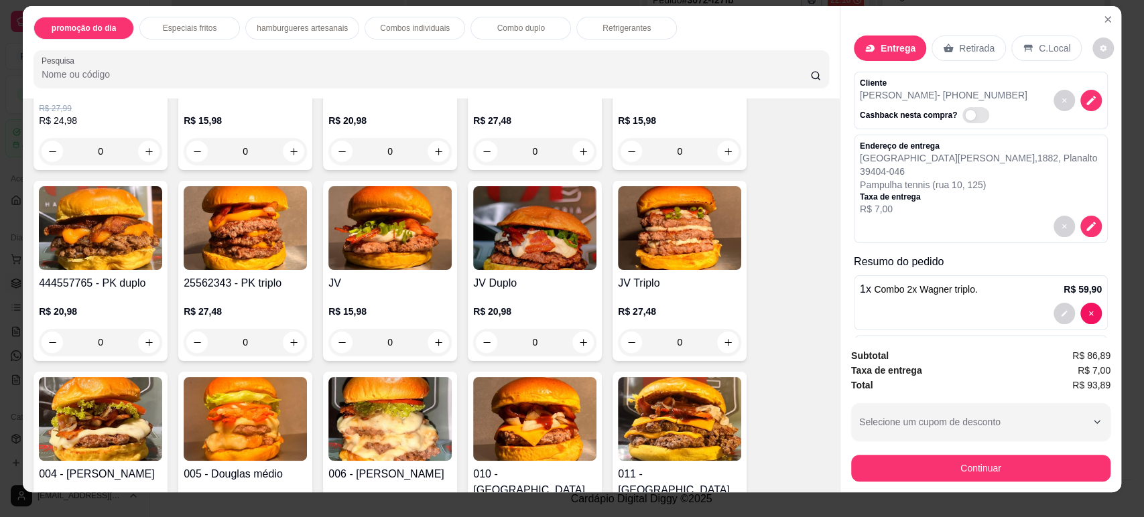
scroll to position [0, 0]
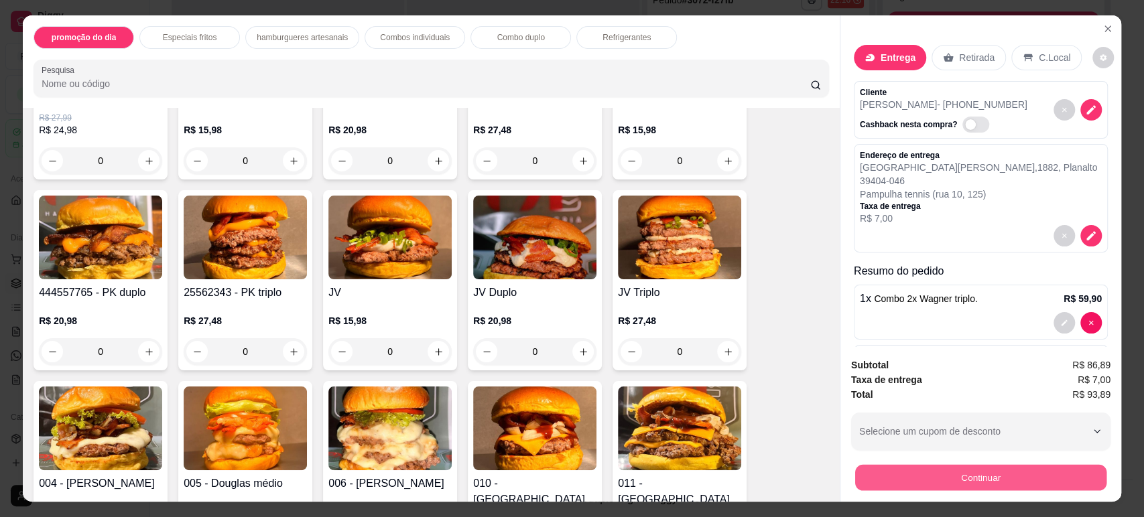
click at [971, 485] on button "Continuar" at bounding box center [980, 477] width 251 height 26
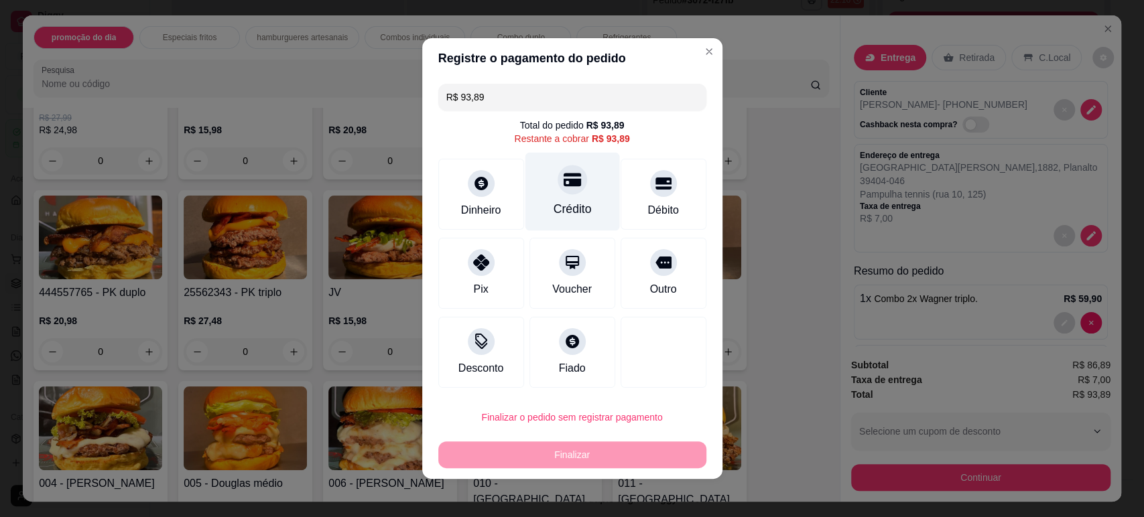
click at [558, 189] on div at bounding box center [572, 179] width 29 height 29
type input "R$ 0,00"
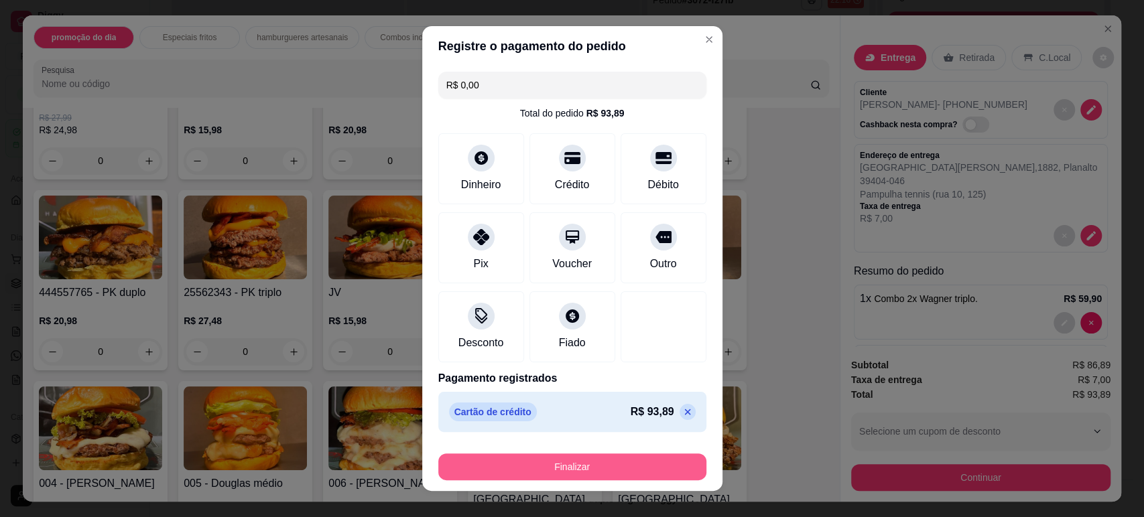
click at [589, 470] on button "Finalizar" at bounding box center [572, 467] width 268 height 27
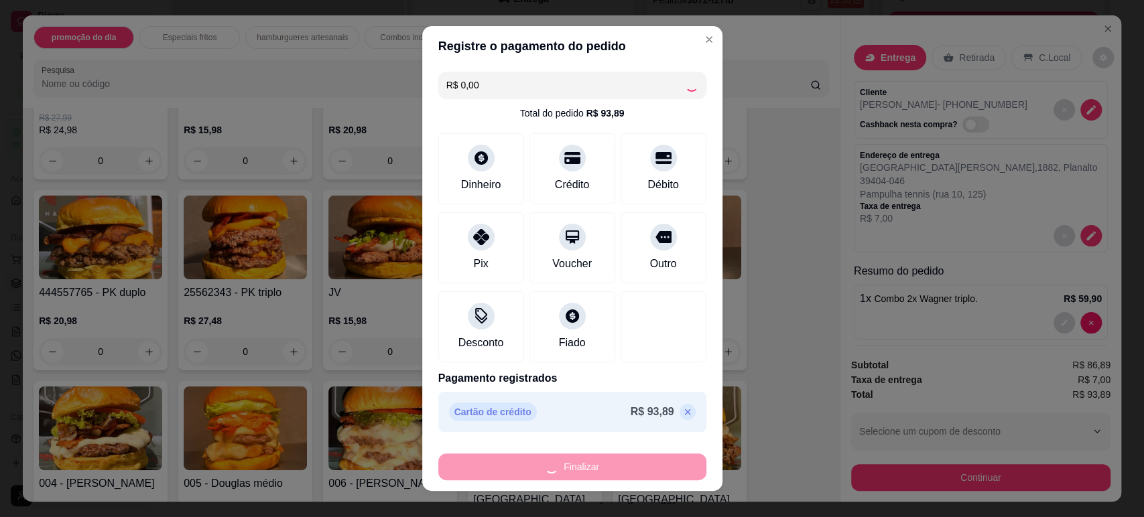
type input "0"
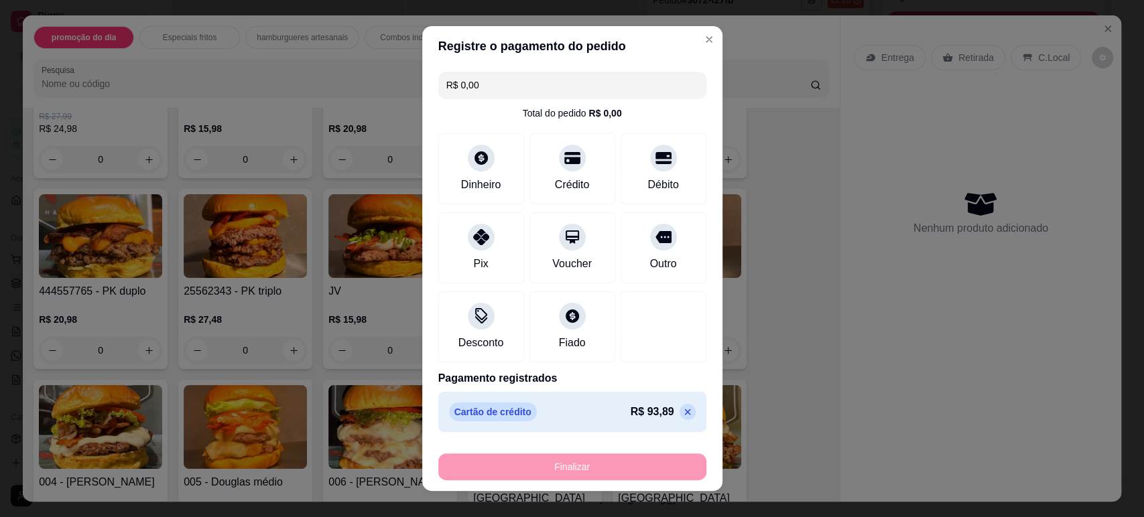
type input "-R$ 93,89"
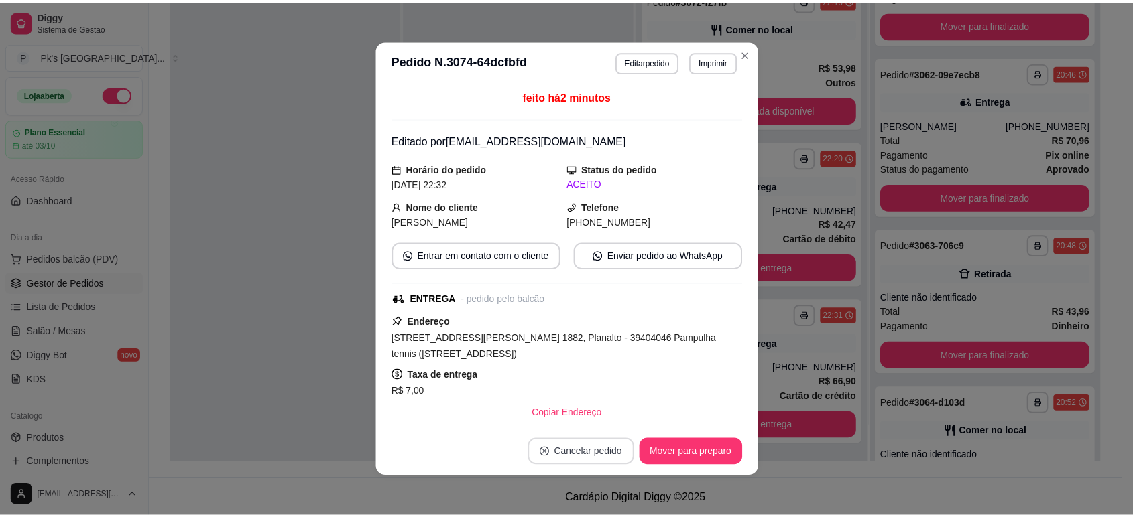
scroll to position [286, 0]
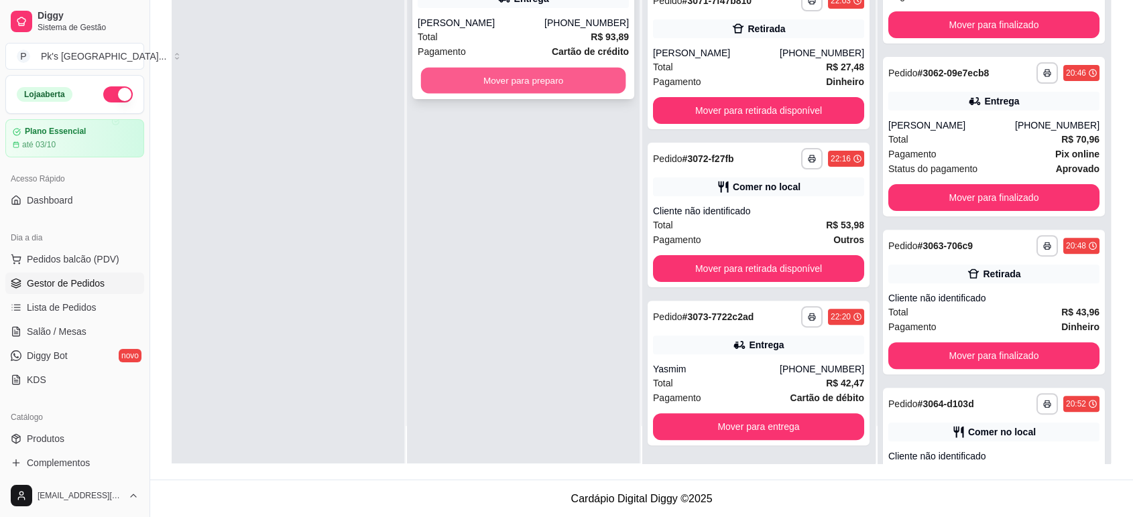
click at [576, 88] on button "Mover para preparo" at bounding box center [523, 81] width 205 height 26
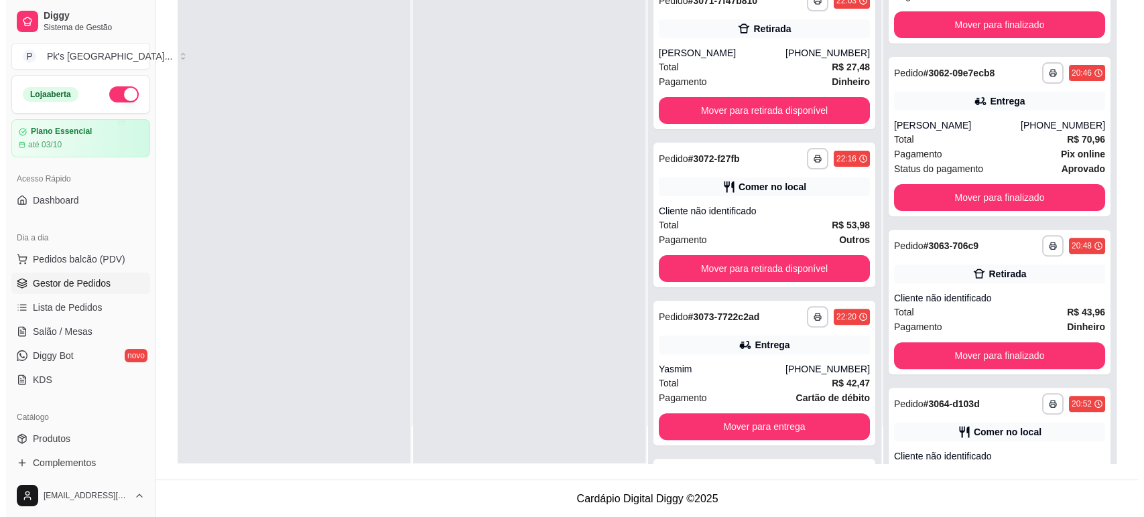
scroll to position [445, 0]
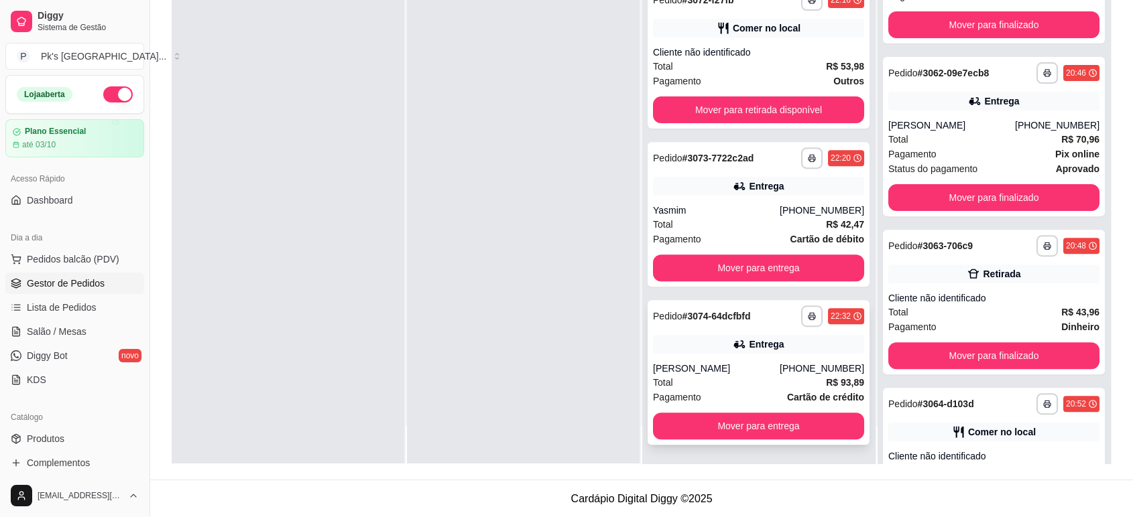
click at [713, 364] on div "[PERSON_NAME]" at bounding box center [716, 368] width 127 height 13
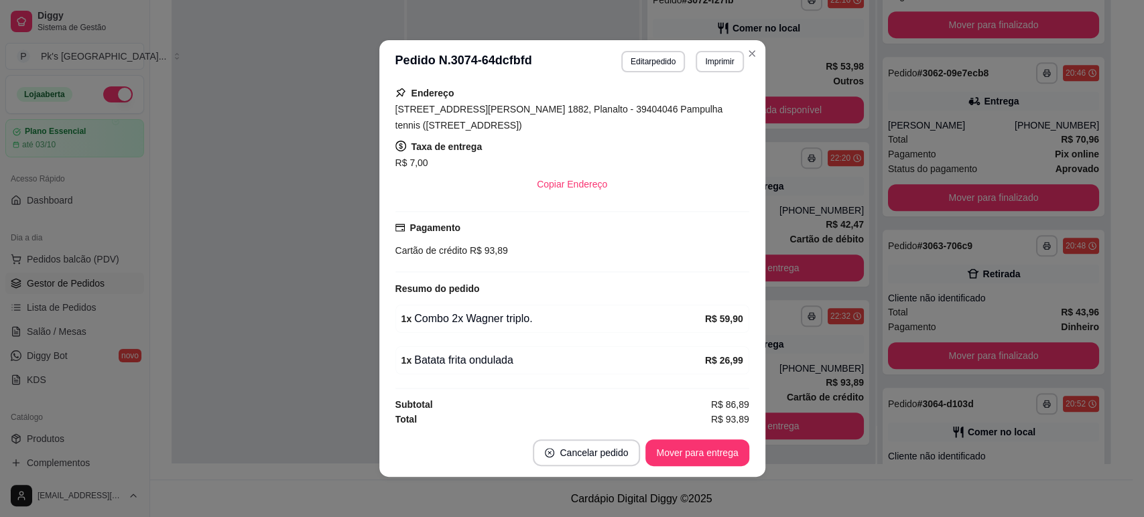
scroll to position [231, 0]
click at [644, 63] on button "Editar pedido" at bounding box center [653, 61] width 62 height 21
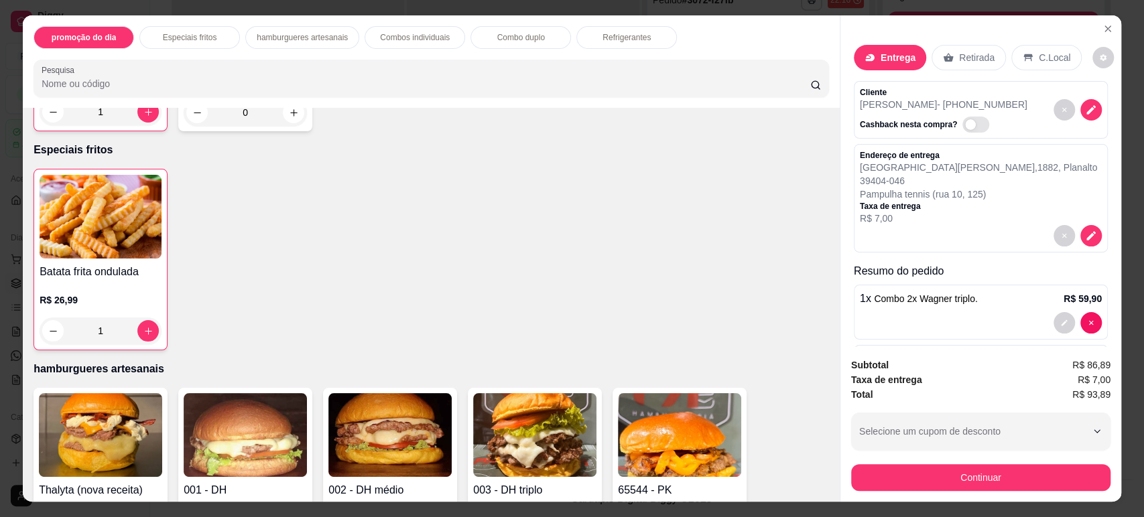
scroll to position [298, 0]
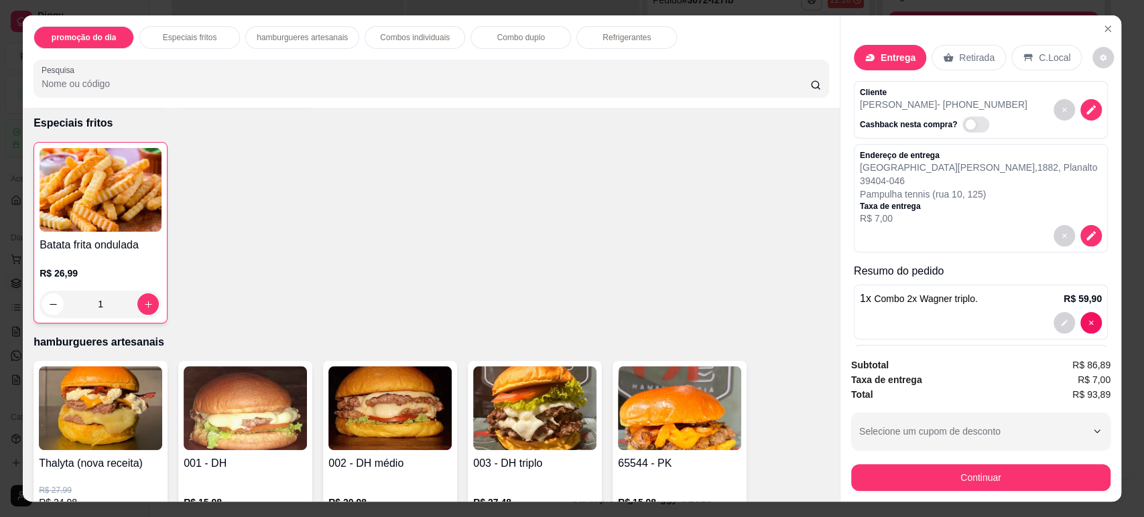
click at [47, 303] on div "1" at bounding box center [101, 304] width 122 height 27
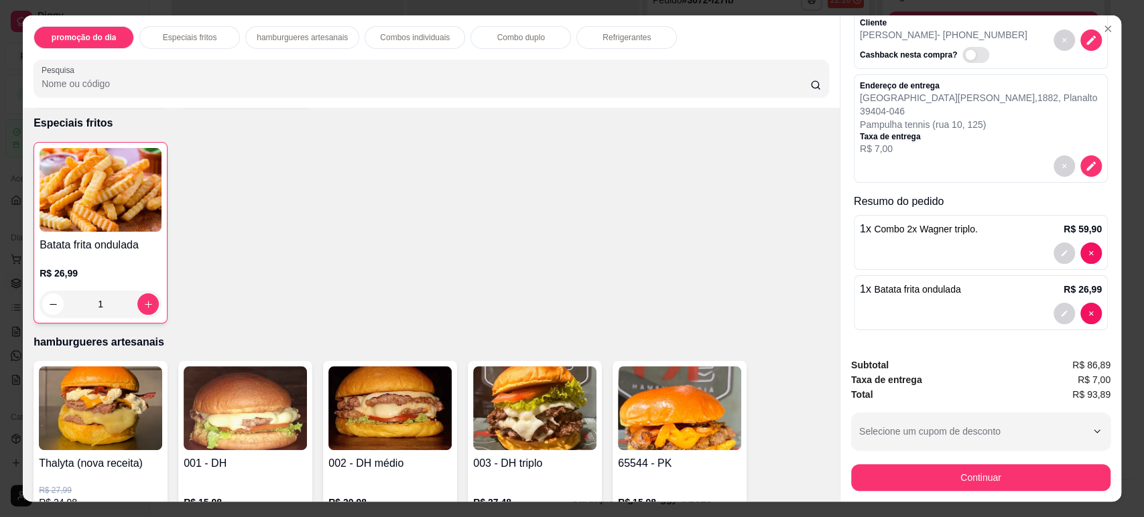
scroll to position [70, 0]
type input "0"
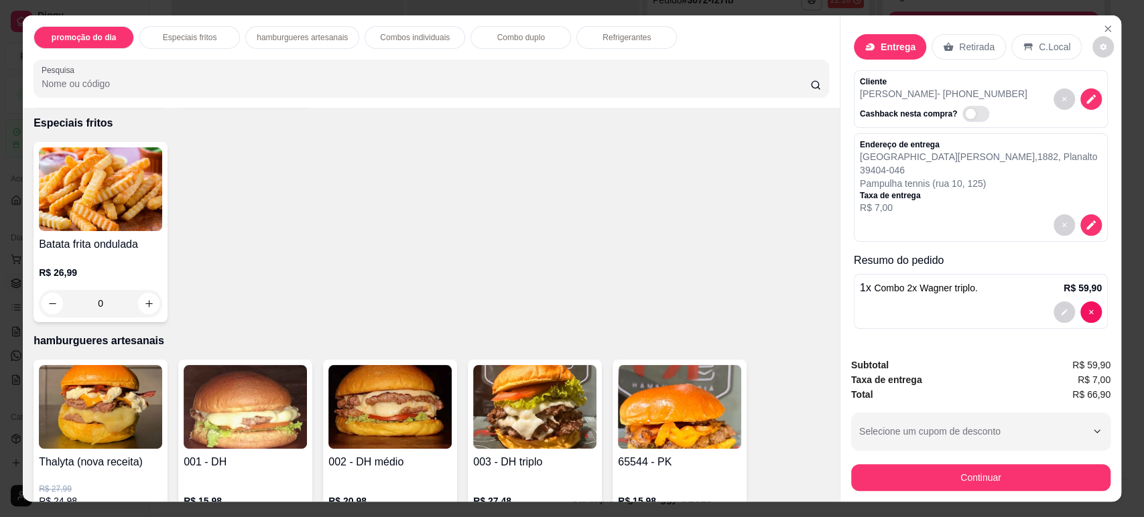
click at [922, 307] on div at bounding box center [981, 312] width 242 height 21
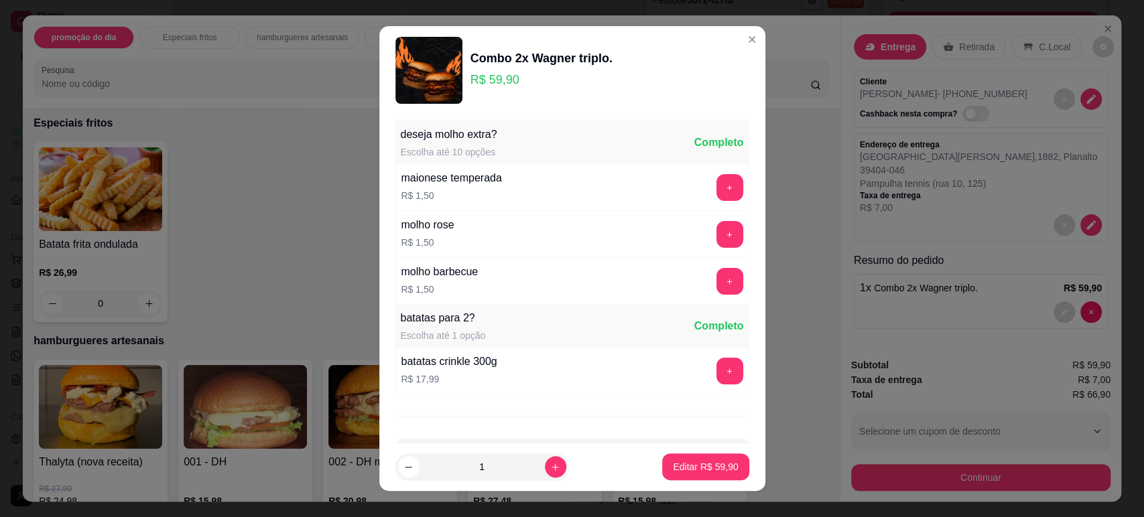
scroll to position [50, 0]
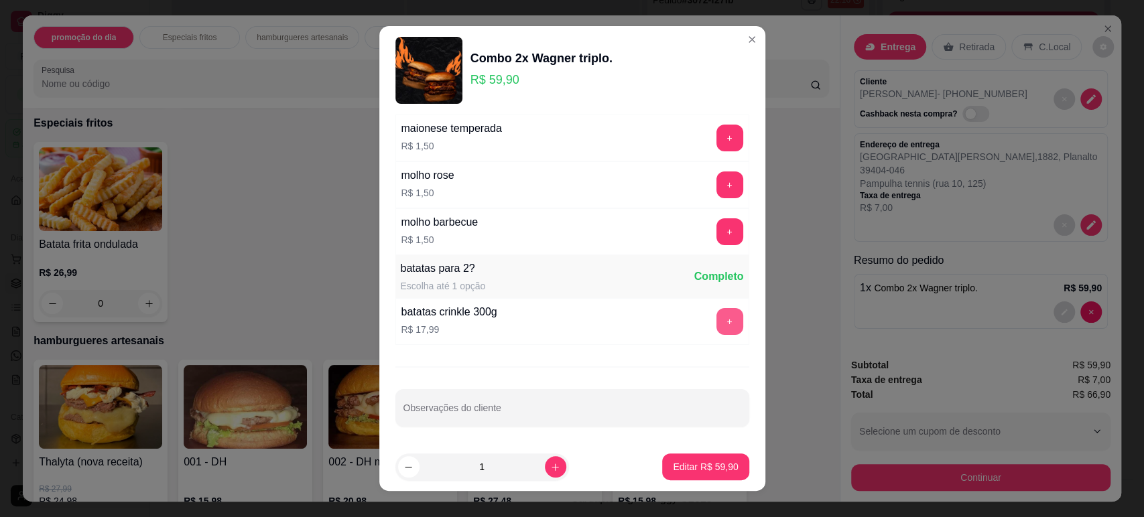
click at [716, 324] on button "+" at bounding box center [729, 321] width 27 height 27
click at [686, 470] on p "Editar R$ 77,89" at bounding box center [705, 467] width 63 height 13
type input "0"
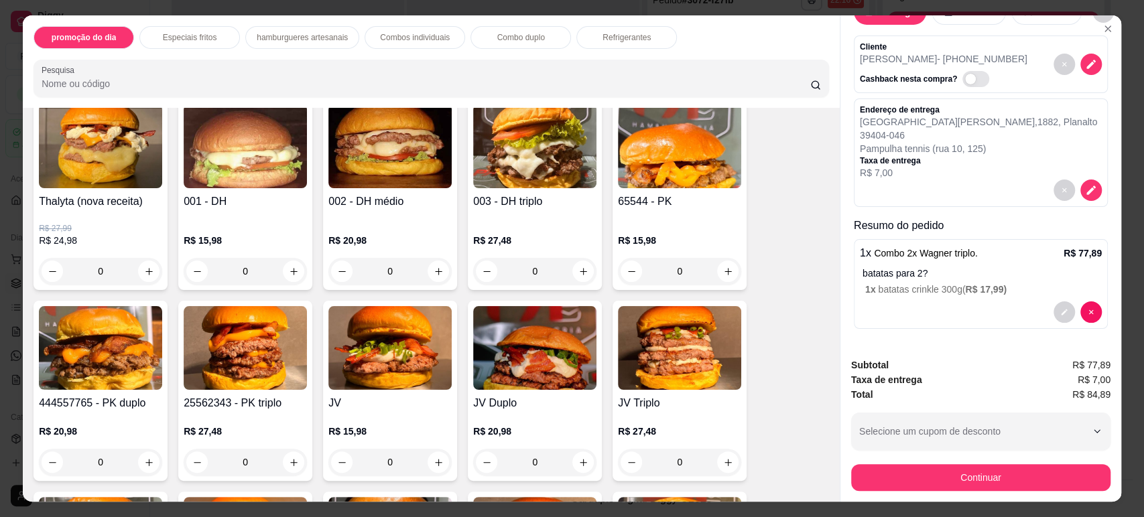
scroll to position [595, 0]
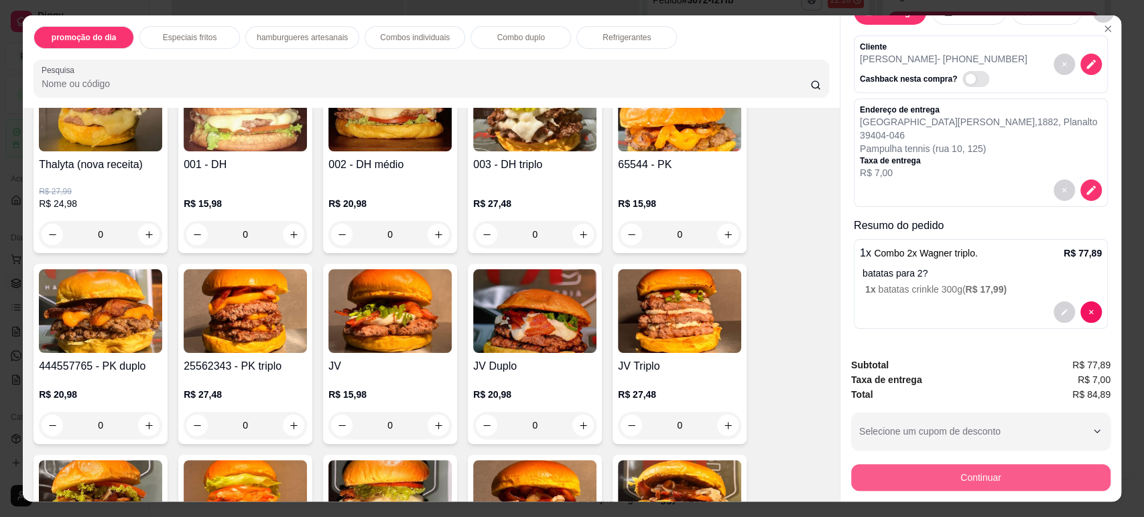
click at [952, 471] on button "Continuar" at bounding box center [980, 477] width 259 height 27
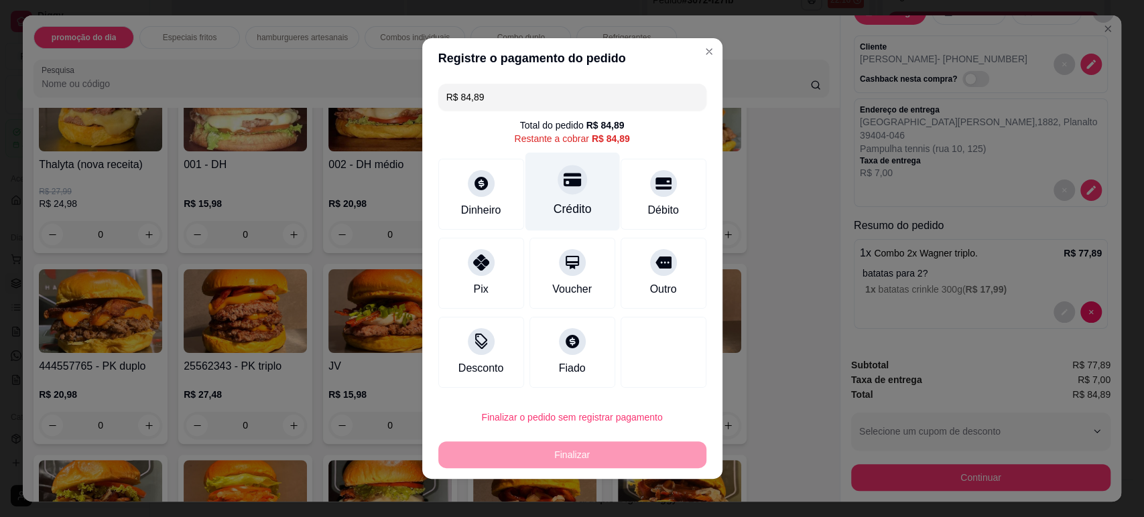
click at [563, 188] on icon at bounding box center [571, 179] width 17 height 17
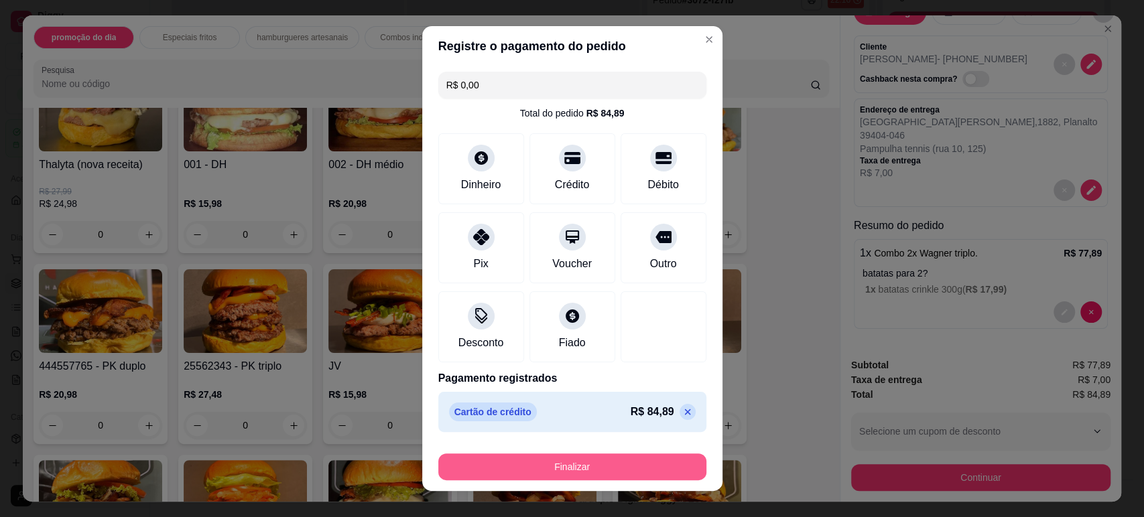
click at [578, 472] on button "Finalizar" at bounding box center [572, 467] width 268 height 27
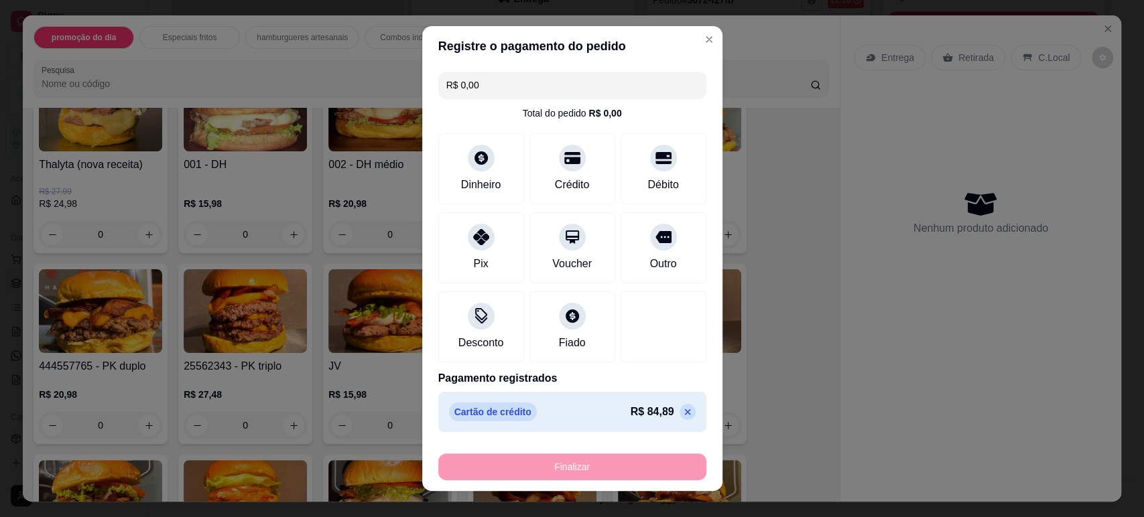
type input "-R$ 84,89"
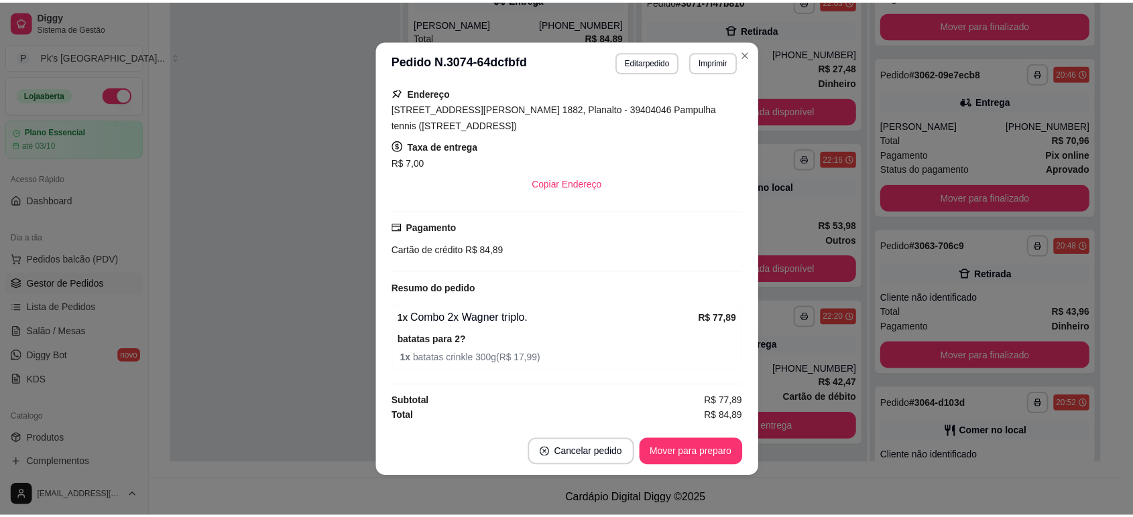
scroll to position [229, 0]
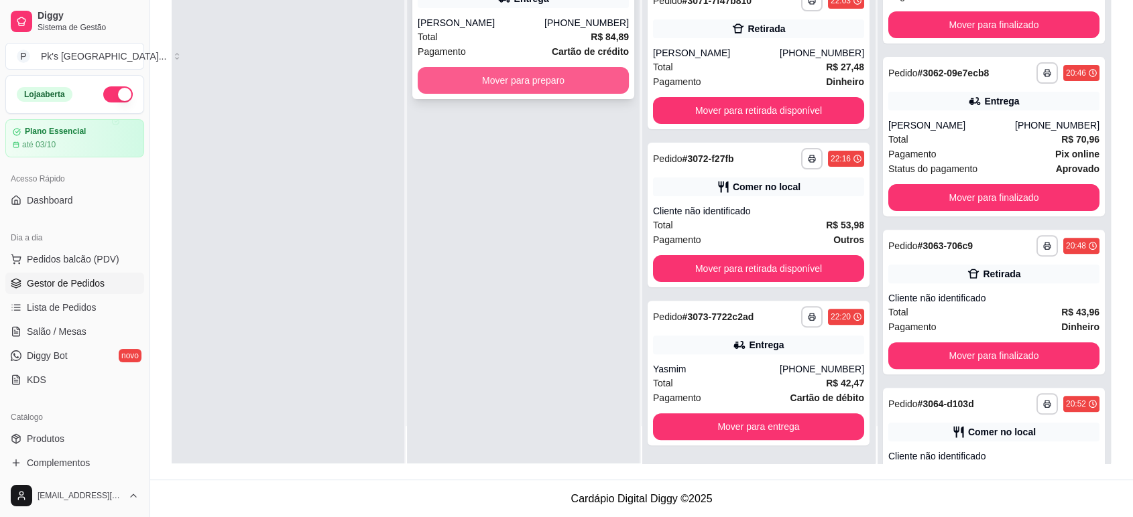
click at [504, 87] on button "Mover para preparo" at bounding box center [523, 80] width 211 height 27
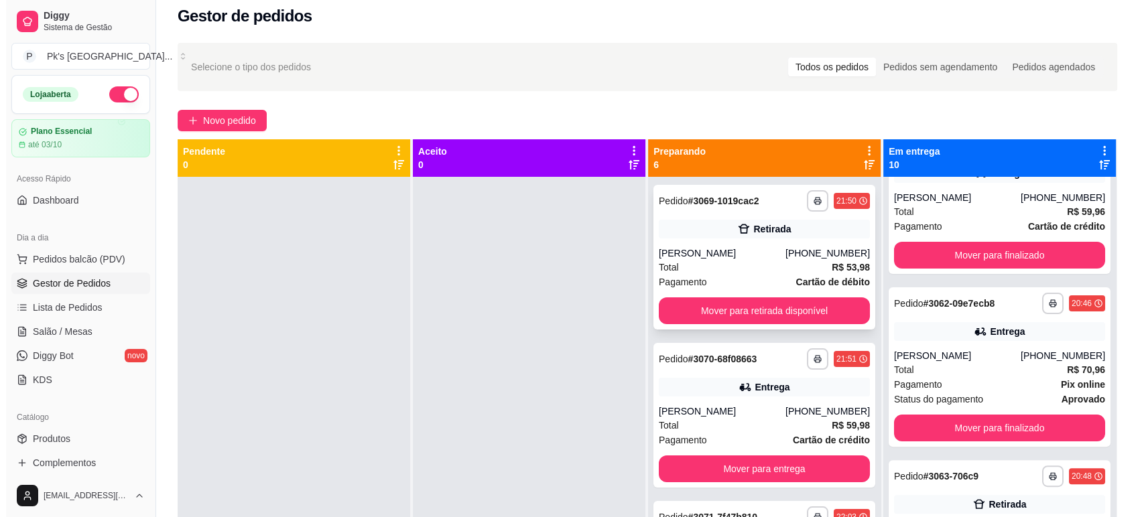
scroll to position [0, 0]
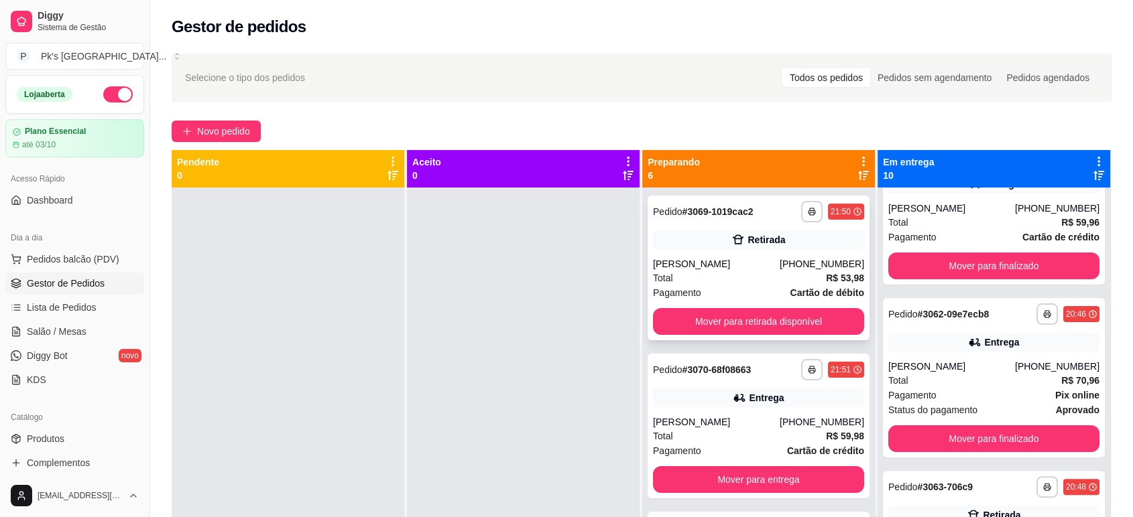
click at [726, 217] on strong "# 3069-1019cac2" at bounding box center [717, 211] width 71 height 11
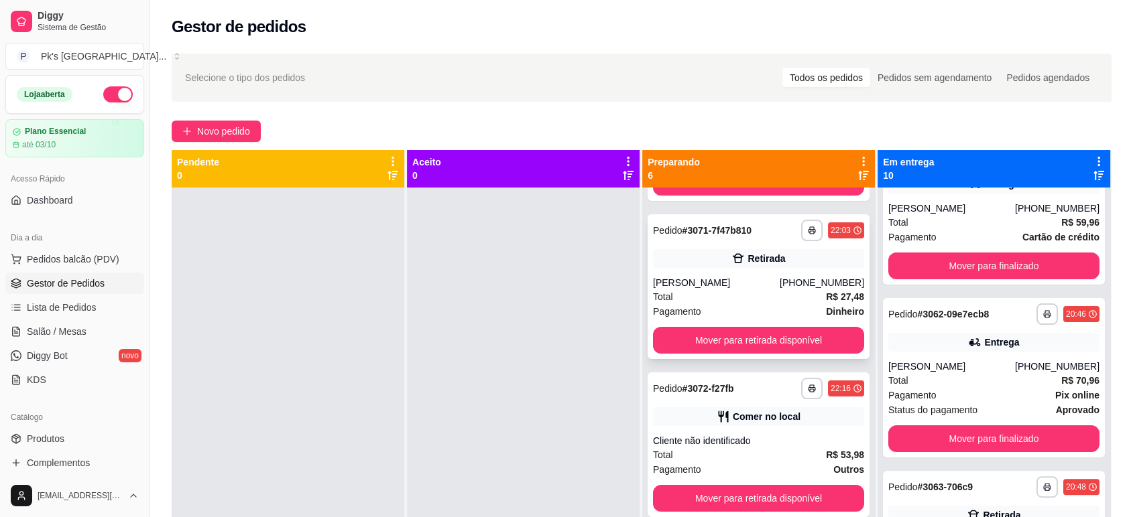
scroll to position [149, 0]
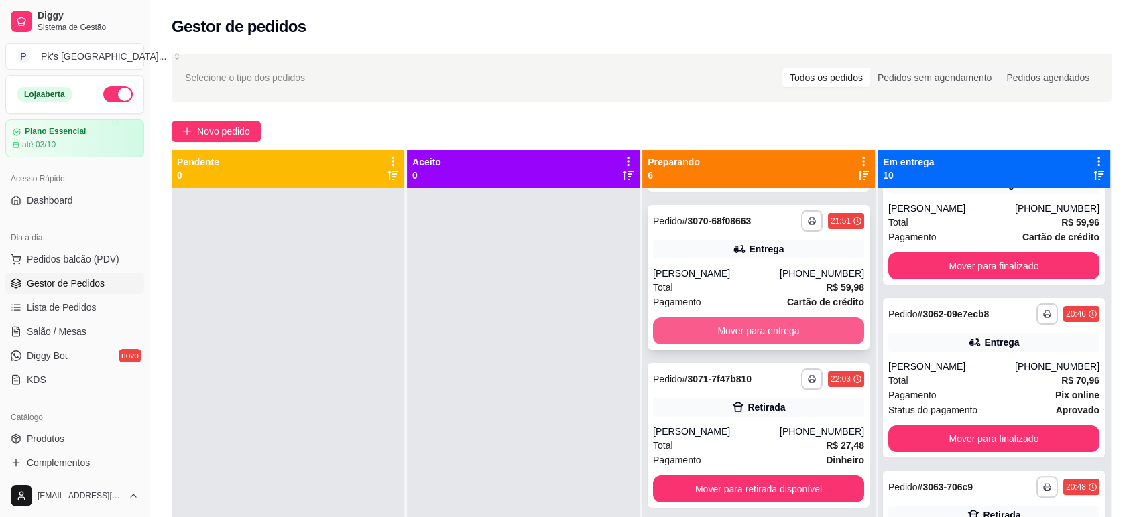
click at [733, 330] on button "Mover para entrega" at bounding box center [758, 331] width 211 height 27
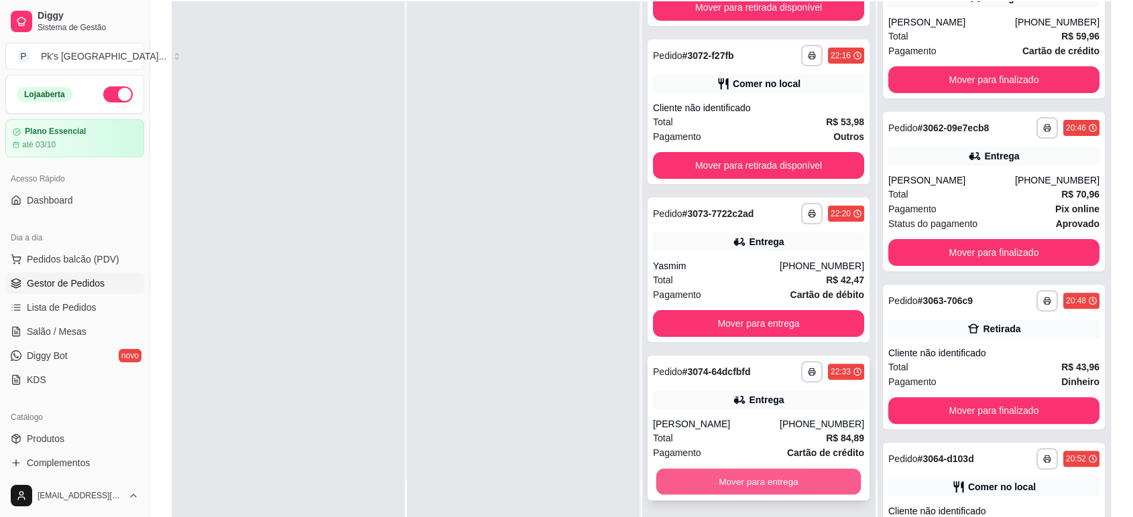
click at [743, 470] on button "Mover para entrega" at bounding box center [758, 482] width 205 height 26
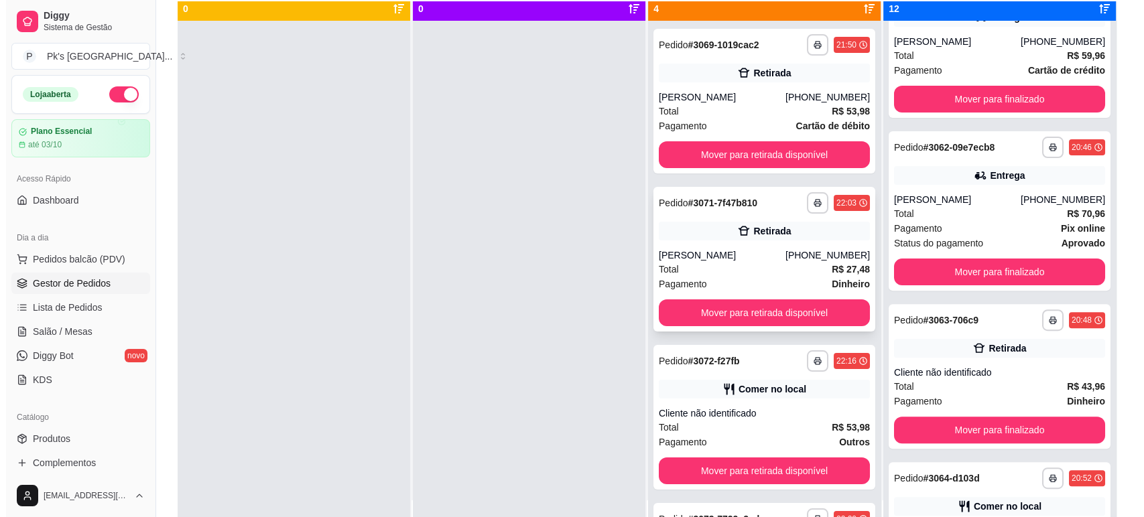
scroll to position [0, 0]
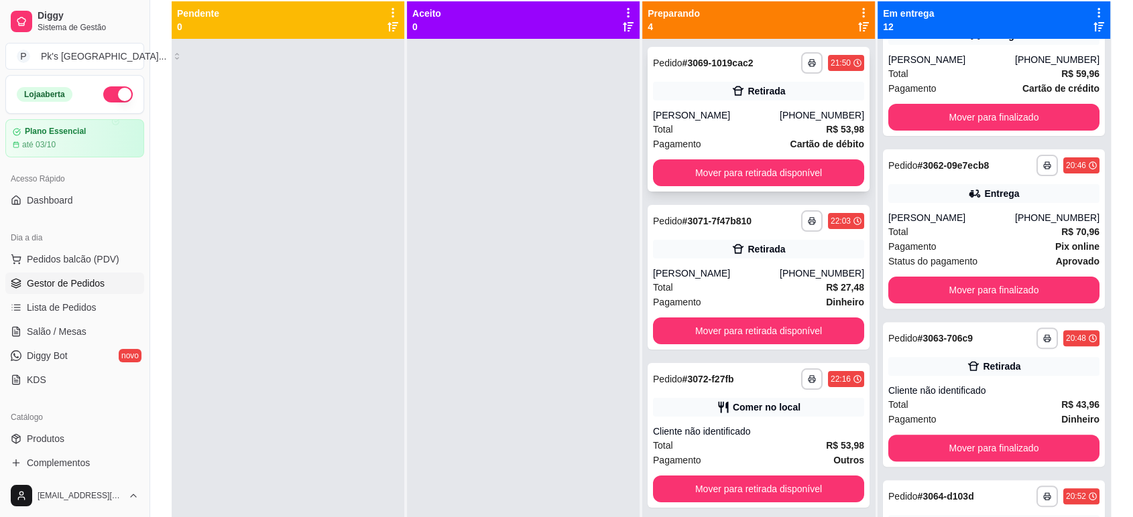
click at [704, 115] on div "[PERSON_NAME]" at bounding box center [716, 115] width 127 height 13
click at [733, 288] on div "Total R$ 27,48" at bounding box center [758, 287] width 211 height 15
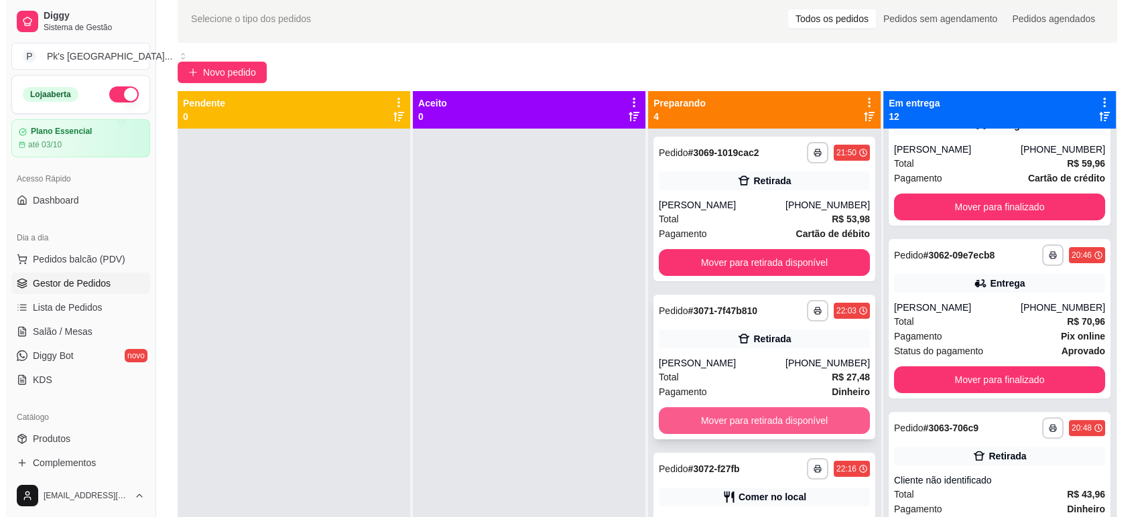
scroll to position [55, 0]
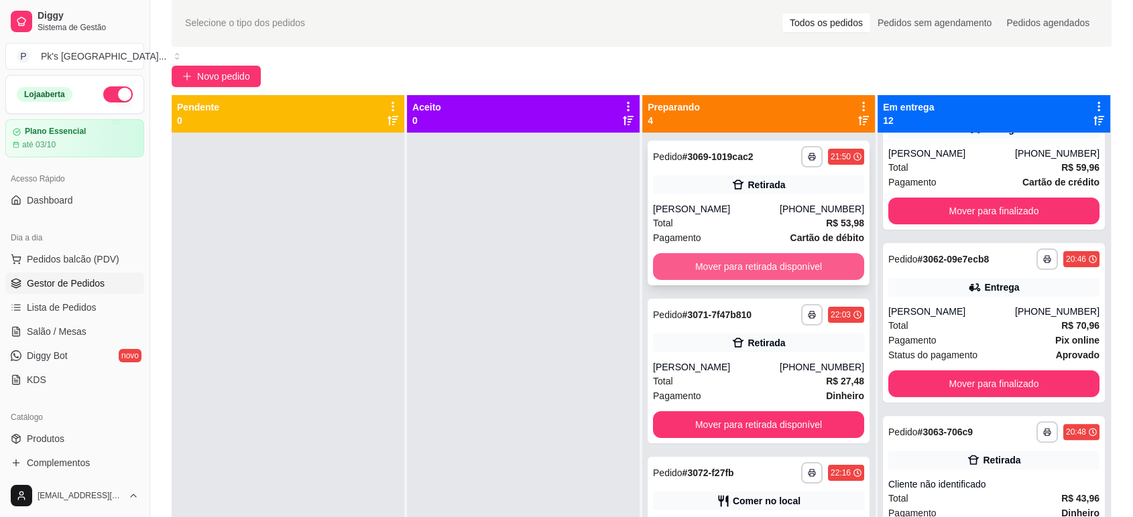
click at [730, 269] on button "Mover para retirada disponível" at bounding box center [758, 266] width 211 height 27
click at [715, 265] on button "Mover para retirada disponível" at bounding box center [758, 267] width 205 height 26
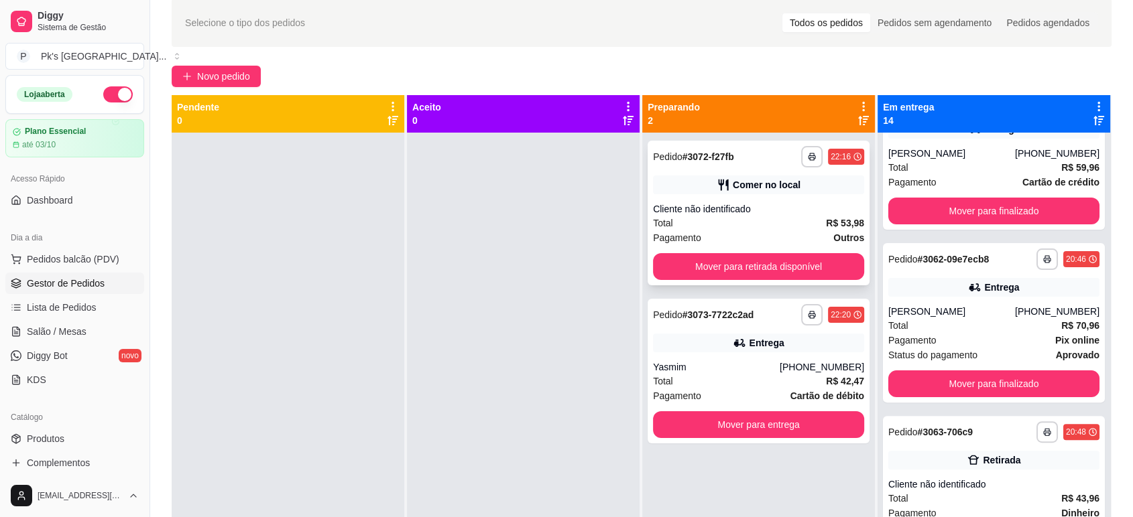
click at [689, 279] on div "**********" at bounding box center [758, 213] width 222 height 145
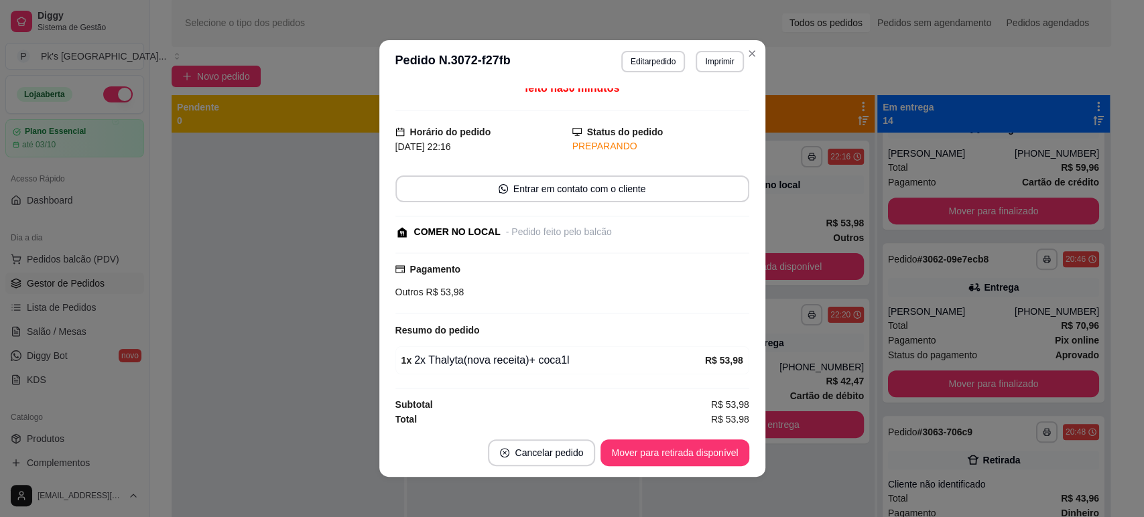
scroll to position [10, 0]
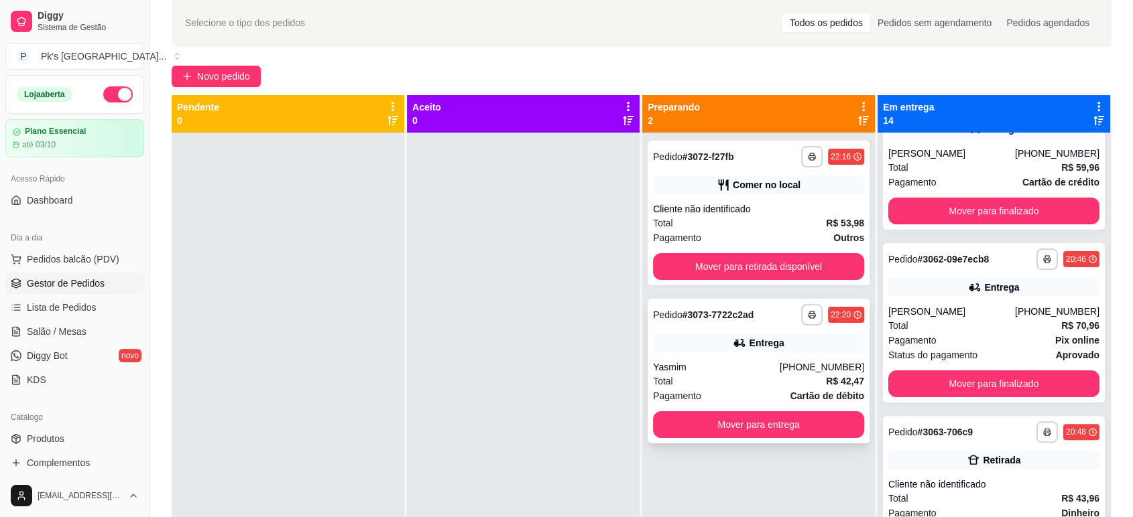
click at [677, 361] on div "Yasmim" at bounding box center [716, 367] width 127 height 13
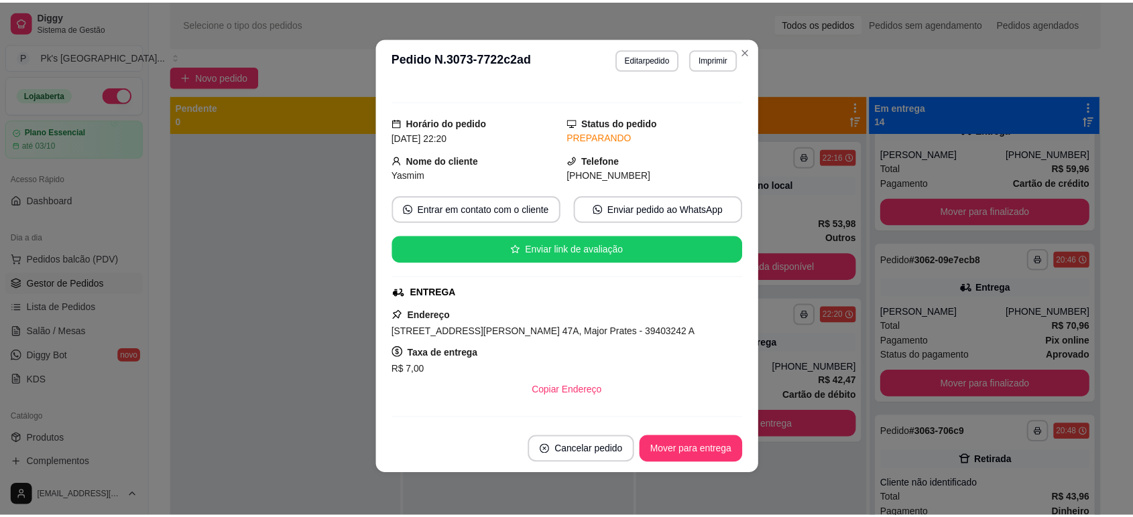
scroll to position [0, 0]
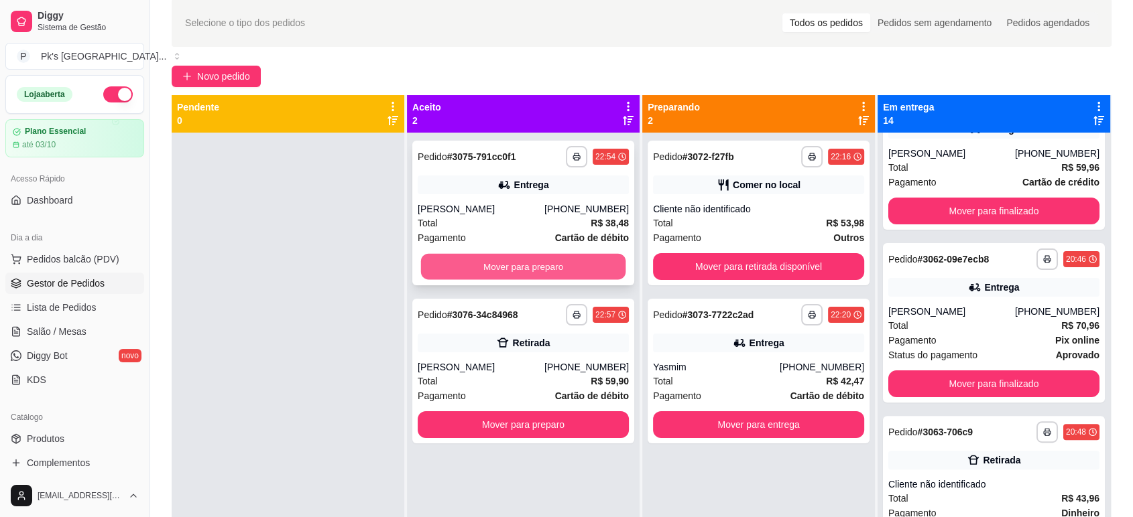
click at [515, 274] on button "Mover para preparo" at bounding box center [523, 267] width 205 height 26
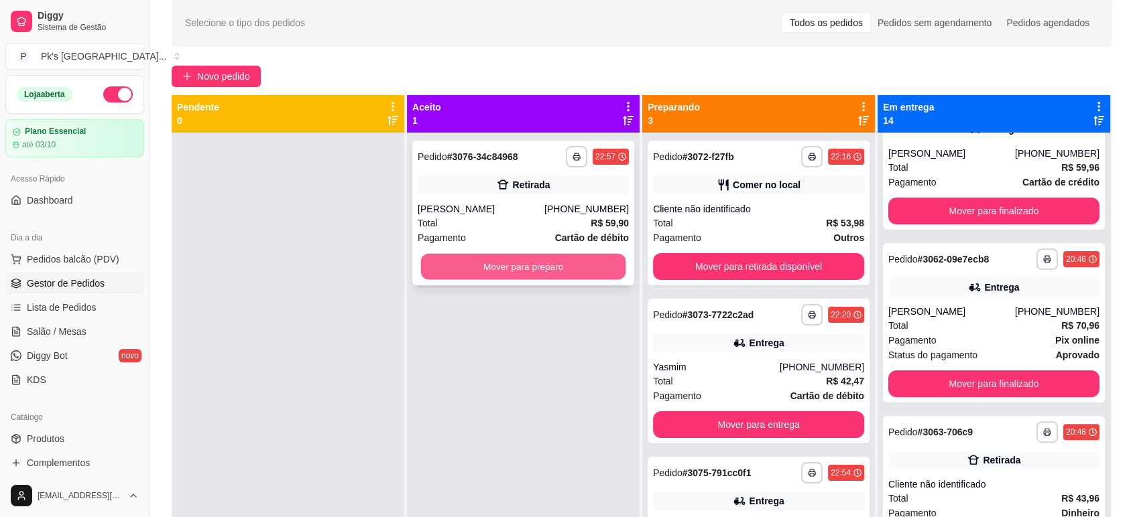
click at [511, 271] on button "Mover para preparo" at bounding box center [523, 267] width 205 height 26
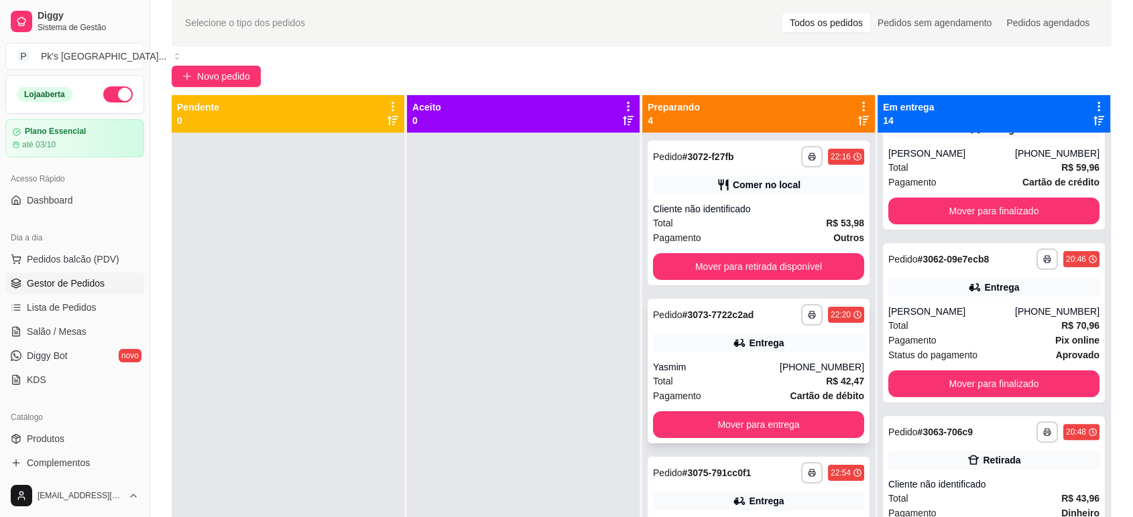
click at [696, 379] on div "Total R$ 42,47" at bounding box center [758, 381] width 211 height 15
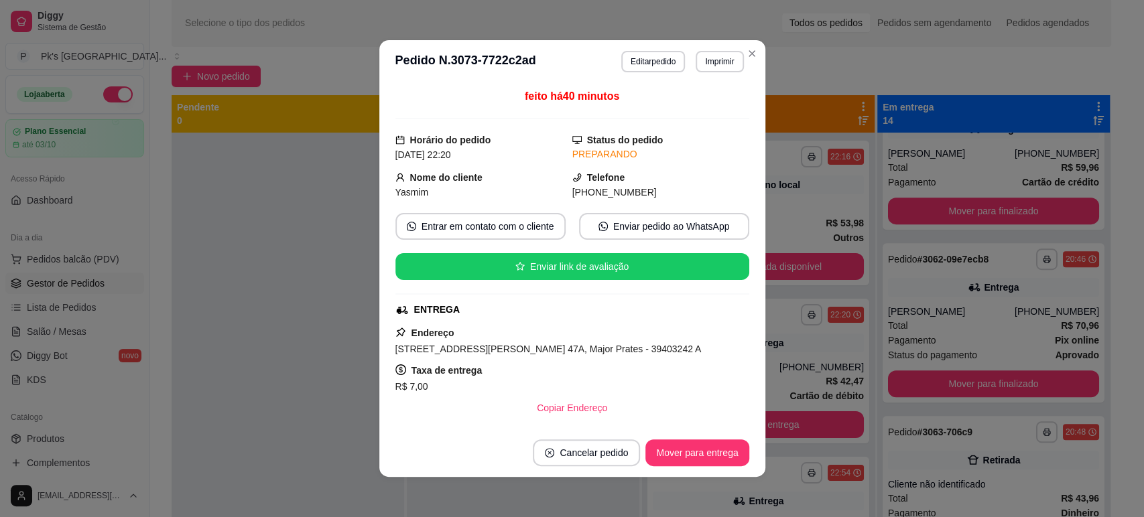
click at [442, 346] on span "[STREET_ADDRESS][PERSON_NAME] 47A, Major Prates - 39403242 A" at bounding box center [548, 349] width 306 height 11
drag, startPoint x: 396, startPoint y: 346, endPoint x: 529, endPoint y: 348, distance: 132.7
click at [529, 348] on span "[STREET_ADDRESS][PERSON_NAME] 47A, Major Prates - 39403242 A" at bounding box center [548, 349] width 306 height 11
click at [438, 350] on span "[STREET_ADDRESS][PERSON_NAME] 47A, Major Prates - 39403242 A" at bounding box center [548, 349] width 306 height 11
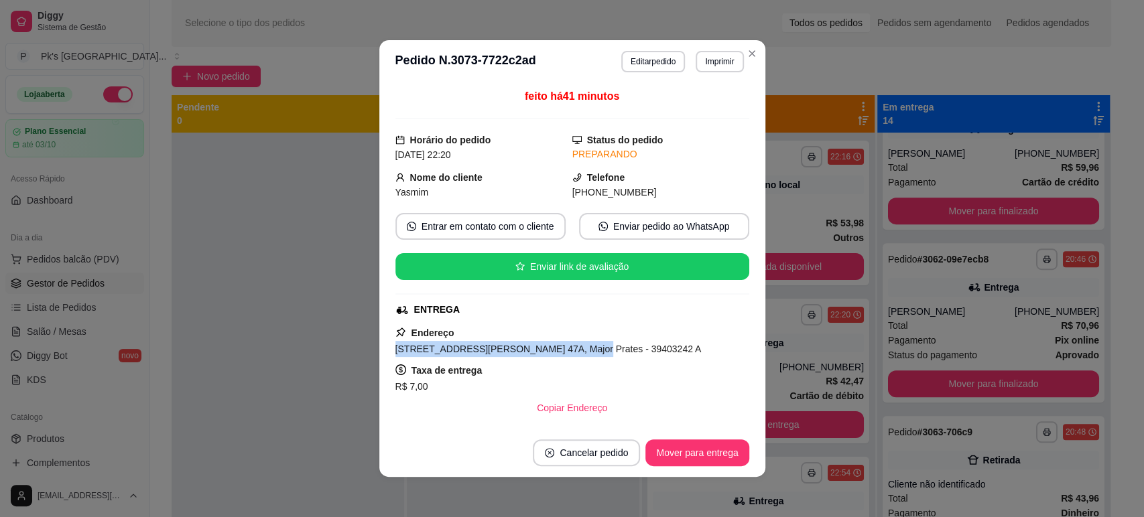
drag, startPoint x: 391, startPoint y: 350, endPoint x: 551, endPoint y: 357, distance: 160.3
click at [551, 357] on div "[STREET_ADDRESS][PERSON_NAME] 47A, Major Prates - 39403242 A" at bounding box center [572, 349] width 354 height 16
copy span "[STREET_ADDRESS][PERSON_NAME] 47A, Major Prates"
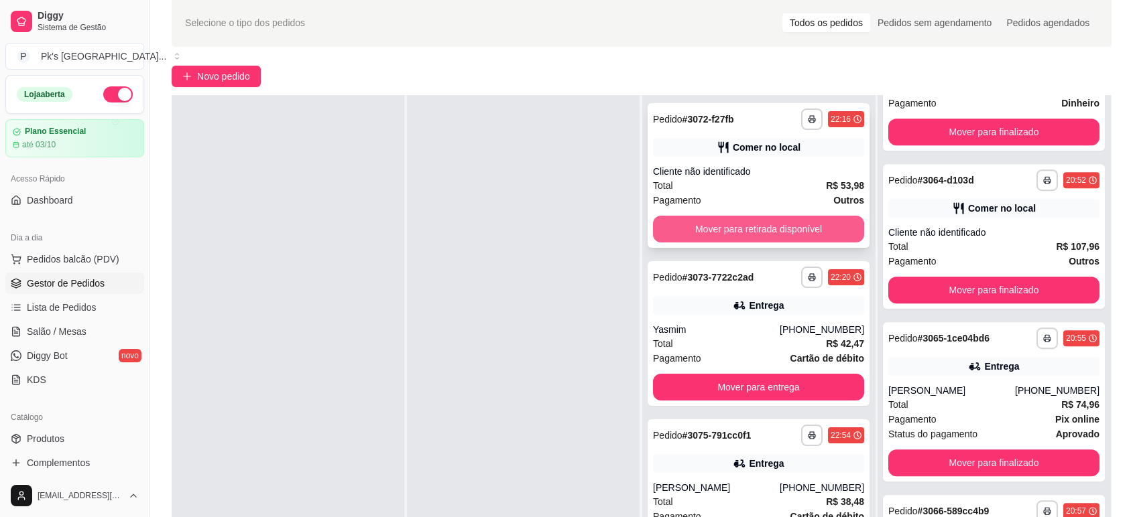
click at [745, 226] on button "Mover para retirada disponível" at bounding box center [758, 229] width 211 height 27
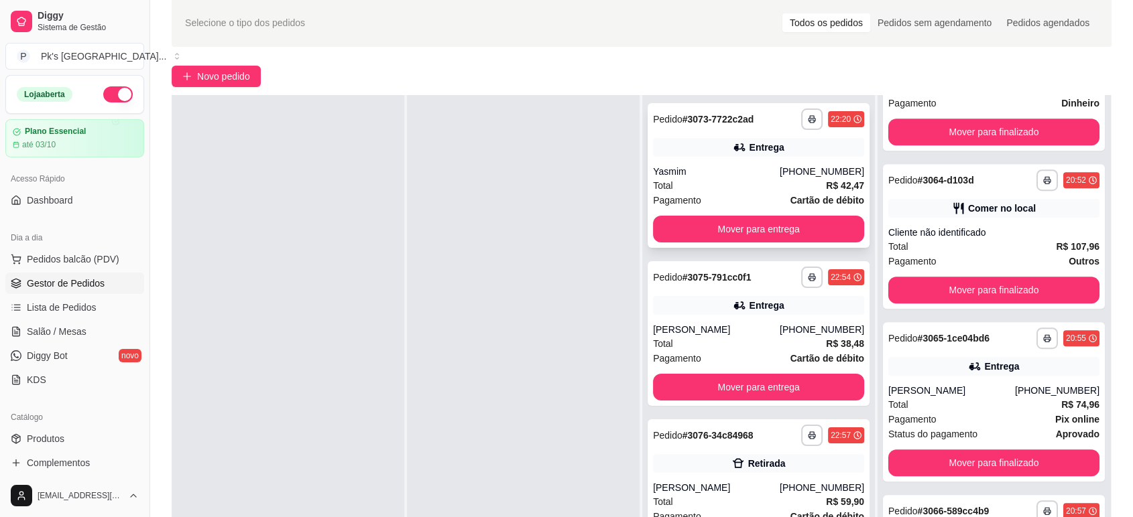
click at [730, 179] on div "Total R$ 42,47" at bounding box center [758, 185] width 211 height 15
click at [723, 310] on div "Entrega" at bounding box center [758, 305] width 211 height 19
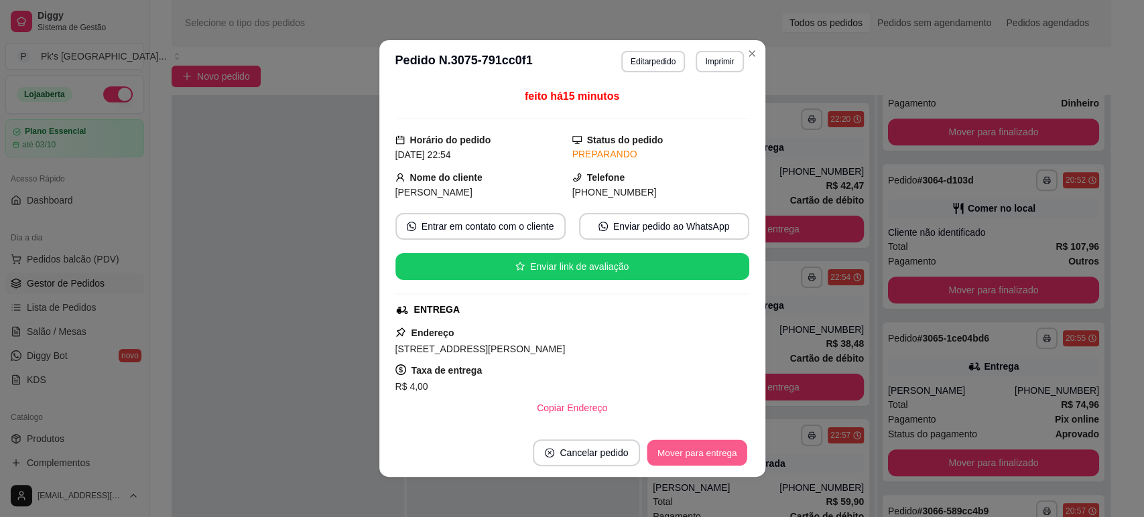
click at [677, 449] on button "Mover para entrega" at bounding box center [697, 453] width 101 height 26
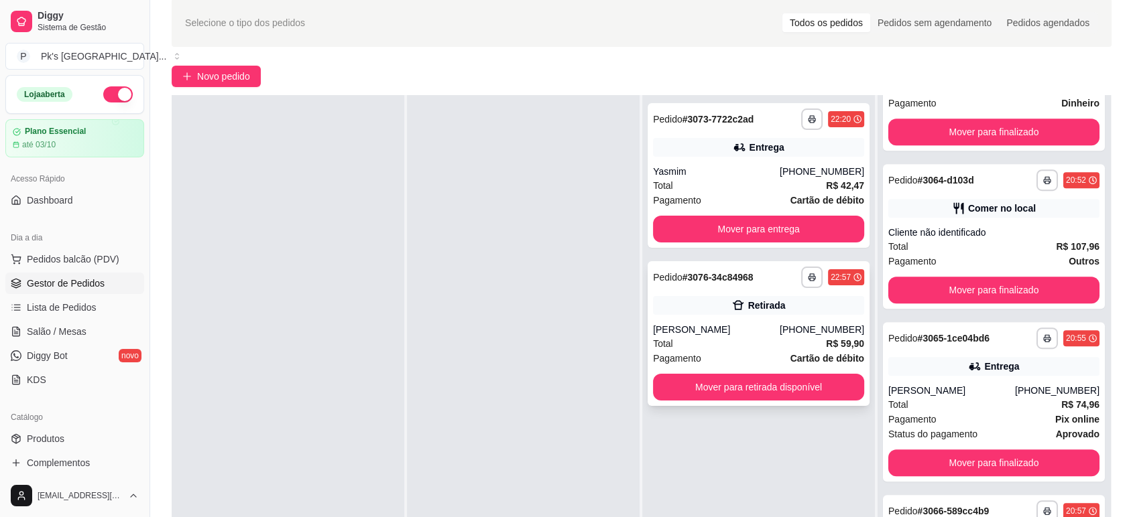
click at [721, 331] on div "[PERSON_NAME]" at bounding box center [716, 329] width 127 height 13
click at [722, 174] on div "Yasmim" at bounding box center [716, 171] width 127 height 13
click at [773, 307] on div "Retirada" at bounding box center [766, 305] width 38 height 13
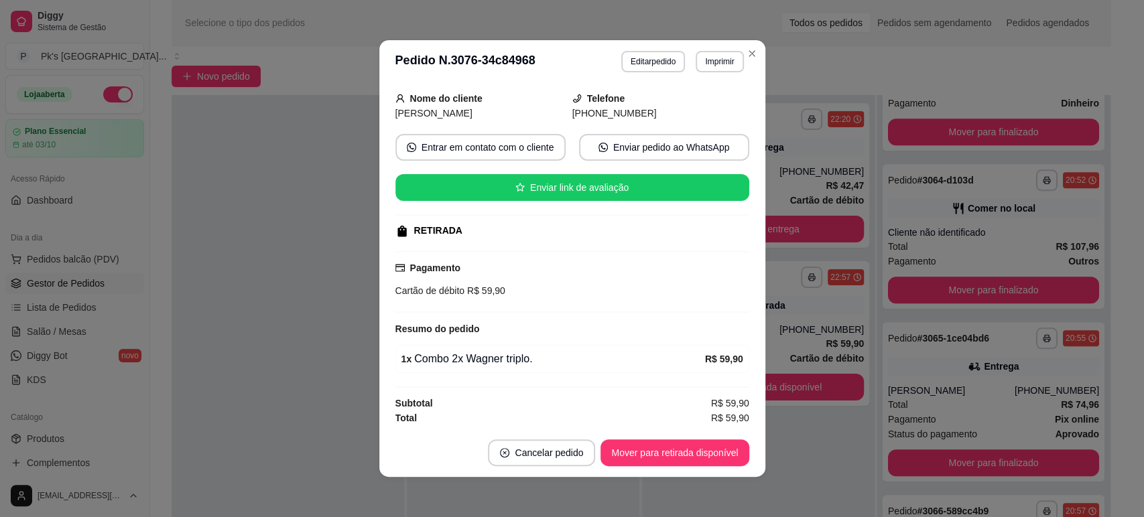
scroll to position [80, 0]
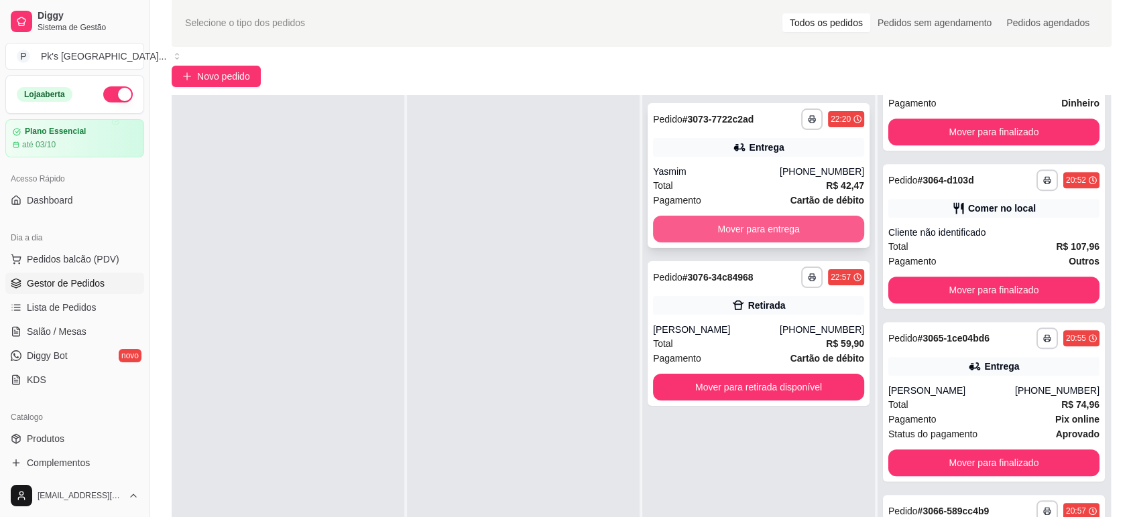
click at [777, 233] on button "Mover para entrega" at bounding box center [758, 229] width 211 height 27
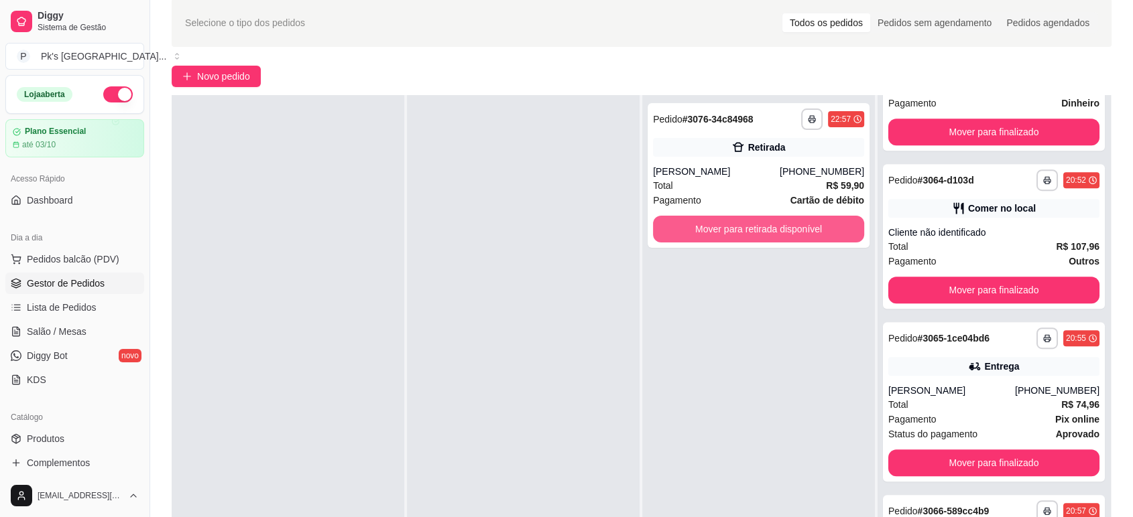
click at [777, 233] on button "Mover para retirada disponível" at bounding box center [758, 229] width 211 height 27
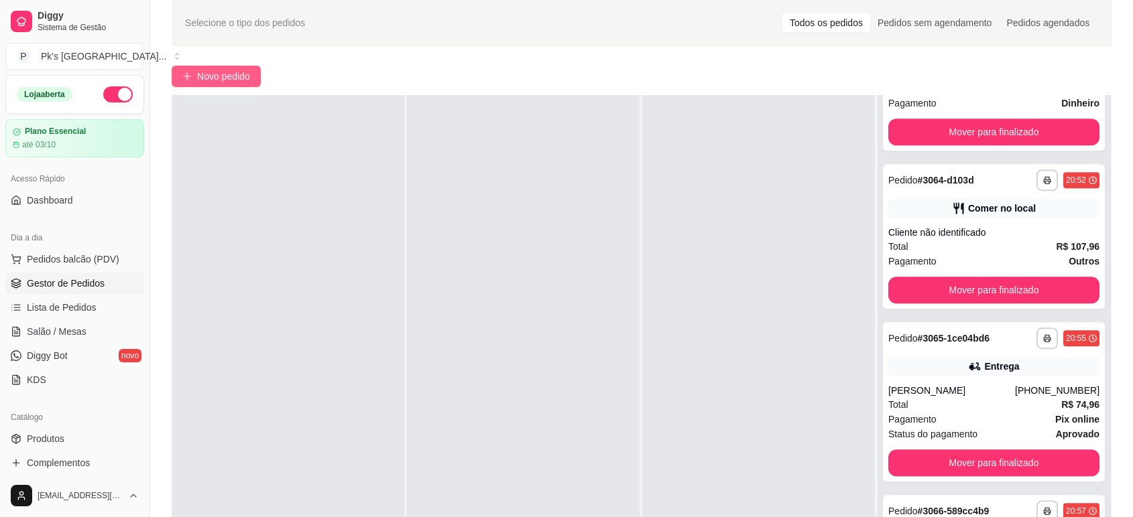
click at [225, 74] on span "Novo pedido" at bounding box center [223, 76] width 53 height 15
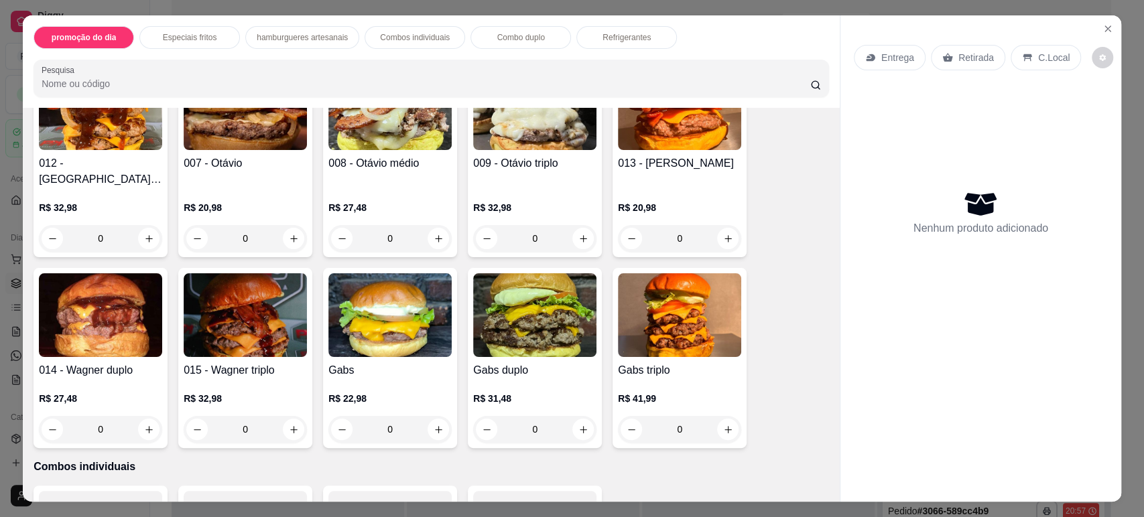
scroll to position [1117, 0]
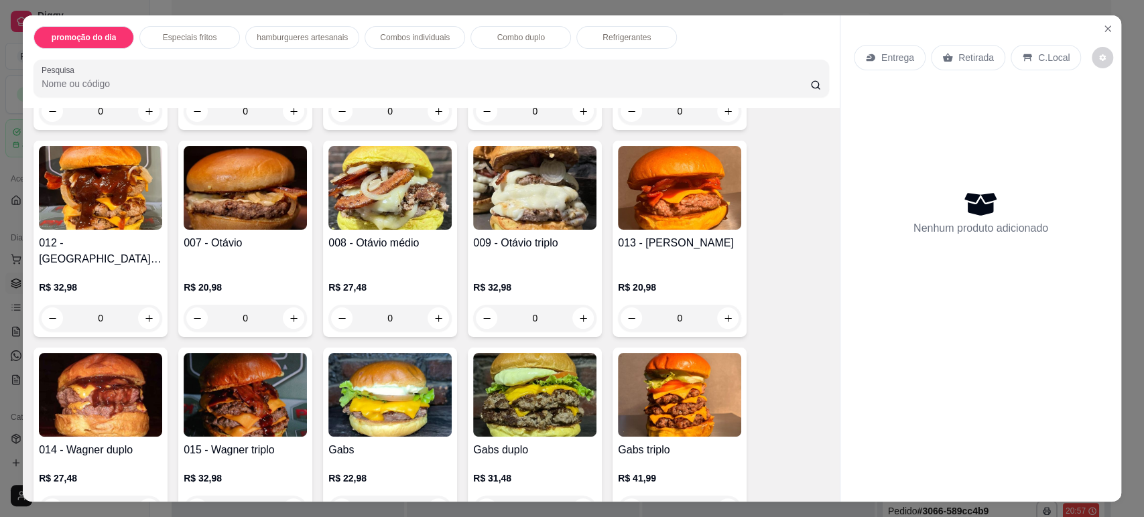
click at [683, 235] on h4 "013 - [PERSON_NAME]" at bounding box center [679, 243] width 123 height 16
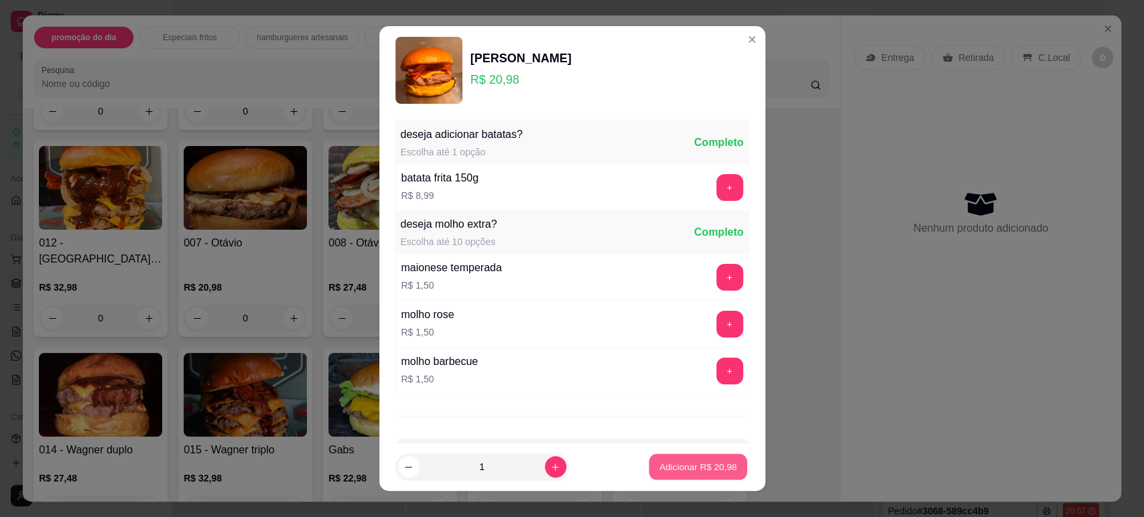
click at [704, 469] on p "Adicionar R$ 20,98" at bounding box center [698, 467] width 78 height 13
type input "1"
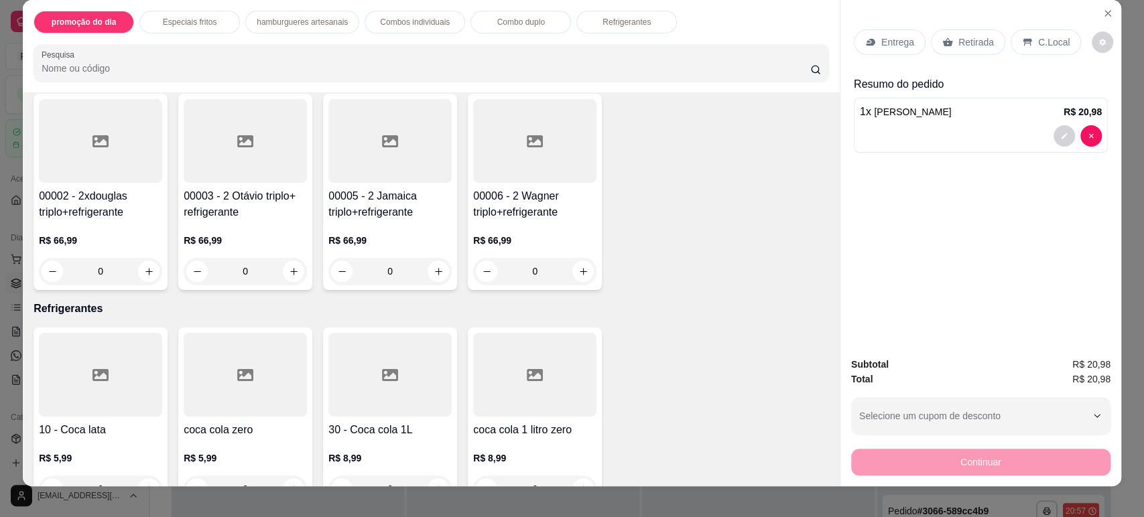
scroll to position [27, 0]
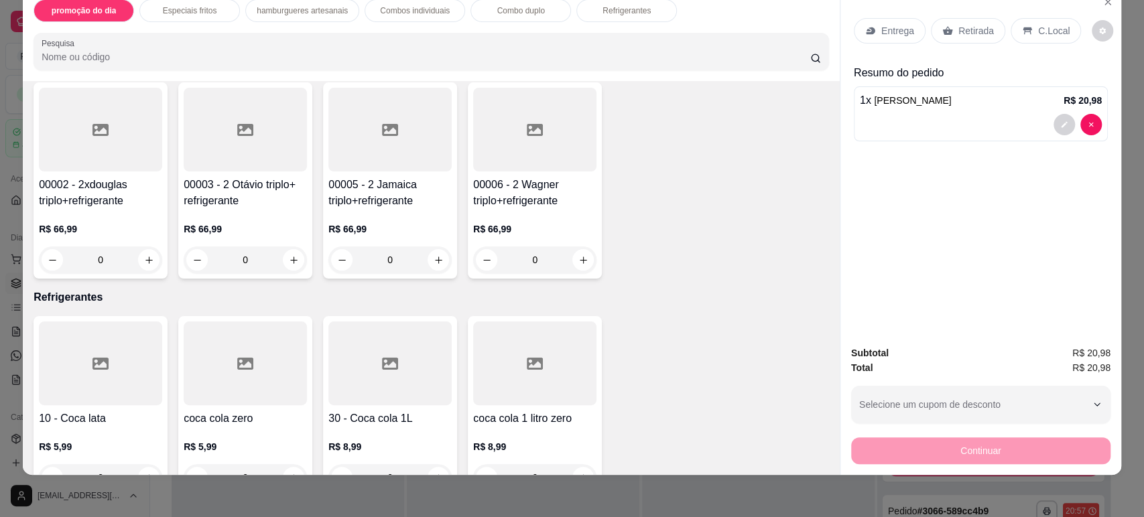
click at [377, 411] on h4 "30 - Coca cola 1L" at bounding box center [389, 419] width 123 height 16
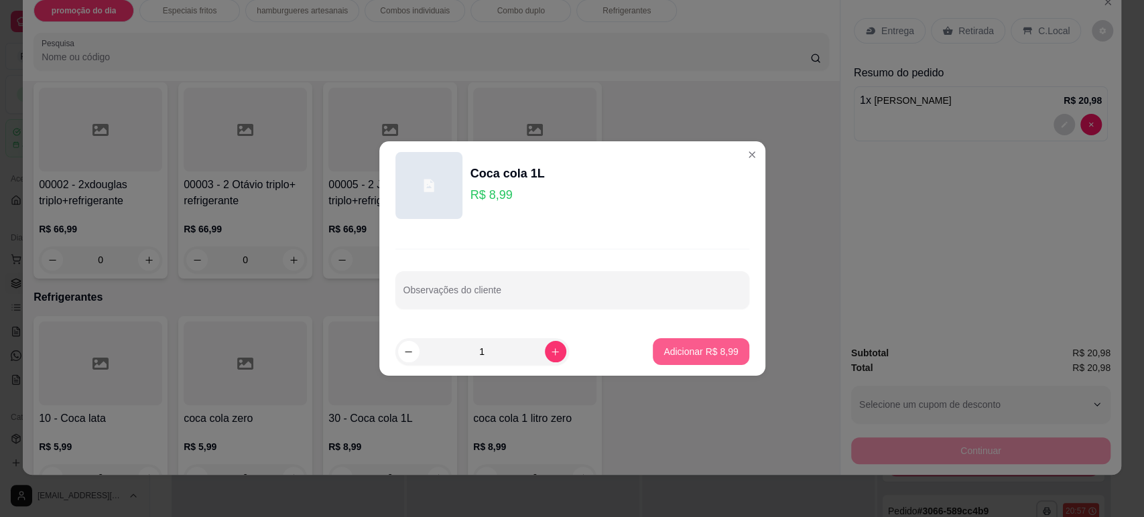
click at [688, 348] on p "Adicionar R$ 8,99" at bounding box center [700, 351] width 74 height 13
type input "1"
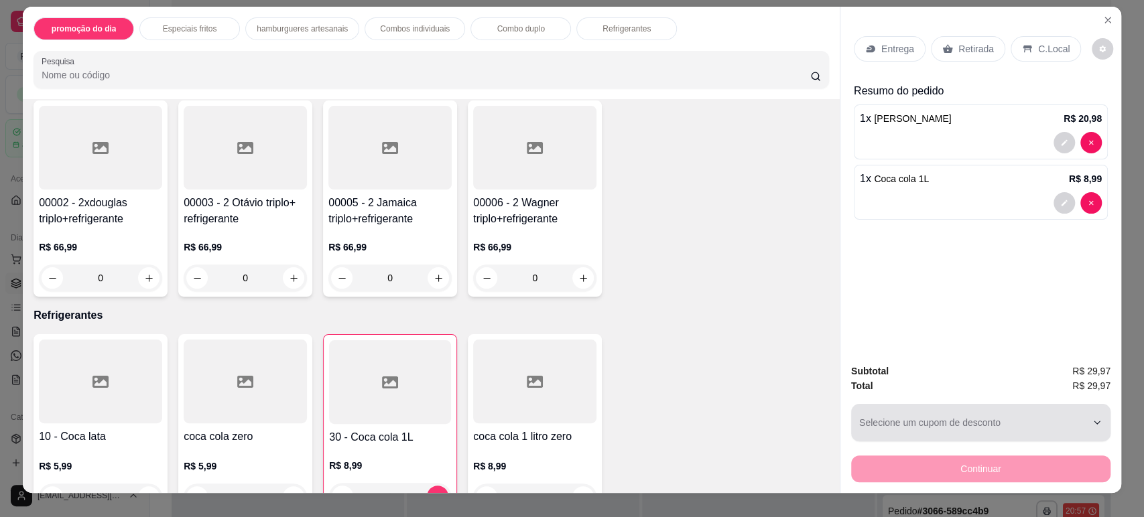
scroll to position [0, 0]
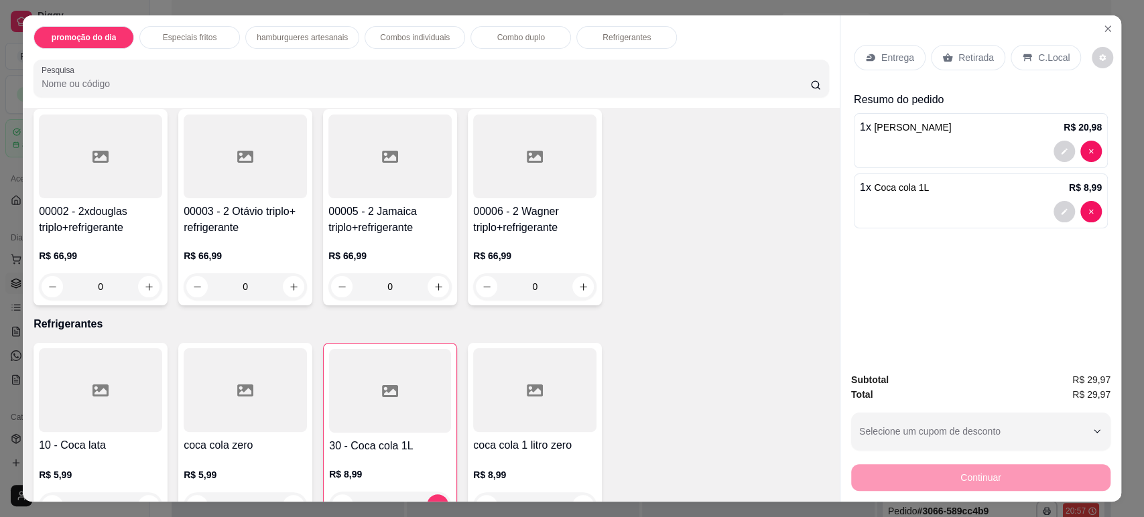
click at [1025, 58] on div "C.Local" at bounding box center [1046, 57] width 70 height 25
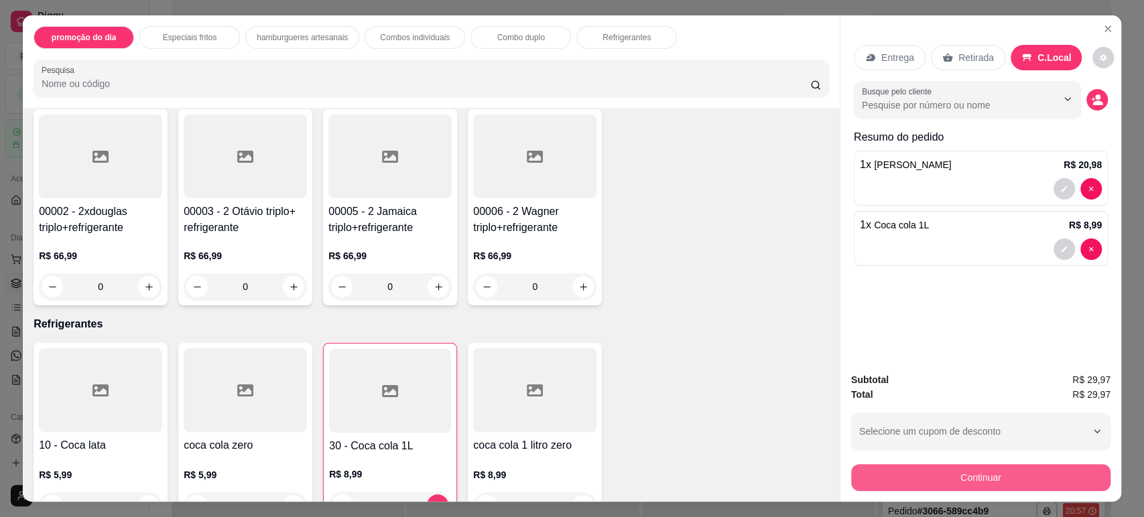
click at [983, 472] on button "Continuar" at bounding box center [980, 477] width 259 height 27
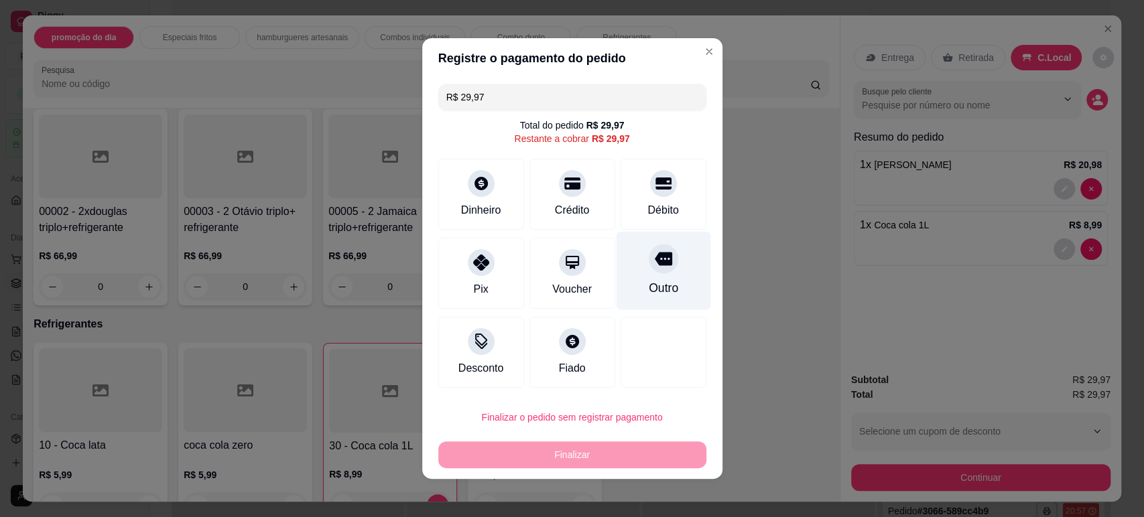
click at [649, 272] on div at bounding box center [663, 258] width 29 height 29
type input "R$ 0,00"
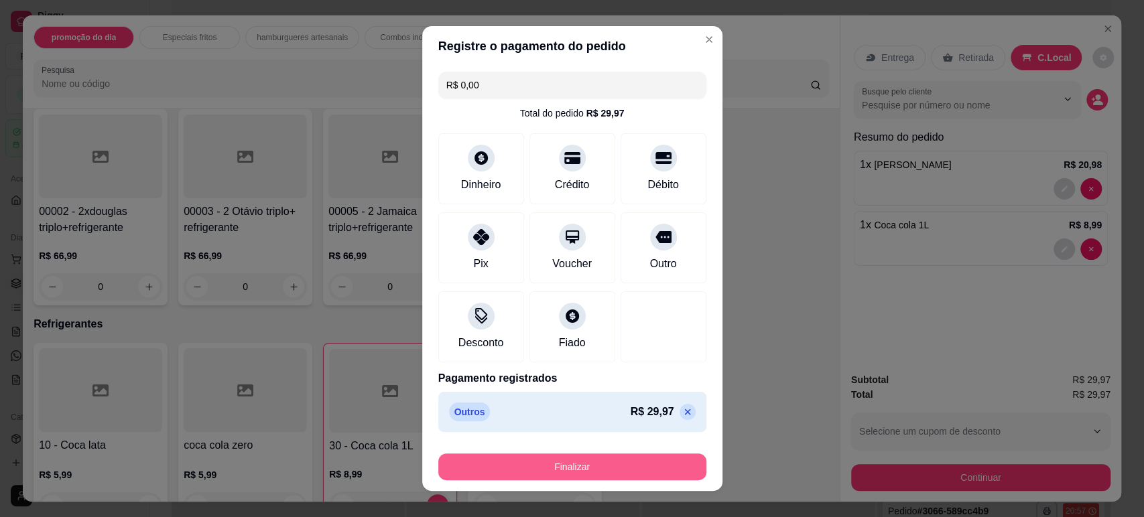
click at [592, 465] on button "Finalizar" at bounding box center [572, 467] width 268 height 27
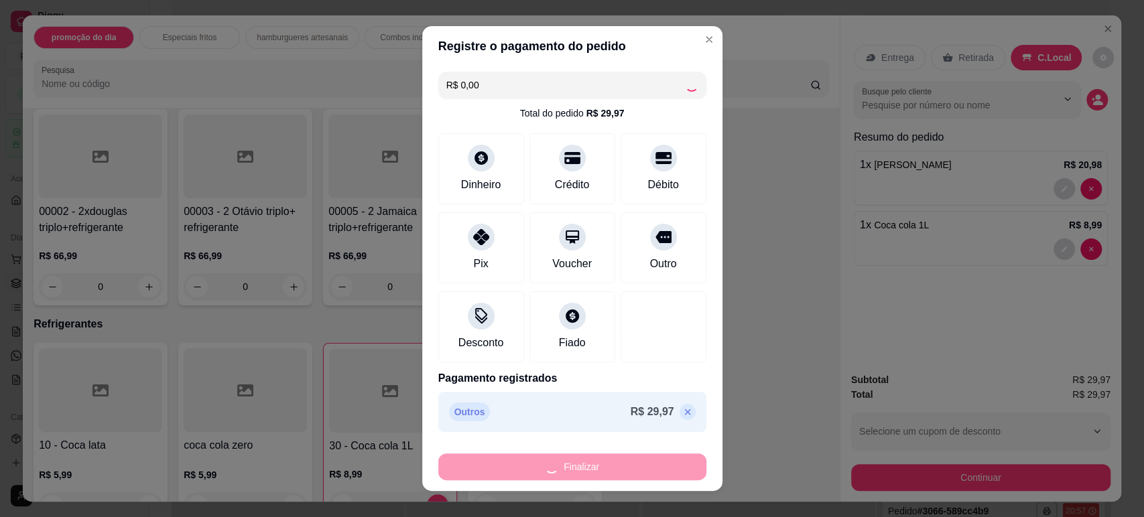
type input "0"
type input "-R$ 29,97"
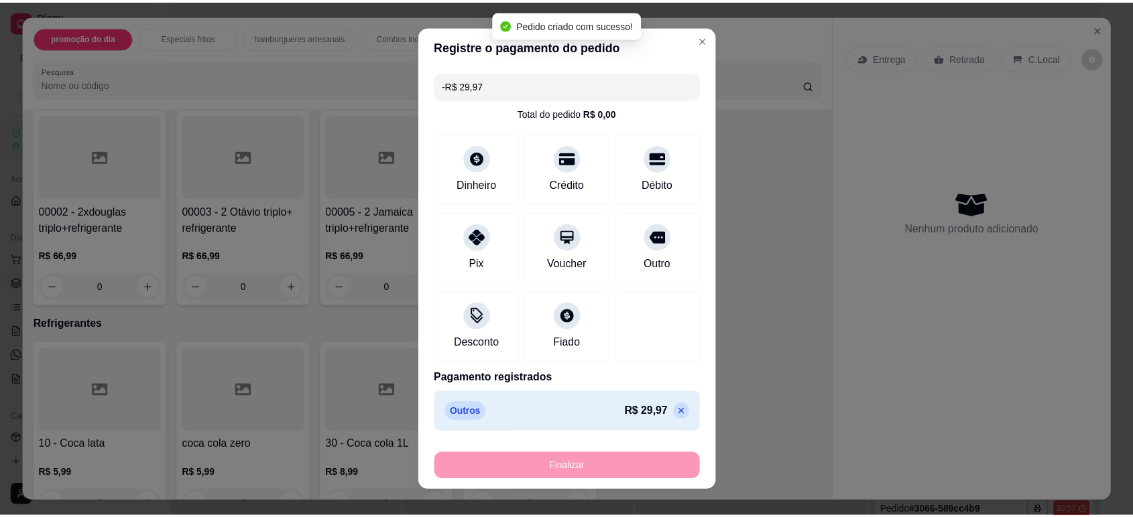
scroll to position [1806, 0]
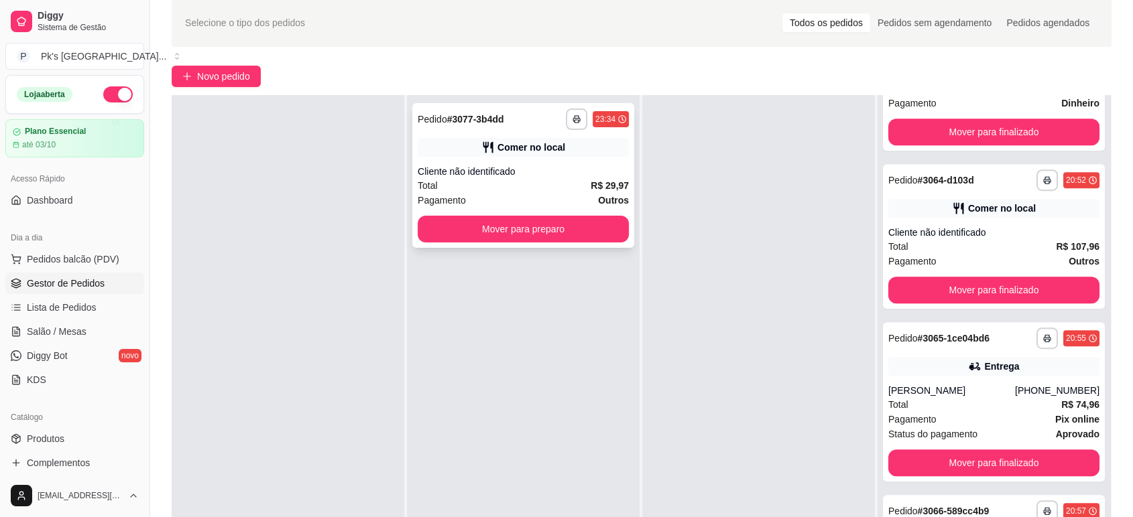
click at [534, 236] on button "Mover para preparo" at bounding box center [523, 229] width 211 height 27
